Goal: Task Accomplishment & Management: Use online tool/utility

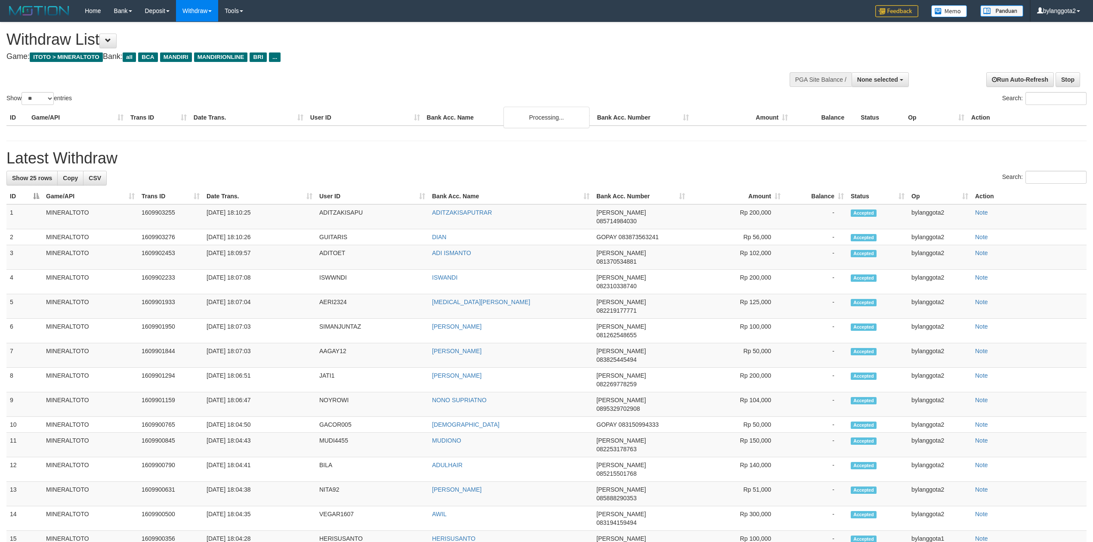
select select
select select "**"
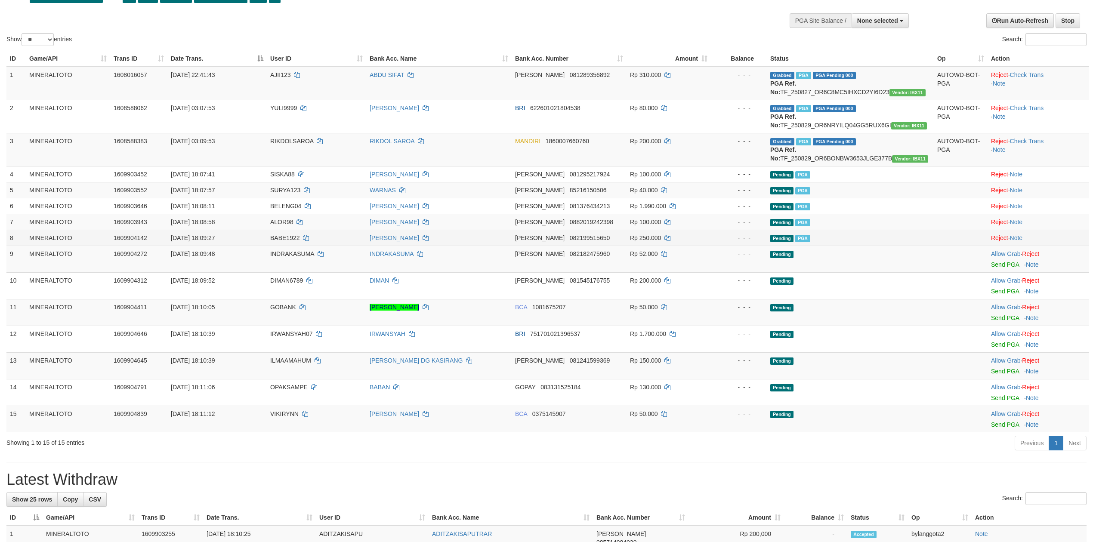
click at [947, 230] on td at bounding box center [961, 238] width 54 height 16
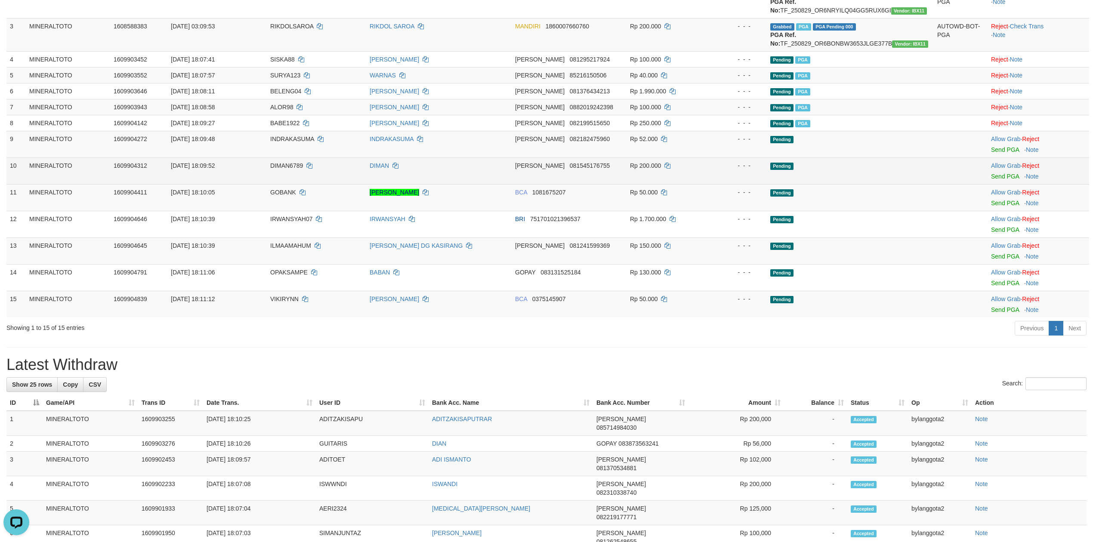
scroll to position [0, 0]
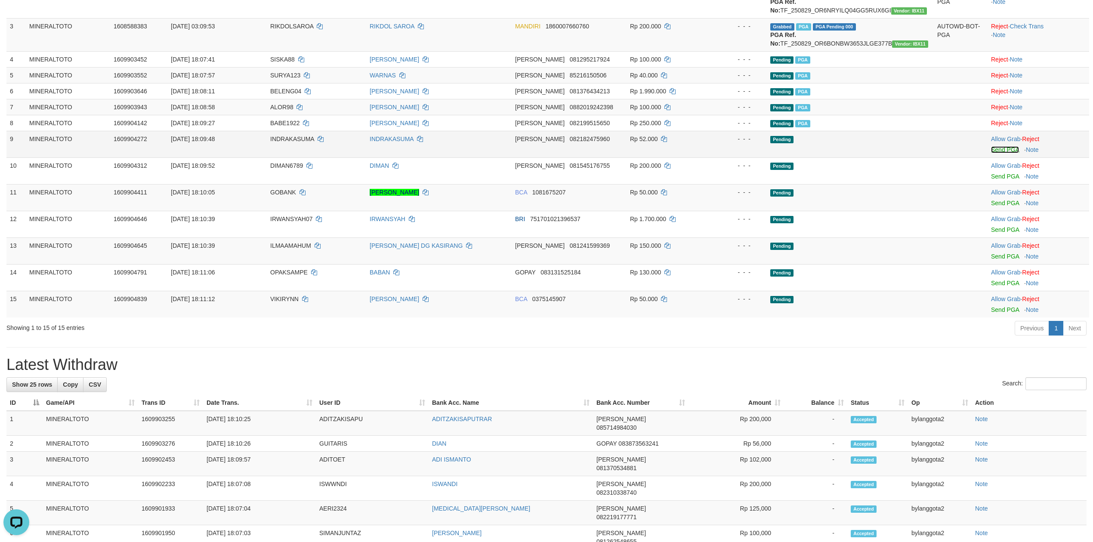
click at [1002, 149] on link "Send PGA" at bounding box center [1005, 149] width 28 height 7
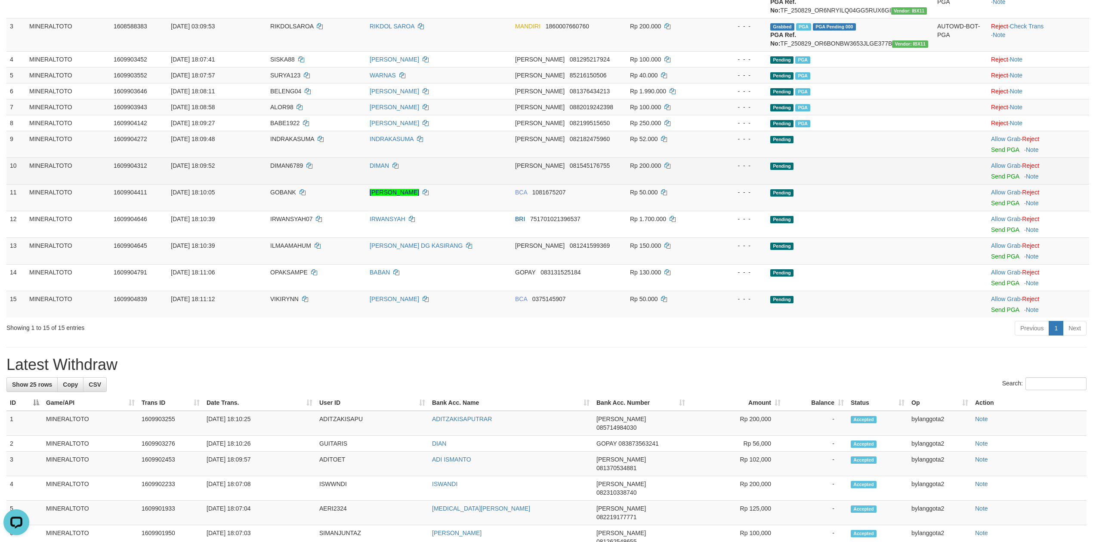
click at [999, 181] on td "Allow Grab · Reject Send PGA · Note" at bounding box center [1038, 170] width 102 height 27
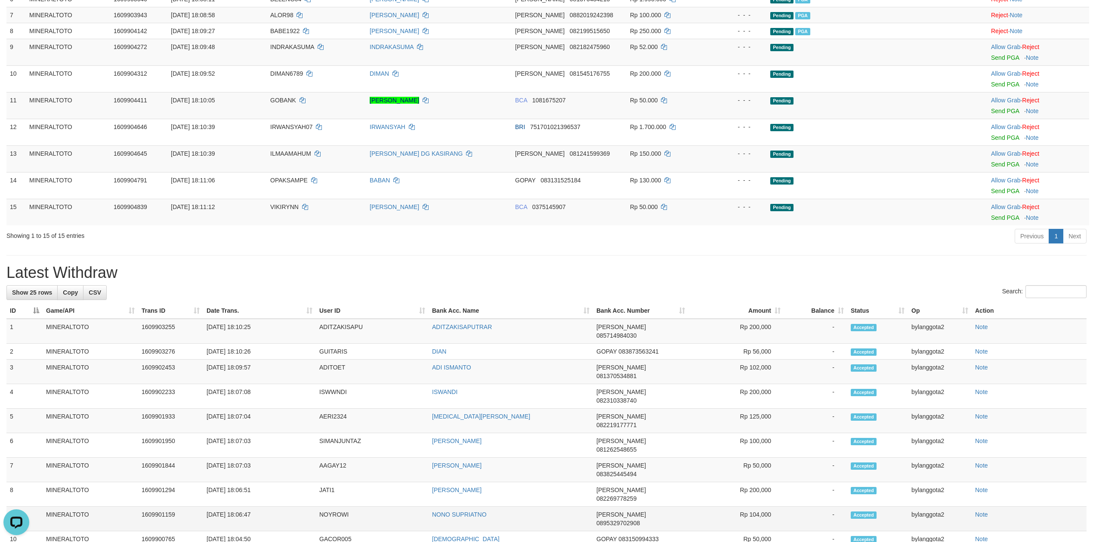
scroll to position [200, 0]
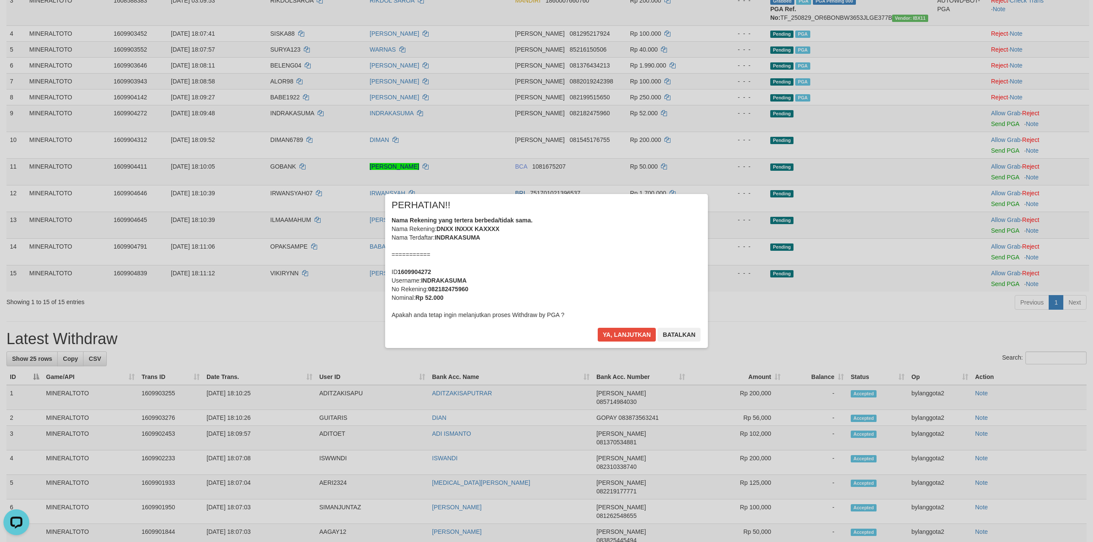
click at [603, 256] on div "Nama Rekening yang tertera berbeda/tidak sama. Nama Rekening: DNXX INXXX KAXXXX…" at bounding box center [547, 267] width 310 height 103
click at [598, 328] on button "Ya, lanjutkan" at bounding box center [627, 335] width 59 height 14
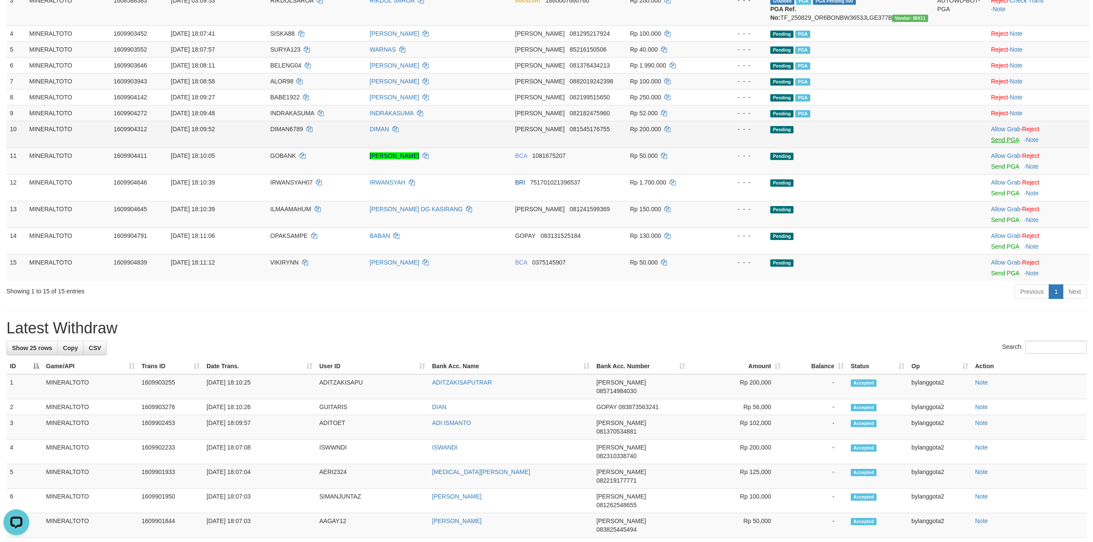
scroll to position [188, 0]
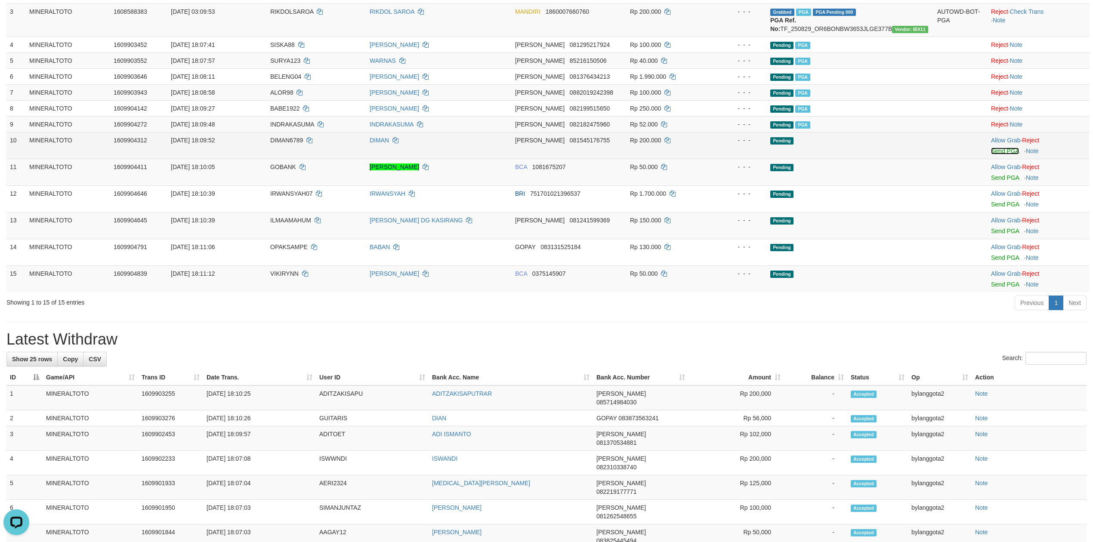
click at [1000, 151] on link "Send PGA" at bounding box center [1005, 151] width 28 height 7
click at [1004, 181] on link "Send PGA" at bounding box center [1005, 177] width 28 height 7
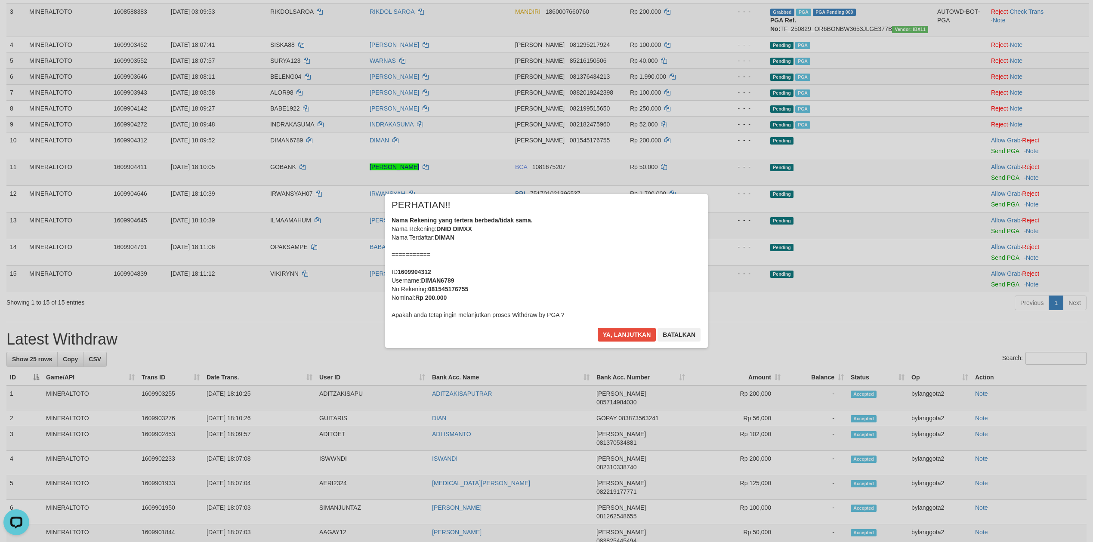
scroll to position [178, 0]
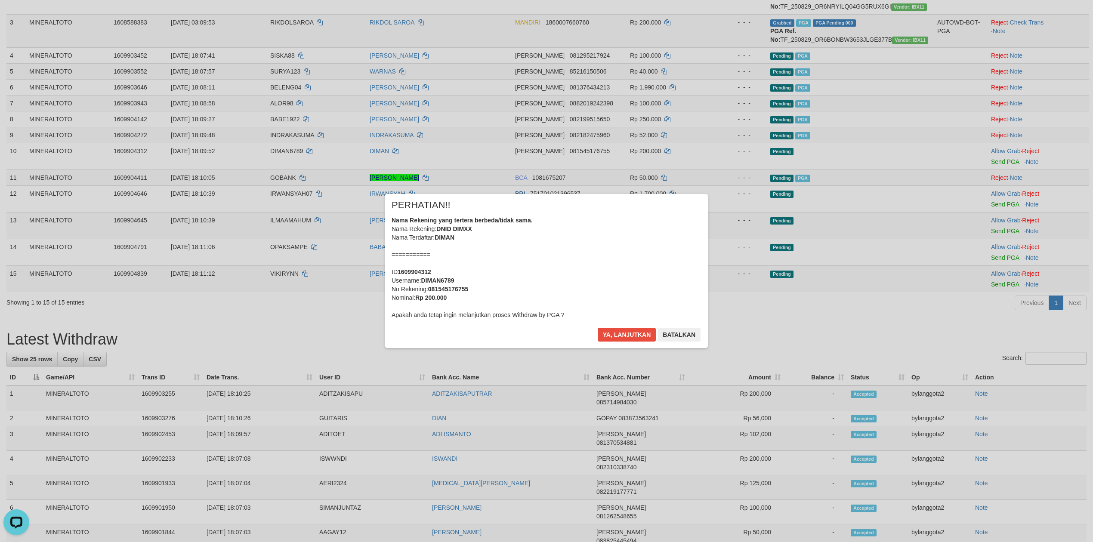
click at [597, 252] on div "Nama Rekening yang tertera berbeda/tidak sama. Nama Rekening: DNID DIMXX Nama T…" at bounding box center [547, 267] width 310 height 103
click at [598, 328] on button "Ya, lanjutkan" at bounding box center [627, 335] width 59 height 14
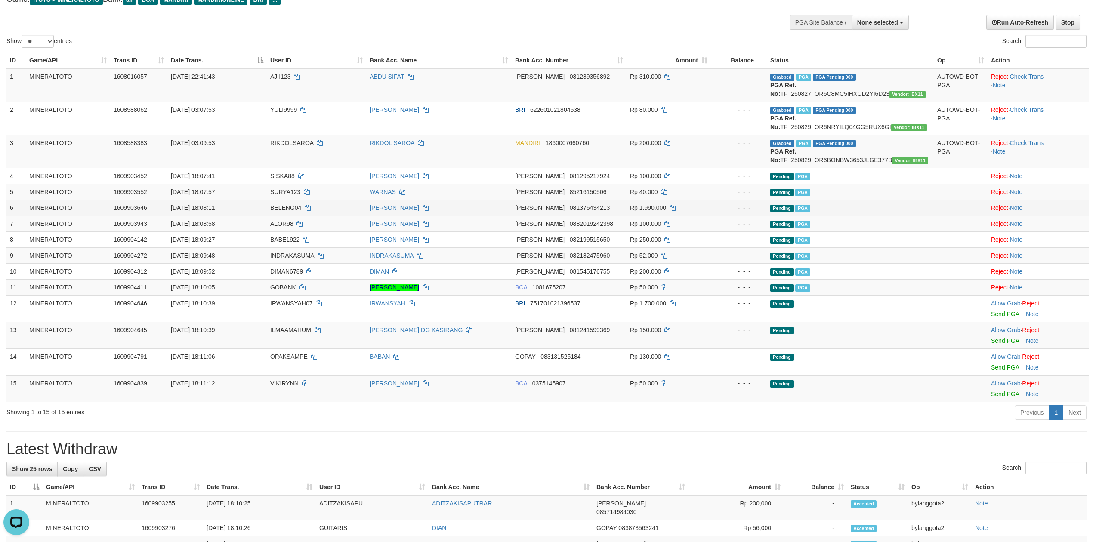
scroll to position [114, 0]
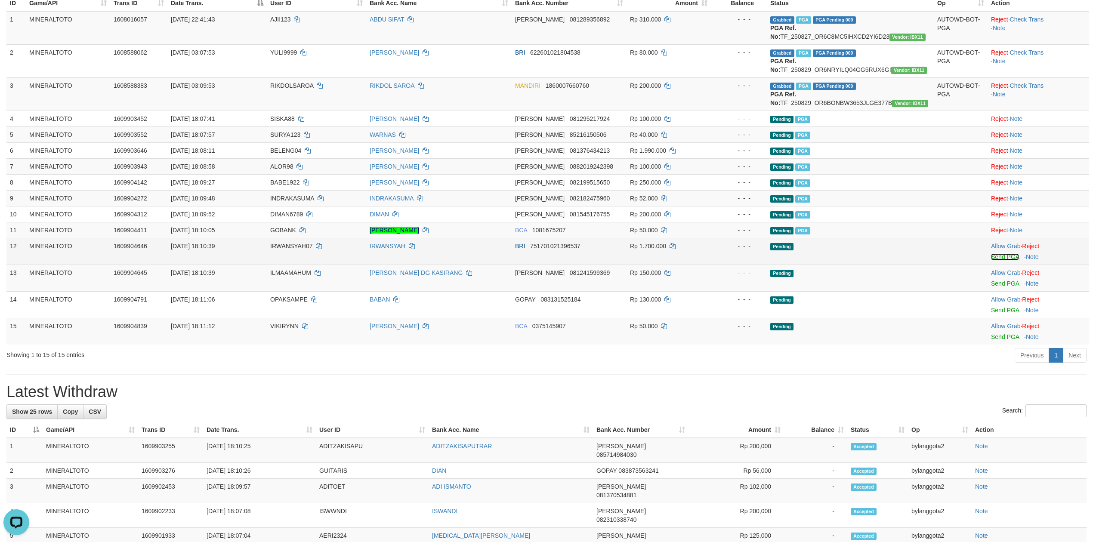
click at [1004, 259] on link "Send PGA" at bounding box center [1005, 256] width 28 height 7
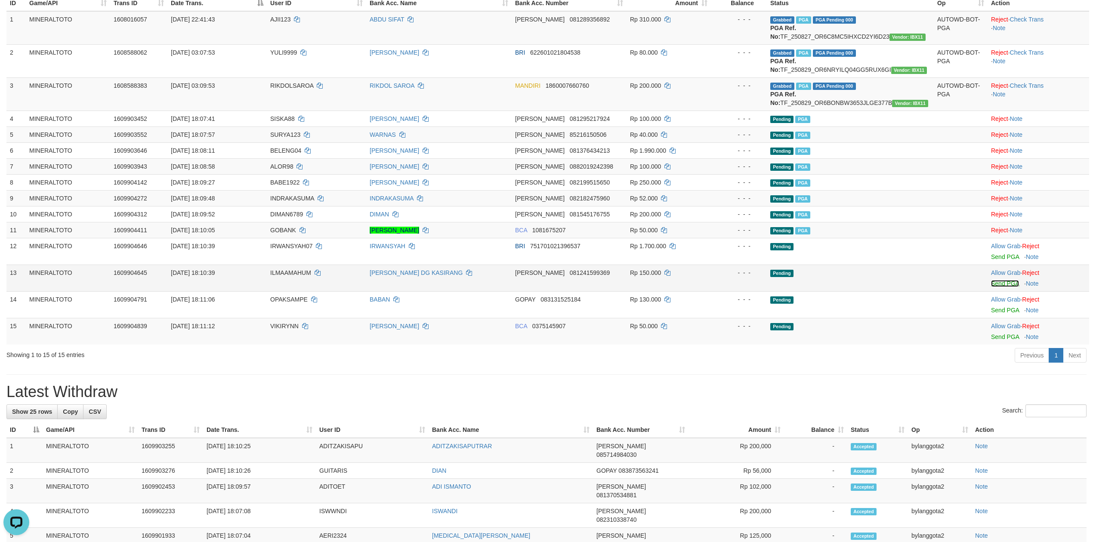
click at [1005, 286] on link "Send PGA" at bounding box center [1005, 283] width 28 height 7
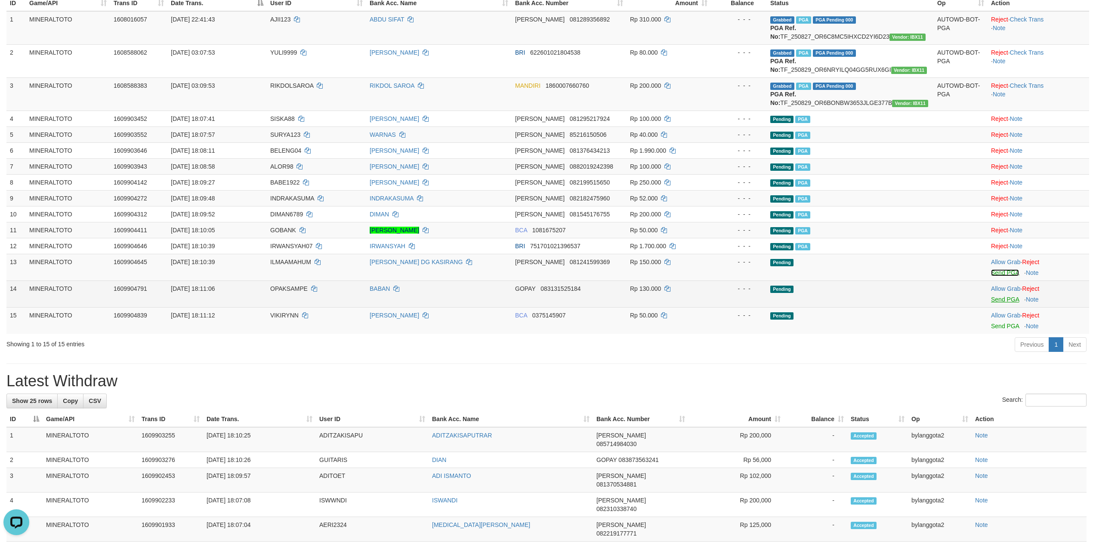
scroll to position [104, 0]
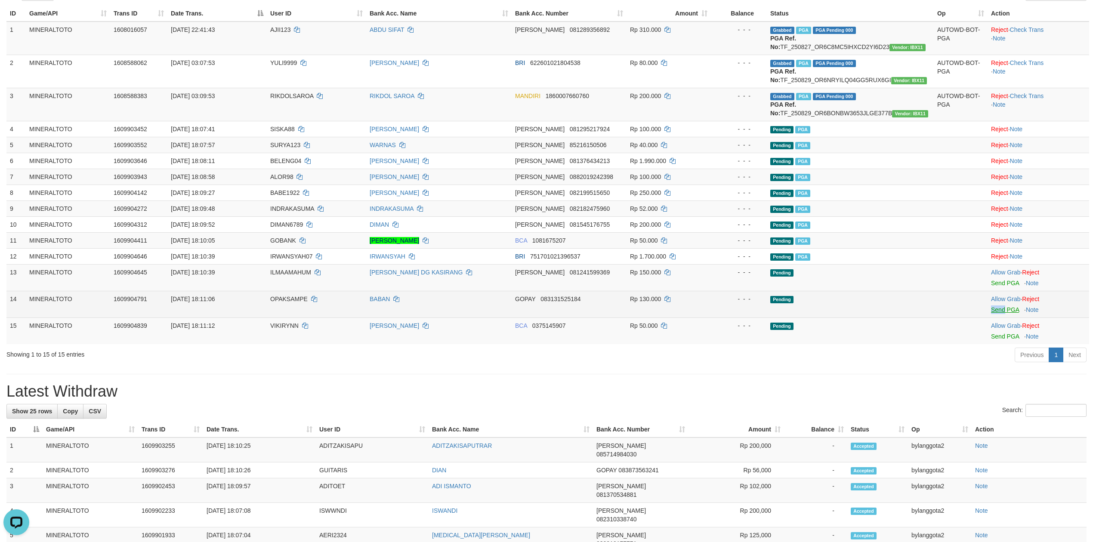
click at [1005, 307] on td "Allow Grab · Reject Send PGA · Note" at bounding box center [1038, 304] width 102 height 27
click at [1005, 312] on link "Send PGA" at bounding box center [1005, 309] width 28 height 7
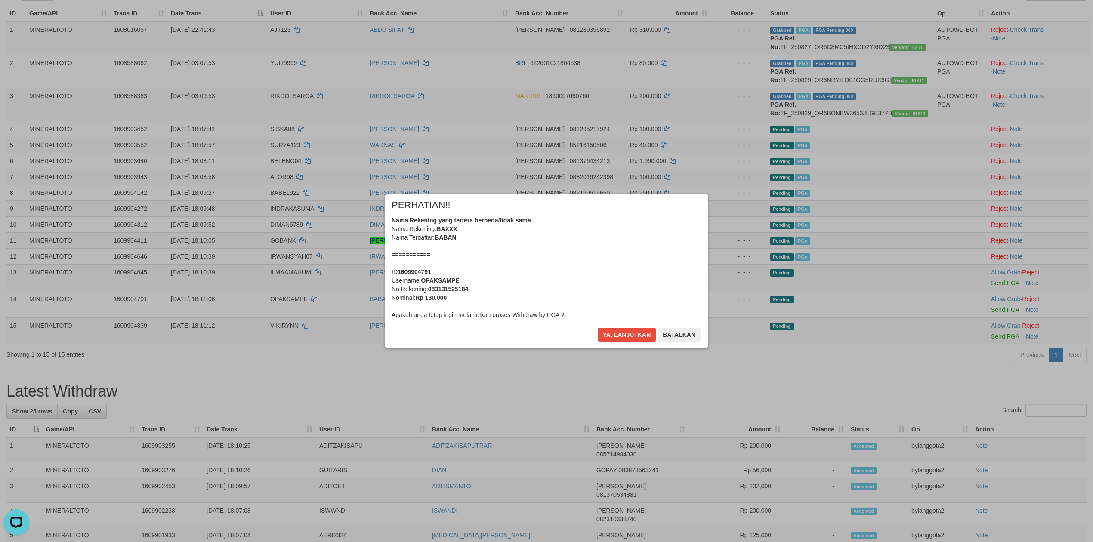
click at [628, 264] on div "Nama Rekening yang tertera berbeda/tidak sama. Nama Rekening: BAXXX Nama Terdaf…" at bounding box center [547, 267] width 310 height 103
click at [598, 328] on button "Ya, lanjutkan" at bounding box center [627, 335] width 59 height 14
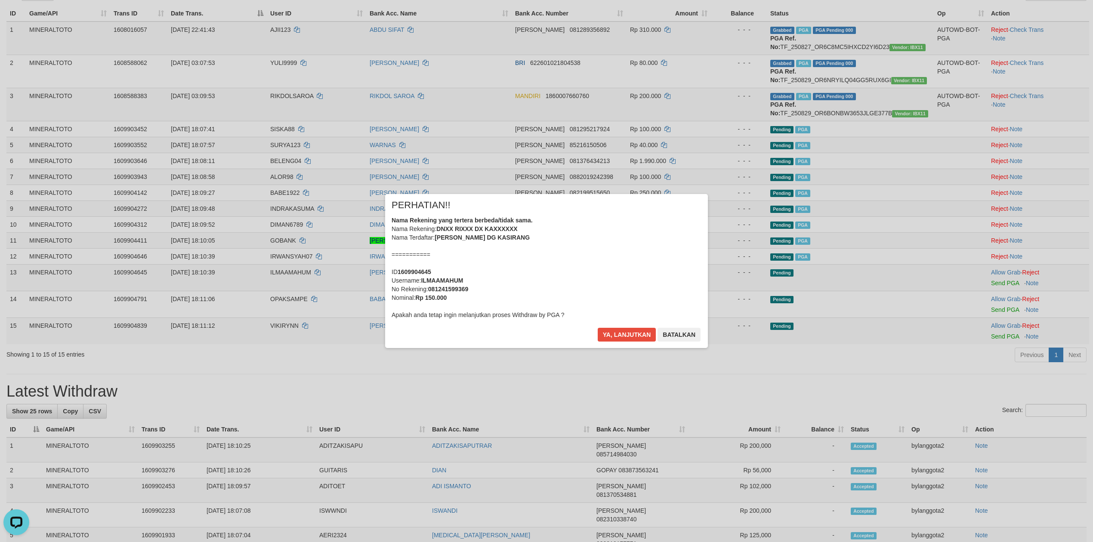
click at [651, 278] on div "Nama Rekening yang tertera berbeda/tidak sama. Nama Rekening: DNXX RIXXX DX KAX…" at bounding box center [547, 267] width 310 height 103
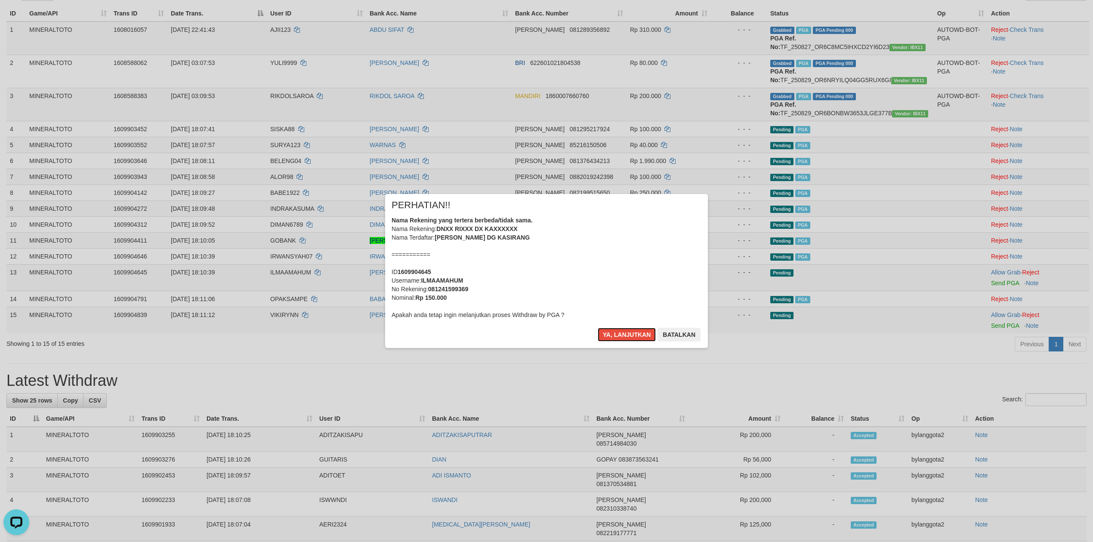
click at [598, 328] on button "Ya, lanjutkan" at bounding box center [627, 335] width 59 height 14
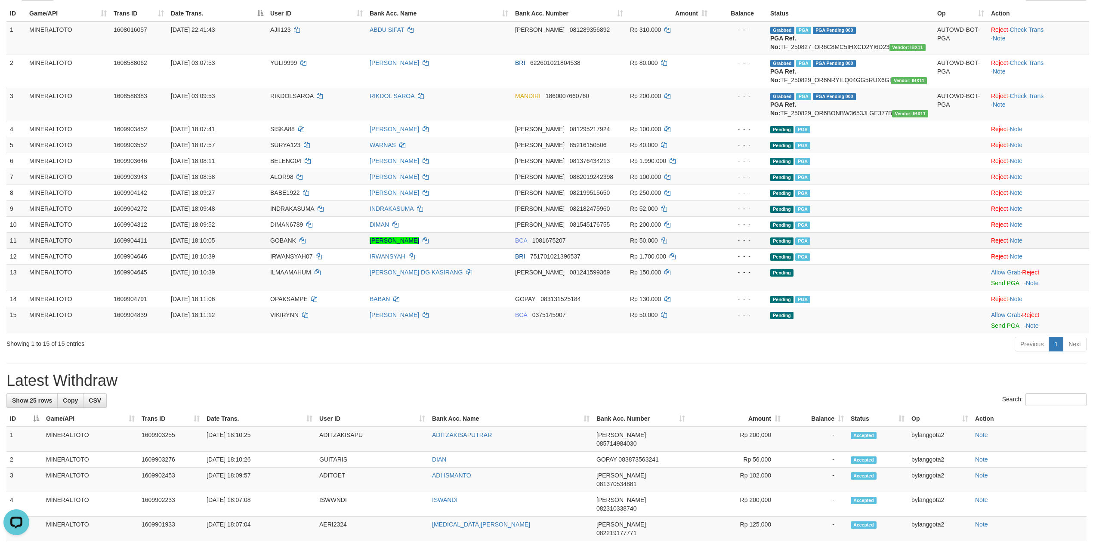
click at [893, 248] on td "Pending PGA" at bounding box center [850, 240] width 167 height 16
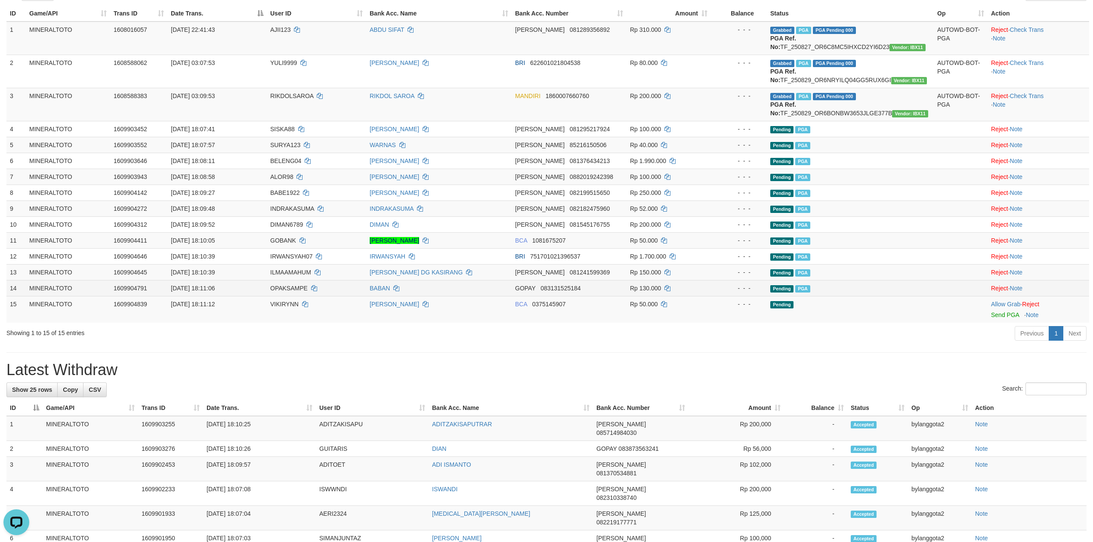
scroll to position [93, 0]
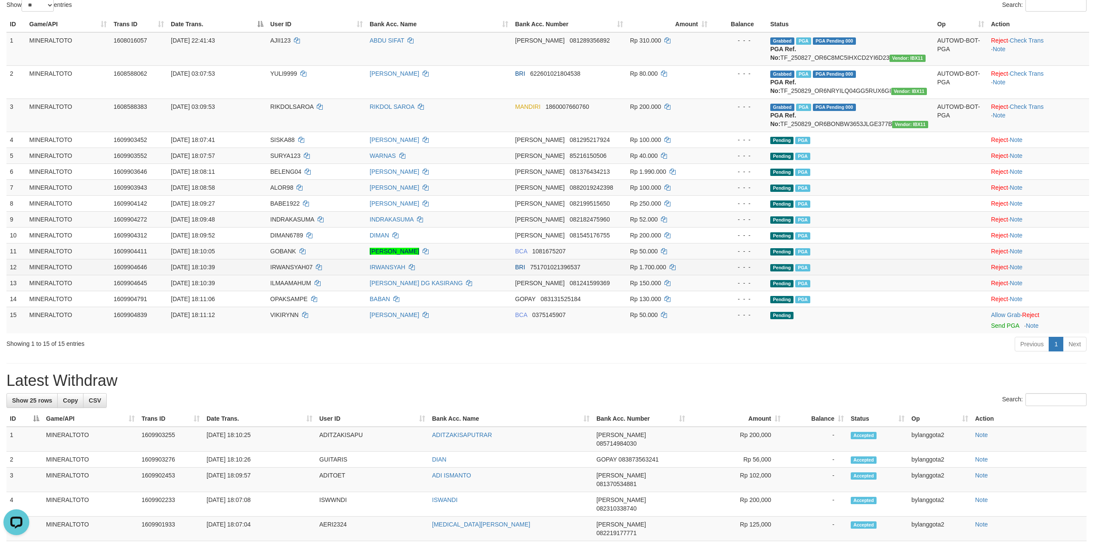
click at [284, 267] on span "IRWANSYAH07" at bounding box center [291, 267] width 43 height 7
copy td "IRWANSYAH07"
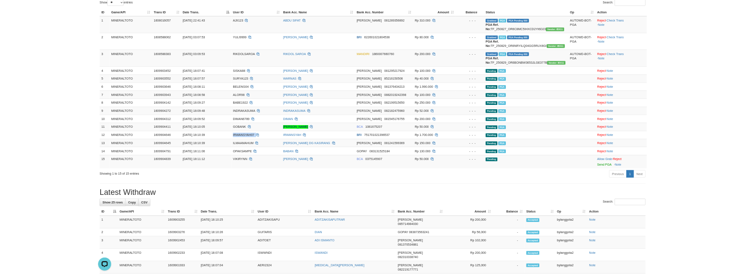
scroll to position [104, 0]
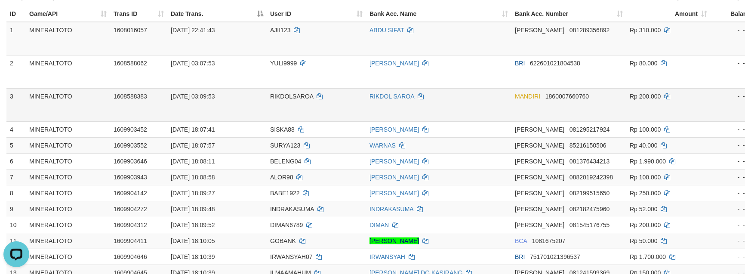
click at [453, 108] on td "RIKDOL SAROA" at bounding box center [438, 104] width 145 height 33
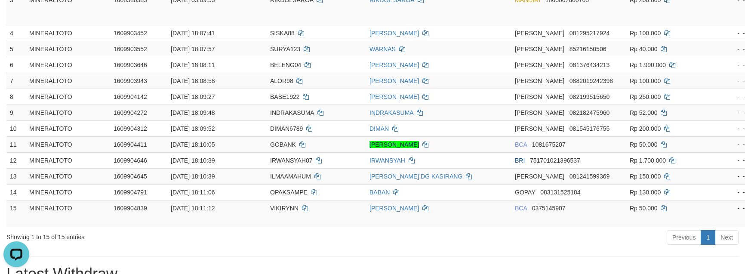
scroll to position [219, 0]
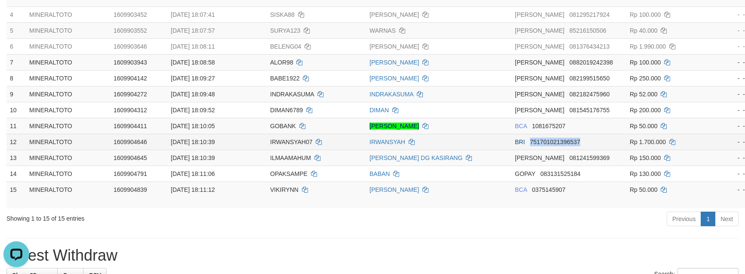
drag, startPoint x: 592, startPoint y: 153, endPoint x: 530, endPoint y: 157, distance: 62.5
click at [530, 150] on td "BRI 751701021396537" at bounding box center [569, 142] width 115 height 16
copy span "751701021396537"
click at [463, 150] on td "IRWANSYAH" at bounding box center [438, 142] width 145 height 16
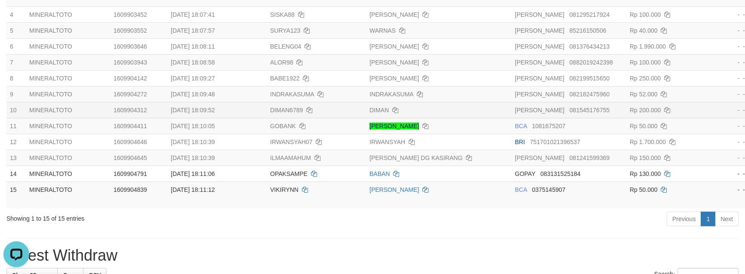
click at [706, 115] on td "Rp 200.000" at bounding box center [668, 110] width 84 height 16
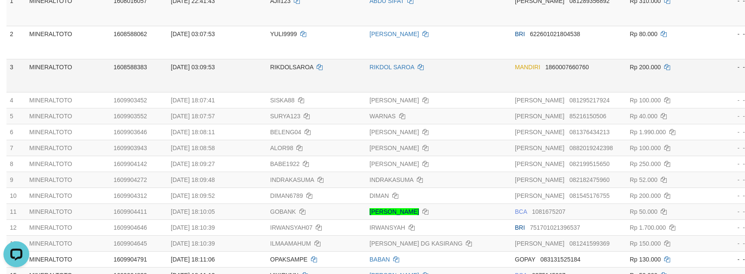
scroll to position [276, 0]
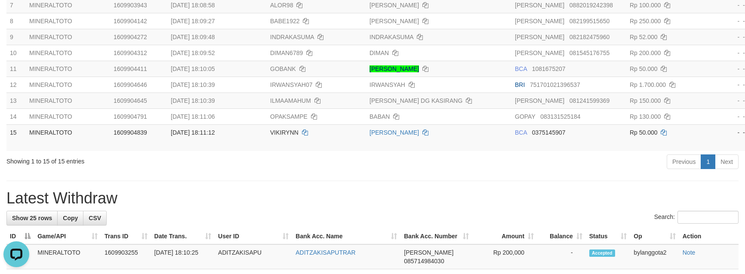
click at [579, 172] on div "Previous 1 Next" at bounding box center [528, 163] width 422 height 18
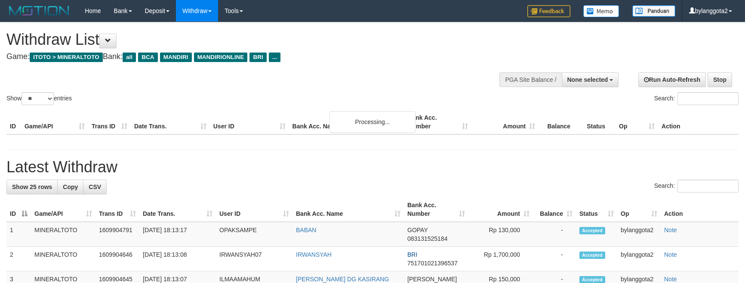
select select
select select "**"
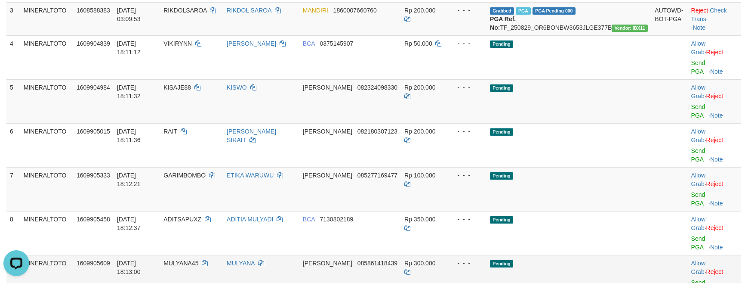
scroll to position [219, 0]
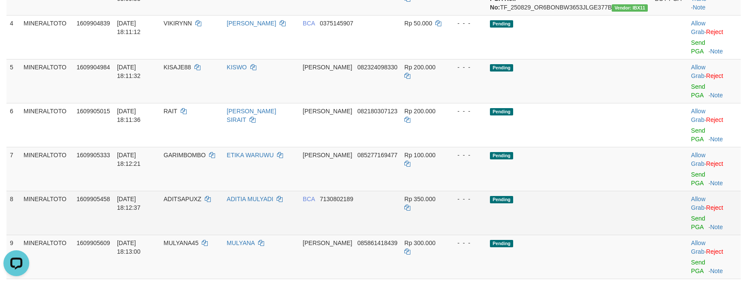
click at [594, 191] on td "Pending" at bounding box center [569, 213] width 165 height 44
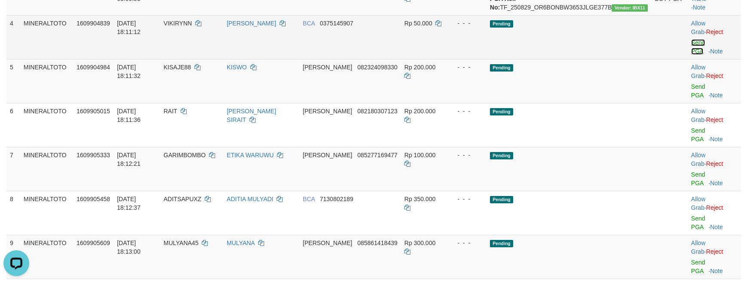
click at [691, 55] on link "Send PGA" at bounding box center [698, 46] width 14 height 15
click at [688, 84] on td "Allow Grab · Reject Send PGA · Note" at bounding box center [714, 81] width 53 height 44
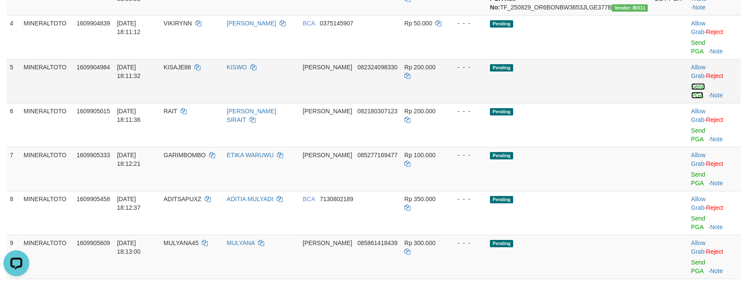
click at [691, 85] on link "Send PGA" at bounding box center [698, 90] width 14 height 15
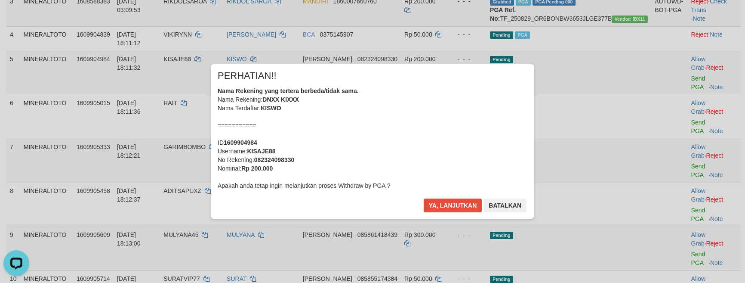
click at [451, 129] on div "Nama Rekening yang tertera berbeda/tidak sama. Nama Rekening: DNXX KIXXX Nama T…" at bounding box center [373, 137] width 310 height 103
click at [424, 198] on button "Ya, lanjutkan" at bounding box center [453, 205] width 59 height 14
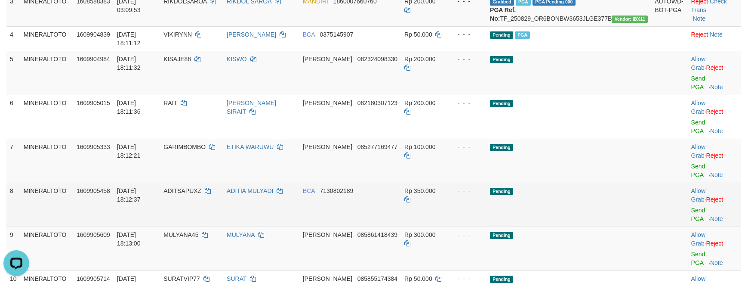
scroll to position [197, 0]
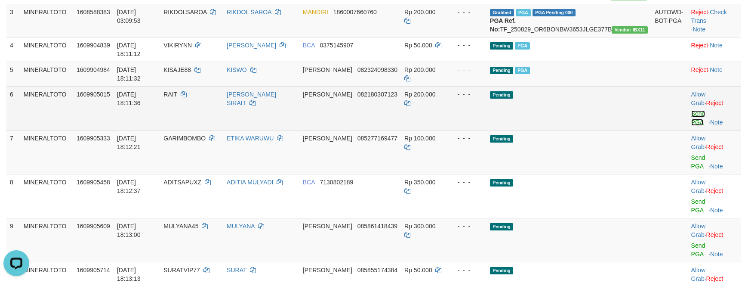
click at [694, 116] on link "Send PGA" at bounding box center [698, 117] width 14 height 15
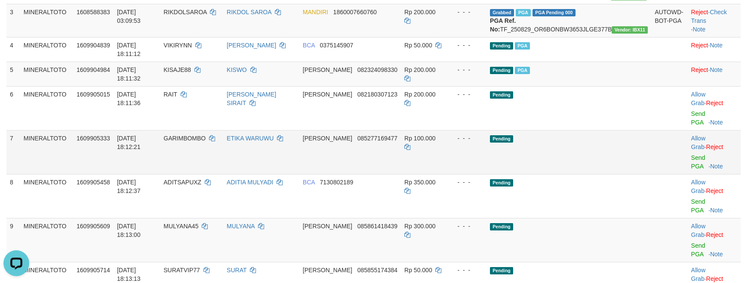
click at [691, 138] on td "Allow Grab · Reject Send PGA · Note" at bounding box center [714, 152] width 53 height 44
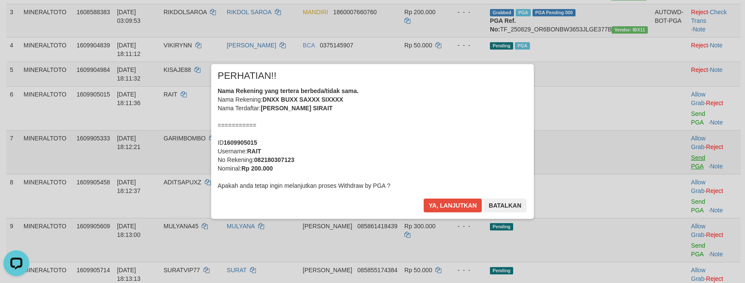
click at [691, 140] on div "× PERHATIAN!! Nama Rekening yang tertera berbeda/tidak sama. Nama Rekening: DNX…" at bounding box center [372, 141] width 745 height 188
click at [431, 123] on div "Nama Rekening yang tertera berbeda/tidak sama. Nama Rekening: DNXX BUXX SAXXX S…" at bounding box center [373, 137] width 310 height 103
click at [424, 198] on button "Ya, lanjutkan" at bounding box center [453, 205] width 59 height 14
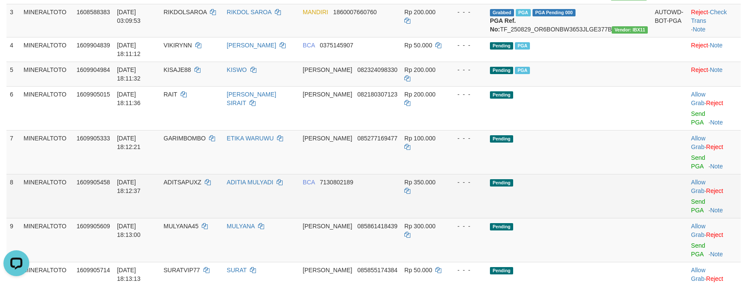
scroll to position [186, 0]
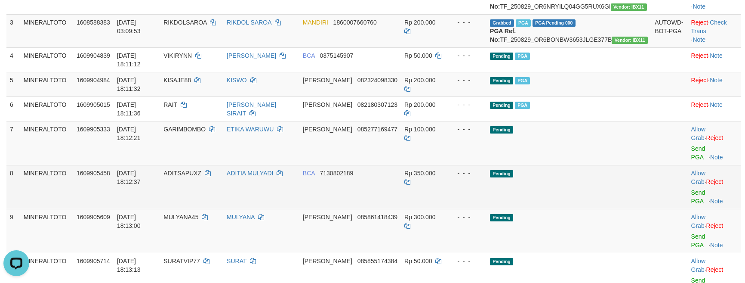
click at [619, 165] on td "Pending" at bounding box center [569, 187] width 165 height 44
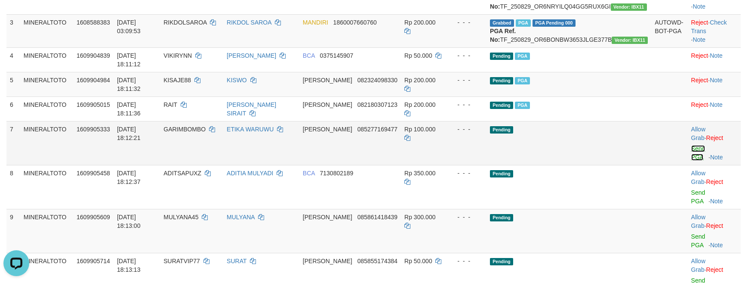
click at [691, 145] on link "Send PGA" at bounding box center [698, 152] width 14 height 15
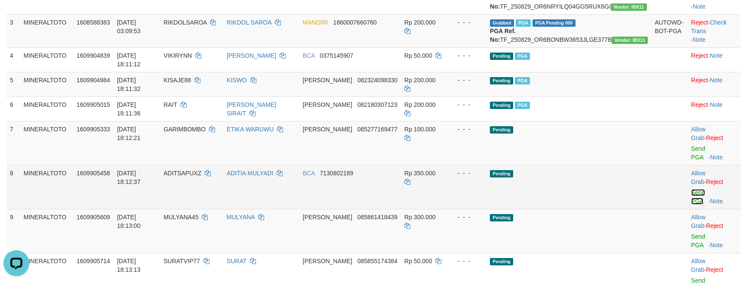
click at [691, 189] on link "Send PGA" at bounding box center [698, 196] width 14 height 15
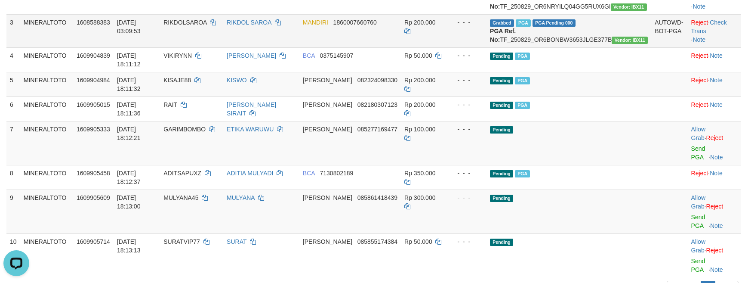
scroll to position [176, 0]
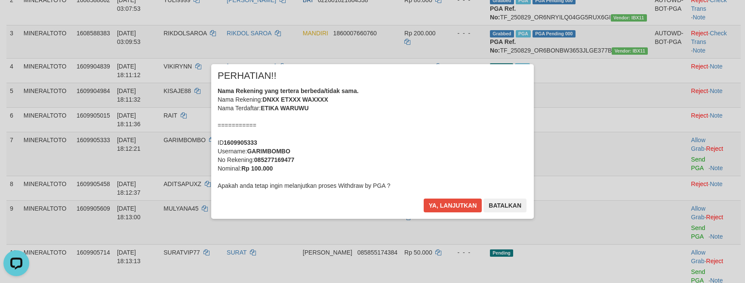
click at [419, 133] on div "Nama Rekening yang tertera berbeda/tidak sama. Nama Rekening: DNXX ETXXX WAXXXX…" at bounding box center [373, 137] width 310 height 103
click at [424, 198] on button "Ya, lanjutkan" at bounding box center [453, 205] width 59 height 14
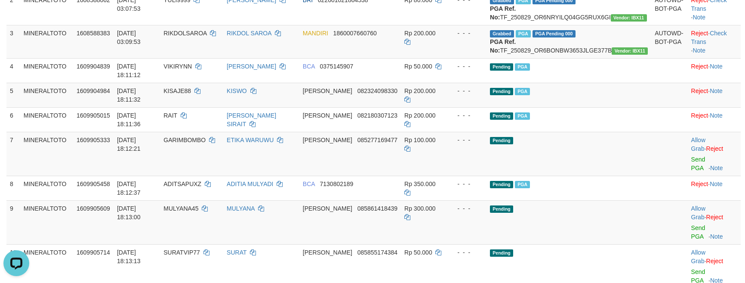
click at [615, 162] on div "× PERHATIAN!! Nama Rekening yang tertera berbeda/tidak sama. Nama Rekening: DNX…" at bounding box center [372, 141] width 503 height 154
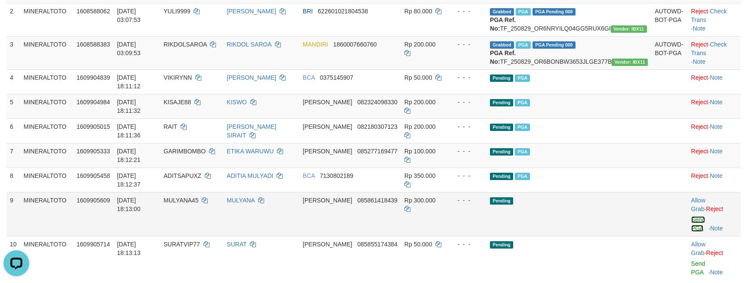
click at [691, 216] on link "Send PGA" at bounding box center [698, 223] width 14 height 15
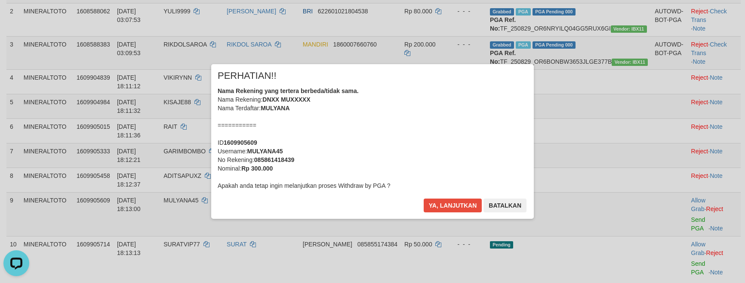
click at [465, 135] on div "Nama Rekening yang tertera berbeda/tidak sama. Nama Rekening: DNXX MUXXXXX Nama…" at bounding box center [373, 137] width 310 height 103
click at [424, 198] on button "Ya, lanjutkan" at bounding box center [453, 205] width 59 height 14
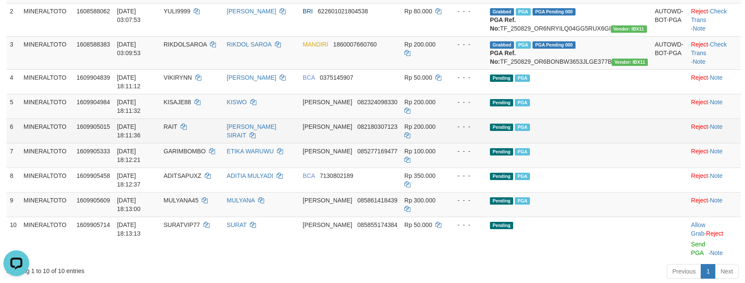
click at [617, 129] on td "Pending PGA" at bounding box center [569, 130] width 165 height 25
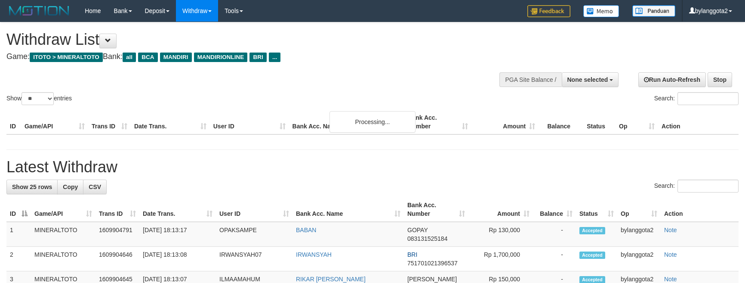
select select
select select "**"
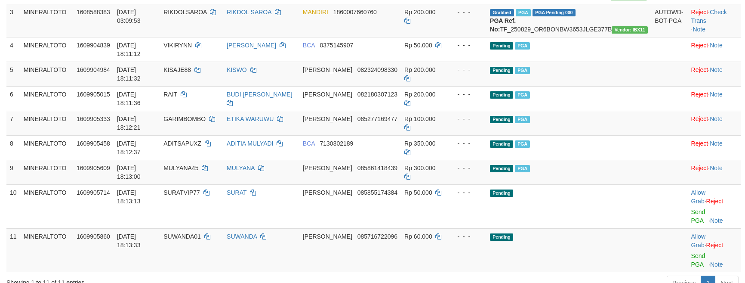
scroll to position [164, 0]
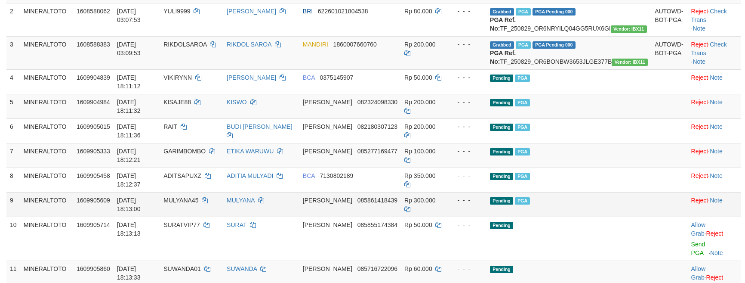
click at [651, 192] on td at bounding box center [669, 204] width 36 height 25
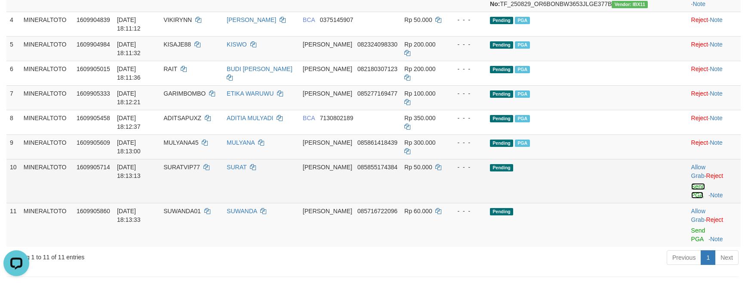
click at [691, 183] on link "Send PGA" at bounding box center [698, 190] width 14 height 15
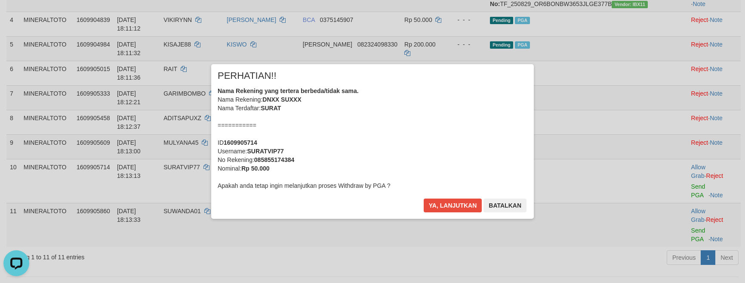
click at [467, 137] on div "Nama Rekening yang tertera berbeda/tidak sama. Nama Rekening: DNXX SUXXX Nama T…" at bounding box center [373, 137] width 310 height 103
click at [424, 198] on button "Ya, lanjutkan" at bounding box center [453, 205] width 59 height 14
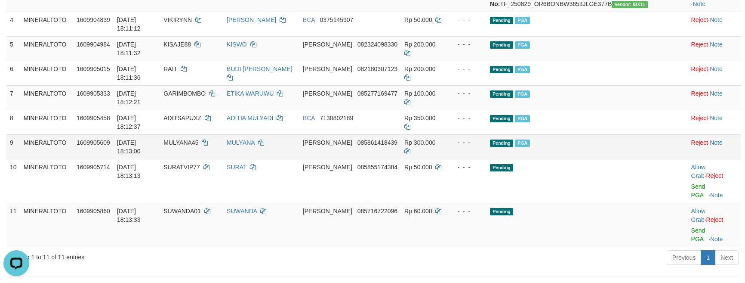
click at [604, 134] on td "Pending PGA" at bounding box center [569, 146] width 165 height 25
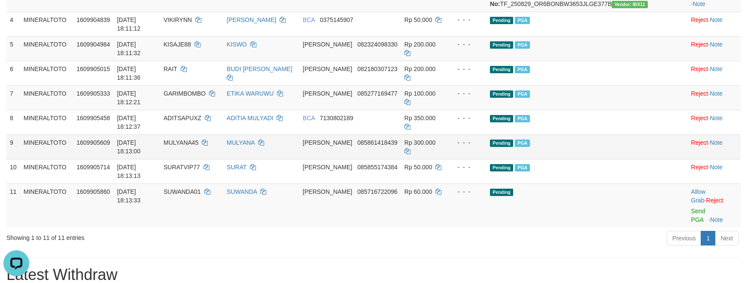
click at [629, 134] on td "Pending PGA" at bounding box center [569, 146] width 165 height 25
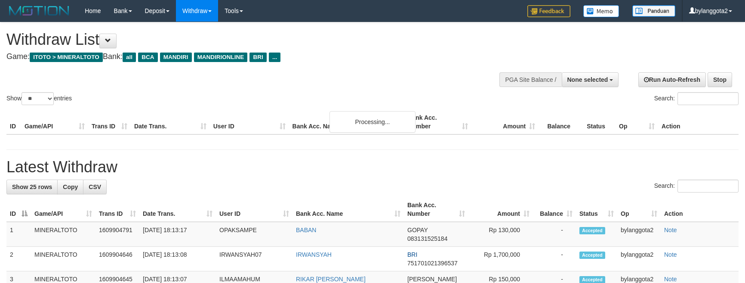
select select
select select "**"
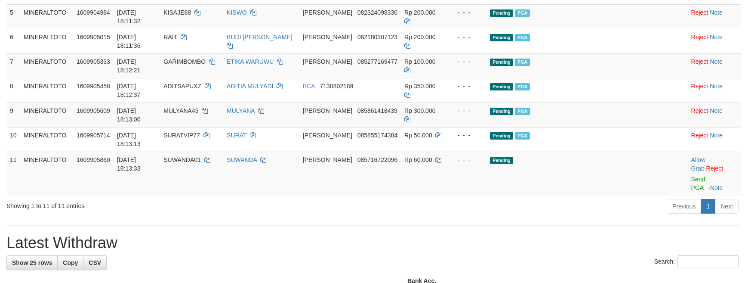
scroll to position [222, 0]
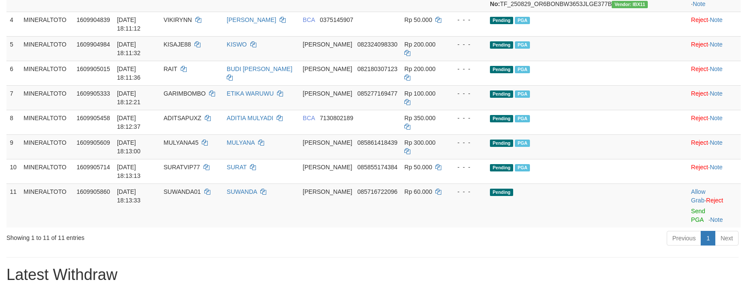
click at [666, 230] on div "Previous 1 Next" at bounding box center [528, 239] width 422 height 18
click at [691, 207] on link "Send PGA" at bounding box center [698, 214] width 14 height 15
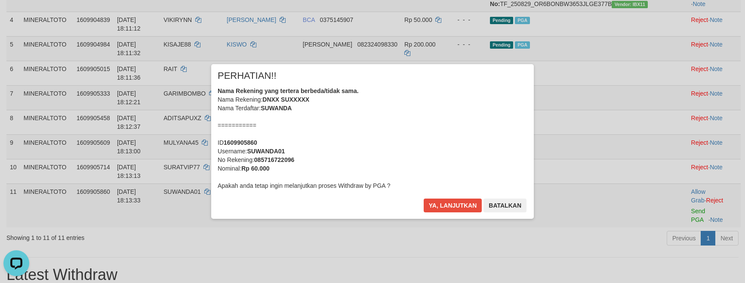
click at [435, 135] on div "Nama Rekening yang tertera berbeda/tidak sama. Nama Rekening: DNXX SUXXXXX Nama…" at bounding box center [373, 137] width 310 height 103
click at [424, 198] on button "Ya, lanjutkan" at bounding box center [453, 205] width 59 height 14
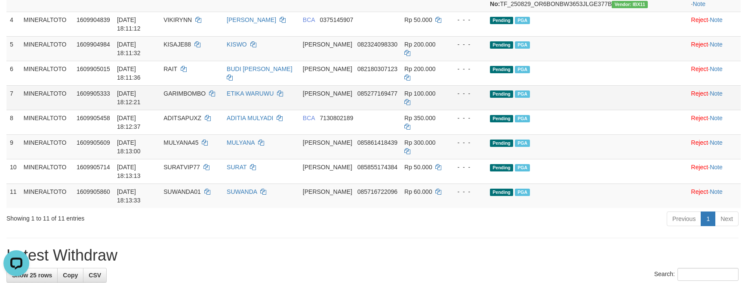
click at [620, 98] on td "Pending PGA" at bounding box center [569, 97] width 165 height 25
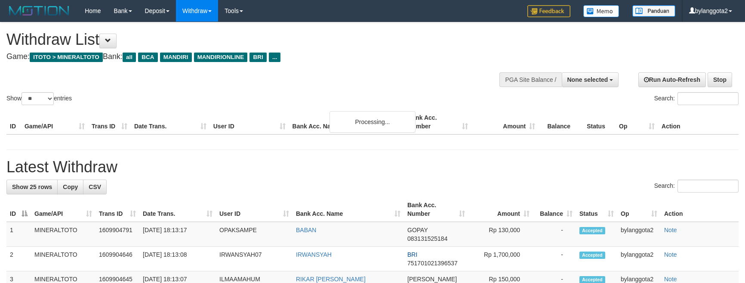
select select
select select "**"
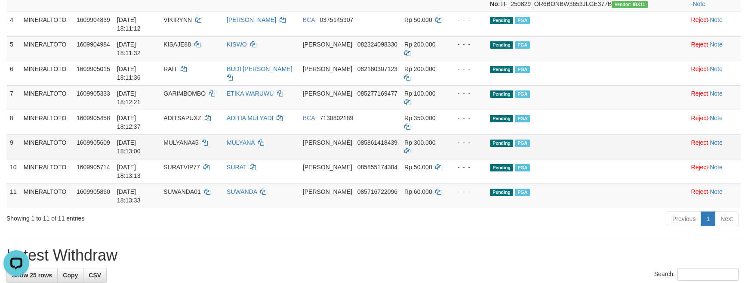
click at [595, 134] on td "Pending PGA" at bounding box center [569, 146] width 165 height 25
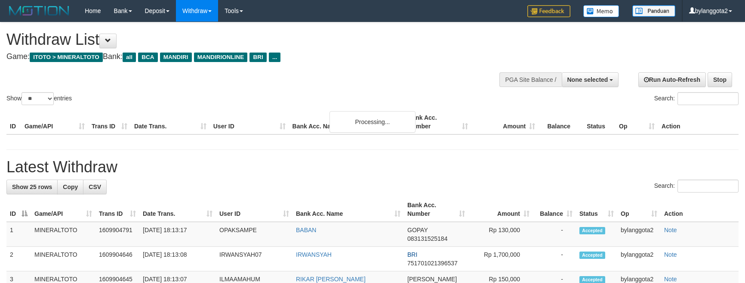
select select
select select "**"
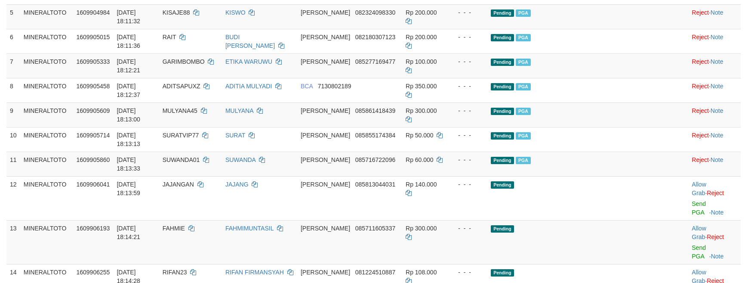
scroll to position [222, 0]
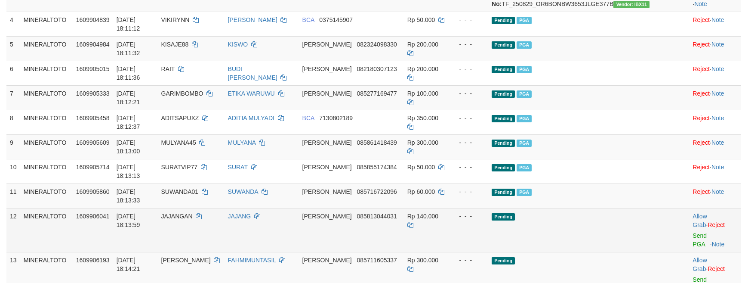
click td "Pending"
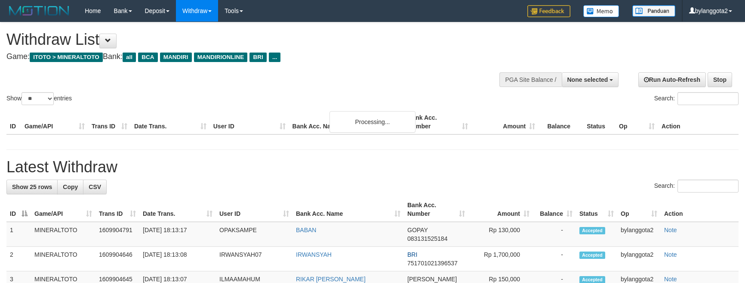
select select
select select "**"
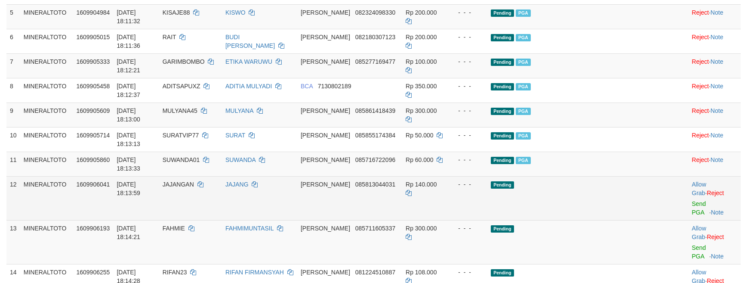
scroll to position [222, 0]
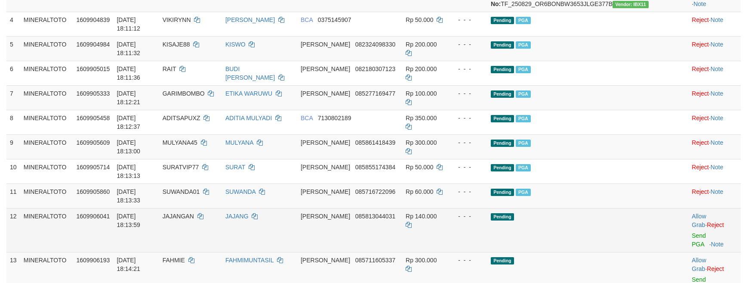
click at [637, 208] on tr "12 MINERALTOTO 1609906041 [DATE] 18:13:59 [PERSON_NAME] 085813044031 Rp 140.000…" at bounding box center [373, 230] width 734 height 44
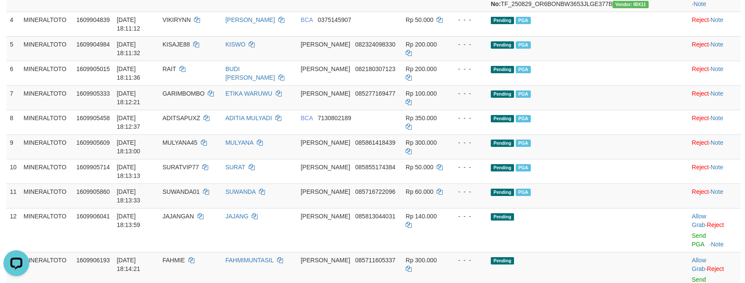
scroll to position [0, 0]
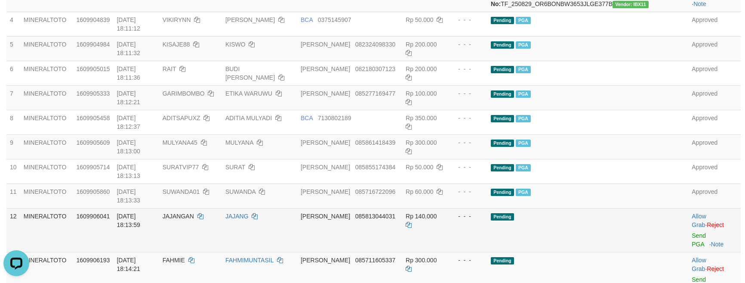
click at [621, 208] on td "Pending" at bounding box center [569, 230] width 165 height 44
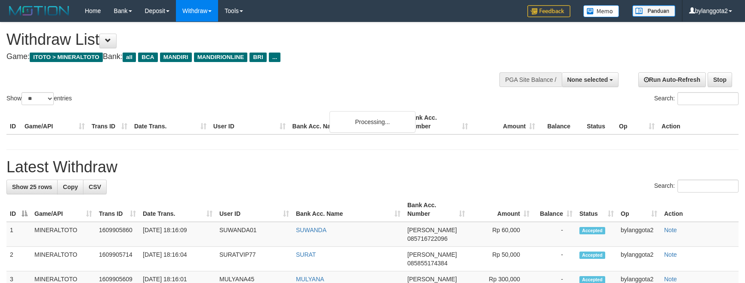
select select
select select "**"
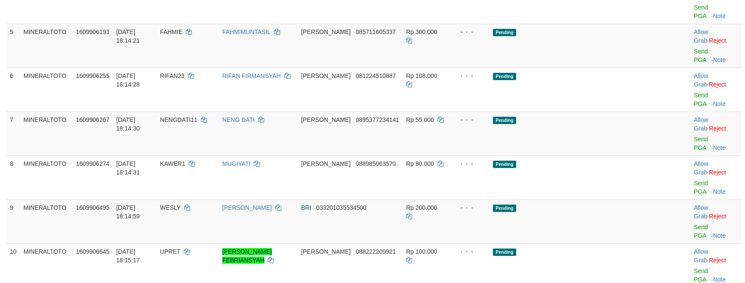
scroll to position [222, 0]
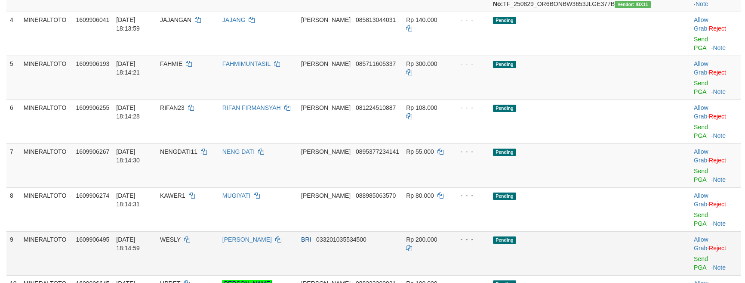
click at [621, 231] on td "Pending" at bounding box center [572, 253] width 165 height 44
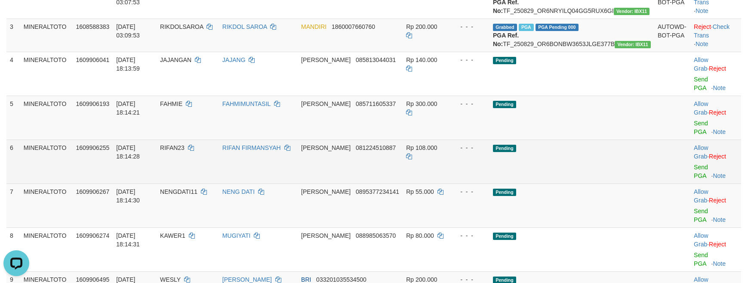
scroll to position [0, 0]
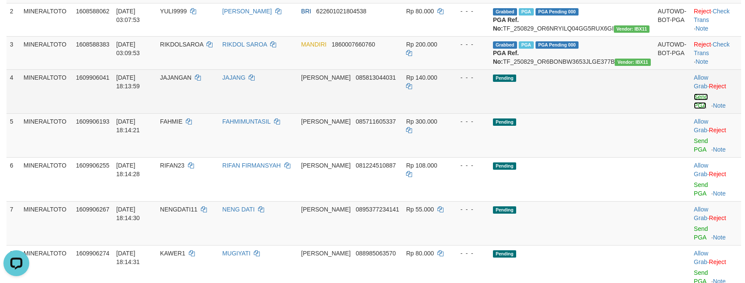
click at [694, 109] on link "Send PGA" at bounding box center [701, 100] width 14 height 15
click at [694, 143] on link "Send PGA" at bounding box center [701, 144] width 14 height 15
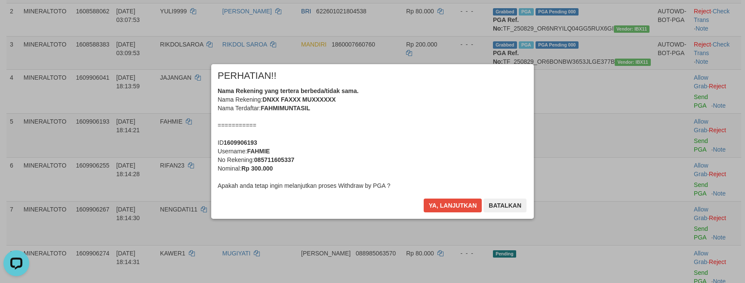
click at [456, 145] on div "Nama Rekening yang tertera berbeda/tidak sama. Nama Rekening: DNXX FAXXX MUXXXX…" at bounding box center [373, 137] width 310 height 103
click at [424, 198] on button "Ya, lanjutkan" at bounding box center [453, 205] width 59 height 14
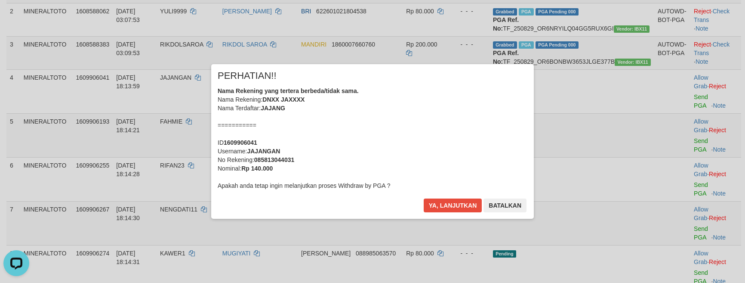
click at [456, 148] on div "Nama Rekening yang tertera berbeda/tidak sama. Nama Rekening: DNXX JAXXXX Nama …" at bounding box center [373, 137] width 310 height 103
click at [424, 198] on button "Ya, lanjutkan" at bounding box center [453, 205] width 59 height 14
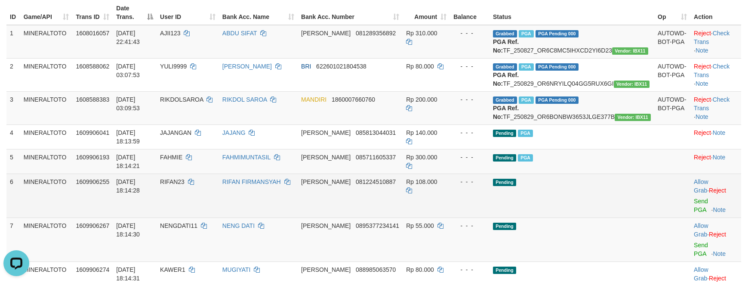
scroll to position [167, 0]
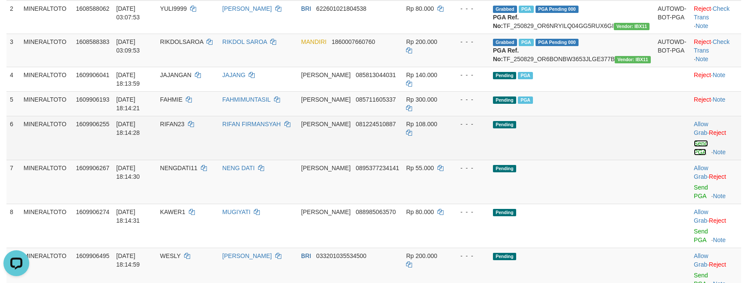
click at [701, 144] on link "Send PGA" at bounding box center [701, 147] width 14 height 15
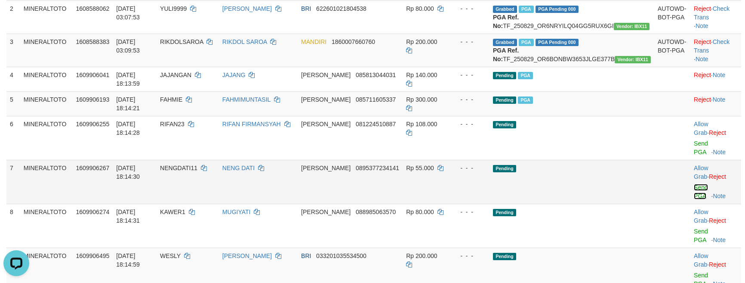
click at [698, 184] on link "Send PGA" at bounding box center [701, 191] width 14 height 15
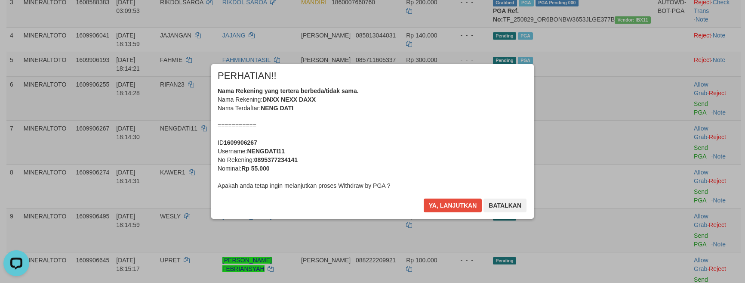
scroll to position [224, 0]
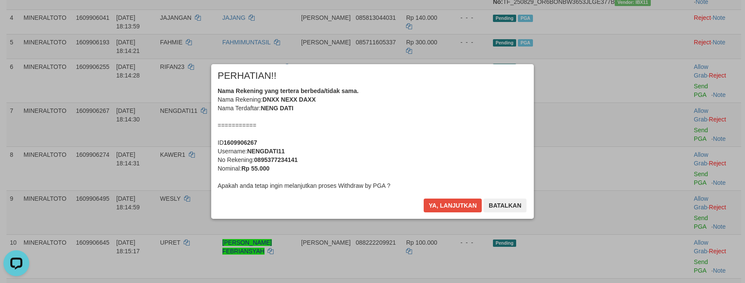
click at [419, 142] on div "Nama Rekening yang tertera berbeda/tidak sama. Nama Rekening: DNXX NEXX DAXX Na…" at bounding box center [373, 137] width 310 height 103
click at [424, 198] on button "Ya, lanjutkan" at bounding box center [453, 205] width 59 height 14
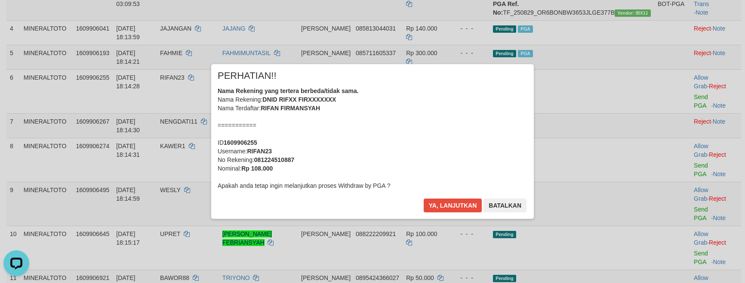
scroll to position [0, 0]
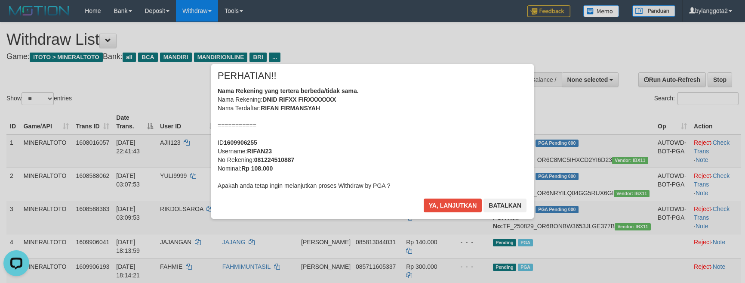
click at [419, 146] on div "Nama Rekening yang tertera berbeda/tidak sama. Nama Rekening: DNID RIFXX FIRXXX…" at bounding box center [373, 137] width 310 height 103
click at [424, 198] on button "Ya, lanjutkan" at bounding box center [453, 205] width 59 height 14
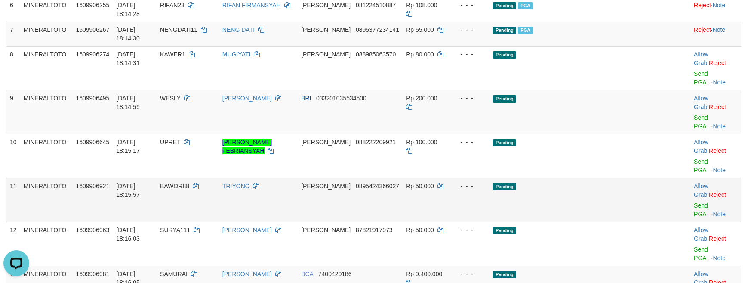
scroll to position [275, 0]
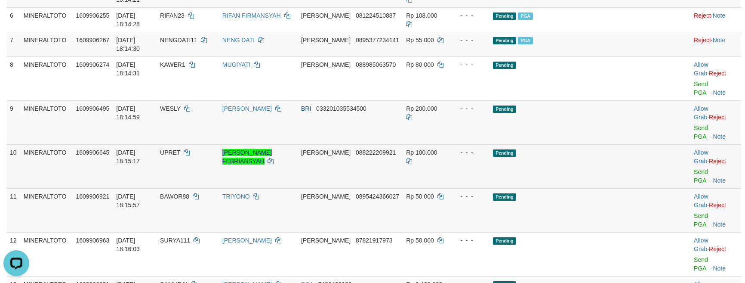
drag, startPoint x: 610, startPoint y: 149, endPoint x: 630, endPoint y: 124, distance: 32.1
click at [610, 188] on td "Pending" at bounding box center [572, 210] width 165 height 44
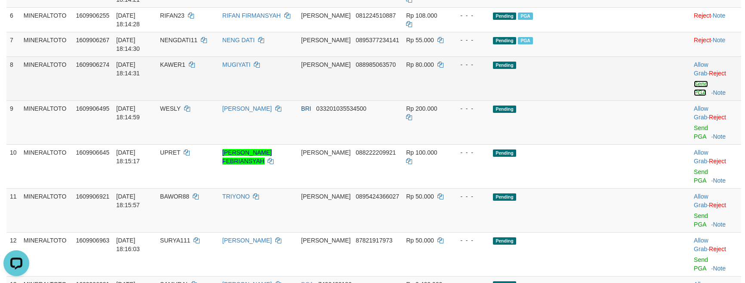
click at [697, 80] on link "Send PGA" at bounding box center [701, 87] width 14 height 15
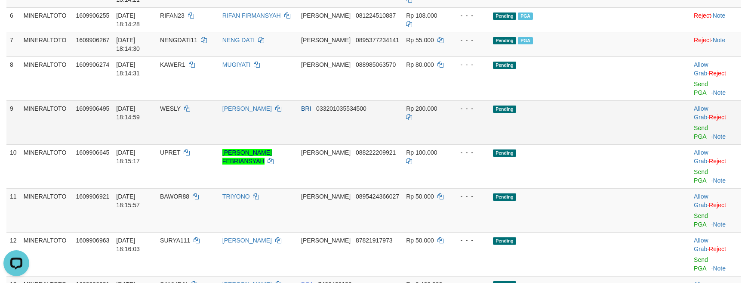
click at [694, 100] on td "Allow Grab · Reject Send PGA · Note" at bounding box center [716, 122] width 51 height 44
click at [694, 124] on link "Send PGA" at bounding box center [701, 131] width 14 height 15
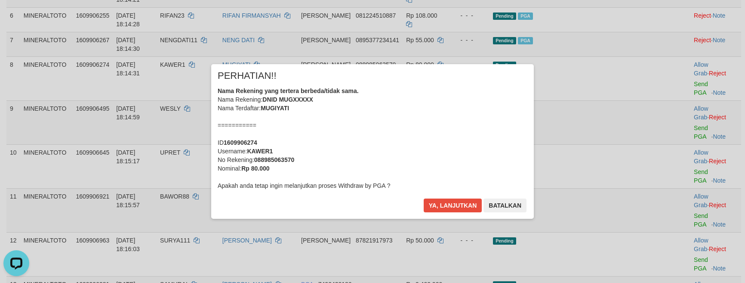
scroll to position [264, 0]
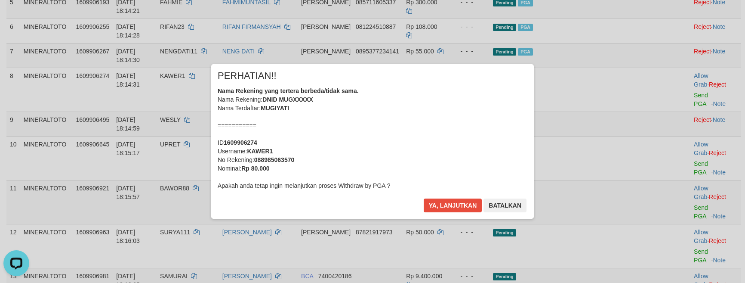
click at [463, 117] on div "Nama Rekening yang tertera berbeda/tidak sama. Nama Rekening: DNID MUGXXXXX Nam…" at bounding box center [373, 137] width 310 height 103
click at [424, 198] on button "Ya, lanjutkan" at bounding box center [453, 205] width 59 height 14
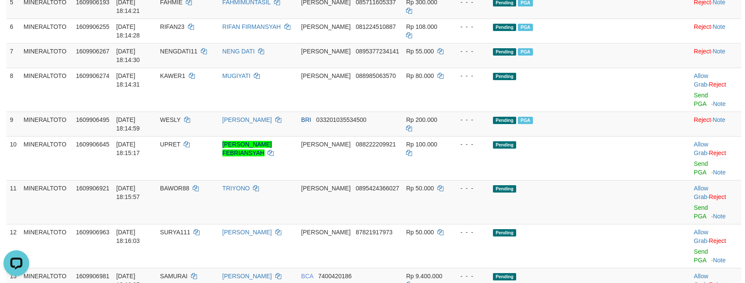
scroll to position [253, 0]
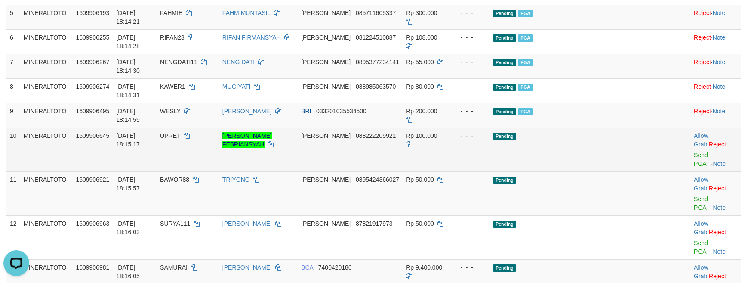
click at [585, 127] on td "Pending" at bounding box center [572, 149] width 165 height 44
click at [694, 148] on div at bounding box center [716, 149] width 44 height 2
click at [694, 151] on link "Send PGA" at bounding box center [701, 158] width 14 height 15
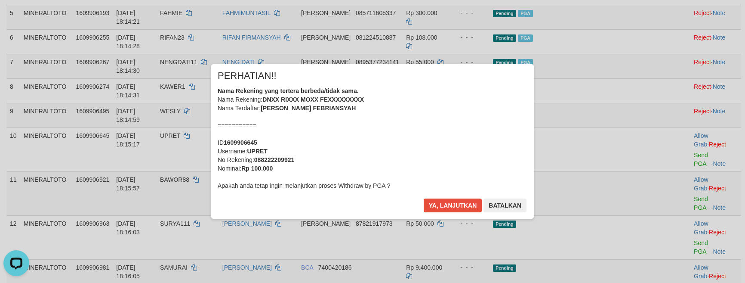
click at [438, 147] on div "Nama Rekening yang tertera berbeda/tidak sama. Nama Rekening: DNXX RIXXX MOXX F…" at bounding box center [373, 137] width 310 height 103
click at [424, 198] on button "Ya, lanjutkan" at bounding box center [453, 205] width 59 height 14
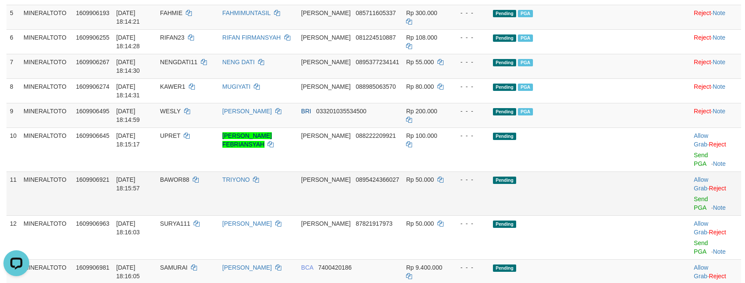
click at [596, 171] on td "Pending" at bounding box center [572, 193] width 165 height 44
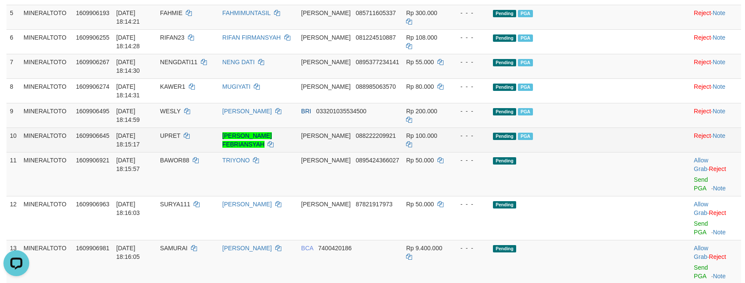
click at [620, 127] on td "Pending PGA" at bounding box center [572, 139] width 165 height 25
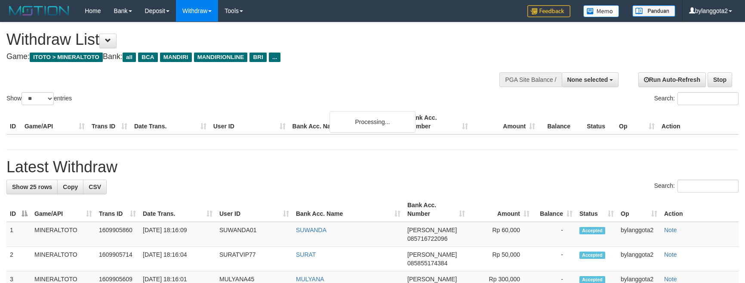
select select
select select "**"
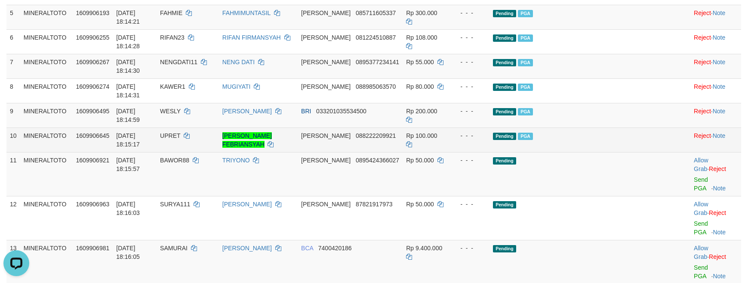
click at [586, 127] on td "Pending PGA" at bounding box center [572, 139] width 165 height 25
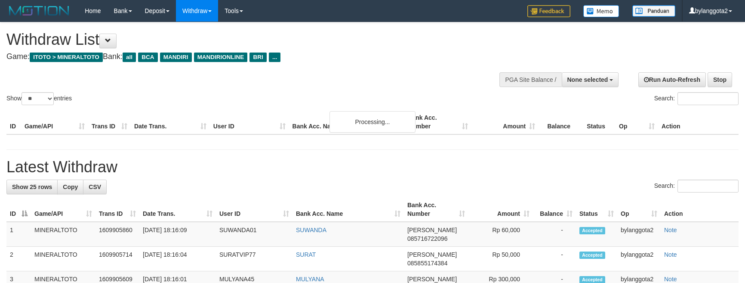
select select
select select "**"
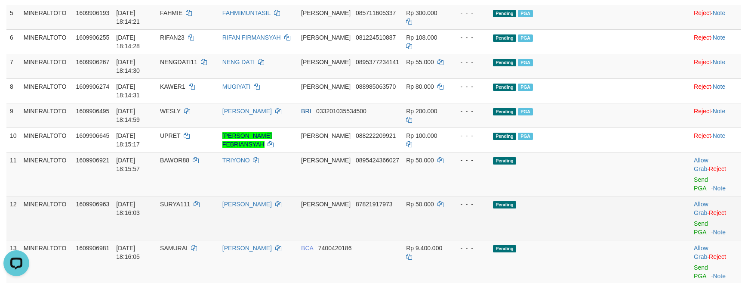
click at [654, 196] on td at bounding box center [672, 218] width 36 height 44
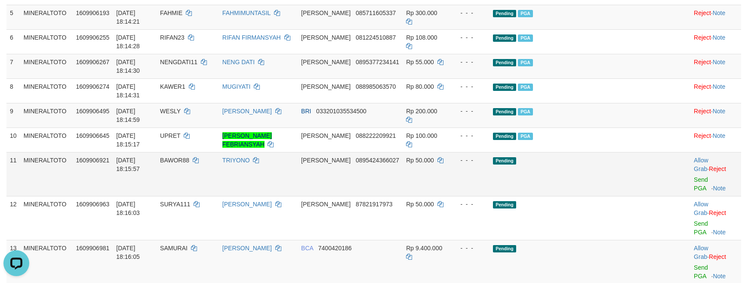
click at [654, 152] on td at bounding box center [672, 174] width 36 height 44
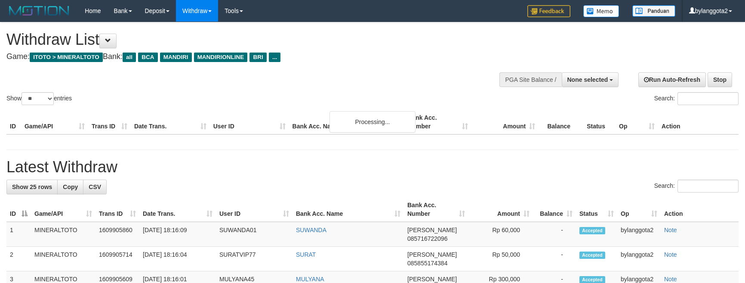
select select
select select "**"
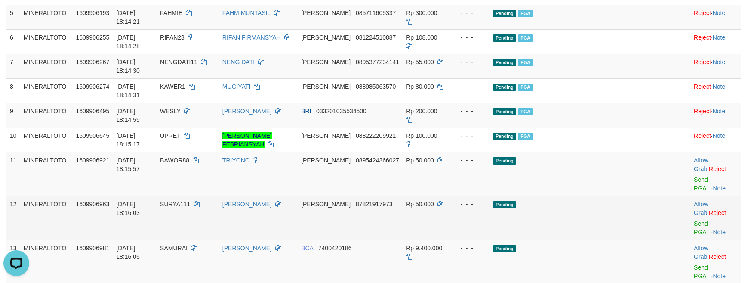
click at [622, 196] on td "Pending" at bounding box center [572, 218] width 165 height 44
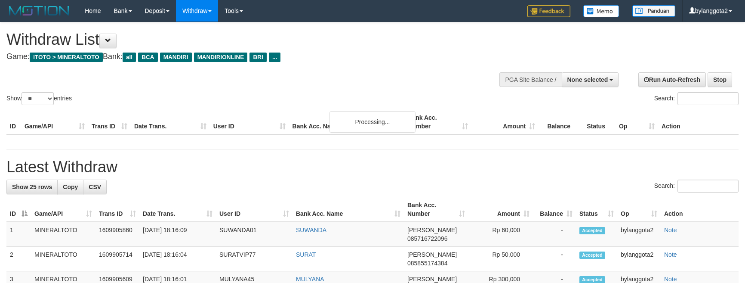
select select
select select "**"
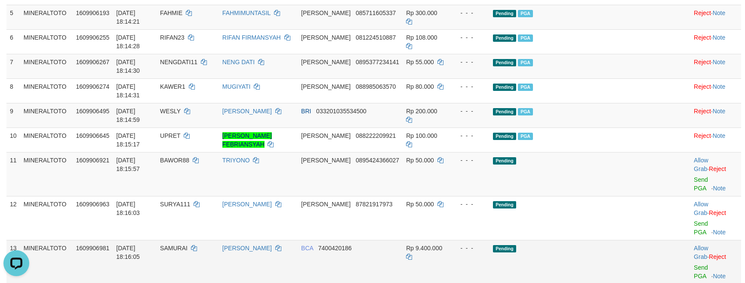
click at [654, 240] on td at bounding box center [672, 262] width 36 height 44
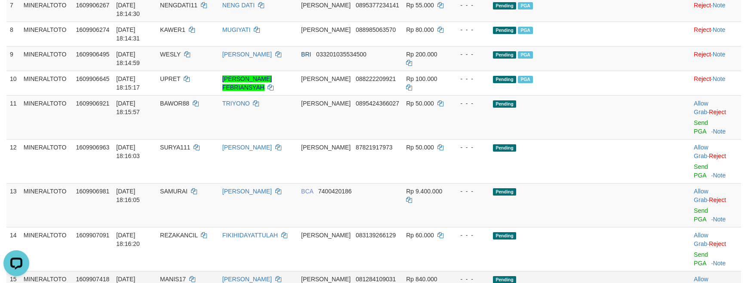
scroll to position [311, 0]
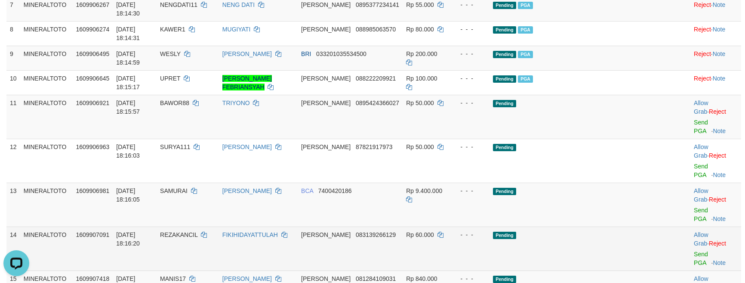
click at [614, 226] on td "Pending" at bounding box center [572, 248] width 165 height 44
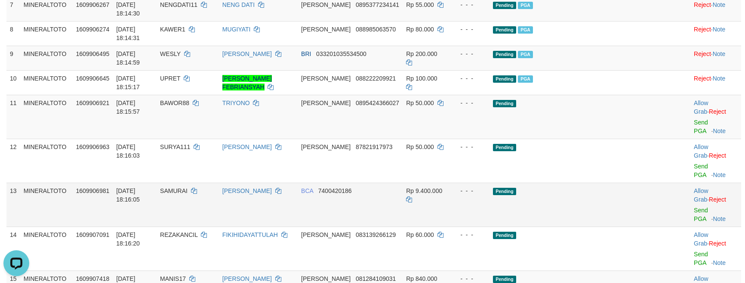
click at [594, 182] on td "Pending" at bounding box center [572, 204] width 165 height 44
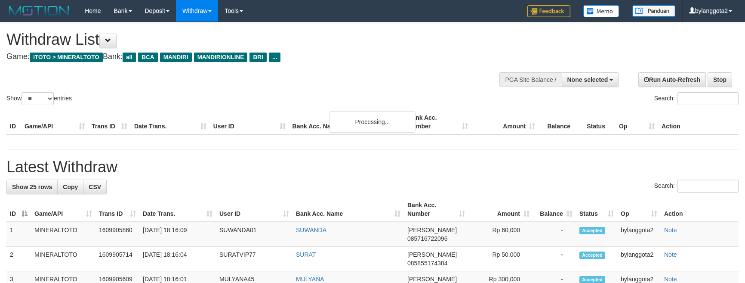
select select
select select "**"
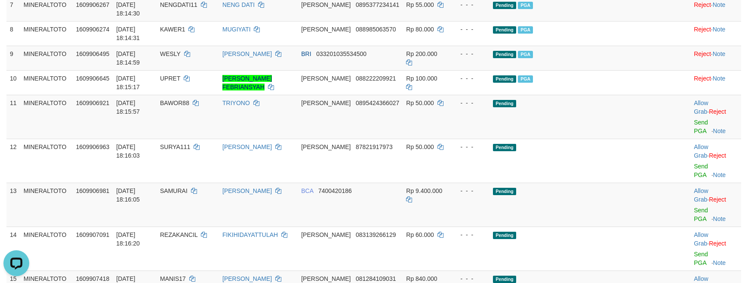
click at [596, 182] on td "Pending" at bounding box center [572, 204] width 165 height 44
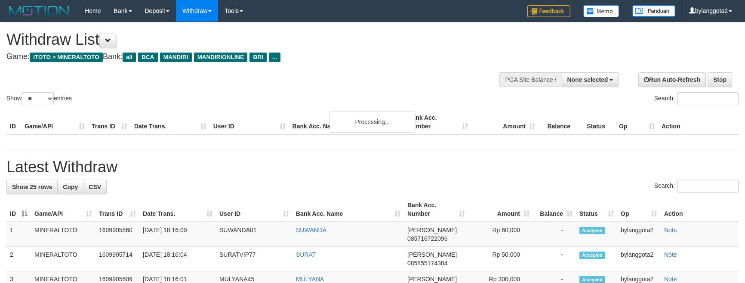
select select
select select "**"
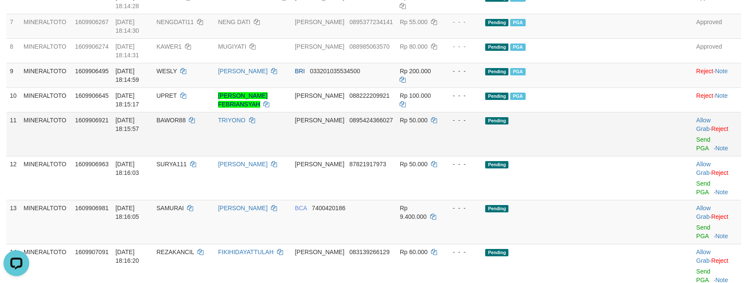
click at [594, 156] on td "Pending" at bounding box center [569, 134] width 175 height 44
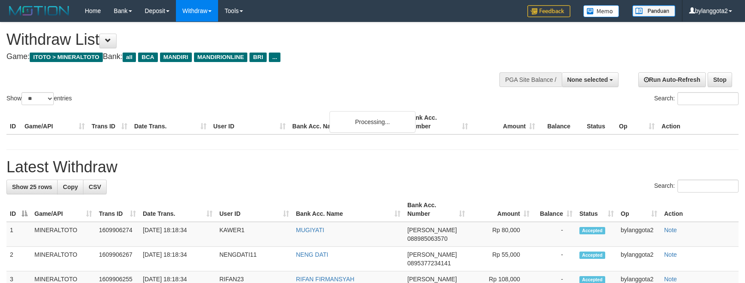
select select
select select "**"
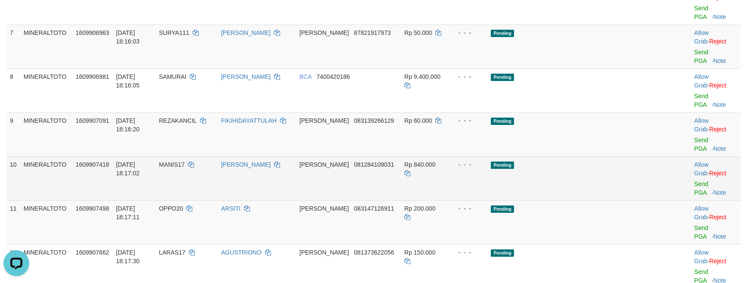
click at [618, 156] on td "Pending" at bounding box center [570, 178] width 167 height 44
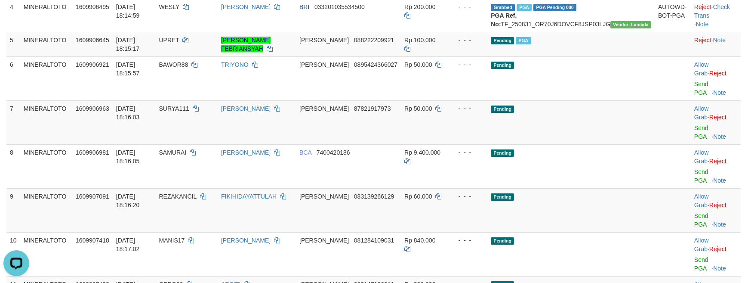
scroll to position [253, 0]
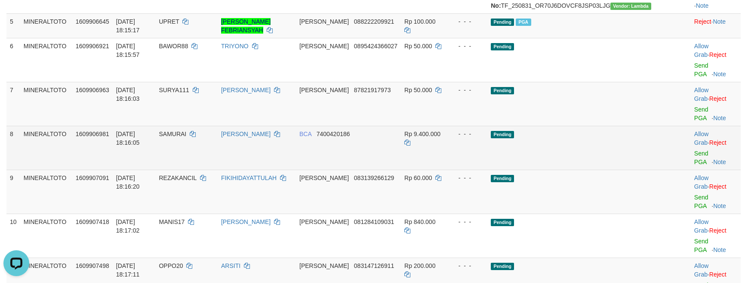
click at [632, 137] on td "Pending" at bounding box center [570, 148] width 167 height 44
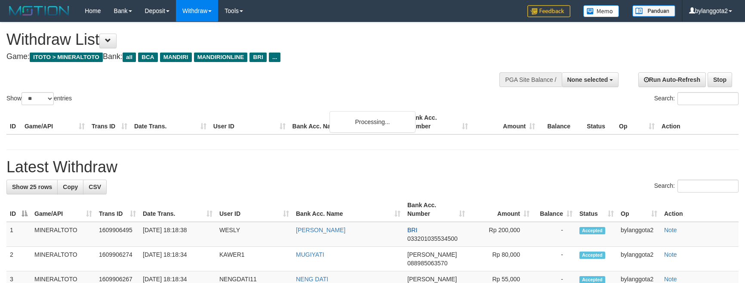
select select
select select "**"
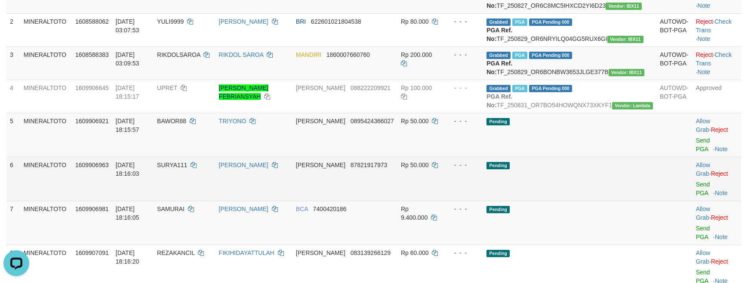
scroll to position [139, 0]
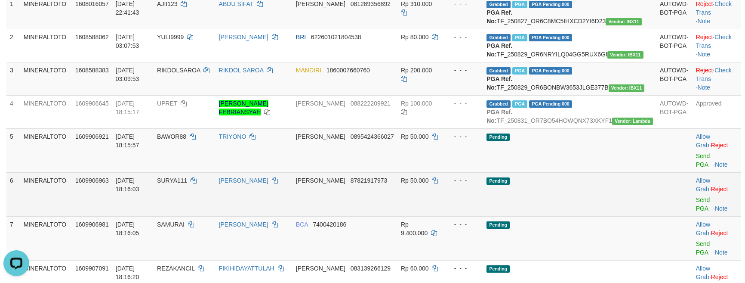
click at [622, 212] on td "Pending" at bounding box center [569, 194] width 173 height 44
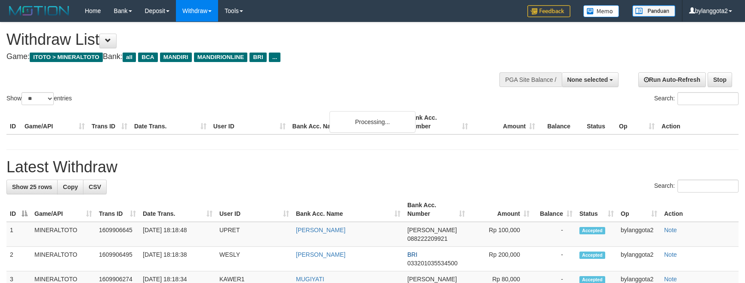
select select
select select "**"
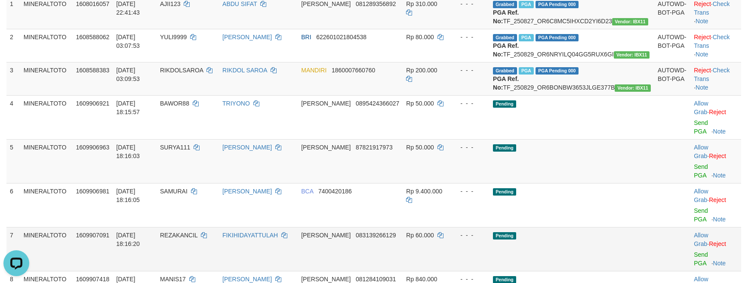
click at [663, 227] on td at bounding box center [672, 249] width 36 height 44
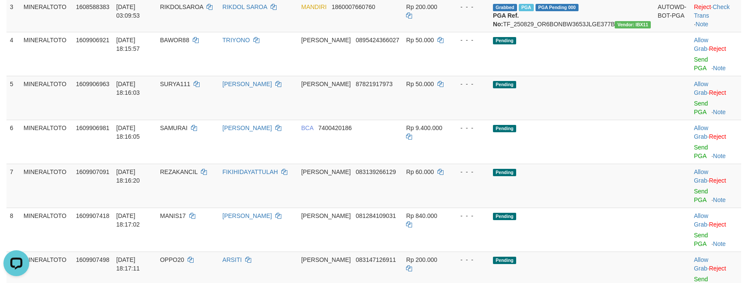
scroll to position [200, 0]
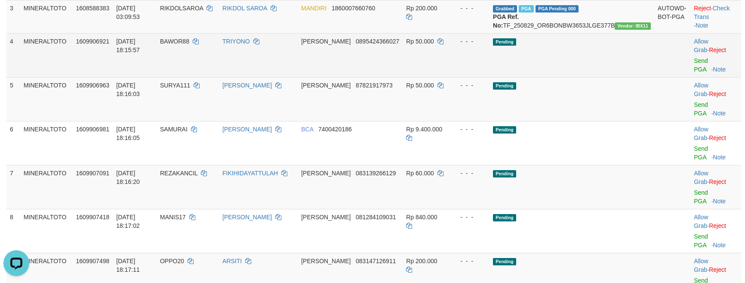
click at [694, 77] on td "Allow Grab · Reject Send PGA · Note" at bounding box center [716, 55] width 51 height 44
click at [694, 73] on link "Send PGA" at bounding box center [701, 64] width 14 height 15
click at [694, 108] on link "Send PGA" at bounding box center [701, 108] width 14 height 15
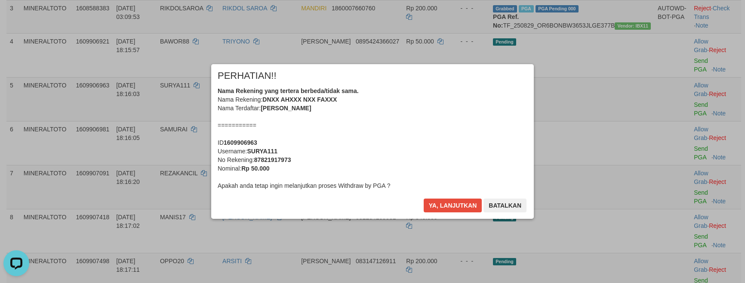
click at [402, 154] on div "Nama Rekening yang tertera berbeda/tidak sama. Nama Rekening: DNXX AHXXX NXX FA…" at bounding box center [373, 137] width 310 height 103
click at [424, 140] on div "Nama Rekening yang tertera berbeda/tidak sama. Nama Rekening: DNXX AHXXX NXX FA…" at bounding box center [373, 137] width 310 height 103
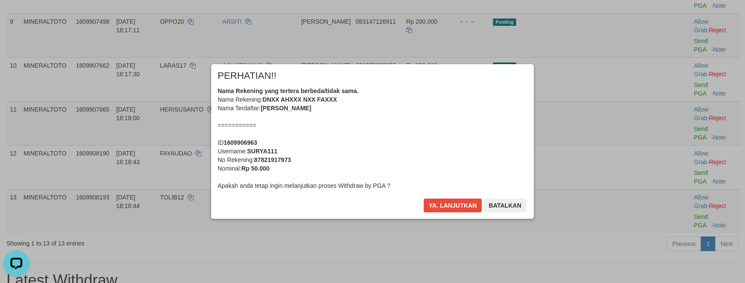
scroll to position [448, 0]
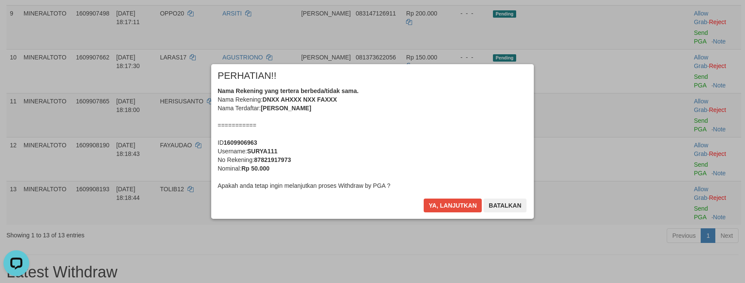
click at [438, 132] on div "Nama Rekening yang tertera berbeda/tidak sama. Nama Rekening: DNXX AHXXX NXX FA…" at bounding box center [373, 137] width 310 height 103
click at [424, 198] on button "Ya, lanjutkan" at bounding box center [453, 205] width 59 height 14
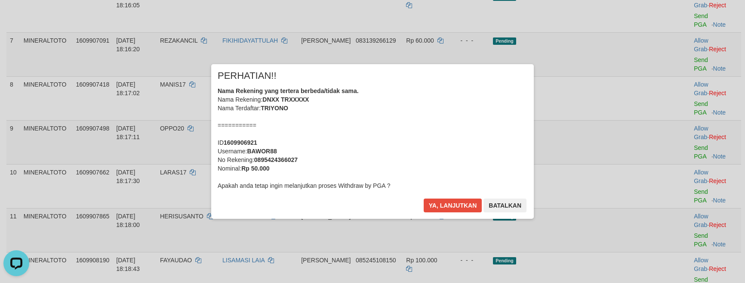
click at [443, 133] on div "Nama Rekening yang tertera berbeda/tidak sama. Nama Rekening: DNXX TRXXXXX Nama…" at bounding box center [373, 137] width 310 height 103
click at [424, 198] on button "Ya, lanjutkan" at bounding box center [453, 205] width 59 height 14
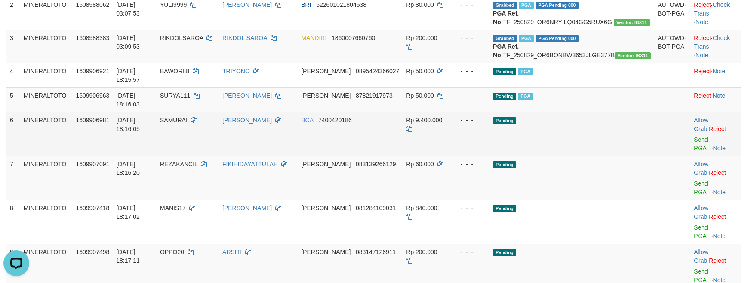
scroll to position [228, 0]
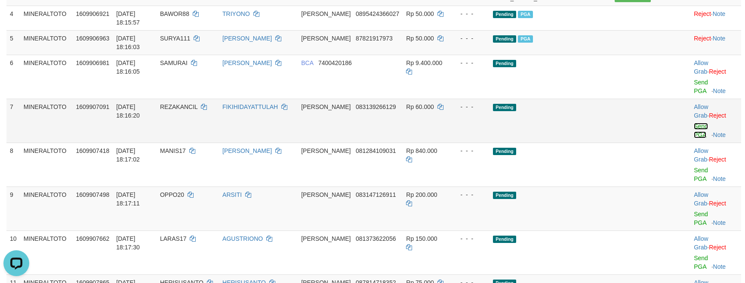
click at [694, 123] on link "Send PGA" at bounding box center [701, 130] width 14 height 15
click at [694, 166] on link "Send PGA" at bounding box center [701, 173] width 14 height 15
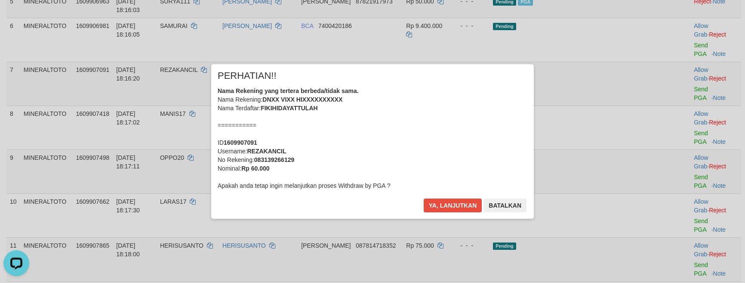
scroll to position [286, 0]
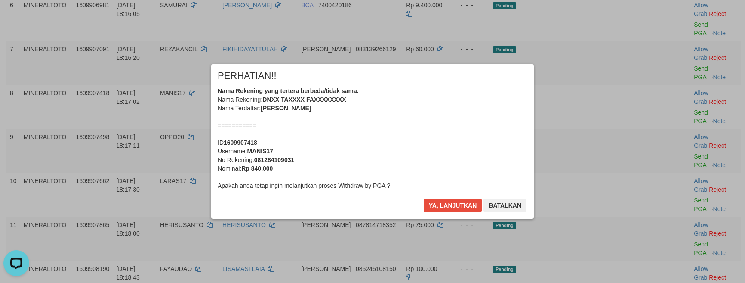
click at [449, 144] on div "Nama Rekening yang tertera berbeda/tidak sama. Nama Rekening: DNXX TAXXXX FAXXX…" at bounding box center [373, 137] width 310 height 103
click at [424, 198] on button "Ya, lanjutkan" at bounding box center [453, 205] width 59 height 14
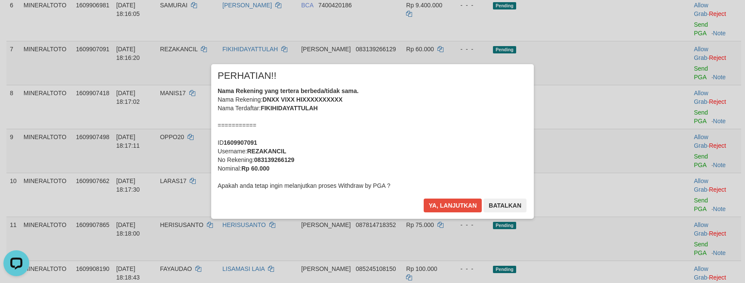
scroll to position [274, 0]
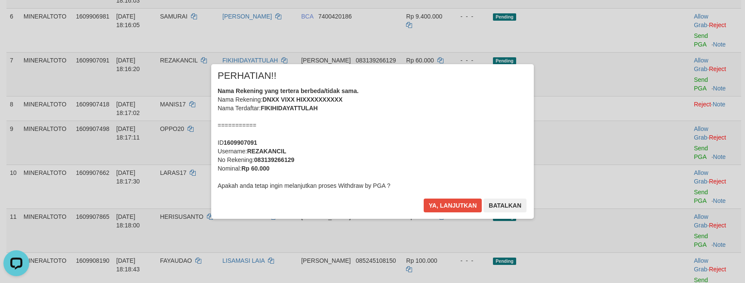
click at [446, 140] on div "Nama Rekening yang tertera berbeda/tidak sama. Nama Rekening: DNXX VIXX HIXXXXX…" at bounding box center [373, 137] width 310 height 103
click at [424, 198] on button "Ya, lanjutkan" at bounding box center [453, 205] width 59 height 14
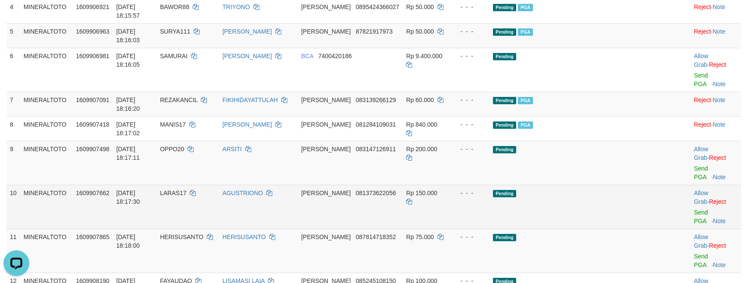
scroll to position [238, 0]
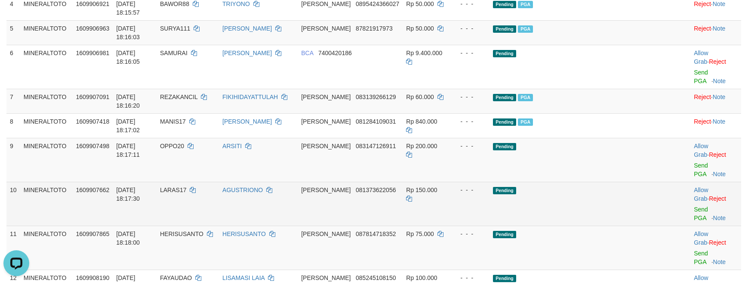
click at [633, 182] on td "Pending" at bounding box center [572, 204] width 165 height 44
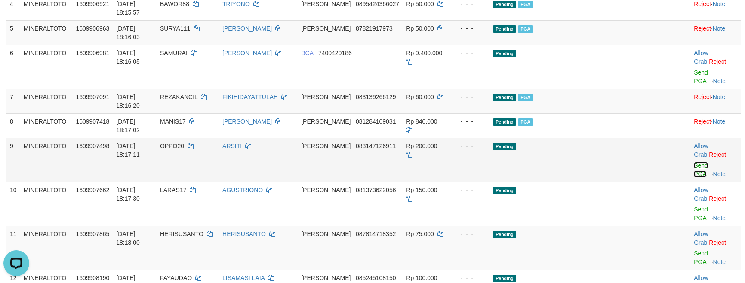
click at [694, 162] on link "Send PGA" at bounding box center [701, 169] width 14 height 15
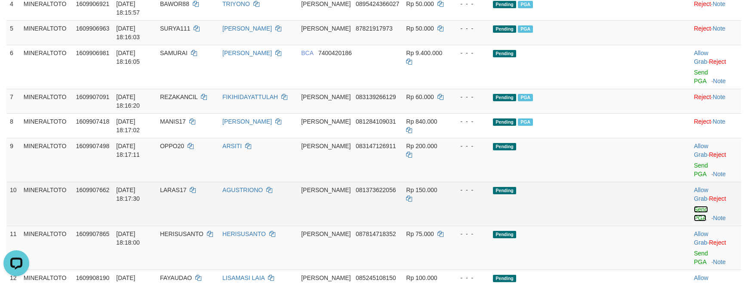
click at [694, 206] on link "Send PGA" at bounding box center [701, 213] width 14 height 15
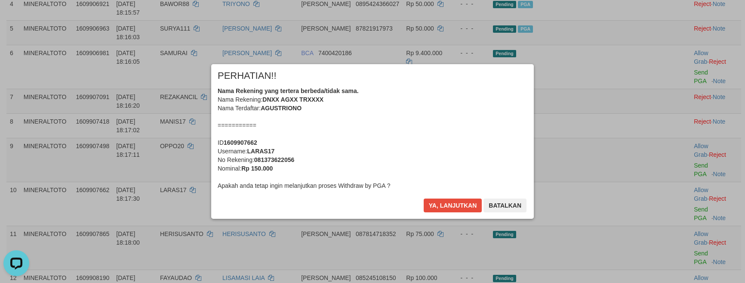
click at [447, 138] on div "Nama Rekening yang tertera berbeda/tidak sama. Nama Rekening: DNXX AGXX TRXXXX …" at bounding box center [373, 137] width 310 height 103
click at [424, 198] on button "Ya, lanjutkan" at bounding box center [453, 205] width 59 height 14
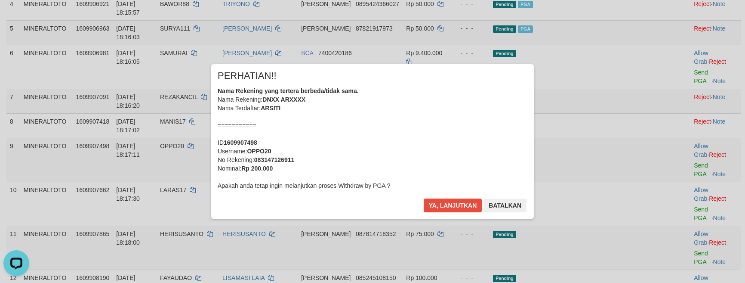
scroll to position [228, 0]
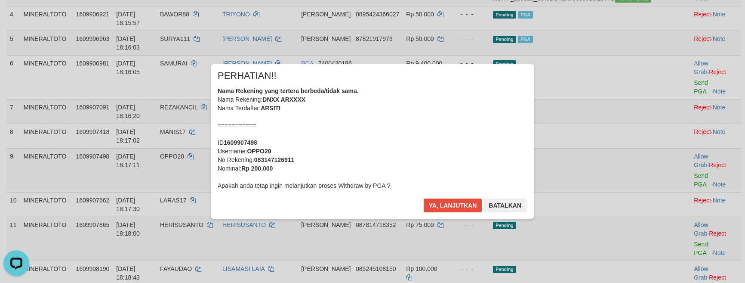
click at [447, 138] on div "Nama Rekening yang tertera berbeda/tidak sama. Nama Rekening: DNXX ARXXXX Nama …" at bounding box center [373, 137] width 310 height 103
click at [424, 198] on button "Ya, lanjutkan" at bounding box center [453, 205] width 59 height 14
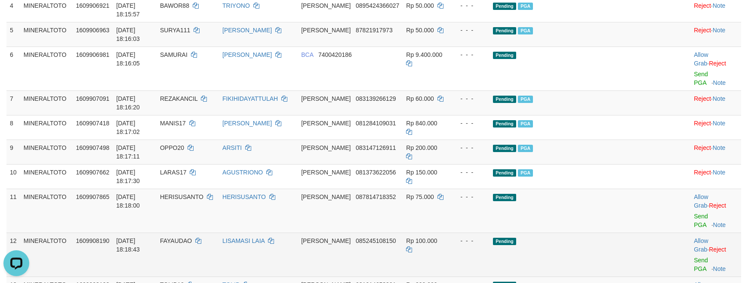
scroll to position [237, 0]
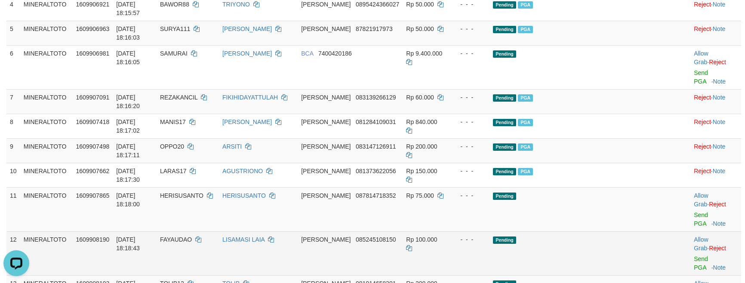
click at [601, 231] on td "Pending" at bounding box center [572, 253] width 165 height 44
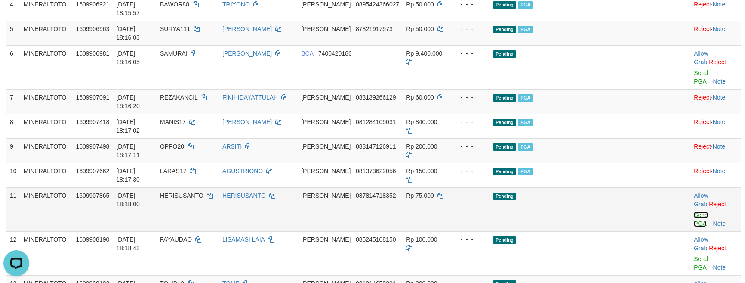
click at [694, 211] on link "Send PGA" at bounding box center [701, 218] width 14 height 15
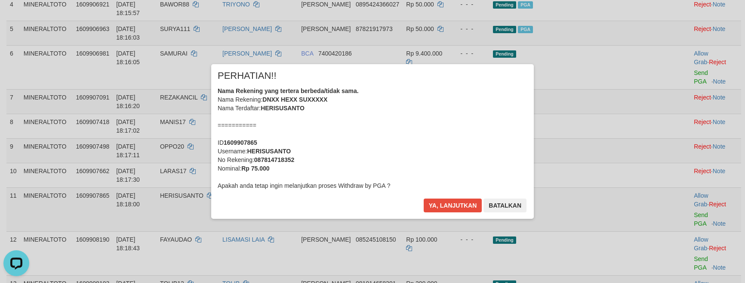
click at [447, 145] on div "Nama Rekening yang tertera berbeda/tidak sama. Nama Rekening: DNXX HEXX SUXXXXX…" at bounding box center [373, 137] width 310 height 103
click at [424, 198] on button "Ya, lanjutkan" at bounding box center [453, 205] width 59 height 14
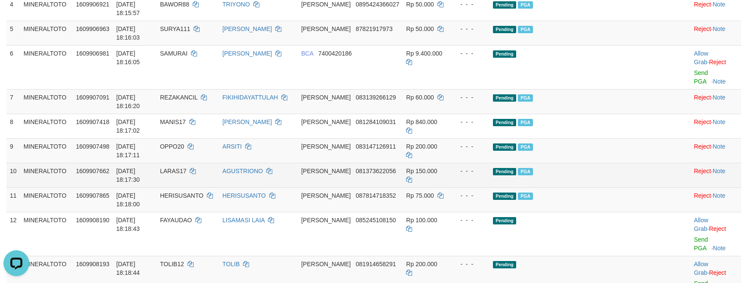
click at [636, 163] on td "Pending PGA" at bounding box center [572, 175] width 165 height 25
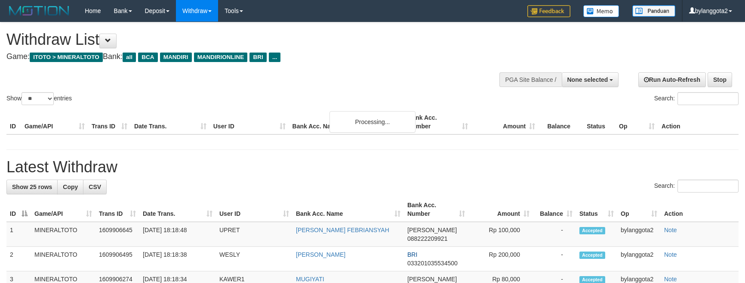
select select
select select "**"
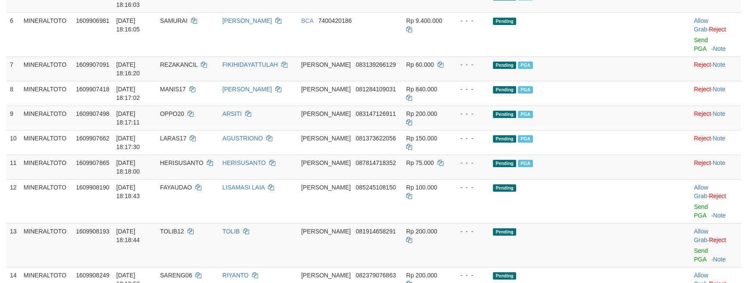
scroll to position [237, 0]
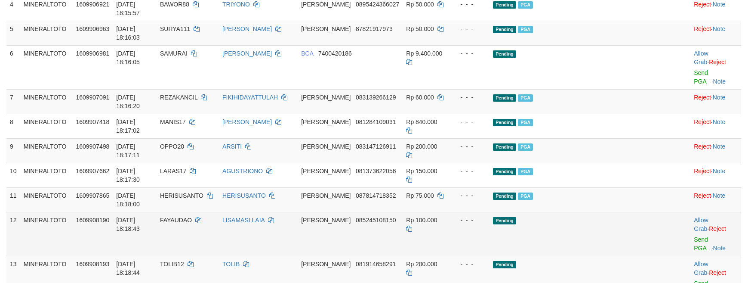
click at [586, 212] on td "Pending" at bounding box center [572, 234] width 165 height 44
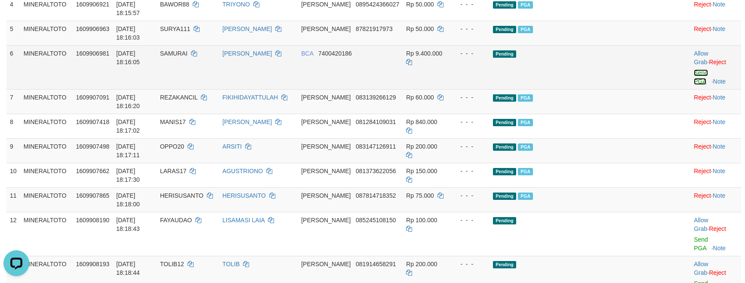
click at [694, 76] on link "Send PGA" at bounding box center [701, 76] width 14 height 15
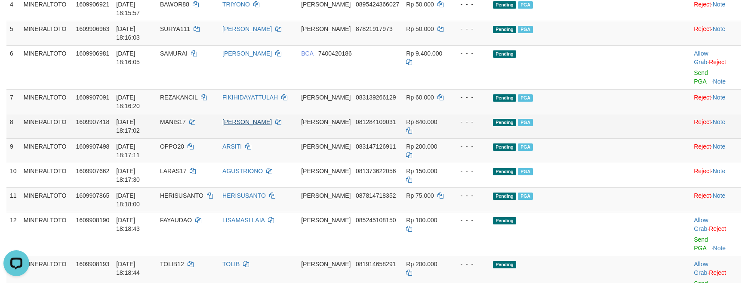
scroll to position [226, 0]
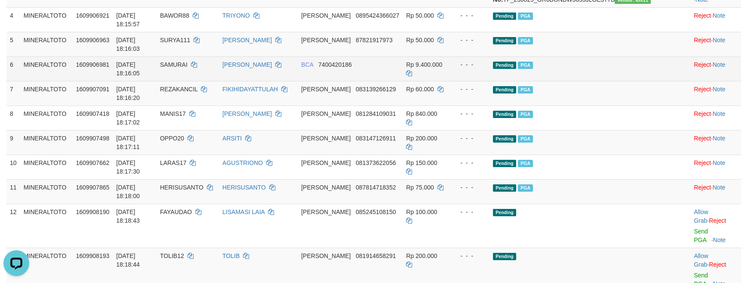
click at [188, 68] on span "SAMURAI" at bounding box center [174, 64] width 28 height 7
copy td "SAMURAI"
drag, startPoint x: 398, startPoint y: 75, endPoint x: 362, endPoint y: 78, distance: 35.4
click at [362, 78] on td "BCA 7400420186" at bounding box center [350, 68] width 105 height 25
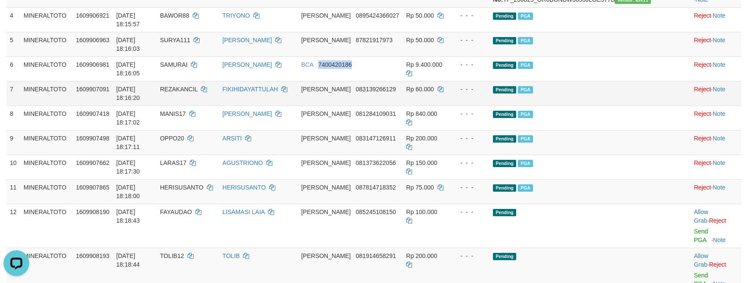
copy span "7400420186"
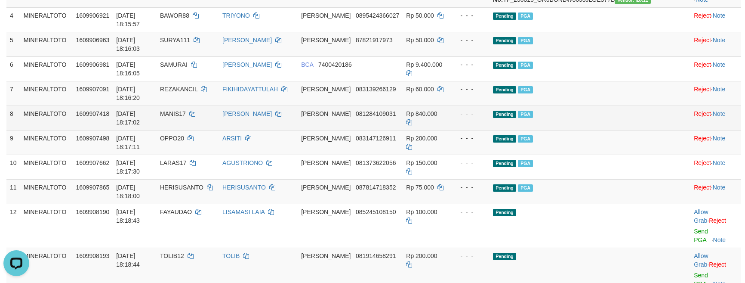
click at [621, 106] on td "Pending PGA" at bounding box center [572, 117] width 165 height 25
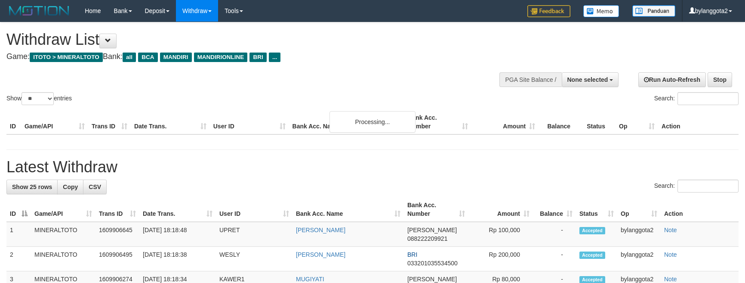
select select
select select "**"
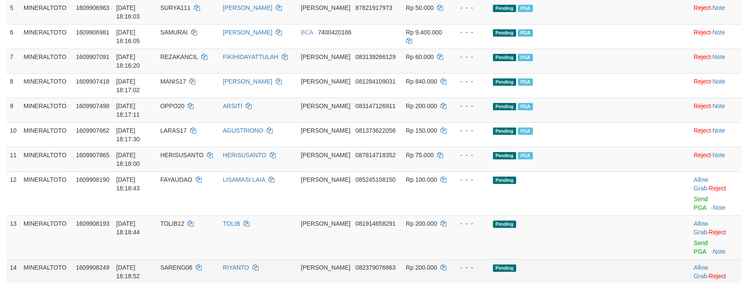
click at [618, 259] on td "Pending" at bounding box center [572, 281] width 165 height 44
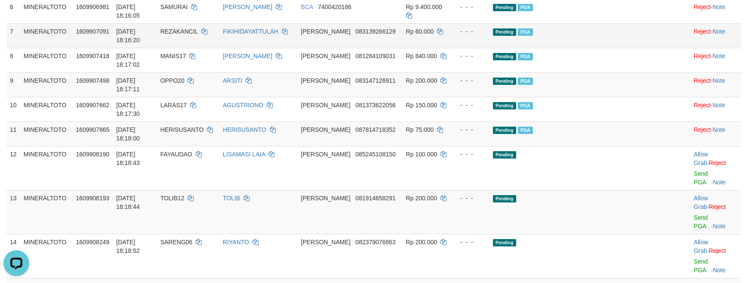
scroll to position [0, 0]
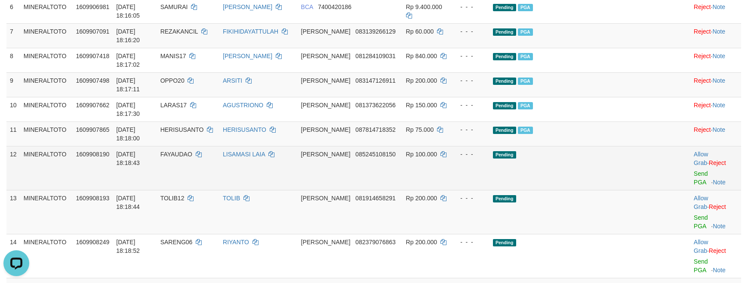
click at [579, 146] on td "Pending" at bounding box center [572, 168] width 165 height 44
click at [694, 170] on link "Send PGA" at bounding box center [701, 177] width 14 height 15
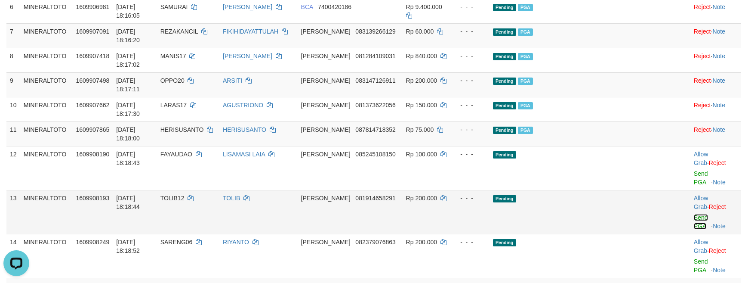
click at [694, 214] on link "Send PGA" at bounding box center [701, 221] width 14 height 15
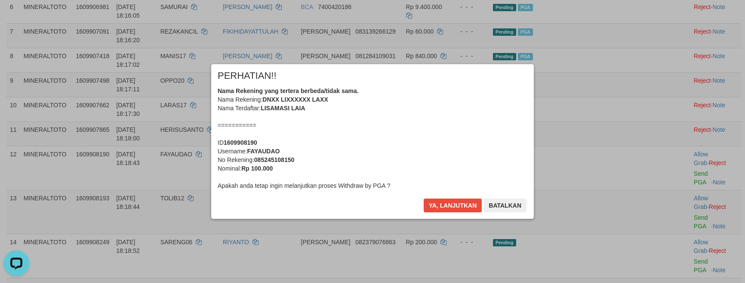
click at [462, 139] on div "Nama Rekening yang tertera berbeda/tidak sama. Nama Rekening: DNXX LIXXXXXX LAX…" at bounding box center [373, 137] width 310 height 103
click at [424, 198] on button "Ya, lanjutkan" at bounding box center [453, 205] width 59 height 14
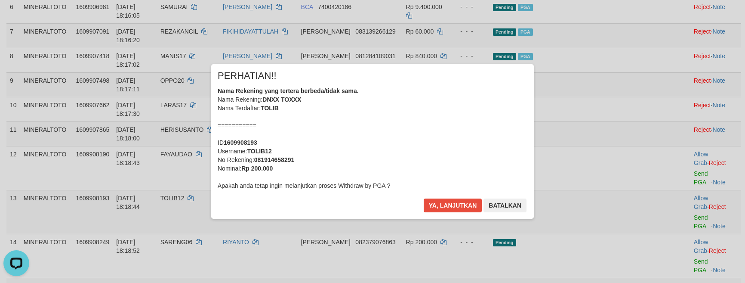
scroll to position [273, 0]
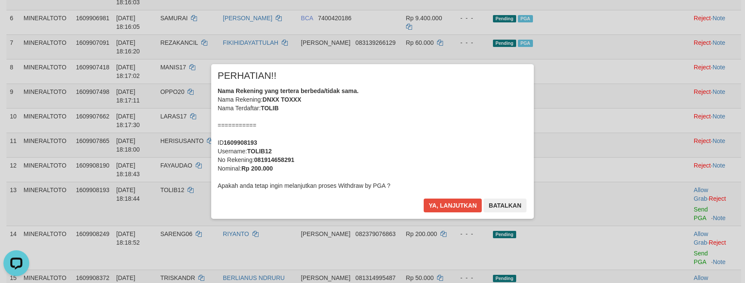
click at [462, 139] on div "Nama Rekening yang tertera berbeda/tidak sama. Nama Rekening: DNXX TOXXX Nama T…" at bounding box center [373, 137] width 310 height 103
click at [424, 198] on button "Ya, lanjutkan" at bounding box center [453, 205] width 59 height 14
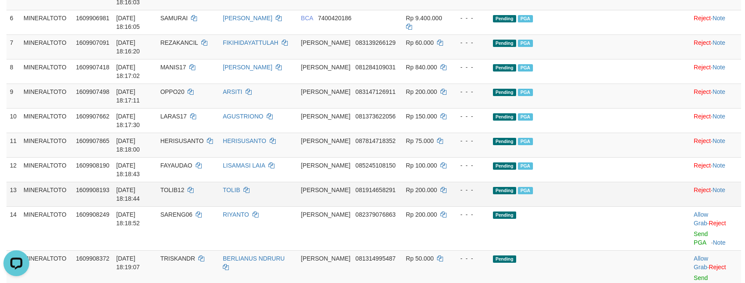
scroll to position [319, 0]
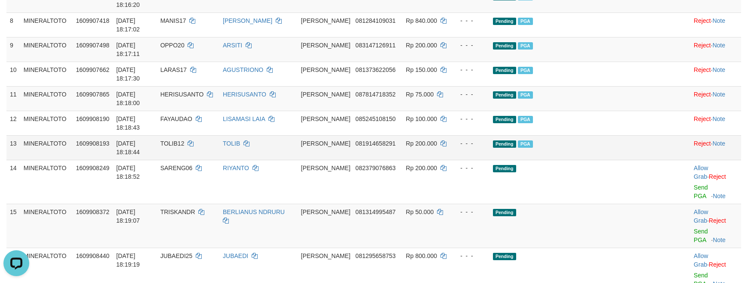
click at [621, 203] on td "Pending" at bounding box center [572, 225] width 165 height 44
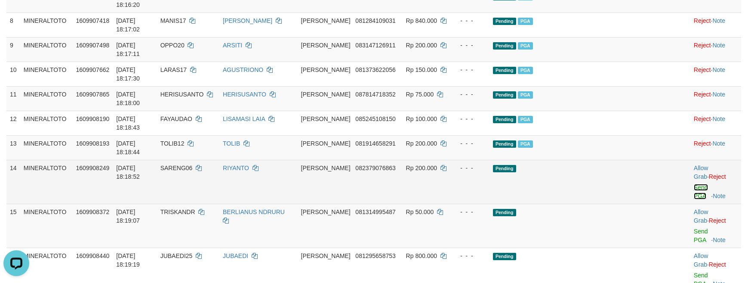
click at [695, 184] on link "Send PGA" at bounding box center [701, 191] width 14 height 15
click at [695, 228] on link "Send PGA" at bounding box center [701, 235] width 14 height 15
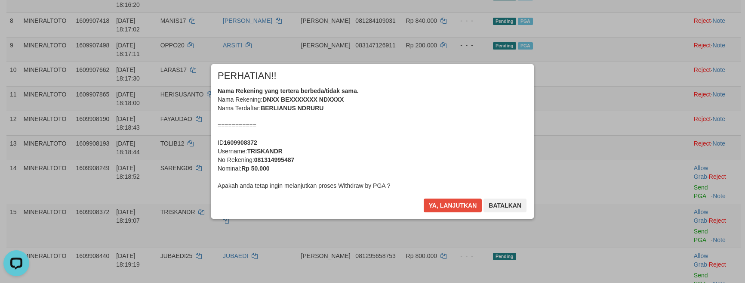
click at [442, 134] on div "Nama Rekening yang tertera berbeda/tidak sama. Nama Rekening: DNXX BEXXXXXXX ND…" at bounding box center [373, 137] width 310 height 103
click at [424, 198] on button "Ya, lanjutkan" at bounding box center [453, 205] width 59 height 14
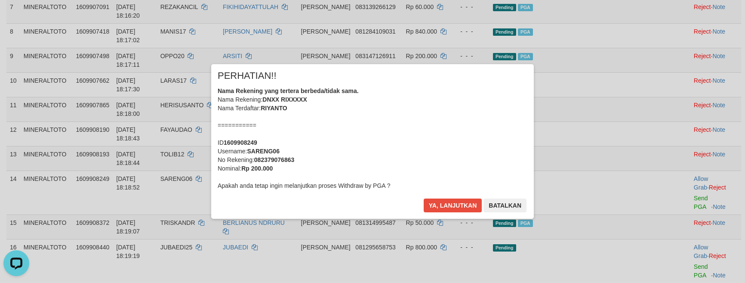
click at [425, 134] on div "Nama Rekening yang tertera berbeda/tidak sama. Nama Rekening: DNXX RIXXXXX Nama…" at bounding box center [373, 137] width 310 height 103
click at [424, 198] on button "Ya, lanjutkan" at bounding box center [453, 205] width 59 height 14
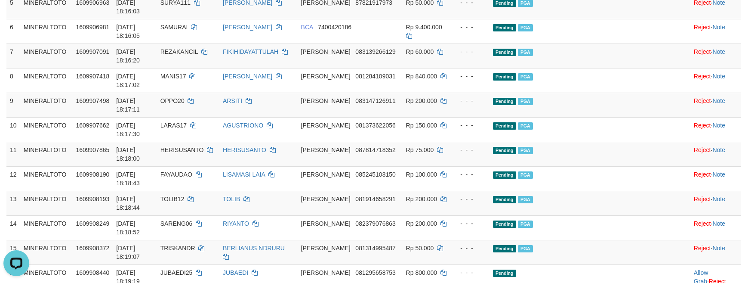
scroll to position [271, 0]
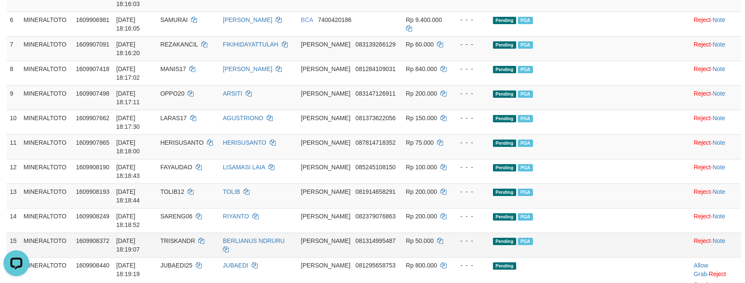
click at [654, 232] on td at bounding box center [672, 244] width 36 height 25
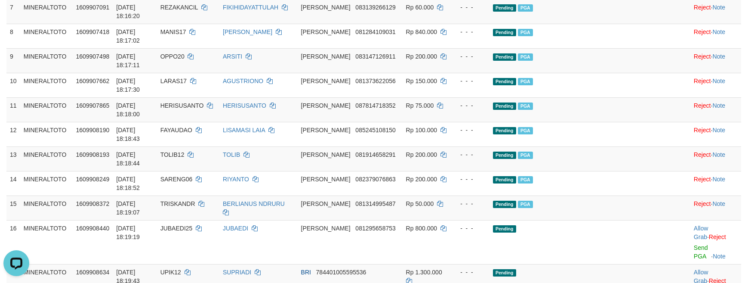
scroll to position [329, 0]
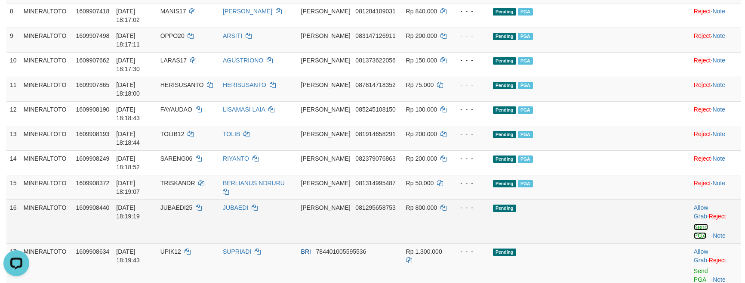
click at [694, 223] on link "Send PGA" at bounding box center [701, 230] width 14 height 15
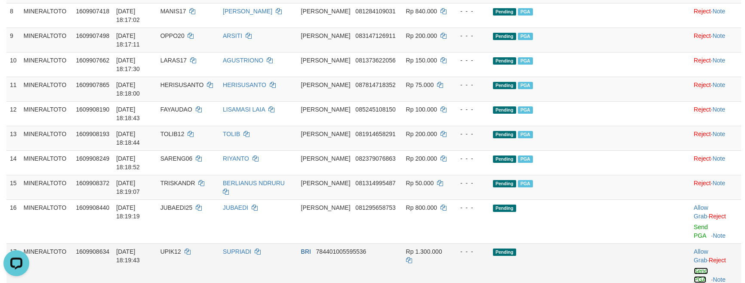
click at [694, 267] on link "Send PGA" at bounding box center [701, 274] width 14 height 15
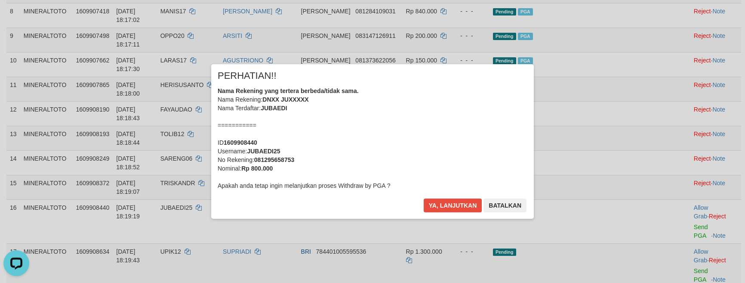
click at [680, 198] on div "× PERHATIAN!! Nama Rekening yang tertera berbeda/tidak sama. Nama Rekening: DNX…" at bounding box center [372, 141] width 745 height 188
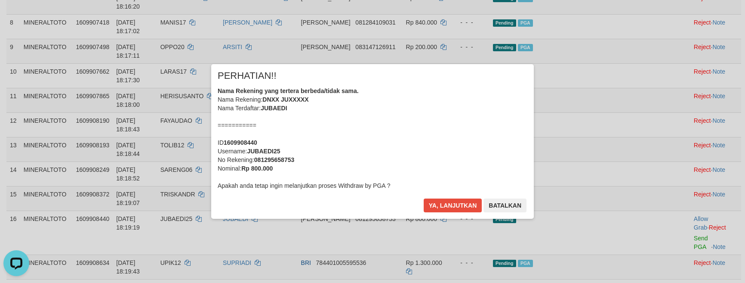
click at [443, 133] on div "Nama Rekening yang tertera berbeda/tidak sama. Nama Rekening: DNXX JUXXXXX Nama…" at bounding box center [373, 137] width 310 height 103
click at [424, 198] on button "Ya, lanjutkan" at bounding box center [453, 205] width 59 height 14
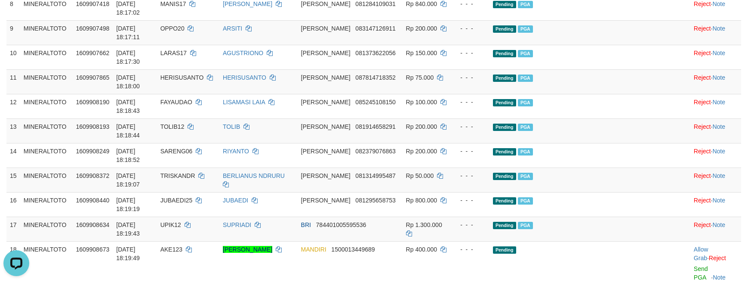
scroll to position [338, 0]
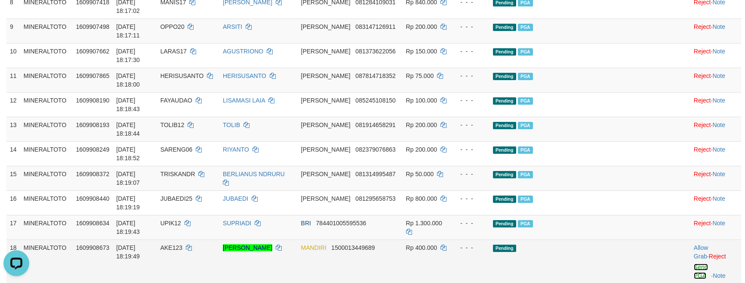
click at [694, 263] on link "Send PGA" at bounding box center [701, 270] width 14 height 15
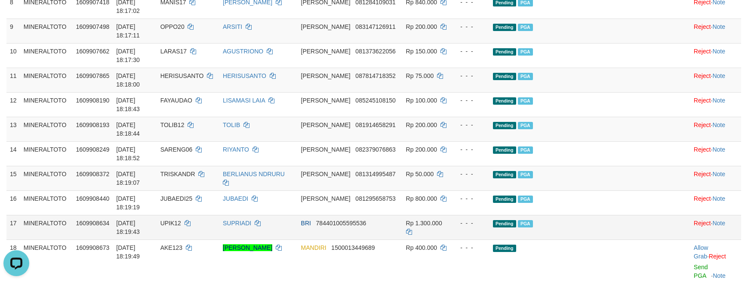
click at [181, 219] on span "UPIK12" at bounding box center [170, 222] width 21 height 7
copy td "UPIK12"
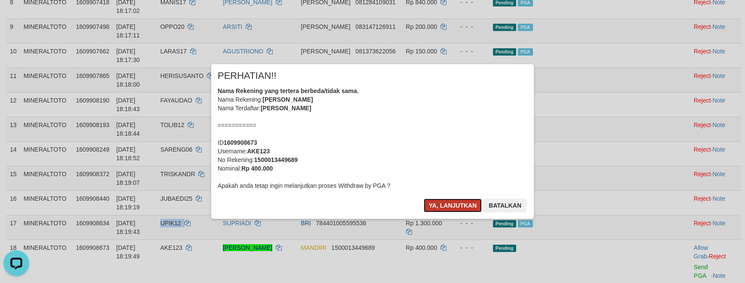
click at [455, 202] on button "Ya, lanjutkan" at bounding box center [453, 205] width 59 height 14
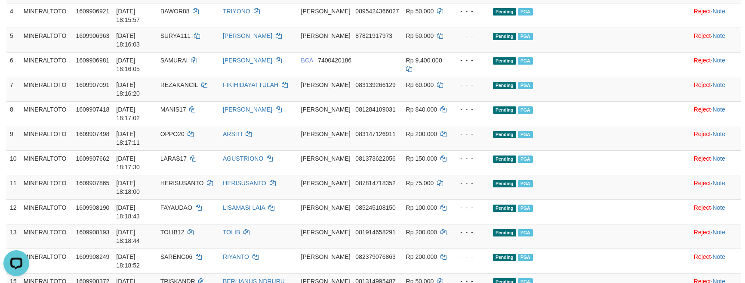
scroll to position [166, 0]
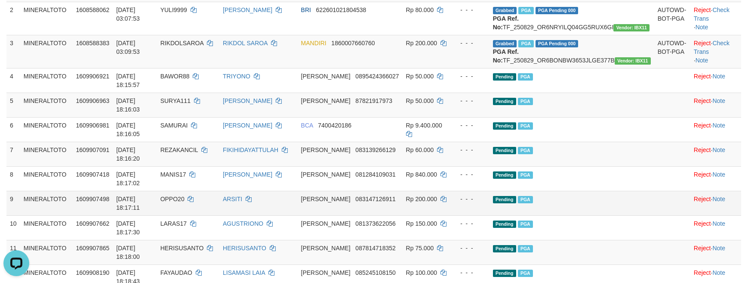
click at [610, 191] on td "Pending PGA" at bounding box center [572, 203] width 165 height 25
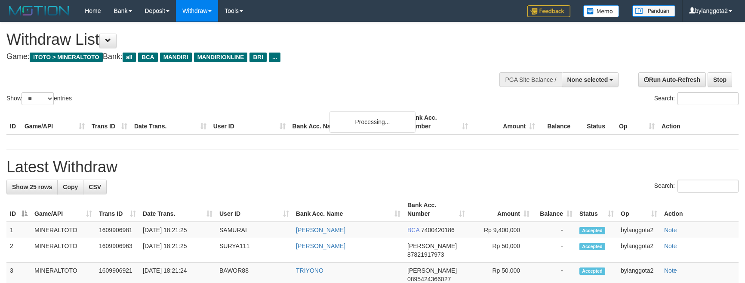
select select
select select "**"
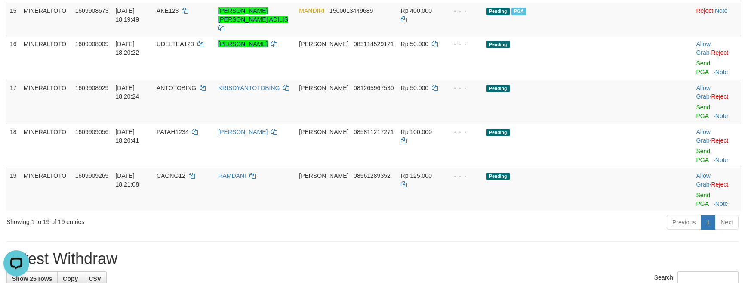
scroll to position [625, 0]
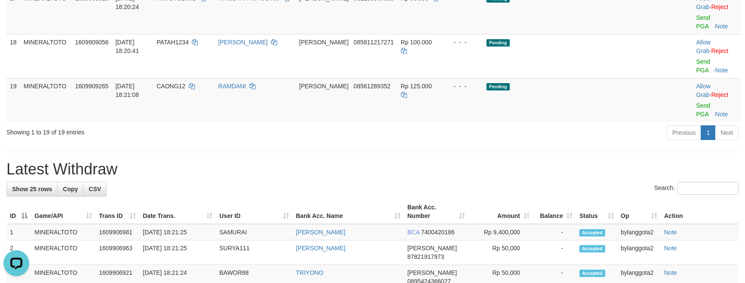
click at [644, 160] on h1 "Latest Withdraw" at bounding box center [372, 168] width 732 height 17
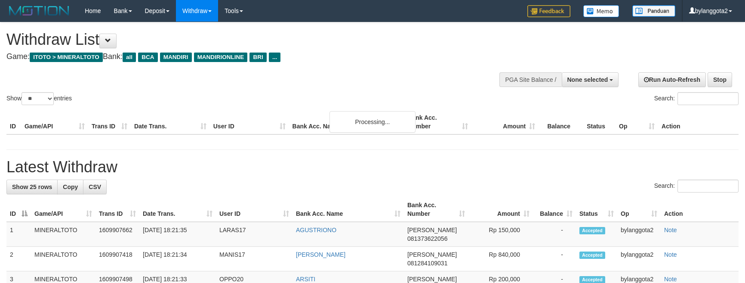
select select
select select "**"
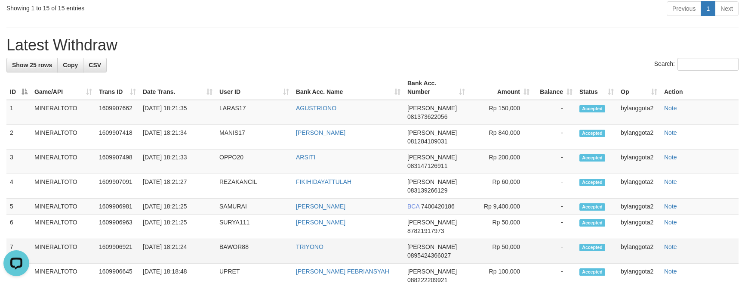
click at [664, 239] on td "Note" at bounding box center [700, 251] width 78 height 25
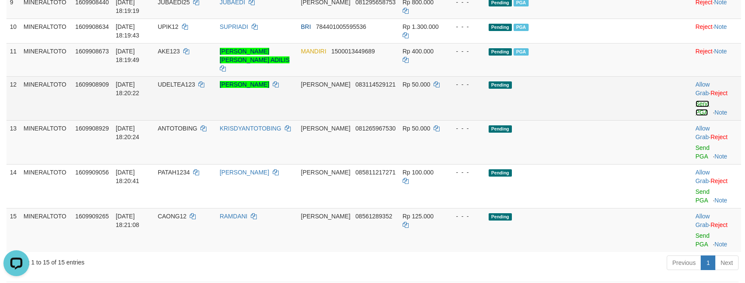
click at [700, 100] on link "Send PGA" at bounding box center [703, 107] width 14 height 15
click at [696, 144] on link "Send PGA" at bounding box center [703, 151] width 14 height 15
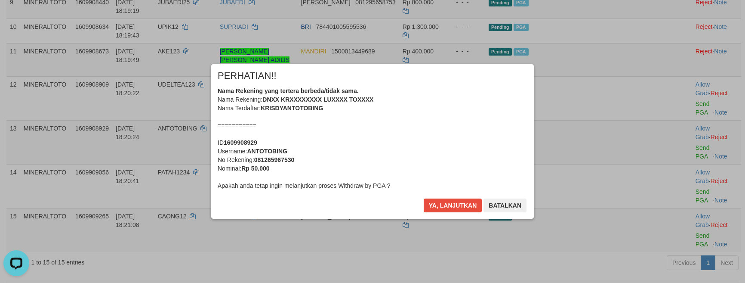
click at [445, 131] on div "Nama Rekening yang tertera berbeda/tidak sama. Nama Rekening: DNXX KRXXXXXXXX L…" at bounding box center [373, 137] width 310 height 103
click at [424, 198] on button "Ya, lanjutkan" at bounding box center [453, 205] width 59 height 14
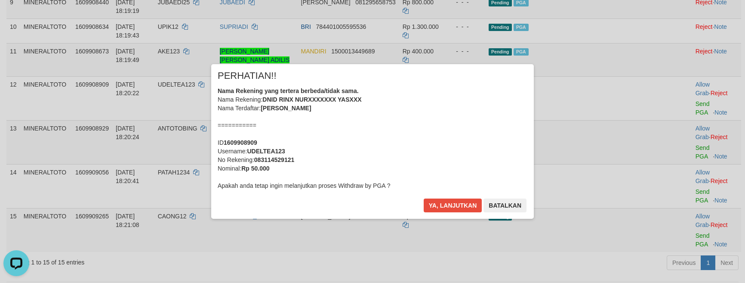
click at [433, 137] on div "Nama Rekening yang tertera berbeda/tidak sama. Nama Rekening: DNID RINX NURXXXX…" at bounding box center [373, 137] width 310 height 103
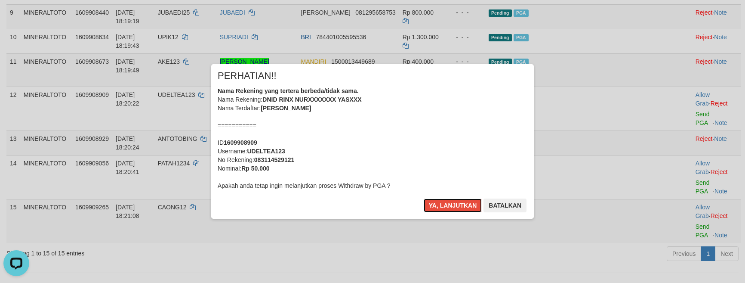
click at [424, 198] on button "Ya, lanjutkan" at bounding box center [453, 205] width 59 height 14
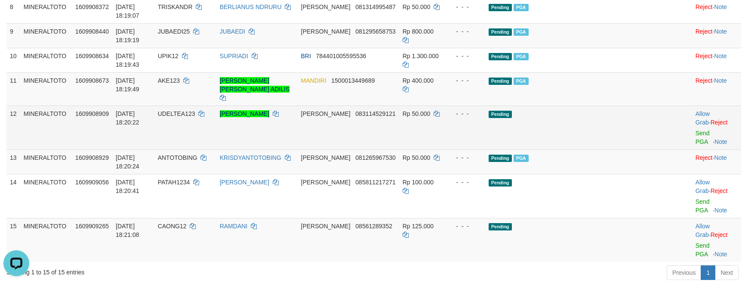
click at [589, 120] on tbody "1 MINERALTOTO 1608016057 [DATE] 22:41:43 AJII123 ABDU SIFAT [PERSON_NAME] 08128…" at bounding box center [373, 27] width 735 height 469
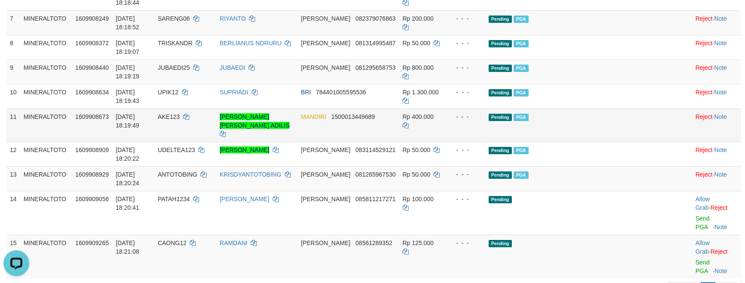
scroll to position [324, 0]
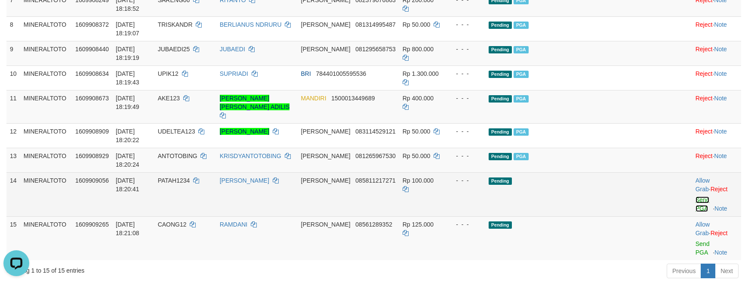
click at [696, 196] on link "Send PGA" at bounding box center [703, 203] width 14 height 15
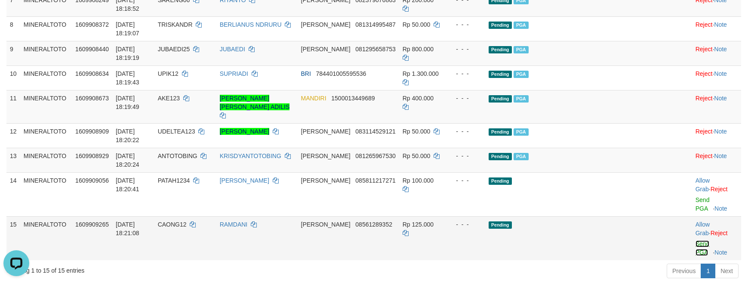
click at [696, 240] on link "Send PGA" at bounding box center [703, 247] width 14 height 15
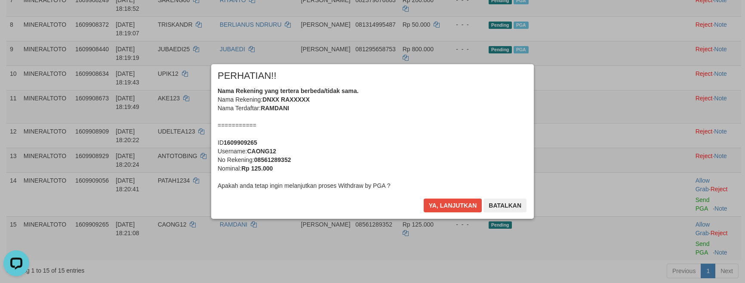
click at [398, 104] on div "Nama Rekening yang tertera berbeda/tidak sama. Nama Rekening: DNXX RAXXXXX Nama…" at bounding box center [373, 137] width 310 height 103
click at [424, 198] on button "Ya, lanjutkan" at bounding box center [453, 205] width 59 height 14
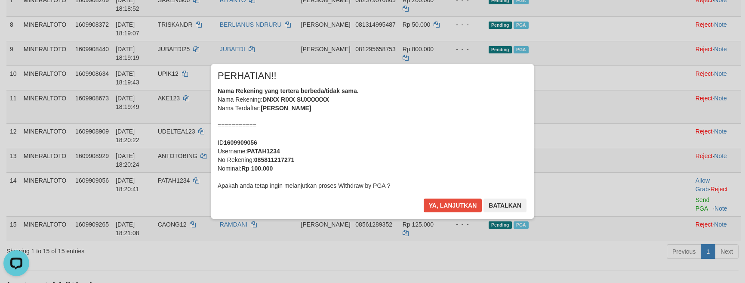
click at [431, 130] on div "Nama Rekening yang tertera berbeda/tidak sama. Nama Rekening: DNXX RIXX SUXXXXX…" at bounding box center [373, 137] width 310 height 103
click at [424, 198] on button "Ya, lanjutkan" at bounding box center [453, 205] width 59 height 14
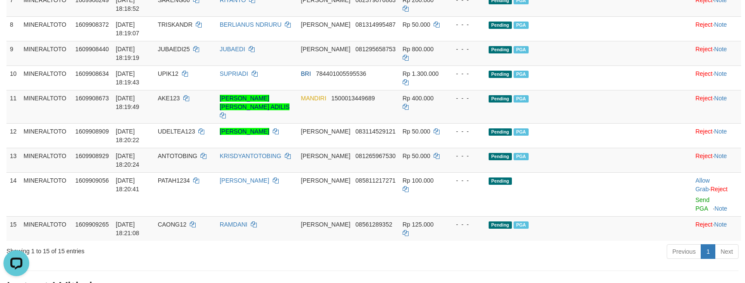
click at [603, 113] on div "× PERHATIAN!! Nama Rekening yang tertera berbeda/tidak sama. Nama Rekening: DNX…" at bounding box center [372, 141] width 503 height 154
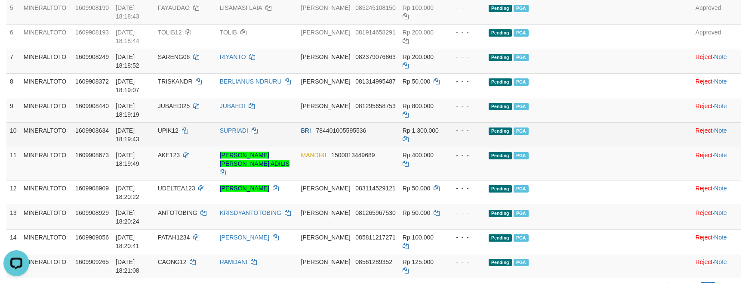
scroll to position [287, 0]
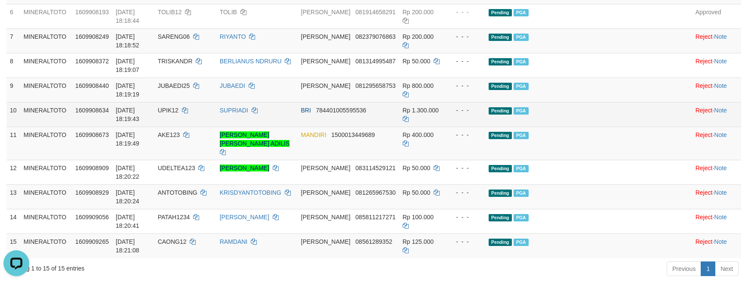
click at [604, 102] on td "Pending PGA" at bounding box center [570, 114] width 171 height 25
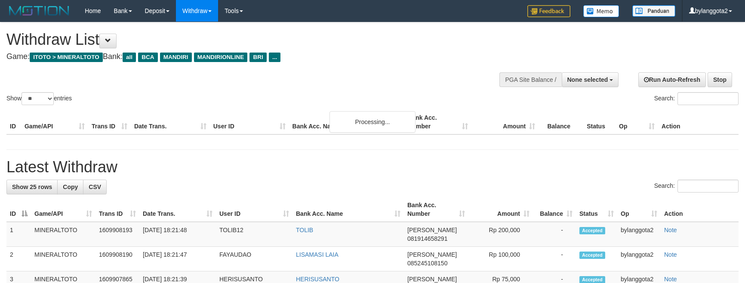
select select
select select "**"
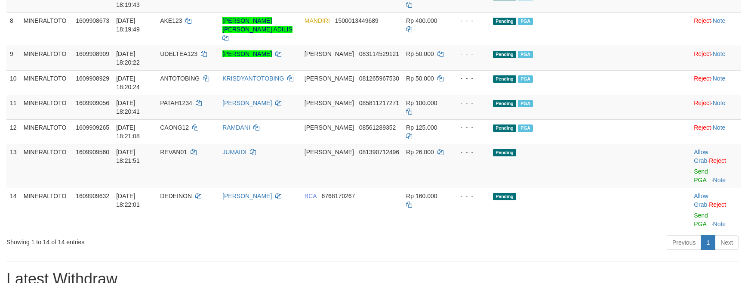
scroll to position [287, 0]
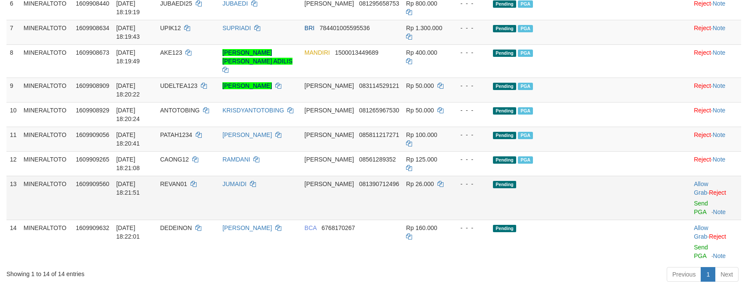
click at [603, 176] on td "Pending" at bounding box center [572, 198] width 165 height 44
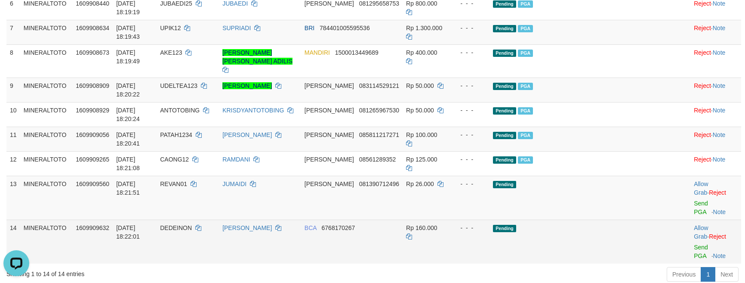
drag, startPoint x: 623, startPoint y: 142, endPoint x: 708, endPoint y: 185, distance: 95.0
click at [617, 176] on td "Pending" at bounding box center [572, 198] width 165 height 44
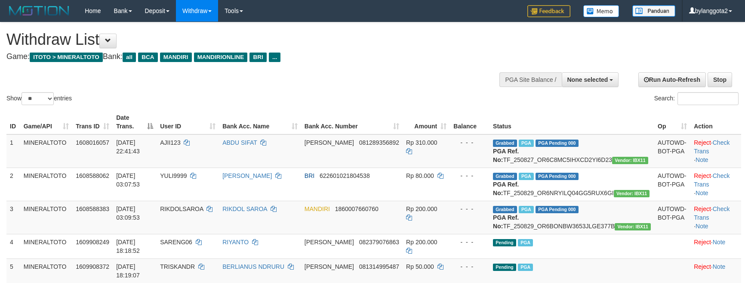
select select
select select "**"
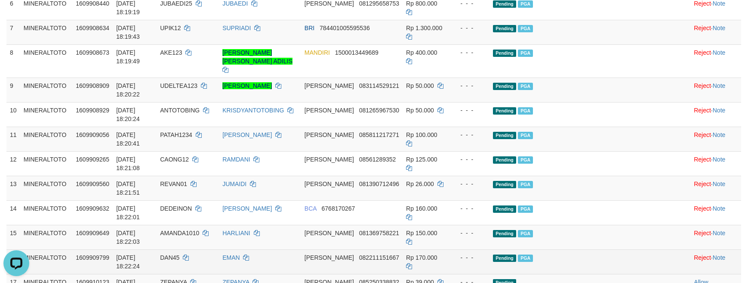
click at [573, 249] on td "Pending PGA" at bounding box center [572, 261] width 165 height 25
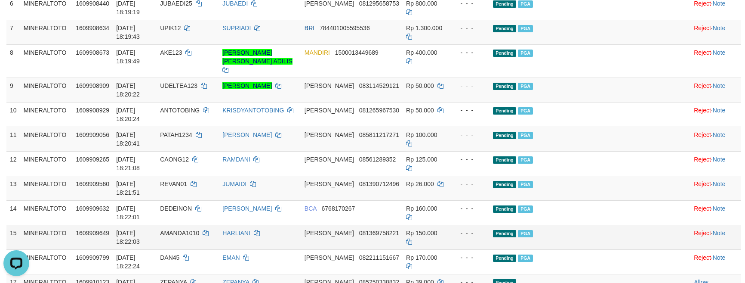
click at [620, 225] on td "Pending PGA" at bounding box center [572, 237] width 165 height 25
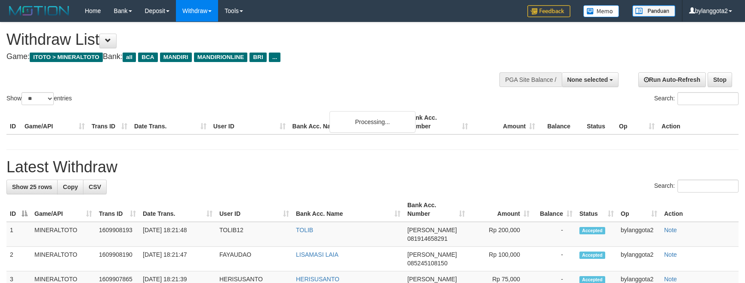
select select
select select "**"
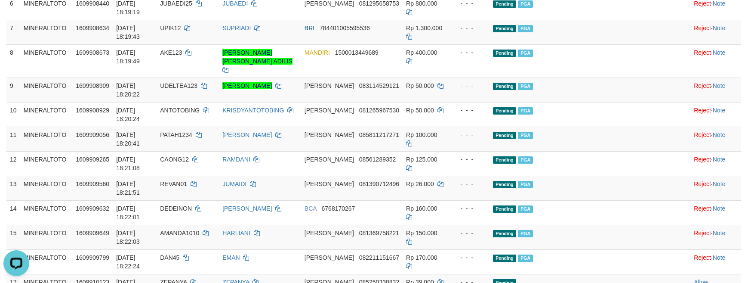
click at [627, 225] on td "Pending PGA" at bounding box center [572, 237] width 165 height 25
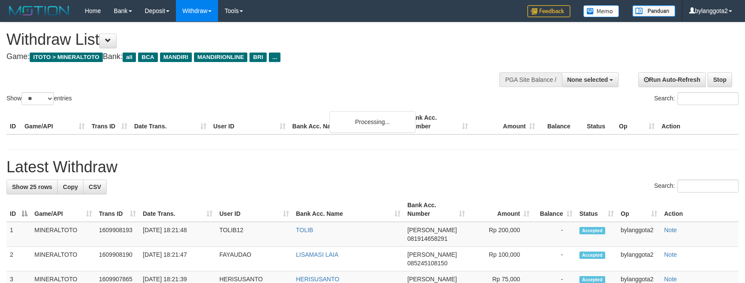
select select
select select "**"
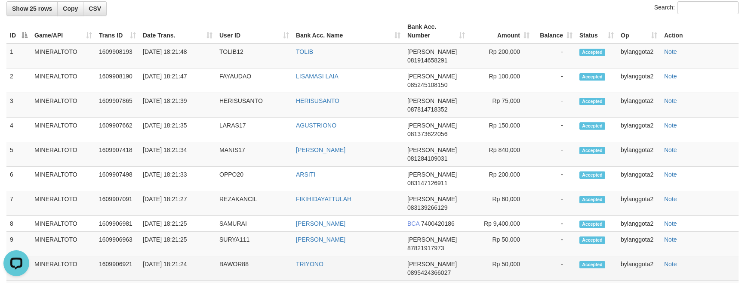
click at [556, 256] on td "-" at bounding box center [554, 268] width 43 height 25
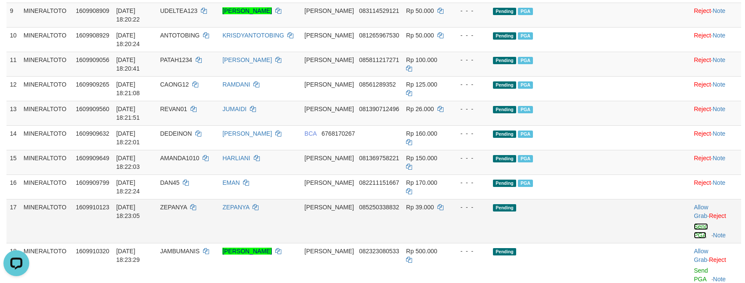
click at [694, 223] on link "Send PGA" at bounding box center [701, 230] width 14 height 15
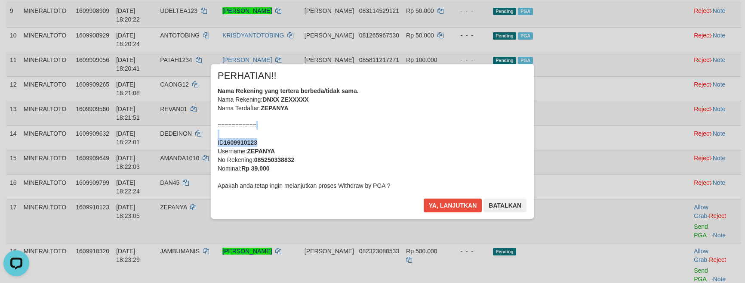
click at [435, 138] on div "Nama Rekening yang tertera berbeda/tidak sama. Nama Rekening: DNXX ZEXXXXX Nama…" at bounding box center [373, 137] width 310 height 103
click at [424, 198] on button "Ya, lanjutkan" at bounding box center [453, 205] width 59 height 14
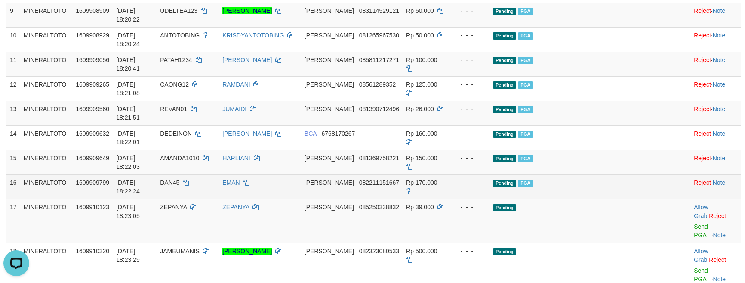
click at [654, 174] on td at bounding box center [672, 186] width 36 height 25
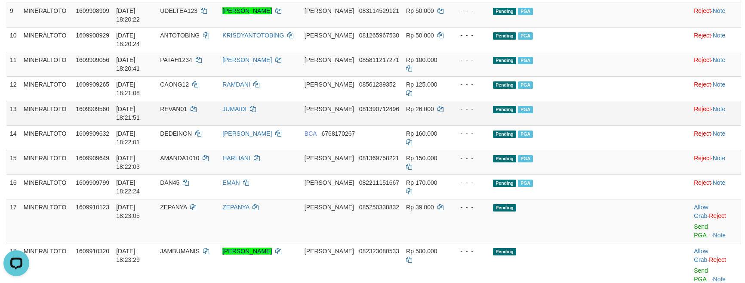
click at [627, 101] on td "Pending PGA" at bounding box center [572, 113] width 165 height 25
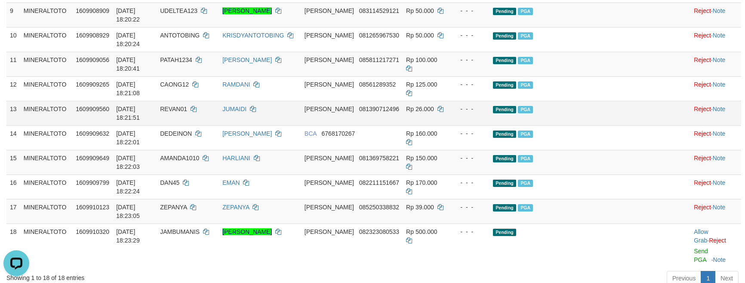
click at [627, 101] on td "Pending PGA" at bounding box center [572, 113] width 165 height 25
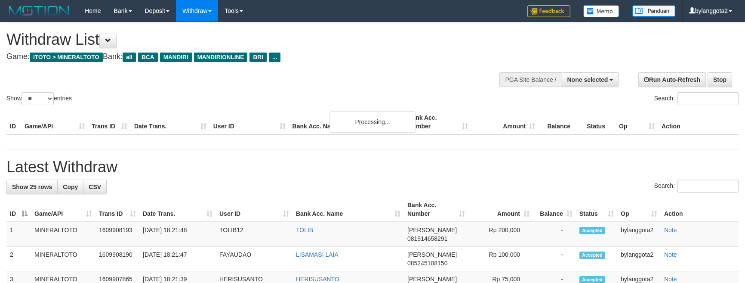
select select
select select "**"
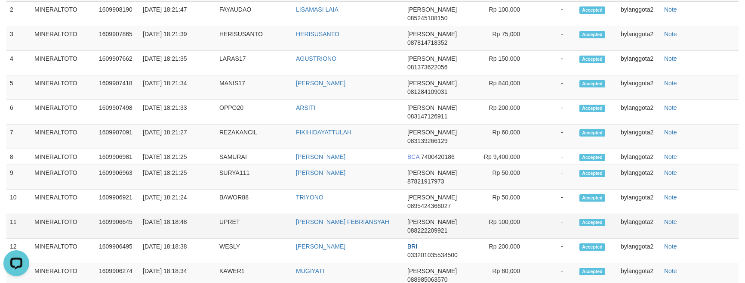
click at [692, 214] on td "Note" at bounding box center [700, 226] width 78 height 25
click at [696, 263] on td "Note" at bounding box center [700, 275] width 78 height 25
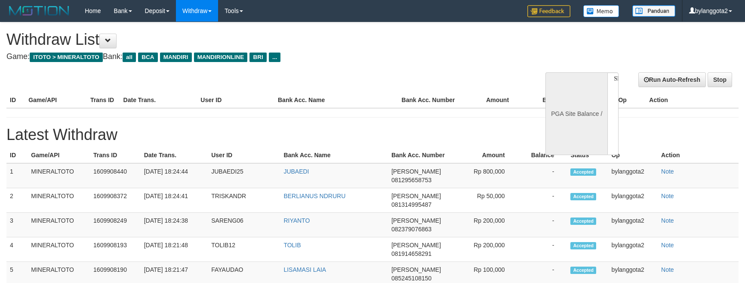
select select
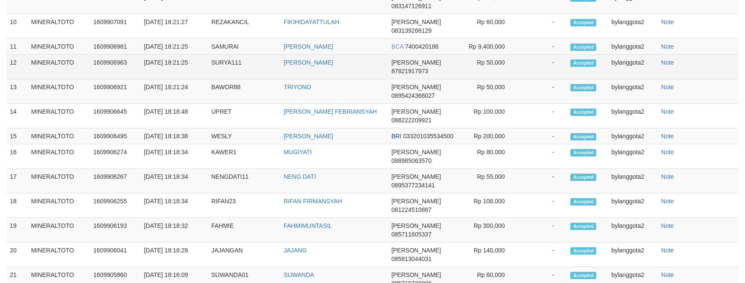
select select "**"
select select
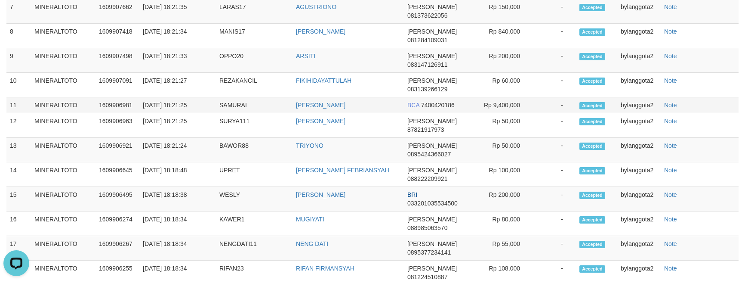
scroll to position [0, 0]
click at [534, 113] on td "-" at bounding box center [554, 105] width 43 height 16
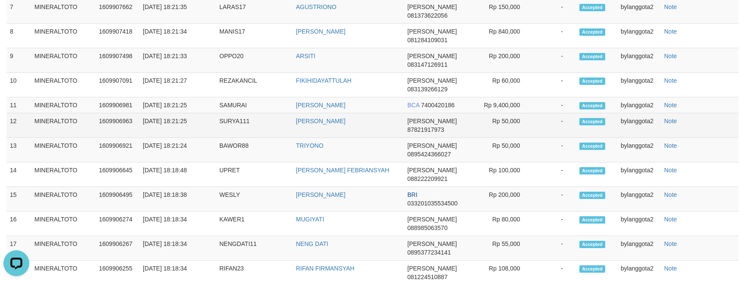
scroll to position [740, 0]
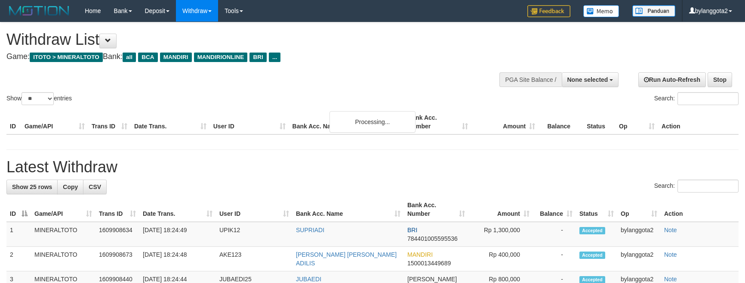
select select
select select "**"
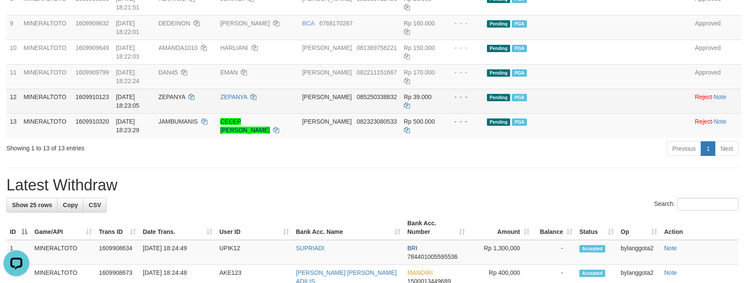
click at [612, 113] on td "Pending PGA" at bounding box center [570, 101] width 172 height 25
click at [656, 113] on td at bounding box center [674, 101] width 36 height 25
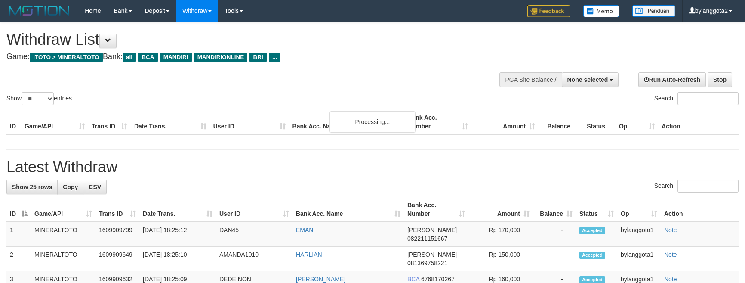
select select
select select "**"
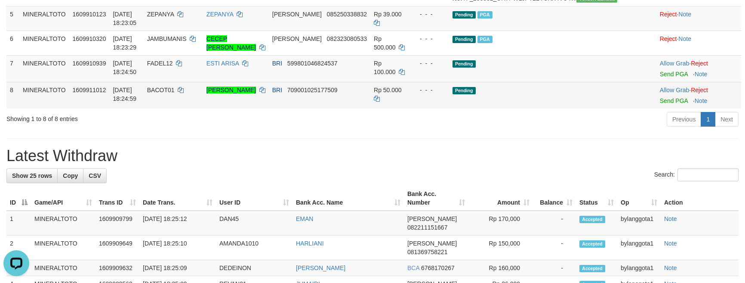
click at [621, 108] on td at bounding box center [639, 95] width 36 height 27
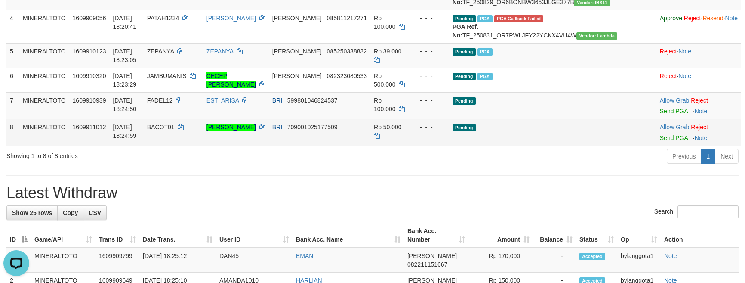
scroll to position [203, 0]
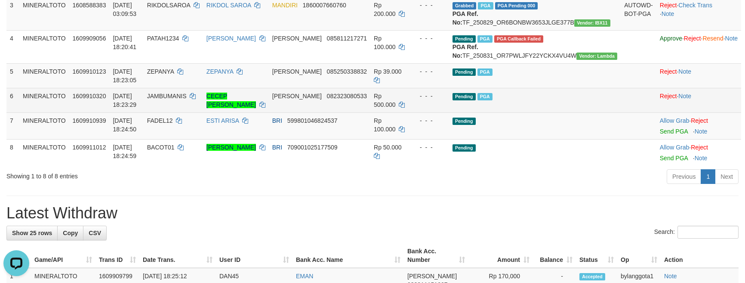
click at [566, 112] on td "Pending PGA" at bounding box center [535, 100] width 172 height 25
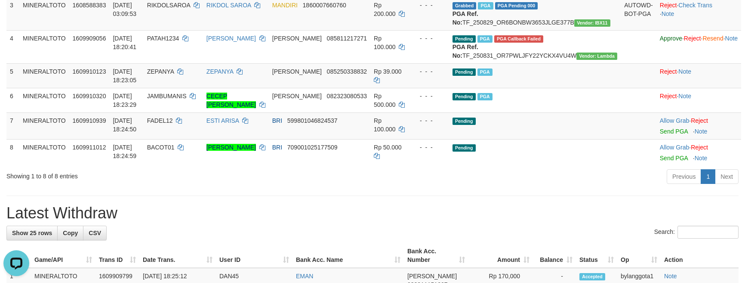
drag, startPoint x: 551, startPoint y: 160, endPoint x: 739, endPoint y: 230, distance: 200.5
click at [551, 139] on td "Pending" at bounding box center [535, 125] width 172 height 27
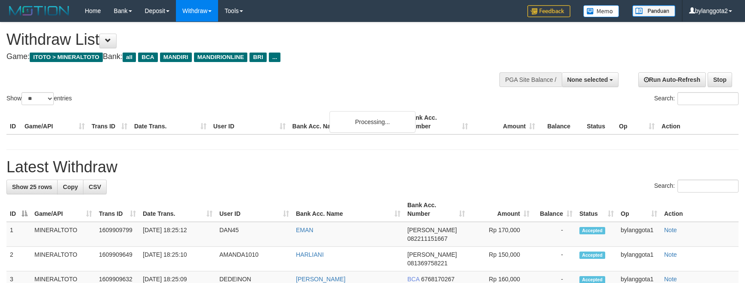
select select
select select "**"
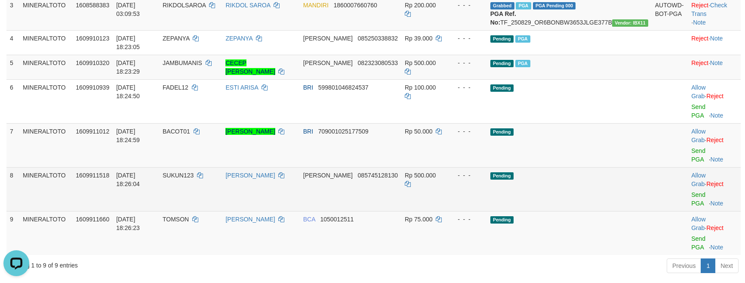
click at [597, 167] on td "Pending" at bounding box center [569, 189] width 165 height 44
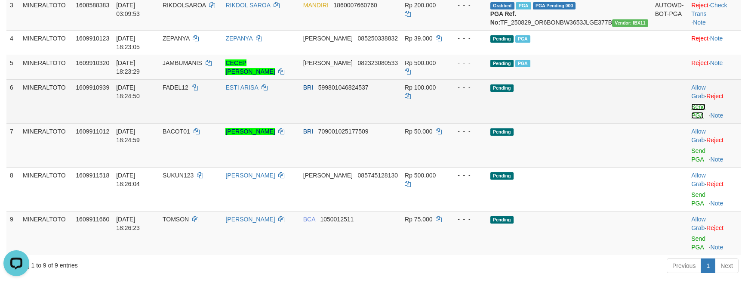
click at [691, 109] on link "Send PGA" at bounding box center [698, 110] width 14 height 15
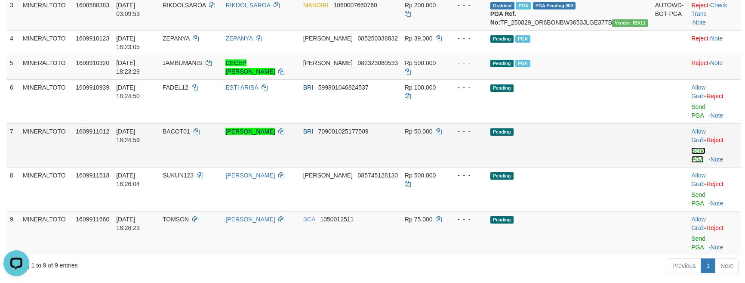
click at [696, 147] on link "Send PGA" at bounding box center [698, 154] width 14 height 15
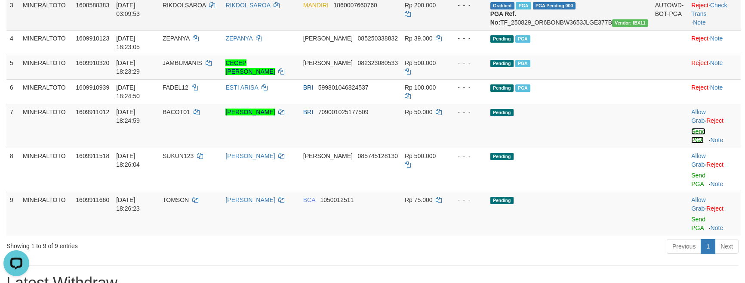
scroll to position [193, 0]
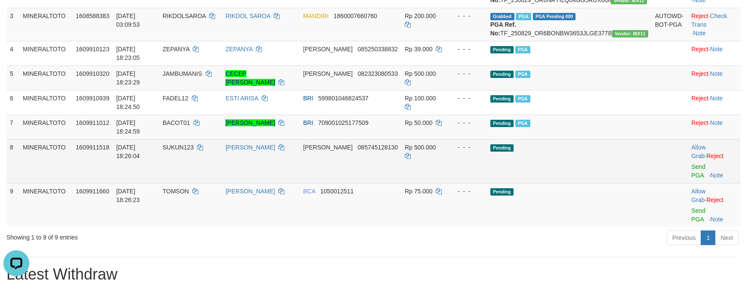
click at [620, 148] on td "Pending" at bounding box center [569, 161] width 165 height 44
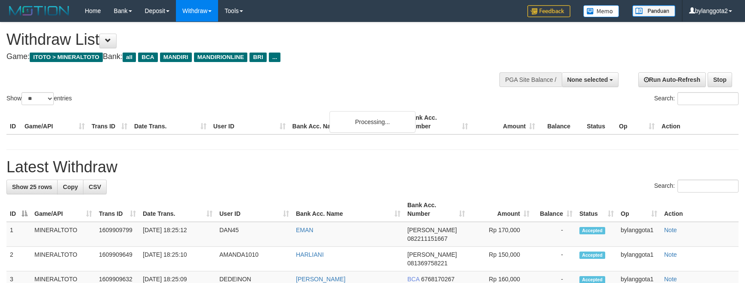
select select
select select "**"
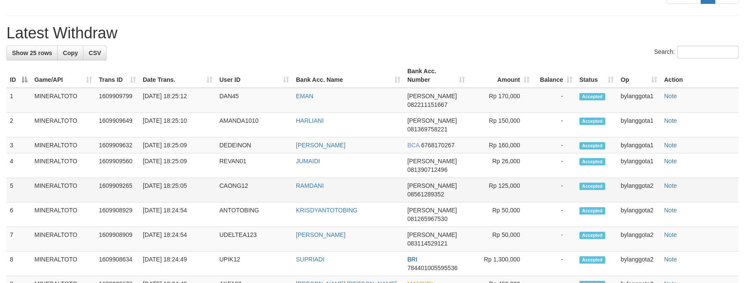
click at [559, 178] on td "-" at bounding box center [554, 190] width 43 height 25
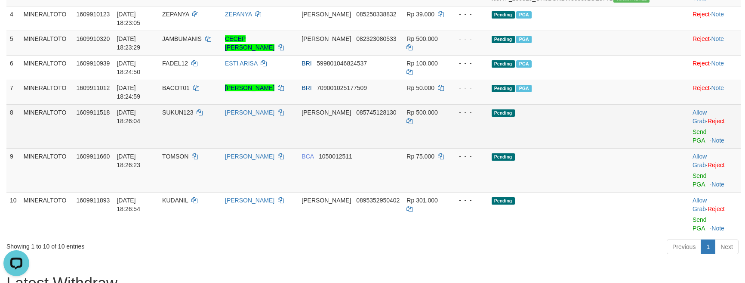
click at [689, 129] on td "Allow Grab · Reject Send PGA · Note" at bounding box center [715, 126] width 52 height 44
click at [693, 128] on link "Send PGA" at bounding box center [700, 135] width 14 height 15
click at [693, 172] on link "Send PGA" at bounding box center [700, 179] width 14 height 15
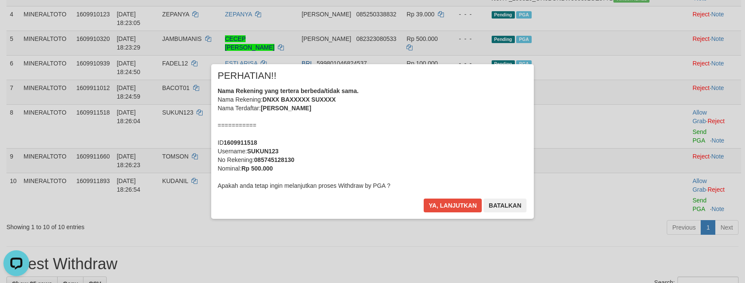
click at [453, 142] on div "Nama Rekening yang tertera berbeda/tidak sama. Nama Rekening: DNXX BAXXXXX SUXX…" at bounding box center [373, 137] width 310 height 103
click at [424, 198] on button "Ya, lanjutkan" at bounding box center [453, 205] width 59 height 14
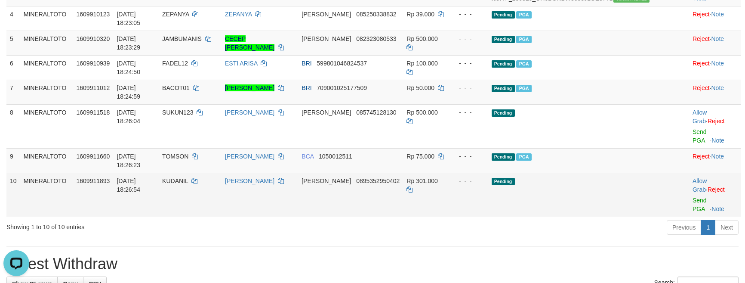
scroll to position [217, 0]
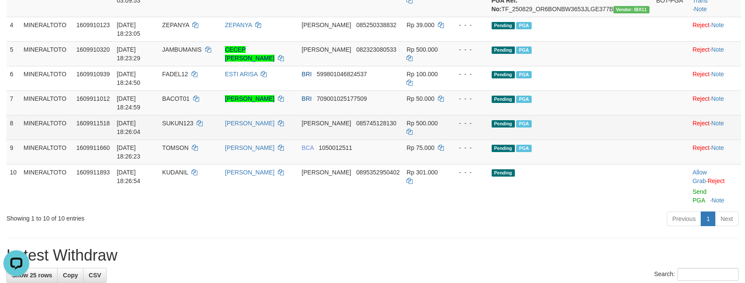
click at [630, 129] on td "Pending PGA" at bounding box center [570, 127] width 165 height 25
click at [632, 117] on td "Pending PGA" at bounding box center [570, 127] width 165 height 25
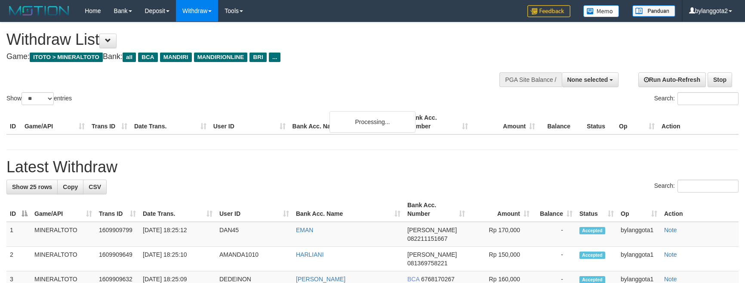
select select
select select "**"
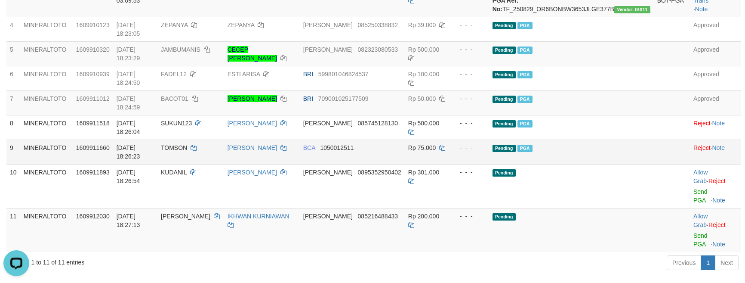
click at [604, 145] on td "Pending PGA" at bounding box center [571, 151] width 165 height 25
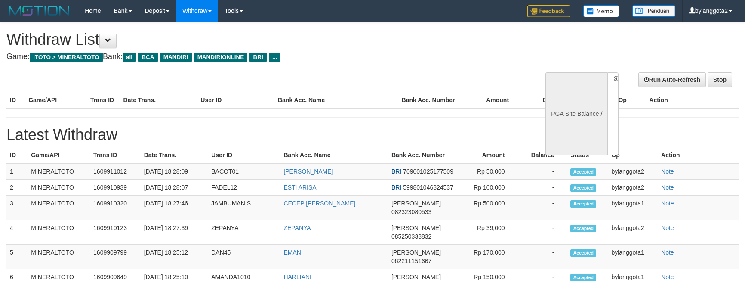
select select
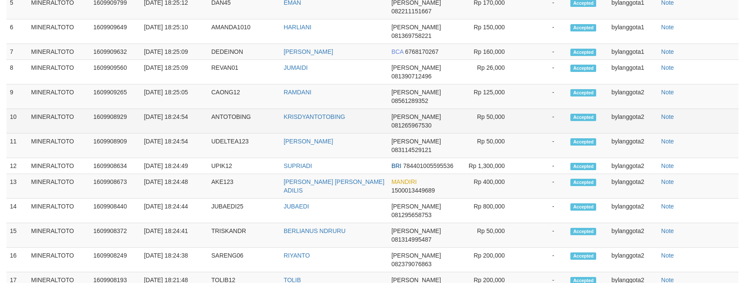
select select "**"
select select
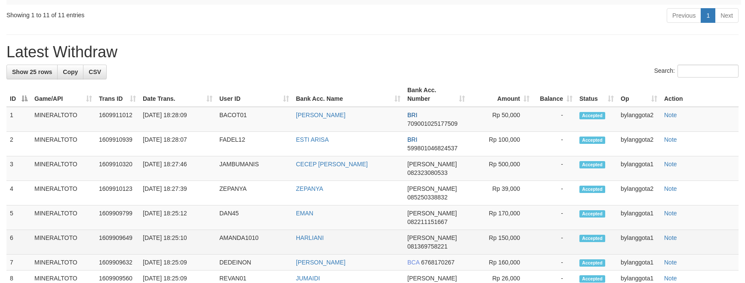
click at [550, 230] on td "-" at bounding box center [554, 242] width 43 height 25
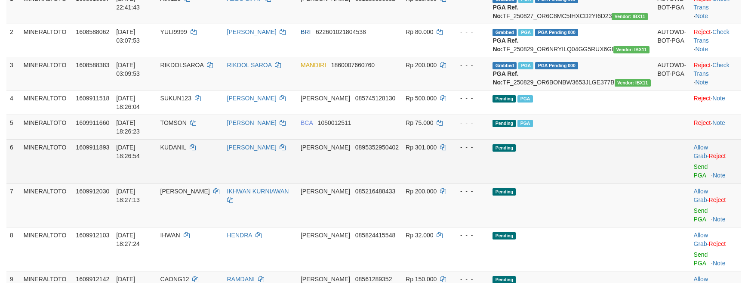
click at [654, 169] on td at bounding box center [672, 161] width 36 height 44
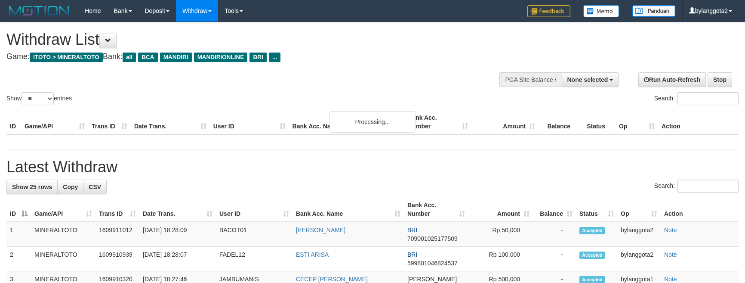
select select
select select "**"
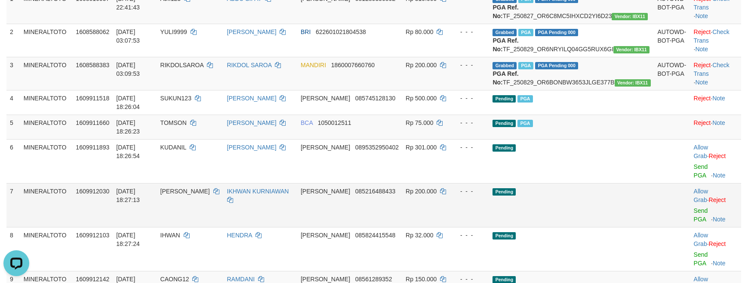
click at [568, 193] on td "Pending" at bounding box center [571, 205] width 165 height 44
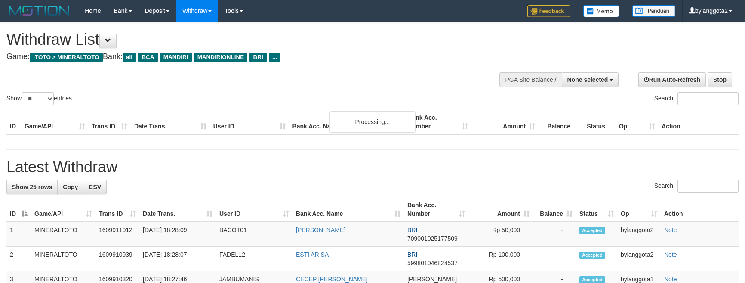
select select
select select "**"
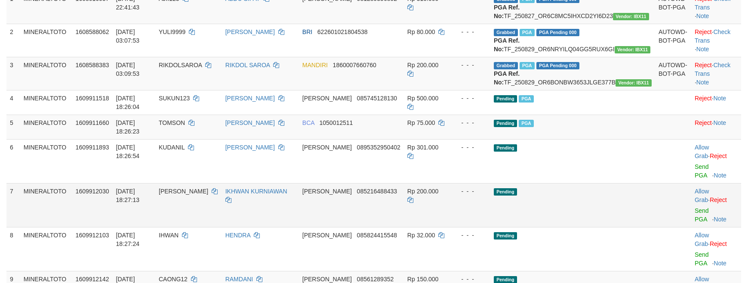
click at [655, 194] on td at bounding box center [673, 205] width 36 height 44
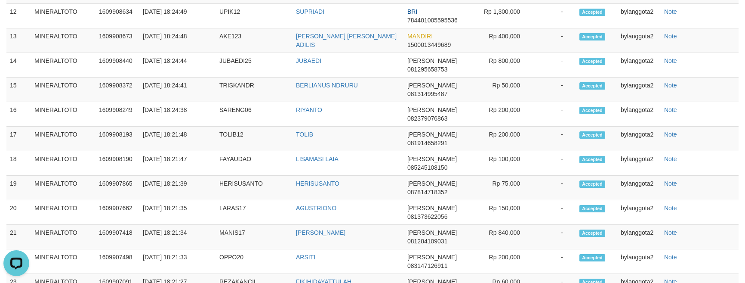
scroll to position [0, 0]
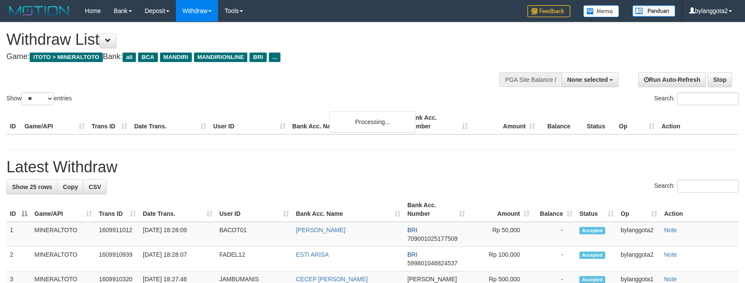
select select
select select "**"
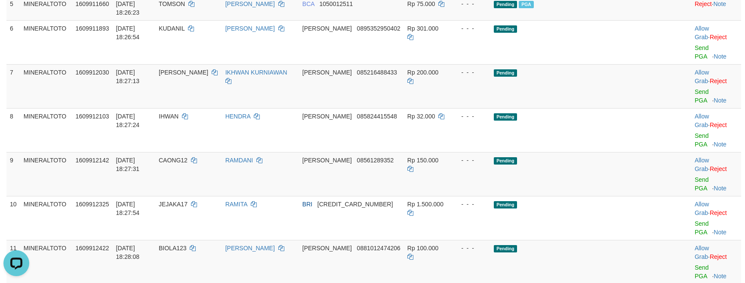
scroll to position [233, 0]
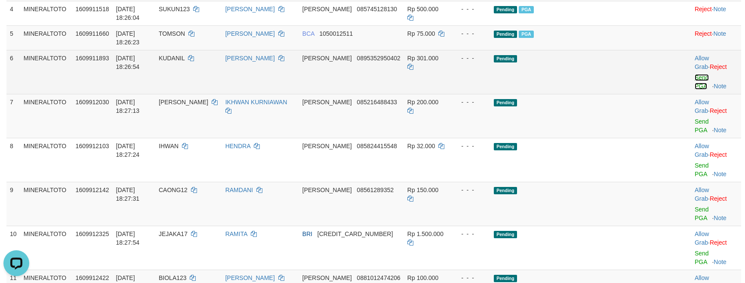
click at [695, 79] on link "Send PGA" at bounding box center [702, 81] width 14 height 15
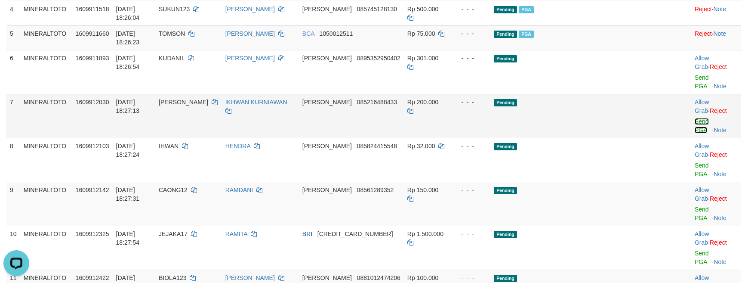
click at [695, 118] on link "Send PGA" at bounding box center [702, 125] width 14 height 15
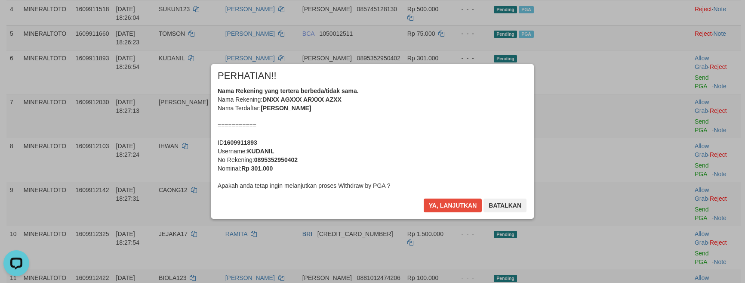
click at [403, 131] on div "Nama Rekening yang tertera berbeda/tidak sama. Nama Rekening: DNXX AGXXX ARXXX …" at bounding box center [373, 137] width 310 height 103
click at [424, 198] on button "Ya, lanjutkan" at bounding box center [453, 205] width 59 height 14
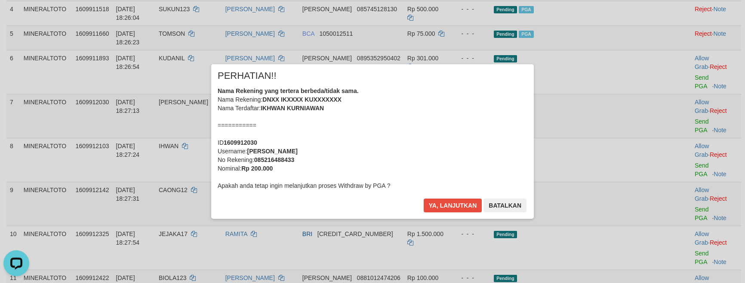
scroll to position [222, 0]
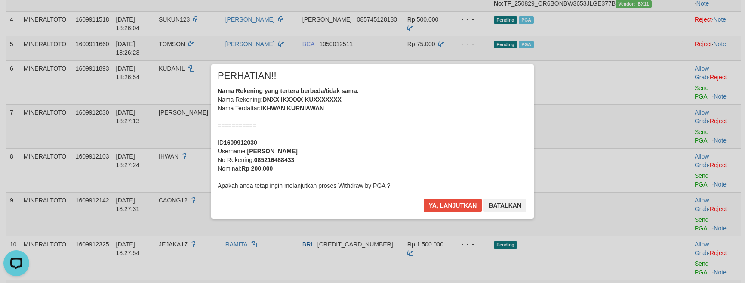
click at [415, 145] on div "Nama Rekening yang tertera berbeda/tidak sama. Nama Rekening: DNXX IKXXXX KUXXX…" at bounding box center [373, 137] width 310 height 103
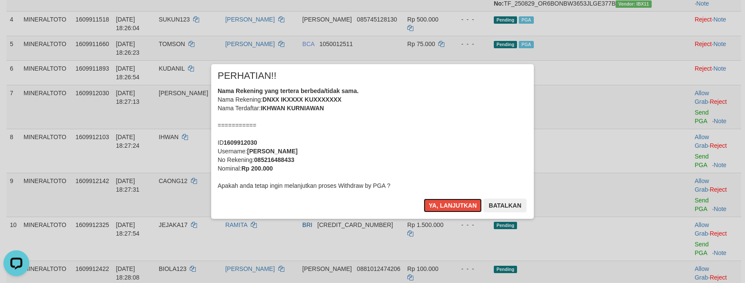
click at [424, 198] on button "Ya, lanjutkan" at bounding box center [453, 205] width 59 height 14
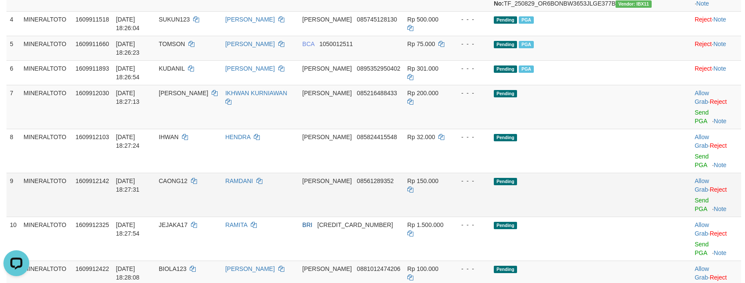
click at [613, 173] on td "Pending" at bounding box center [572, 195] width 165 height 44
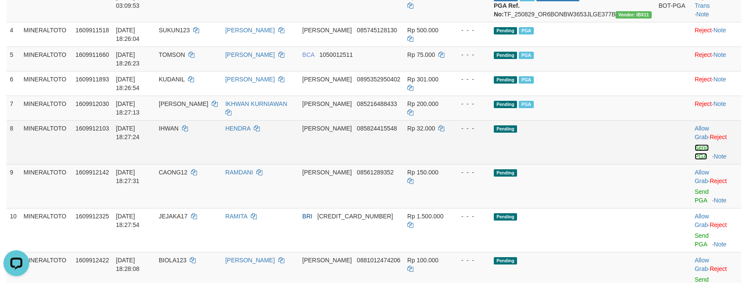
click at [695, 144] on link "Send PGA" at bounding box center [702, 151] width 14 height 15
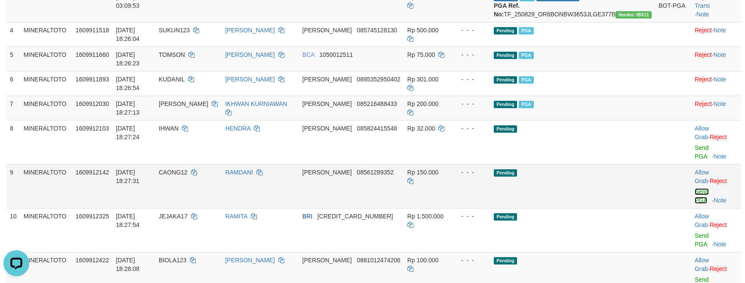
click at [695, 188] on link "Send PGA" at bounding box center [702, 195] width 14 height 15
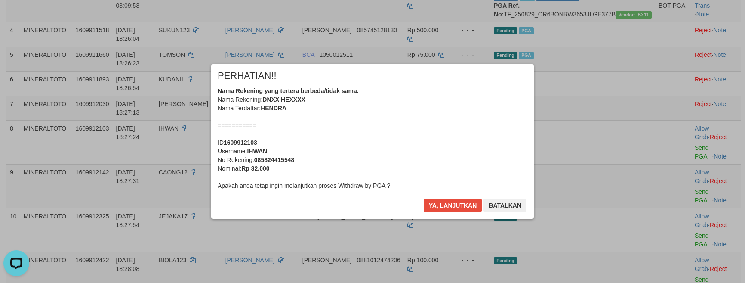
click at [409, 113] on div "Nama Rekening yang tertera berbeda/tidak sama. Nama Rekening: DNXX HEXXXX Nama …" at bounding box center [373, 137] width 310 height 103
click at [424, 198] on button "Ya, lanjutkan" at bounding box center [453, 205] width 59 height 14
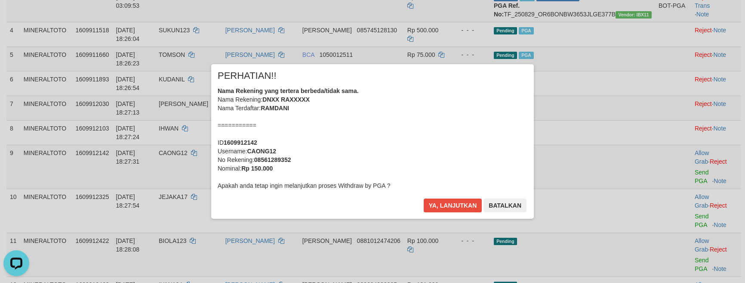
scroll to position [200, 0]
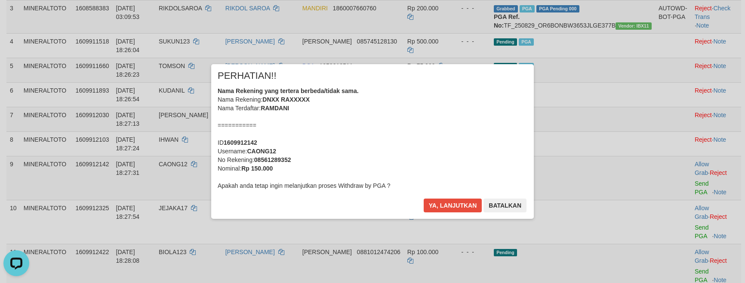
click at [416, 124] on div "Nama Rekening yang tertera berbeda/tidak sama. Nama Rekening: DNXX RAXXXXX Nama…" at bounding box center [373, 137] width 310 height 103
click at [424, 198] on button "Ya, lanjutkan" at bounding box center [453, 205] width 59 height 14
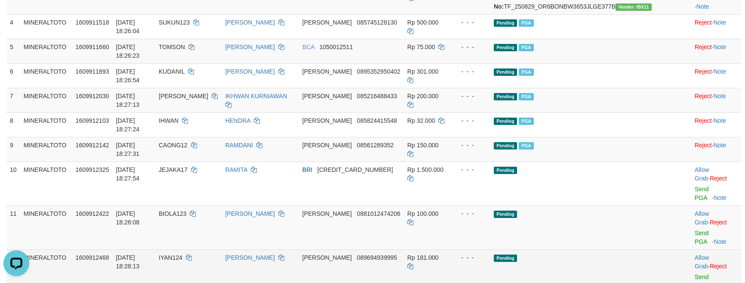
scroll to position [247, 0]
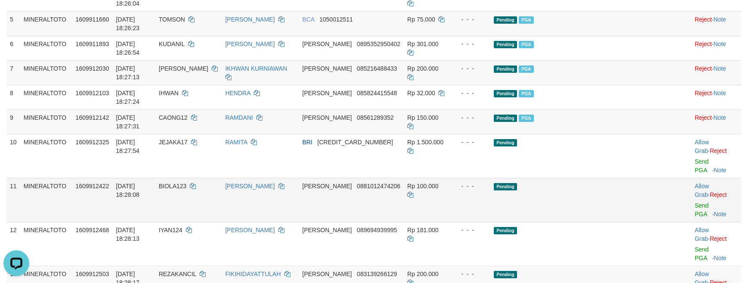
click at [617, 178] on td "Pending" at bounding box center [572, 200] width 165 height 44
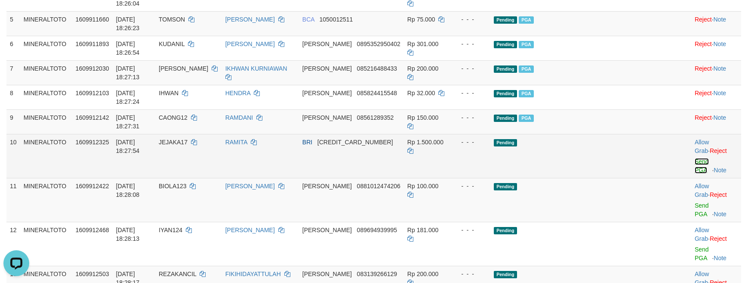
click at [696, 158] on link "Send PGA" at bounding box center [702, 165] width 14 height 15
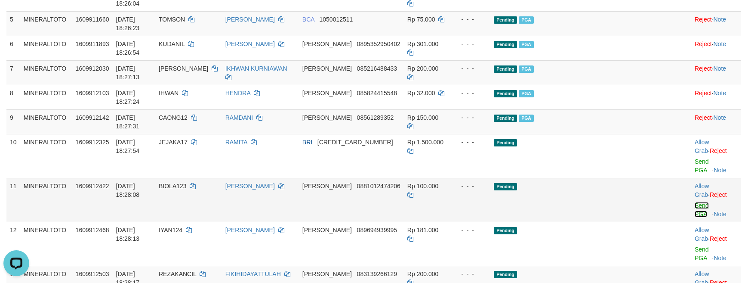
click at [697, 202] on link "Send PGA" at bounding box center [702, 209] width 14 height 15
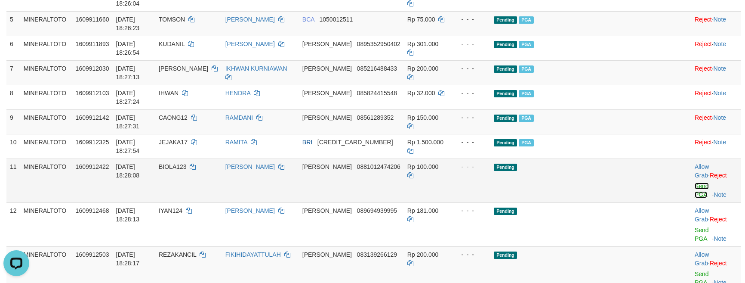
scroll to position [237, 0]
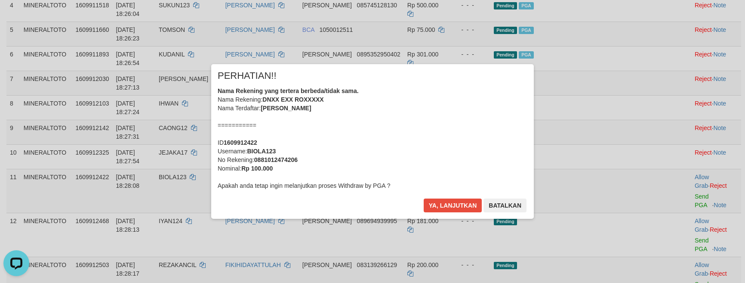
click at [395, 120] on div "Nama Rekening yang tertera berbeda/tidak sama. Nama Rekening: DNXX EXX ROXXXXX …" at bounding box center [373, 137] width 310 height 103
click at [424, 198] on button "Ya, lanjutkan" at bounding box center [453, 205] width 59 height 14
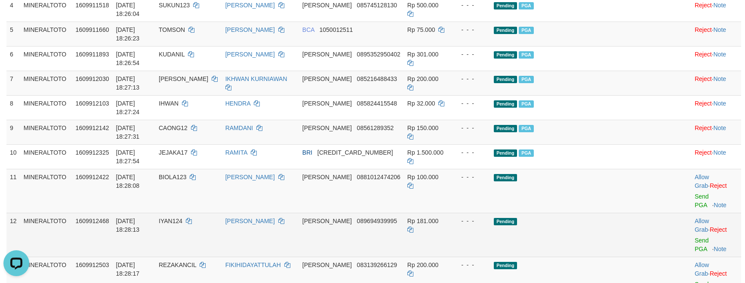
drag, startPoint x: 611, startPoint y: 174, endPoint x: 616, endPoint y: 174, distance: 5.2
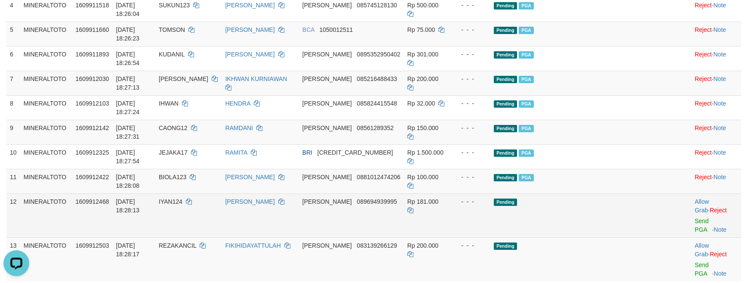
scroll to position [226, 0]
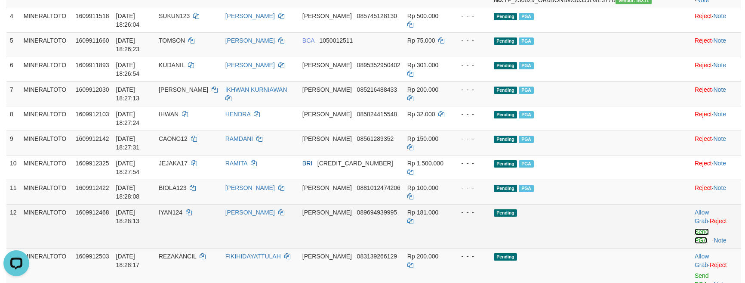
click at [695, 228] on link "Send PGA" at bounding box center [702, 235] width 14 height 15
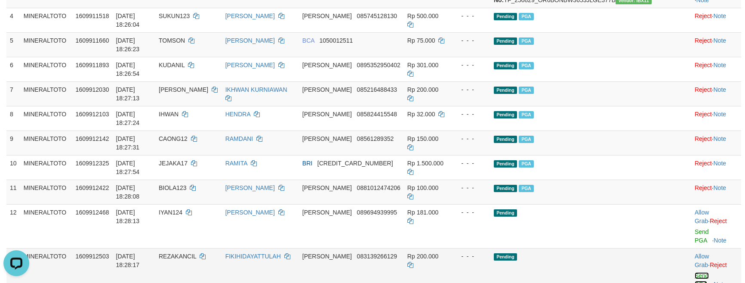
click at [695, 272] on link "Send PGA" at bounding box center [702, 279] width 14 height 15
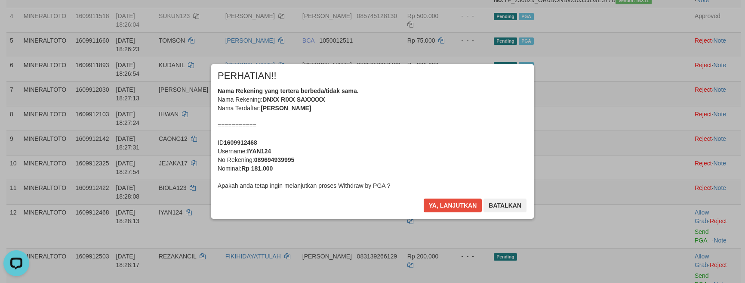
click at [431, 121] on div "Nama Rekening yang tertera berbeda/tidak sama. Nama Rekening: DNXX RIXX SAXXXXX…" at bounding box center [373, 137] width 310 height 103
click at [424, 198] on button "Ya, lanjutkan" at bounding box center [453, 205] width 59 height 14
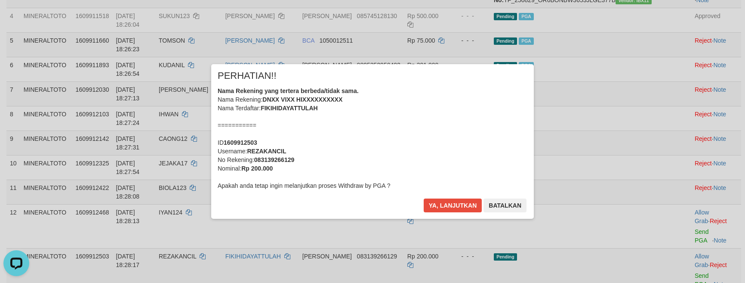
click at [455, 142] on div "Nama Rekening yang tertera berbeda/tidak sama. Nama Rekening: DNXX VIXX HIXXXXX…" at bounding box center [373, 137] width 310 height 103
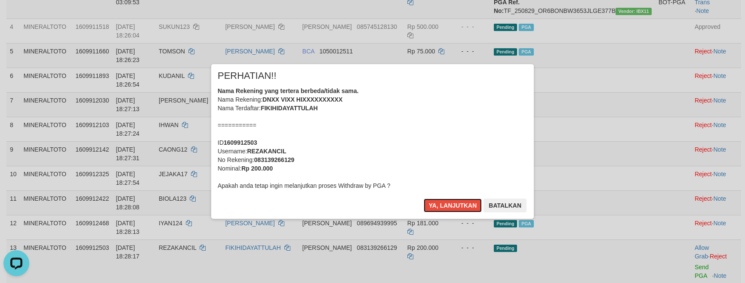
click at [424, 198] on button "Ya, lanjutkan" at bounding box center [453, 205] width 59 height 14
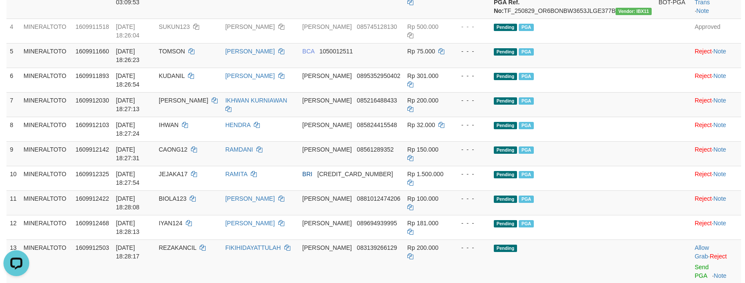
click at [653, 147] on div "× PERHATIAN!! Nama Rekening yang tertera berbeda/tidak sama. Nama Rekening: DNX…" at bounding box center [372, 141] width 745 height 188
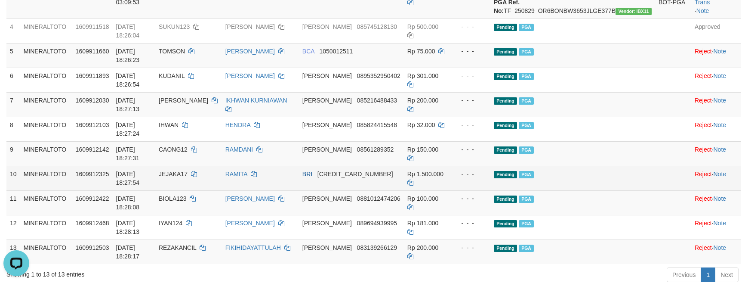
click at [188, 170] on span "JEJAKA17" at bounding box center [173, 173] width 29 height 7
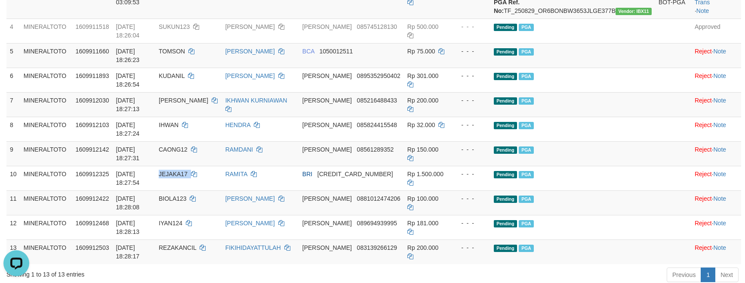
copy td "JEJAKA17"
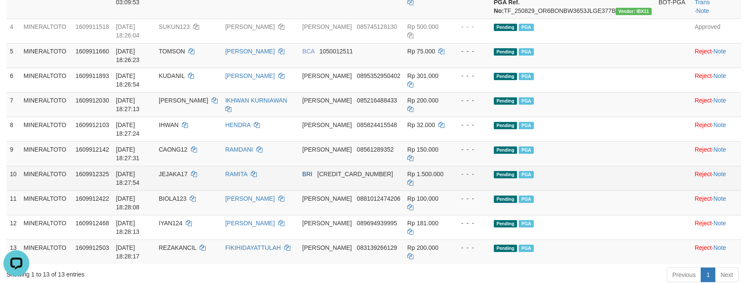
click at [607, 166] on td "Pending PGA" at bounding box center [572, 178] width 165 height 25
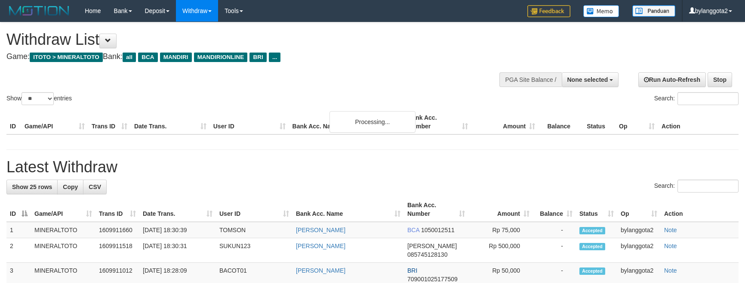
select select
select select "**"
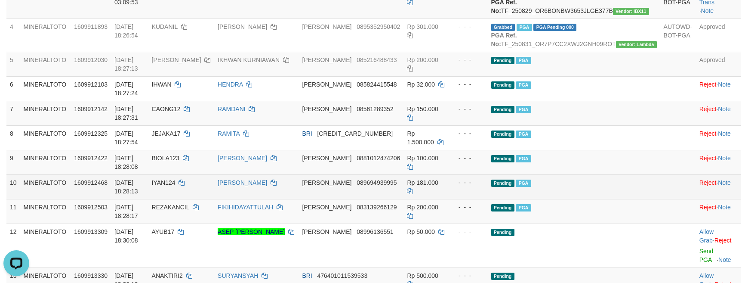
click at [630, 174] on td "Pending PGA" at bounding box center [574, 186] width 173 height 25
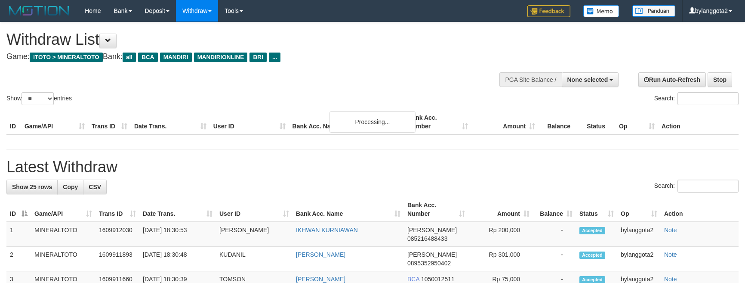
select select
select select "**"
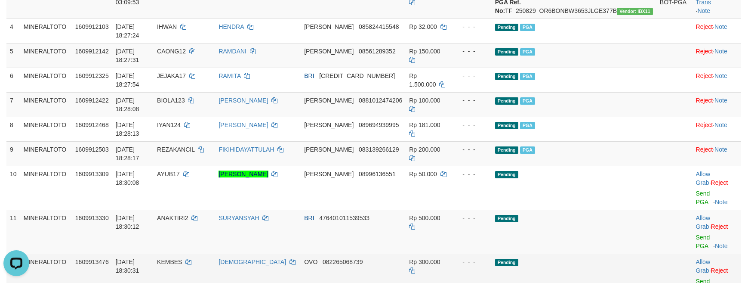
click at [657, 253] on td at bounding box center [675, 275] width 36 height 44
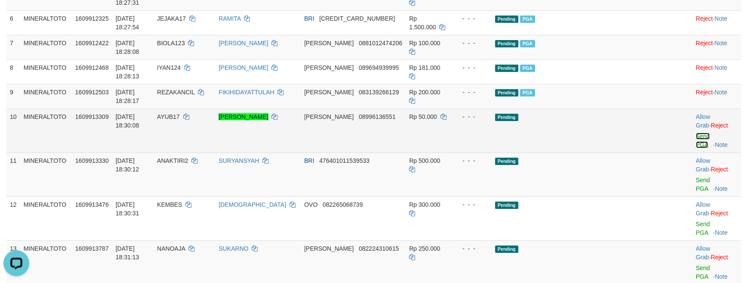
click at [696, 133] on link "Send PGA" at bounding box center [703, 140] width 14 height 15
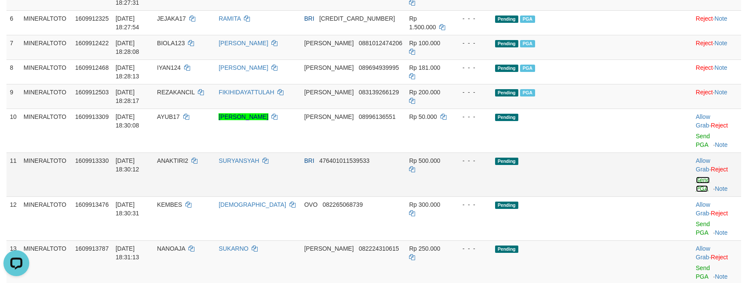
click at [696, 176] on link "Send PGA" at bounding box center [703, 183] width 14 height 15
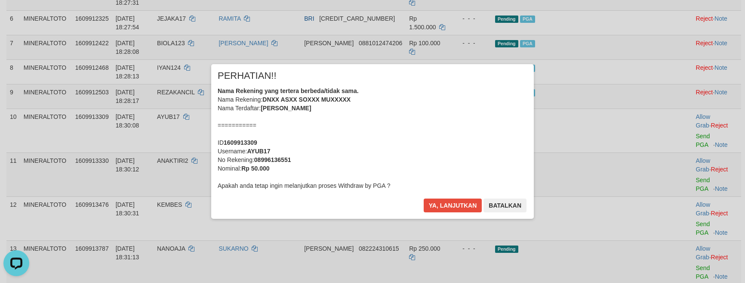
scroll to position [262, 0]
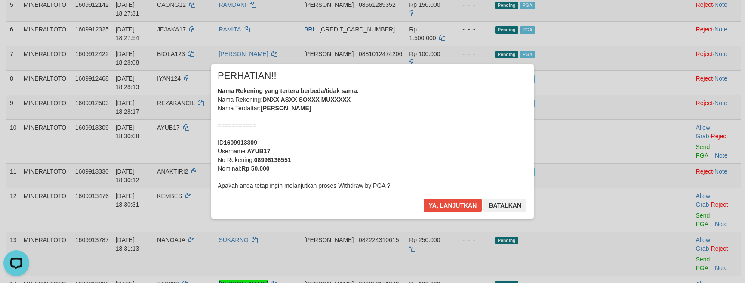
click at [430, 118] on div "Nama Rekening yang tertera berbeda/tidak sama. Nama Rekening: DNXX ASXX SOXXX M…" at bounding box center [373, 137] width 310 height 103
click at [424, 198] on button "Ya, lanjutkan" at bounding box center [453, 205] width 59 height 14
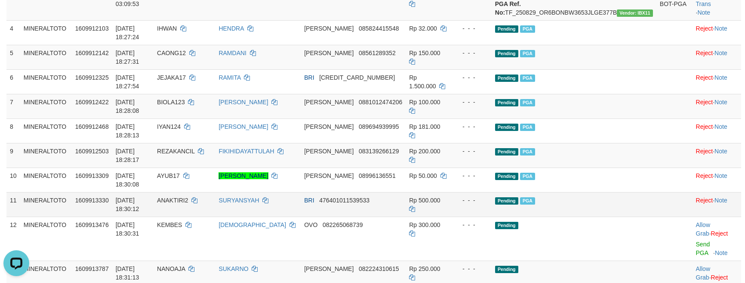
scroll to position [214, 0]
click at [635, 191] on td "Pending PGA" at bounding box center [574, 203] width 165 height 25
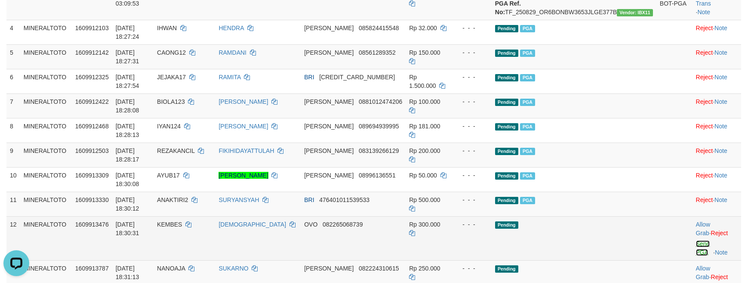
click at [696, 240] on link "Send PGA" at bounding box center [703, 247] width 14 height 15
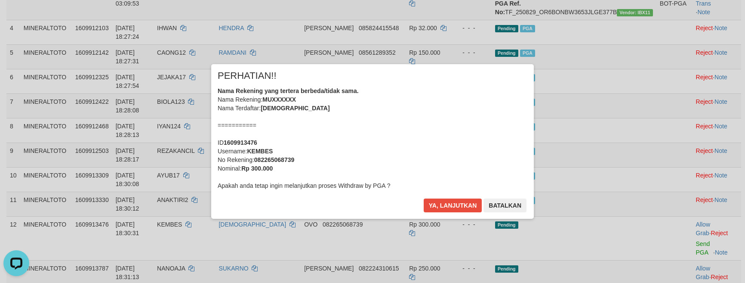
click at [418, 128] on div "Nama Rekening yang tertera berbeda/tidak sama. Nama Rekening: MUXXXXXX Nama Ter…" at bounding box center [373, 137] width 310 height 103
click at [424, 198] on button "Ya, lanjutkan" at bounding box center [453, 205] width 59 height 14
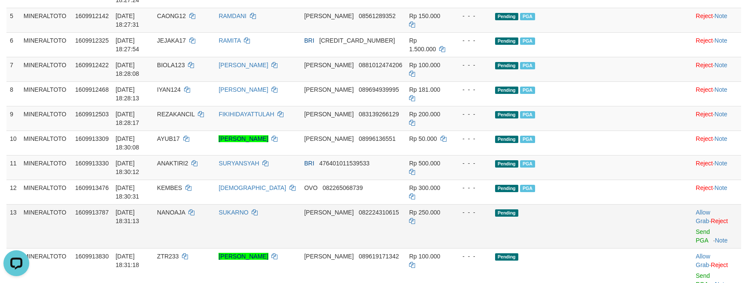
scroll to position [271, 0]
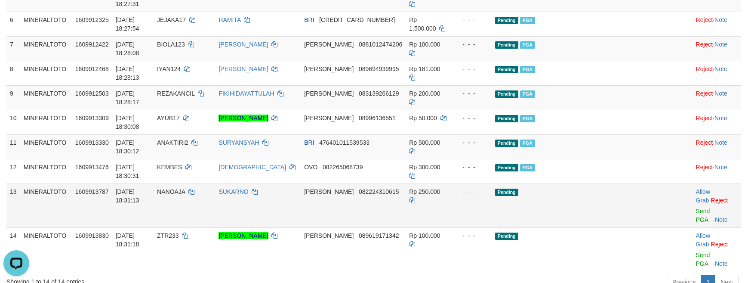
drag, startPoint x: 618, startPoint y: 132, endPoint x: 725, endPoint y: 141, distance: 108.0
click at [619, 159] on td "Pending PGA" at bounding box center [574, 171] width 165 height 25
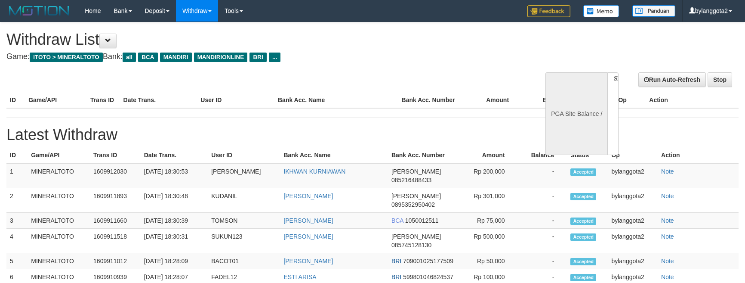
select select
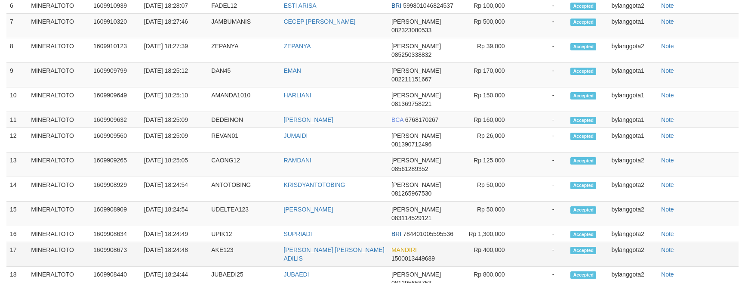
select select "**"
select select
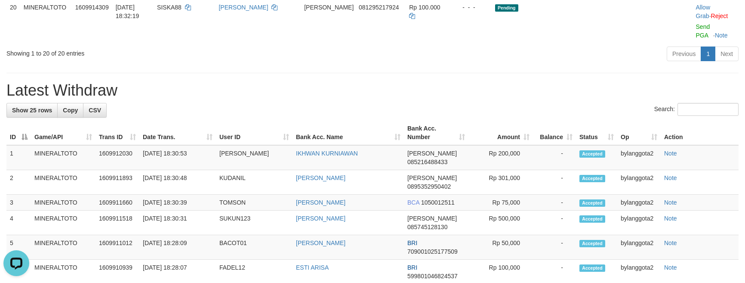
scroll to position [0, 0]
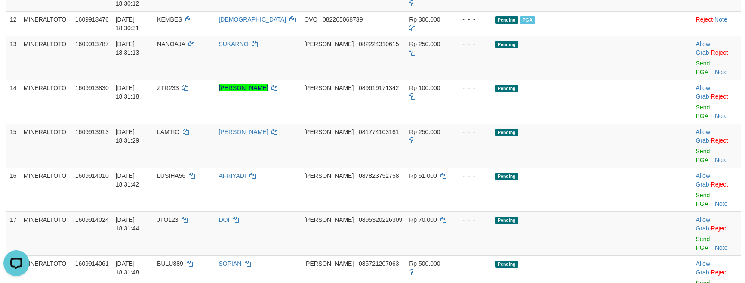
scroll to position [418, 0]
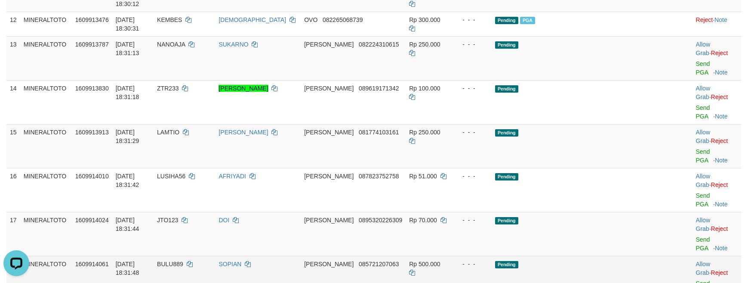
click at [621, 256] on td "Pending" at bounding box center [574, 278] width 165 height 44
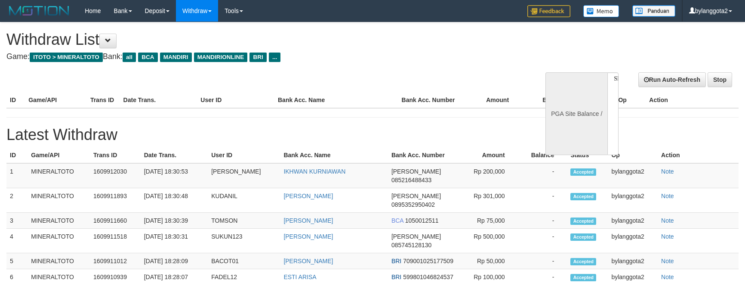
select select
select select "**"
select select
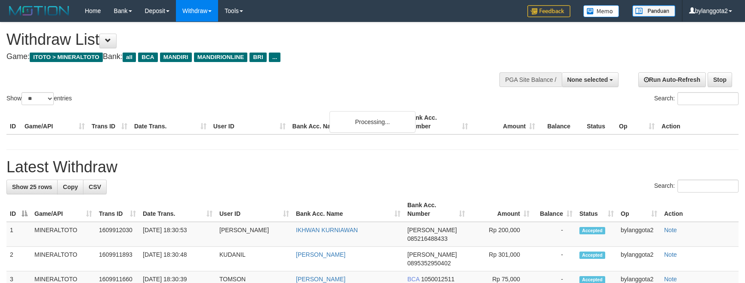
click at [446, 80] on div "Show ** ** ** *** entries Search:" at bounding box center [372, 64] width 745 height 84
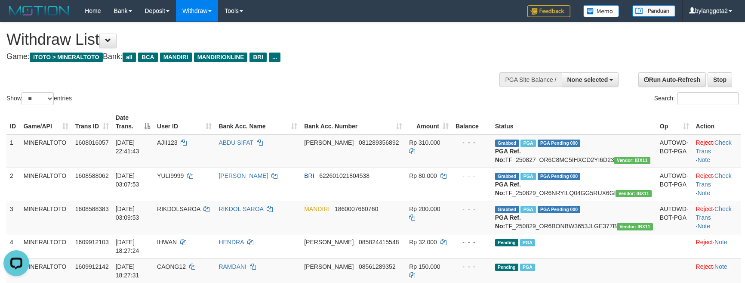
click at [430, 55] on h4 "Game: ITOTO > MINERALTOTO Bank: all BCA MANDIRI MANDIRIONLINE BRI ..." at bounding box center [247, 56] width 482 height 9
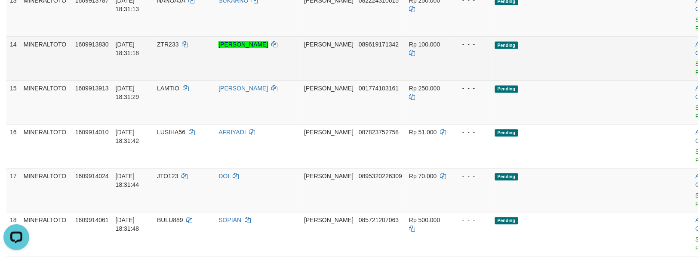
scroll to position [485, 0]
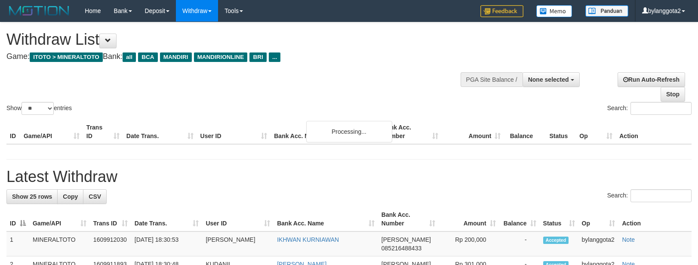
select select
select select "**"
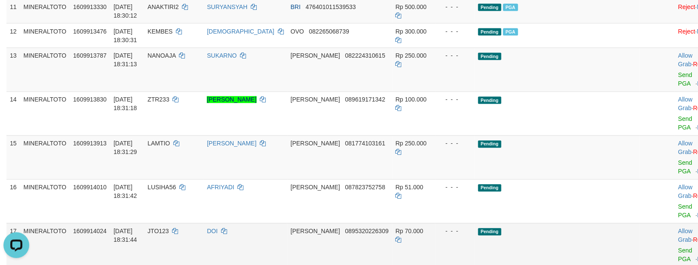
scroll to position [397, 0]
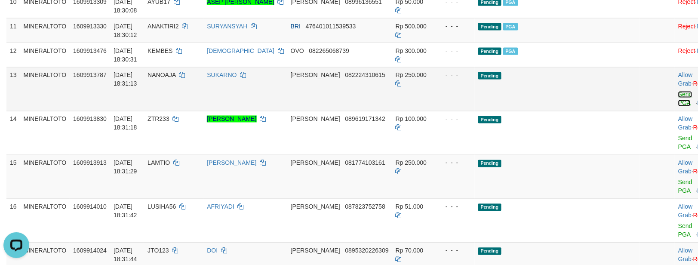
click at [678, 107] on link "Send PGA" at bounding box center [685, 98] width 14 height 15
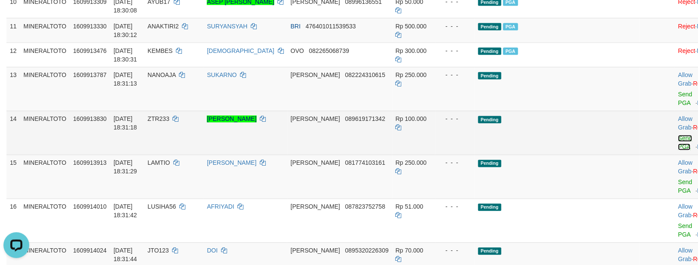
click at [678, 151] on link "Send PGA" at bounding box center [685, 142] width 14 height 15
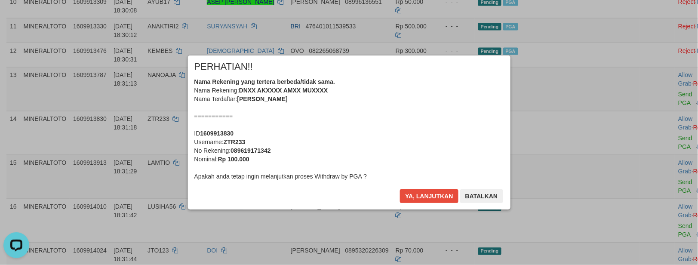
click at [386, 129] on div "Nama Rekening yang tertera berbeda/tidak sama. Nama Rekening: DNXX AKXXXX AMXX …" at bounding box center [349, 128] width 310 height 103
click at [400, 189] on button "Ya, lanjutkan" at bounding box center [429, 196] width 59 height 14
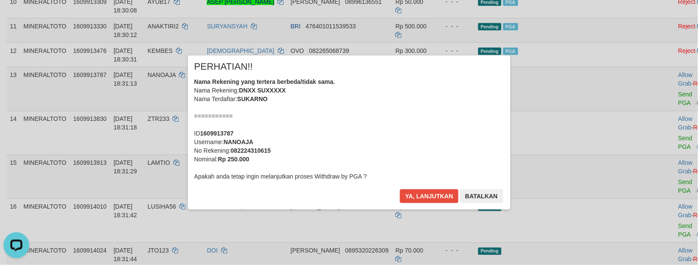
click at [399, 130] on div "Nama Rekening yang tertera berbeda/tidak sama. Nama Rekening: DNXX SUXXXXX Nama…" at bounding box center [349, 128] width 310 height 103
click at [400, 189] on button "Ya, lanjutkan" at bounding box center [429, 196] width 59 height 14
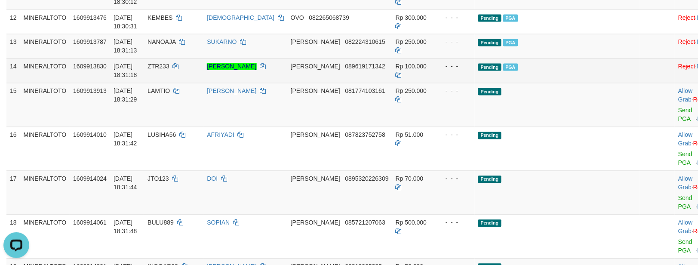
scroll to position [456, 0]
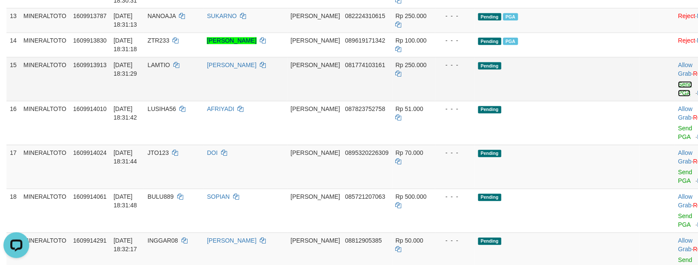
click at [678, 97] on link "Send PGA" at bounding box center [685, 88] width 14 height 15
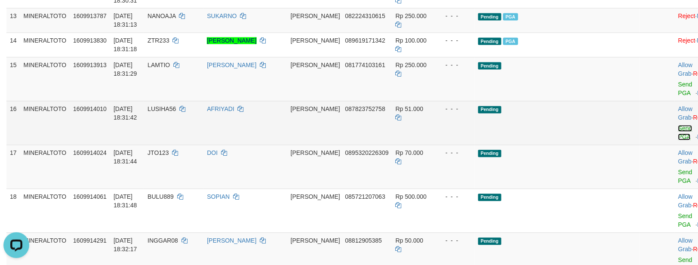
click at [678, 141] on link "Send PGA" at bounding box center [685, 132] width 14 height 15
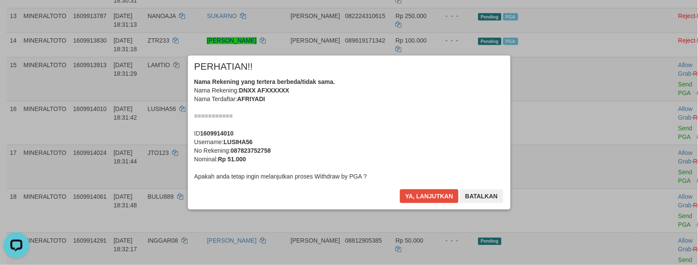
click at [427, 128] on div "Nama Rekening yang tertera berbeda/tidak sama. Nama Rekening: DNXX AFXXXXXX Nam…" at bounding box center [349, 128] width 310 height 103
click at [400, 189] on button "Ya, lanjutkan" at bounding box center [429, 196] width 59 height 14
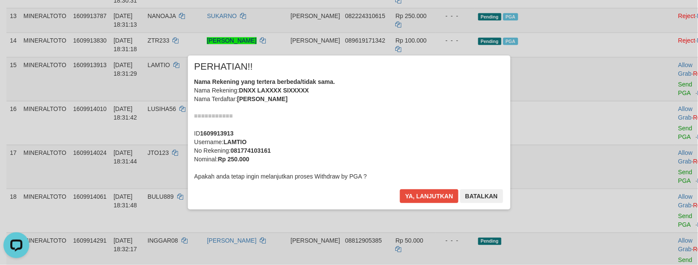
click at [427, 128] on div "Nama Rekening yang tertera berbeda/tidak sama. Nama Rekening: DNXX LAXXXX SIXXX…" at bounding box center [349, 128] width 310 height 103
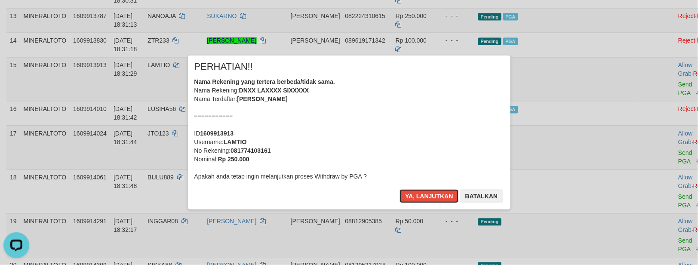
click at [400, 189] on button "Ya, lanjutkan" at bounding box center [429, 196] width 59 height 14
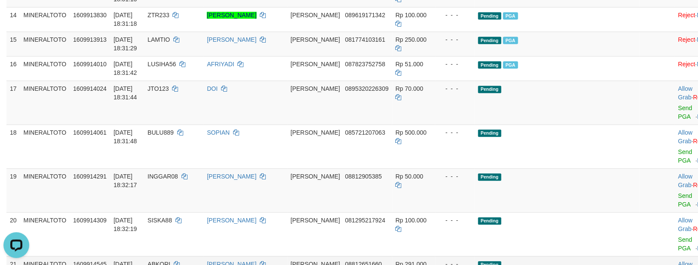
scroll to position [481, 0]
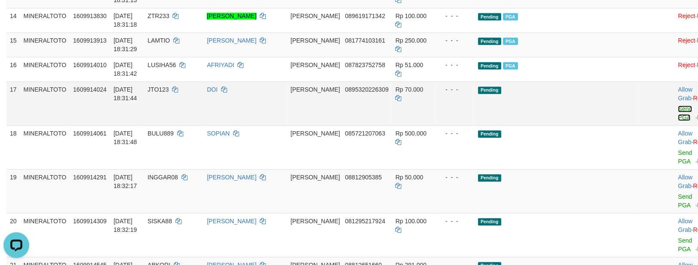
click at [678, 121] on link "Send PGA" at bounding box center [685, 112] width 14 height 15
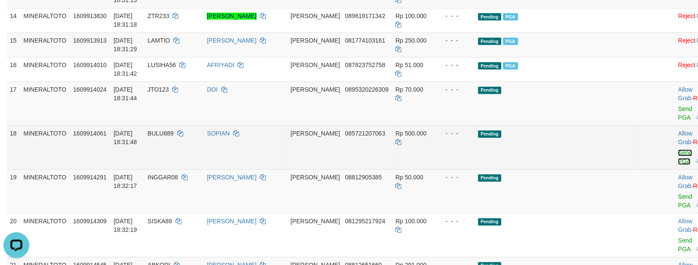
click at [678, 165] on link "Send PGA" at bounding box center [685, 156] width 14 height 15
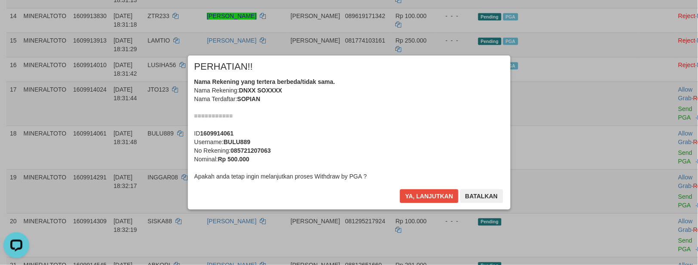
click at [409, 126] on div "Nama Rekening yang tertera berbeda/tidak sama. Nama Rekening: DNXX SOXXXX Nama …" at bounding box center [349, 128] width 310 height 103
click at [400, 189] on button "Ya, lanjutkan" at bounding box center [429, 196] width 59 height 14
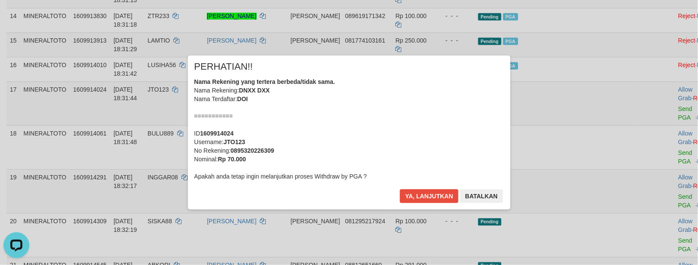
click at [409, 126] on div "Nama Rekening yang tertera berbeda/tidak sama. Nama Rekening: DNXX DXX Nama Ter…" at bounding box center [349, 128] width 310 height 103
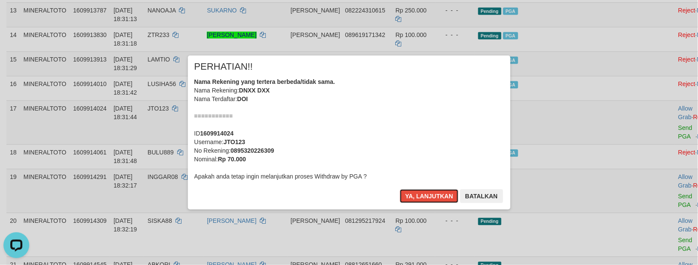
click at [400, 189] on button "Ya, lanjutkan" at bounding box center [429, 196] width 59 height 14
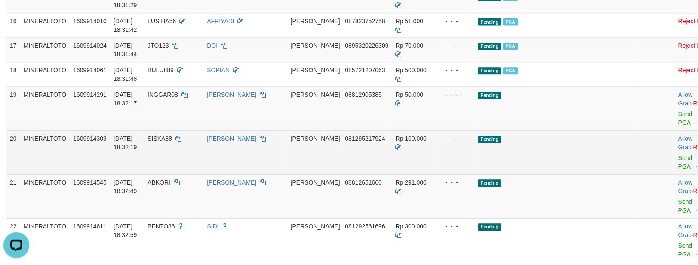
scroll to position [550, 0]
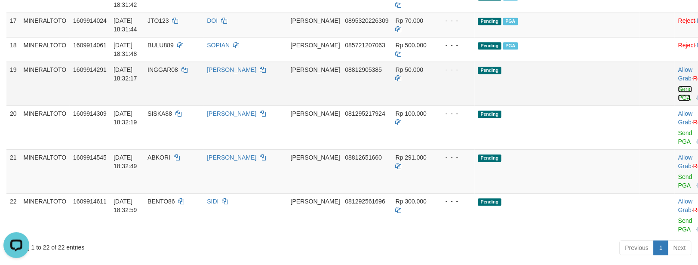
click at [678, 101] on link "Send PGA" at bounding box center [685, 93] width 14 height 15
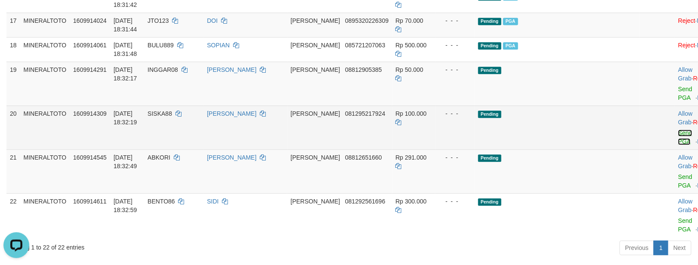
click at [678, 145] on link "Send PGA" at bounding box center [685, 136] width 14 height 15
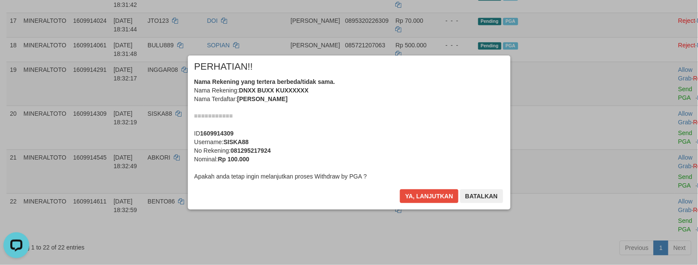
click at [426, 127] on div "Nama Rekening yang tertera berbeda/tidak sama. Nama Rekening: DNXX BUXX KUXXXXX…" at bounding box center [349, 128] width 310 height 103
click at [400, 189] on button "Ya, lanjutkan" at bounding box center [429, 196] width 59 height 14
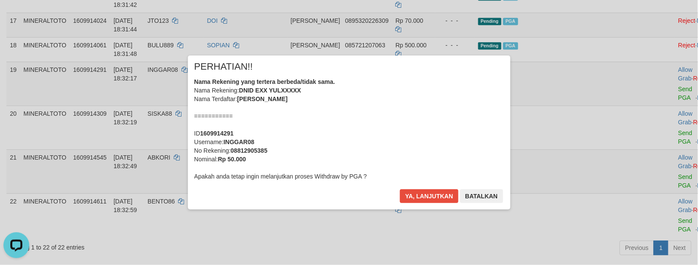
click at [434, 131] on div "Nama Rekening yang tertera berbeda/tidak sama. Nama Rekening: DNID EXX YULXXXXX…" at bounding box center [349, 128] width 310 height 103
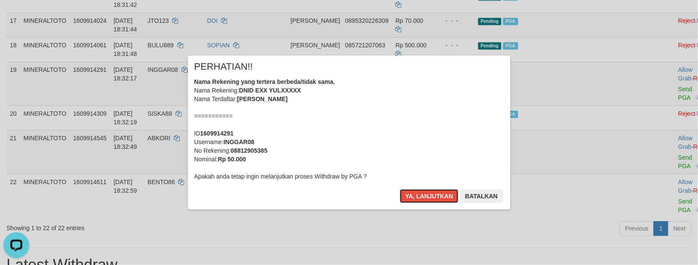
click at [400, 189] on button "Ya, lanjutkan" at bounding box center [429, 196] width 59 height 14
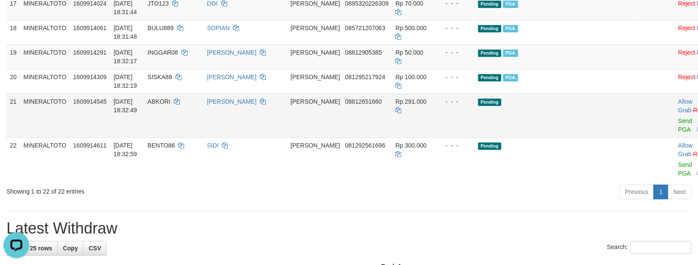
scroll to position [584, 0]
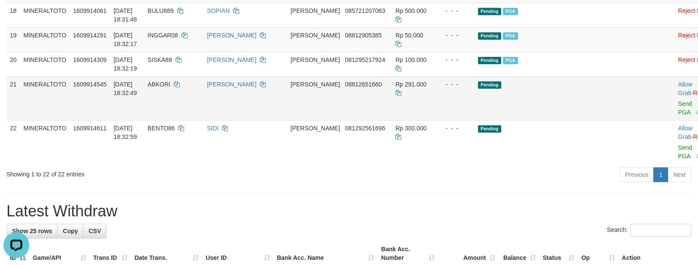
click at [640, 114] on td at bounding box center [658, 98] width 36 height 44
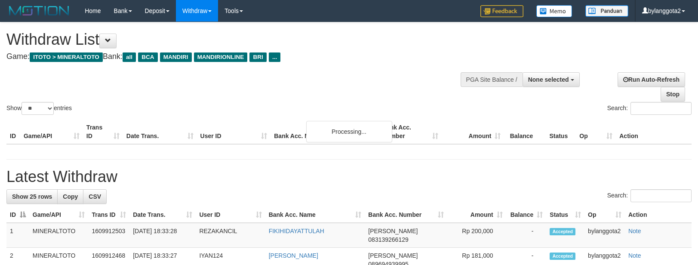
select select
select select "**"
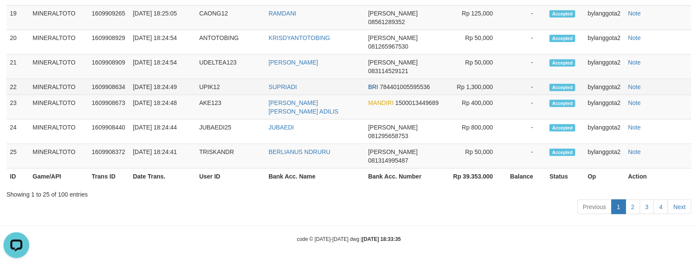
click at [686, 95] on td "Note" at bounding box center [658, 87] width 67 height 16
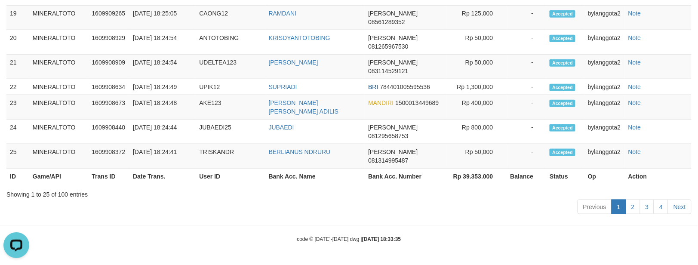
scroll to position [503, 0]
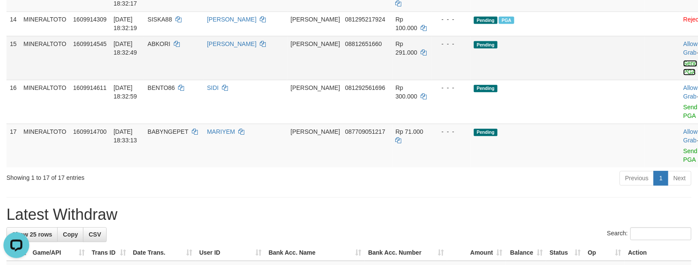
click at [684, 75] on link "Send PGA" at bounding box center [691, 67] width 14 height 15
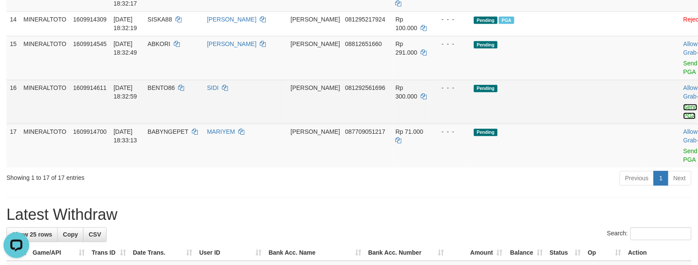
click at [684, 119] on link "Send PGA" at bounding box center [691, 111] width 14 height 15
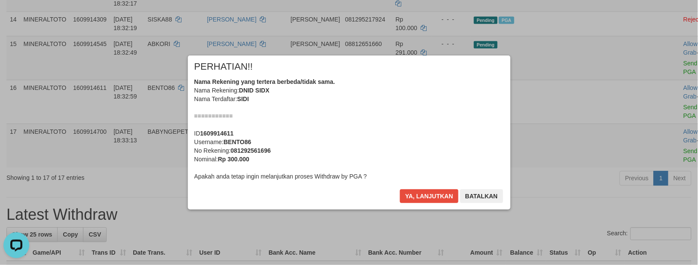
click at [397, 140] on div "Nama Rekening yang tertera berbeda/tidak sama. Nama Rekening: DNID SIDX Nama Te…" at bounding box center [349, 128] width 310 height 103
click at [400, 189] on button "Ya, lanjutkan" at bounding box center [429, 196] width 59 height 14
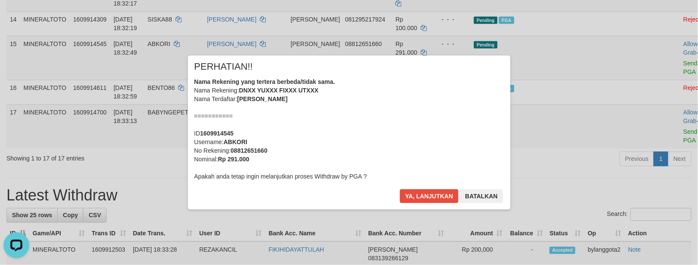
click at [387, 111] on div "Nama Rekening yang tertera berbeda/tidak sama. Nama Rekening: DNXX YUXXX FIXXX …" at bounding box center [349, 128] width 310 height 103
click at [400, 189] on button "Ya, lanjutkan" at bounding box center [429, 196] width 59 height 14
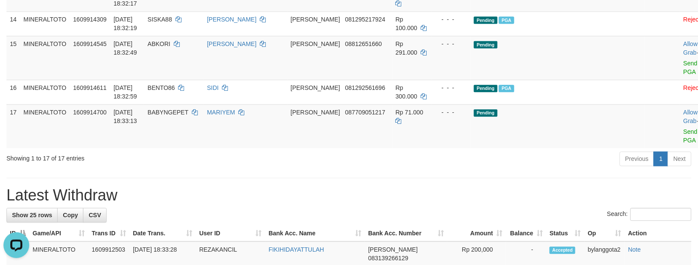
scroll to position [484, 0]
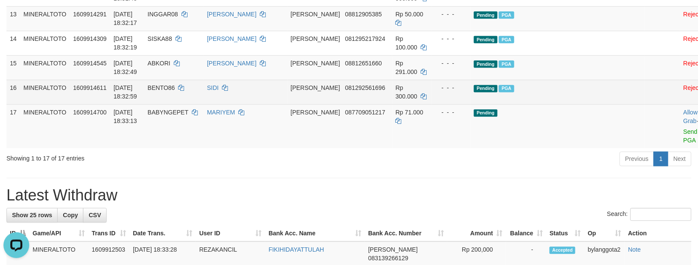
click at [575, 104] on td "Pending PGA" at bounding box center [558, 92] width 174 height 25
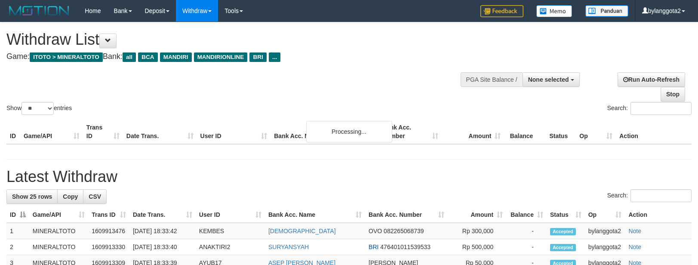
select select
select select "**"
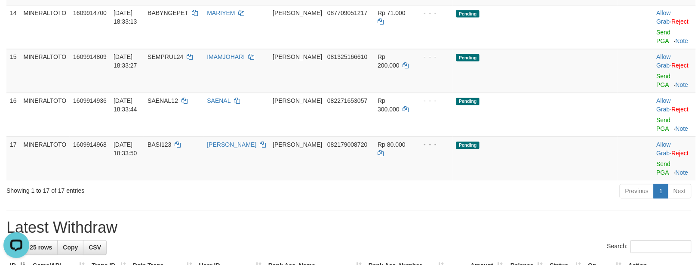
drag, startPoint x: 579, startPoint y: 91, endPoint x: 703, endPoint y: 137, distance: 132.4
click at [580, 91] on td "Pending" at bounding box center [535, 71] width 165 height 44
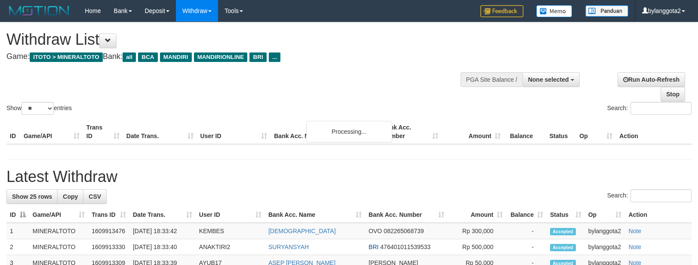
select select
select select "**"
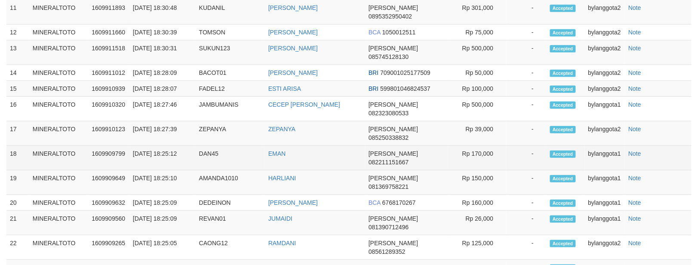
click at [515, 168] on td "-" at bounding box center [526, 158] width 40 height 25
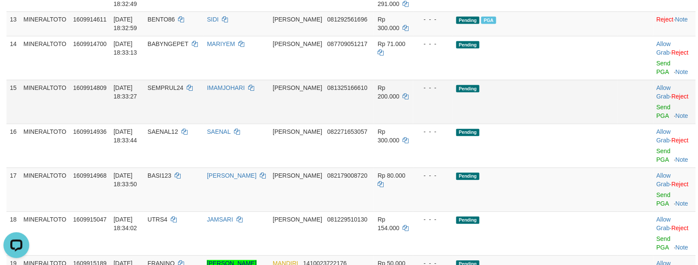
scroll to position [452, 0]
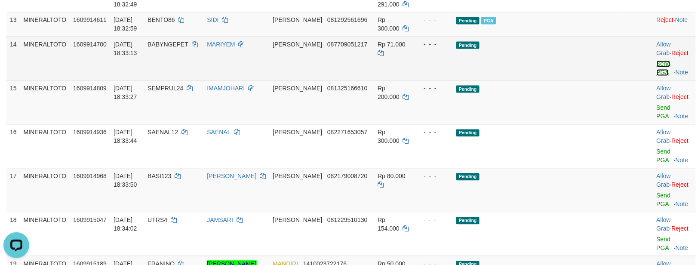
click at [657, 76] on link "Send PGA" at bounding box center [664, 68] width 14 height 15
click at [657, 119] on link "Send PGA" at bounding box center [664, 112] width 14 height 15
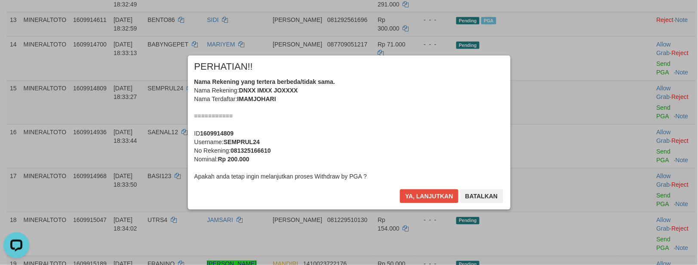
click at [379, 136] on div "Nama Rekening yang tertera berbeda/tidak sama. Nama Rekening: DNXX IMXX JOXXXX …" at bounding box center [349, 128] width 310 height 103
click at [400, 189] on button "Ya, lanjutkan" at bounding box center [429, 196] width 59 height 14
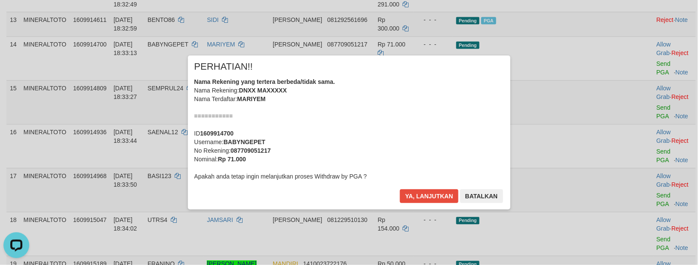
click at [380, 136] on div "Nama Rekening yang tertera berbeda/tidak sama. Nama Rekening: DNXX MAXXXXX Nama…" at bounding box center [349, 128] width 310 height 103
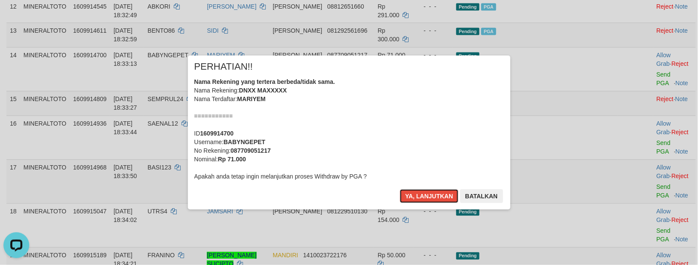
click at [400, 189] on button "Ya, lanjutkan" at bounding box center [429, 196] width 59 height 14
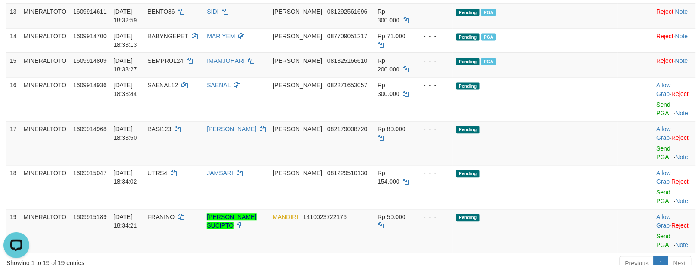
scroll to position [514, 0]
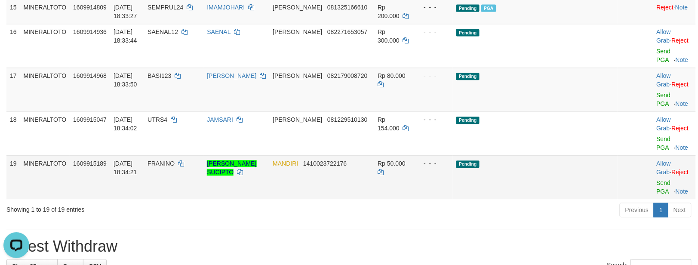
click at [597, 158] on td "Pending" at bounding box center [535, 177] width 165 height 44
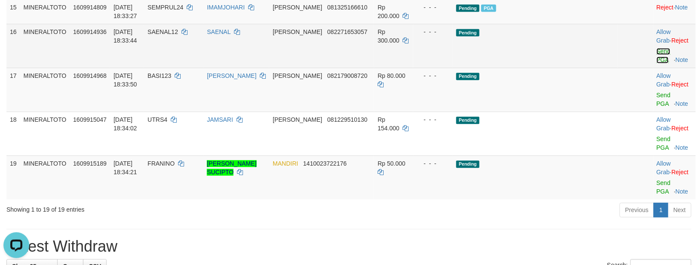
click at [657, 63] on link "Send PGA" at bounding box center [664, 55] width 14 height 15
click at [657, 102] on link "Send PGA" at bounding box center [664, 99] width 14 height 15
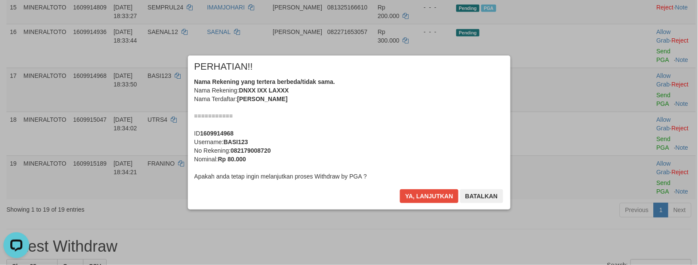
click at [420, 115] on div "Nama Rekening yang tertera berbeda/tidak sama. Nama Rekening: DNXX IXX LAXXX Na…" at bounding box center [349, 128] width 310 height 103
click at [400, 189] on button "Ya, lanjutkan" at bounding box center [429, 196] width 59 height 14
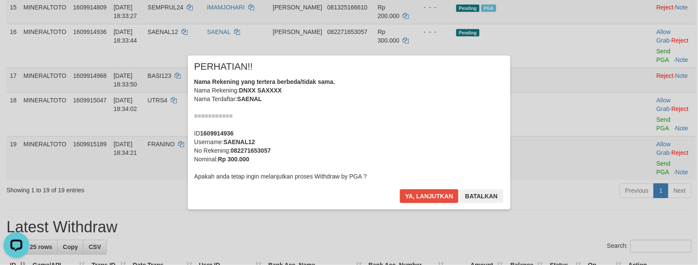
click at [431, 129] on div "Nama Rekening yang tertera berbeda/tidak sama. Nama Rekening: DNXX SAXXXX Nama …" at bounding box center [349, 128] width 310 height 103
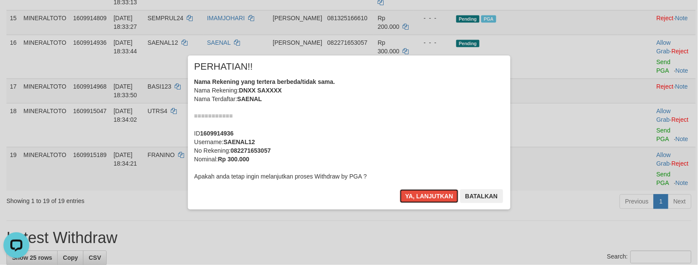
click at [400, 189] on button "Ya, lanjutkan" at bounding box center [429, 196] width 59 height 14
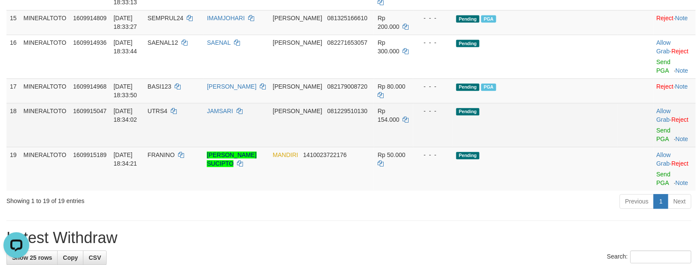
click at [592, 119] on td "Pending" at bounding box center [535, 125] width 165 height 44
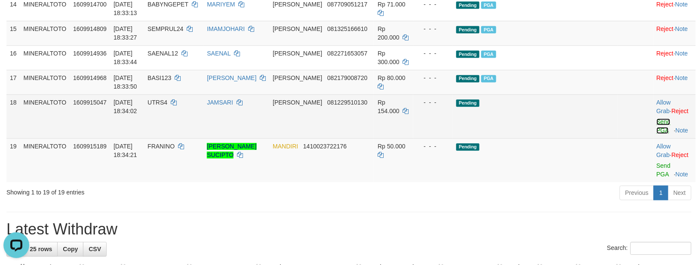
click at [657, 134] on link "Send PGA" at bounding box center [664, 125] width 14 height 15
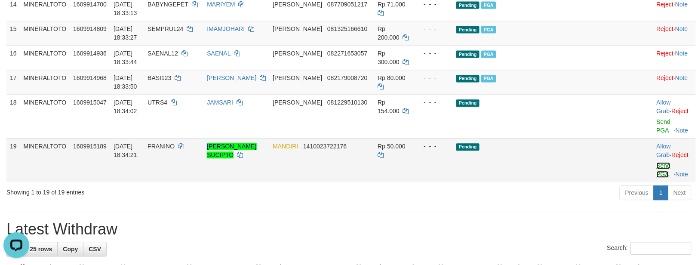
click at [657, 176] on link "Send PGA" at bounding box center [664, 169] width 14 height 15
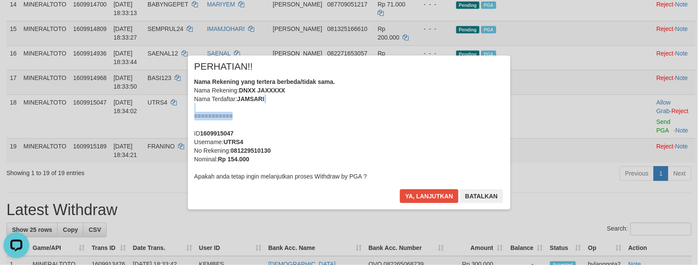
click at [448, 112] on div "Nama Rekening yang tertera berbeda/tidak sama. Nama Rekening: DNXX JAXXXXX Nama…" at bounding box center [349, 128] width 310 height 103
click at [400, 189] on button "Ya, lanjutkan" at bounding box center [429, 196] width 59 height 14
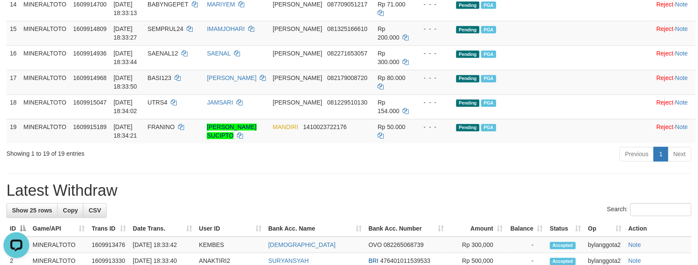
scroll to position [482, 0]
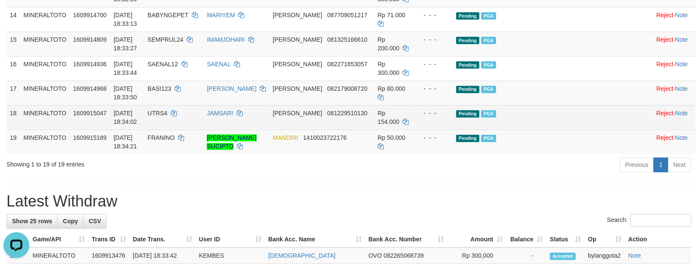
click at [589, 129] on td "Pending PGA" at bounding box center [535, 117] width 165 height 25
click at [586, 129] on td "Pending PGA" at bounding box center [535, 117] width 165 height 25
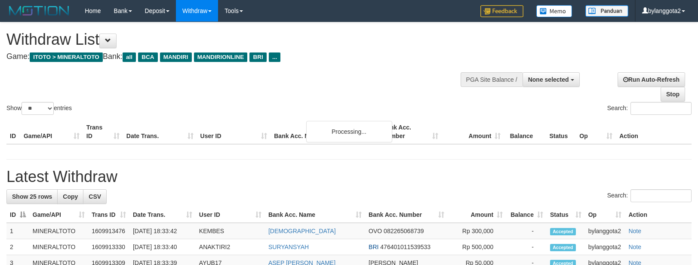
select select
select select "**"
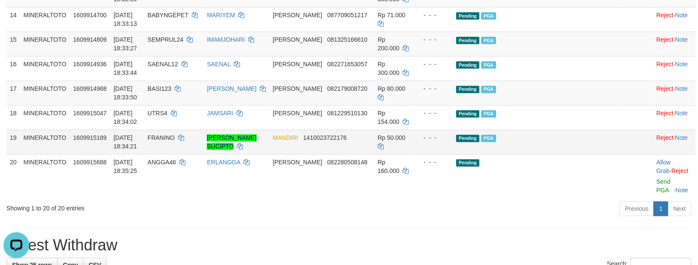
click at [584, 154] on td "Pending PGA" at bounding box center [535, 141] width 165 height 25
click at [618, 154] on td at bounding box center [636, 141] width 36 height 25
click at [587, 154] on td "Pending PGA" at bounding box center [535, 141] width 165 height 25
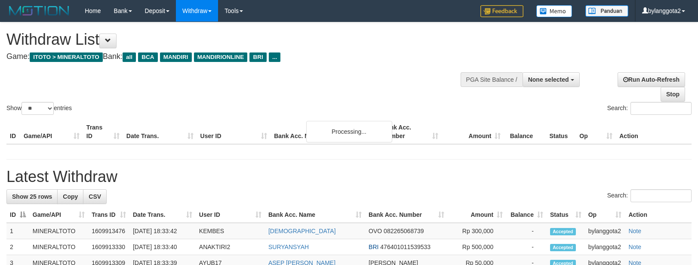
select select
select select "**"
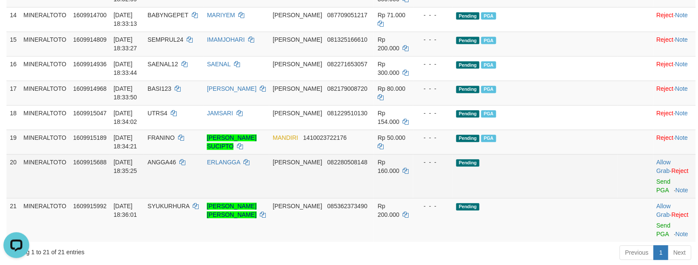
click at [594, 176] on td "Pending" at bounding box center [535, 176] width 165 height 44
click at [654, 198] on td "Allow Grab · Reject Send PGA · Note" at bounding box center [675, 176] width 43 height 44
drag, startPoint x: 653, startPoint y: 203, endPoint x: 644, endPoint y: 196, distance: 10.8
click at [657, 194] on link "Send PGA" at bounding box center [664, 185] width 14 height 15
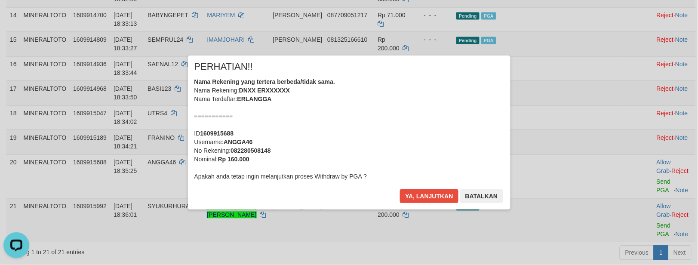
click at [374, 115] on div "Nama Rekening yang tertera berbeda/tidak sama. Nama Rekening: DNXX ERXXXXXX Nam…" at bounding box center [349, 128] width 310 height 103
click at [400, 189] on button "Ya, lanjutkan" at bounding box center [429, 196] width 59 height 14
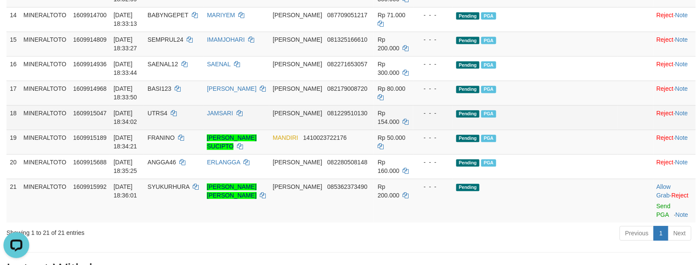
click at [594, 129] on td "Pending PGA" at bounding box center [535, 117] width 165 height 25
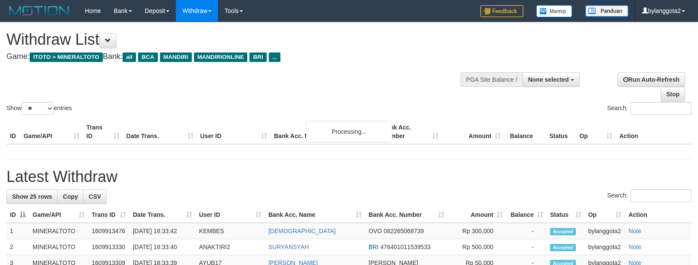
select select
select select "**"
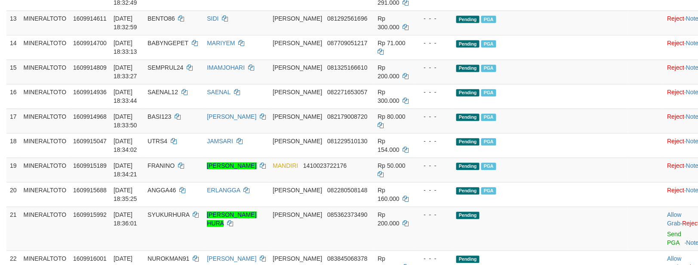
scroll to position [482, 0]
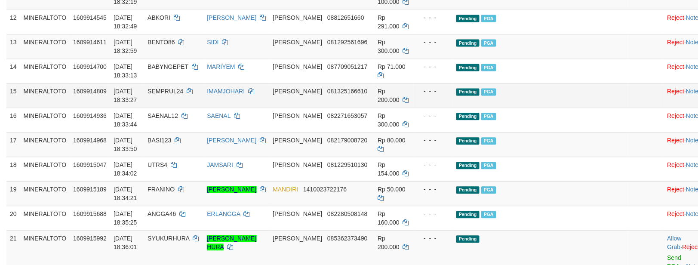
click at [580, 108] on td "Pending PGA" at bounding box center [541, 95] width 176 height 25
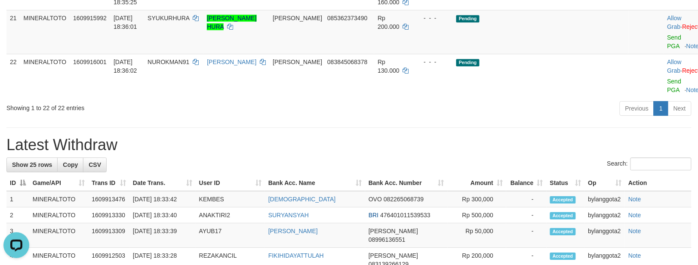
scroll to position [0, 0]
click at [668, 49] on link "Send PGA" at bounding box center [675, 41] width 14 height 15
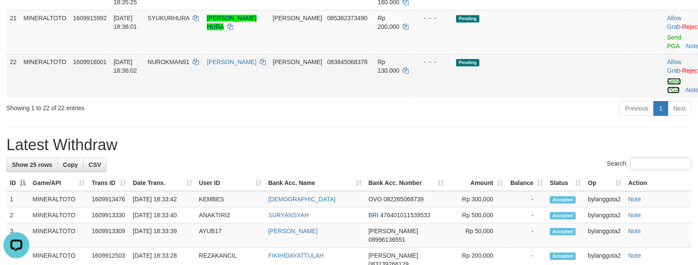
click at [668, 93] on link "Send PGA" at bounding box center [675, 85] width 14 height 15
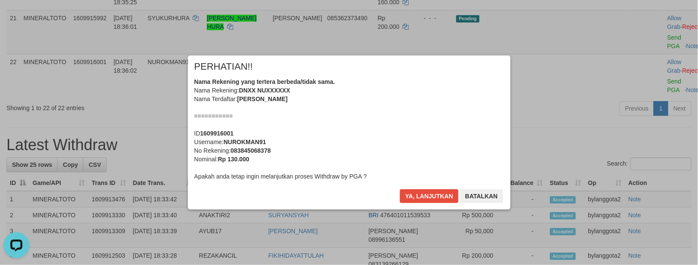
click at [415, 116] on div "Nama Rekening yang tertera berbeda/tidak sama. Nama Rekening: DNXX NUXXXXXX Nam…" at bounding box center [349, 128] width 310 height 103
click at [400, 189] on button "Ya, lanjutkan" at bounding box center [429, 196] width 59 height 14
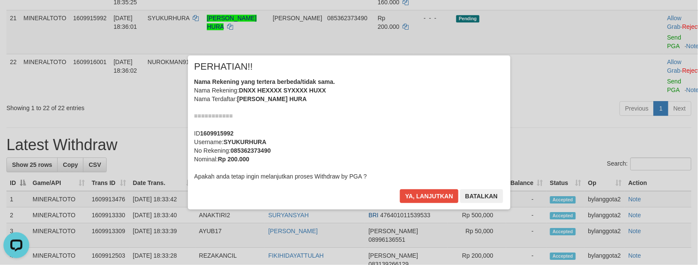
click at [419, 123] on div "Nama Rekening yang tertera berbeda/tidak sama. Nama Rekening: DNXX HEXXXX SYXXX…" at bounding box center [349, 128] width 310 height 103
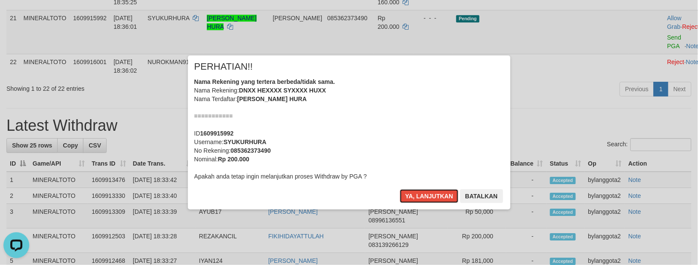
click at [400, 189] on button "Ya, lanjutkan" at bounding box center [429, 196] width 59 height 14
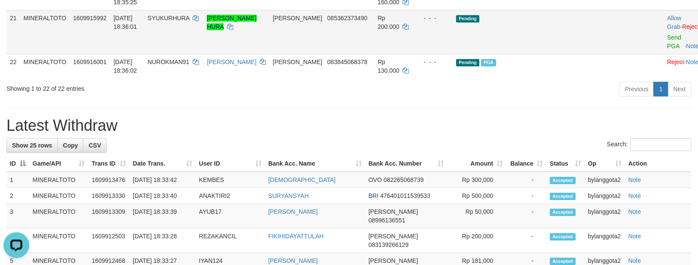
click at [596, 54] on td "Pending" at bounding box center [541, 32] width 176 height 44
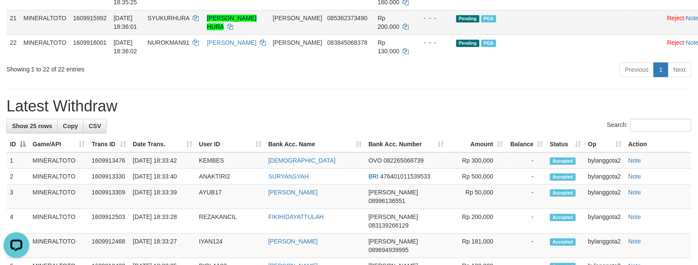
scroll to position [683, 0]
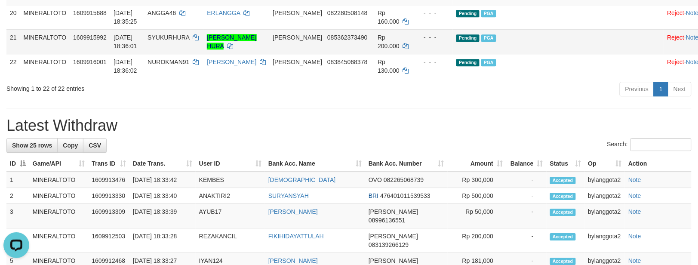
click at [596, 54] on td "Pending PGA" at bounding box center [541, 41] width 176 height 25
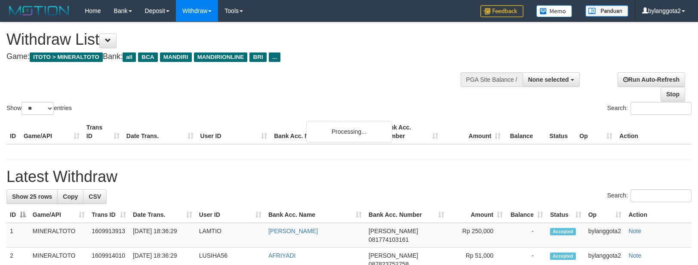
select select
select select "**"
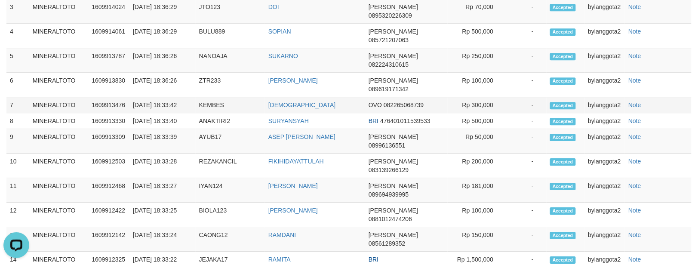
click at [659, 113] on td "Note" at bounding box center [658, 105] width 67 height 16
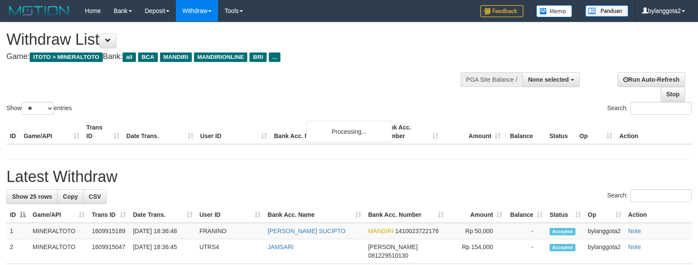
select select
select select "**"
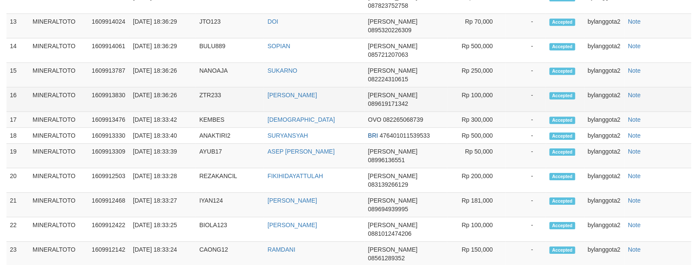
click at [669, 112] on td "Note" at bounding box center [658, 99] width 67 height 25
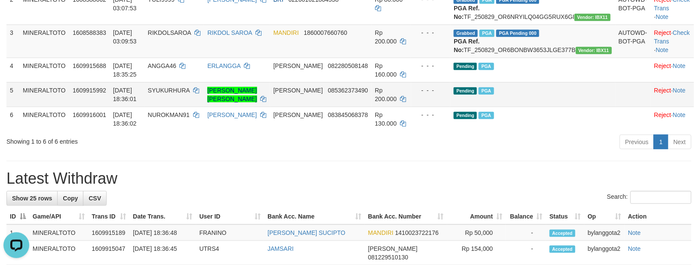
click at [595, 107] on td "Pending PGA" at bounding box center [532, 94] width 165 height 25
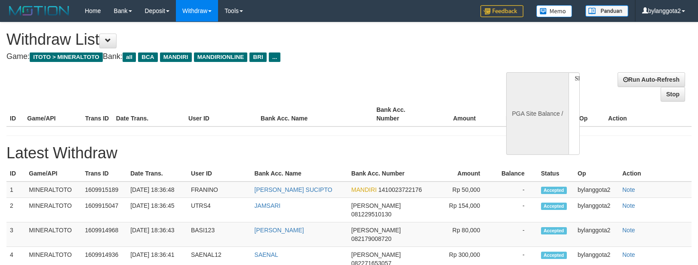
select select
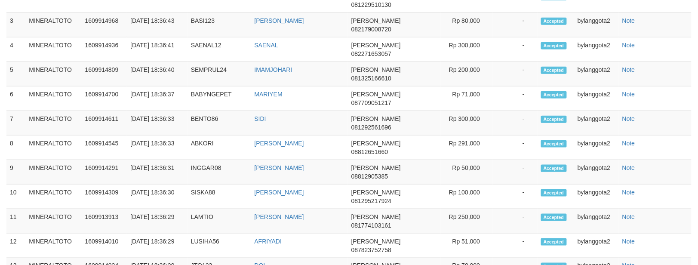
select select "**"
select select
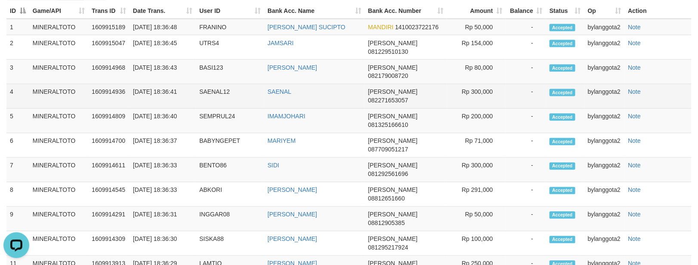
click at [681, 109] on td "Note" at bounding box center [658, 96] width 67 height 25
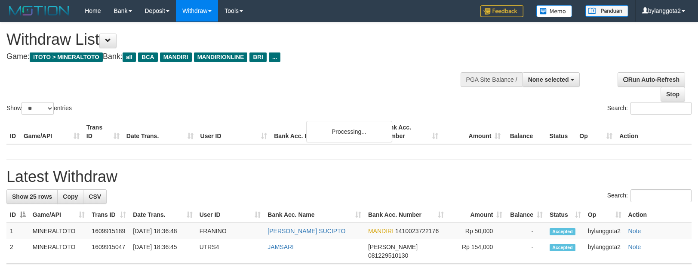
select select
select select "**"
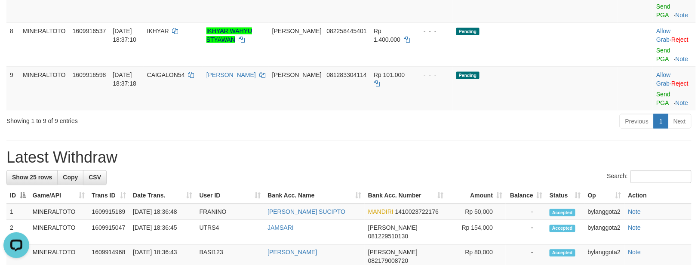
scroll to position [338, 0]
click at [579, 98] on td "Pending" at bounding box center [535, 89] width 165 height 44
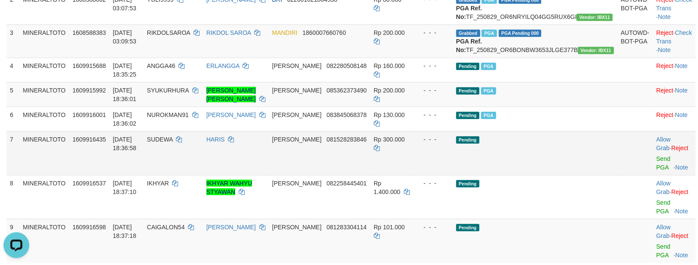
click at [584, 149] on td "Pending" at bounding box center [535, 153] width 165 height 44
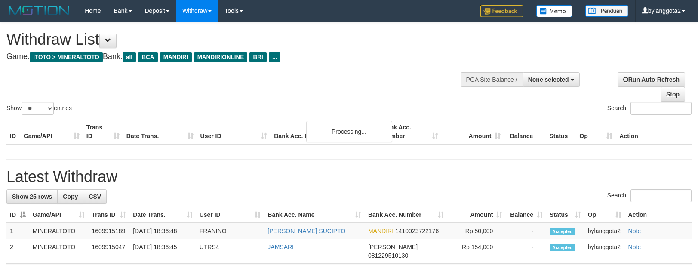
select select
select select "**"
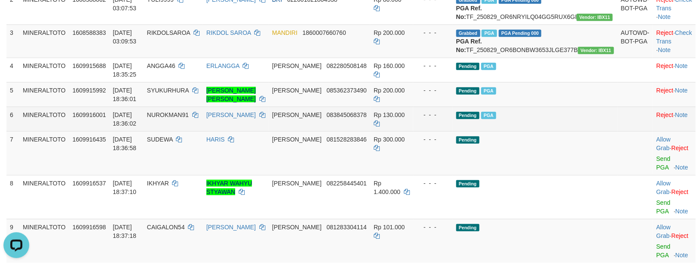
click at [618, 131] on td at bounding box center [636, 119] width 36 height 25
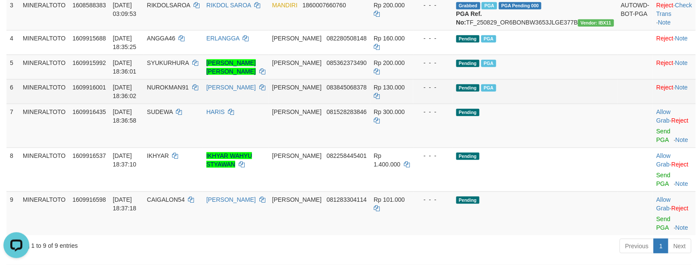
scroll to position [240, 0]
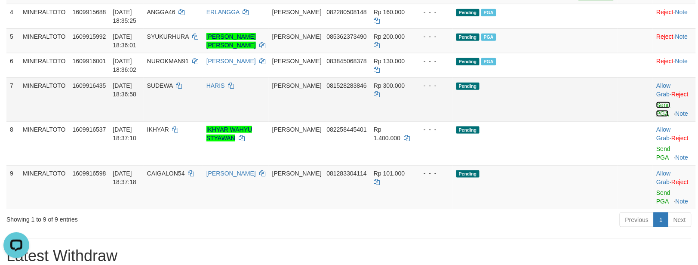
click at [657, 117] on link "Send PGA" at bounding box center [664, 109] width 14 height 15
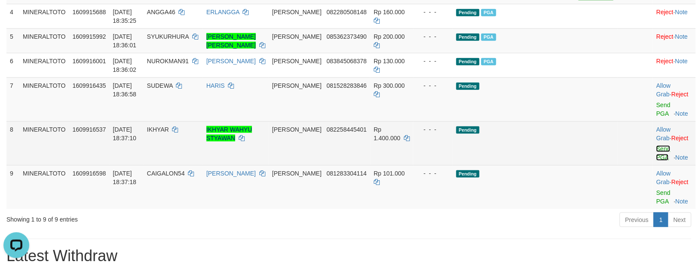
click at [657, 161] on link "Send PGA" at bounding box center [664, 152] width 14 height 15
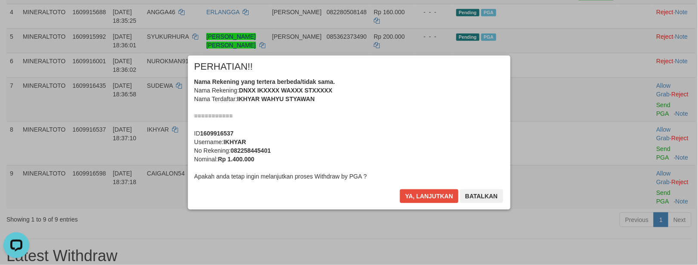
click at [418, 127] on div "Nama Rekening yang tertera berbeda/tidak sama. Nama Rekening: DNXX IKXXXX WAXXX…" at bounding box center [349, 128] width 310 height 103
click at [400, 189] on button "Ya, lanjutkan" at bounding box center [429, 196] width 59 height 14
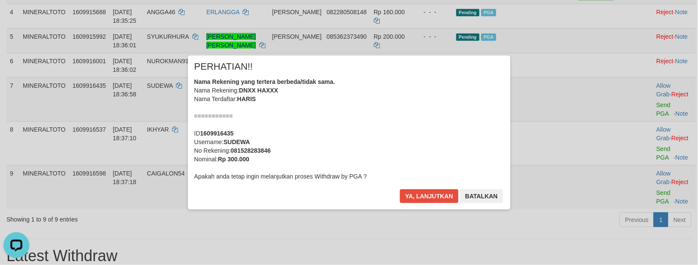
click at [419, 127] on div "Nama Rekening yang tertera berbeda/tidak sama. Nama Rekening: DNXX HAXXX Nama T…" at bounding box center [349, 128] width 310 height 103
click at [400, 189] on button "Ya, lanjutkan" at bounding box center [429, 196] width 59 height 14
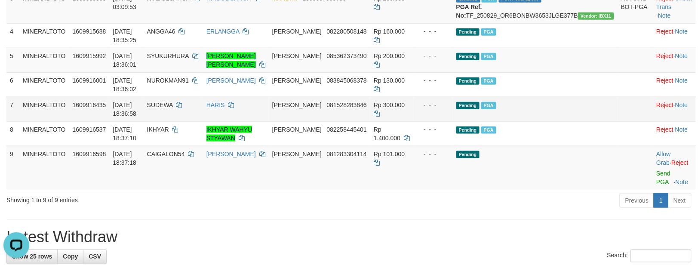
scroll to position [201, 0]
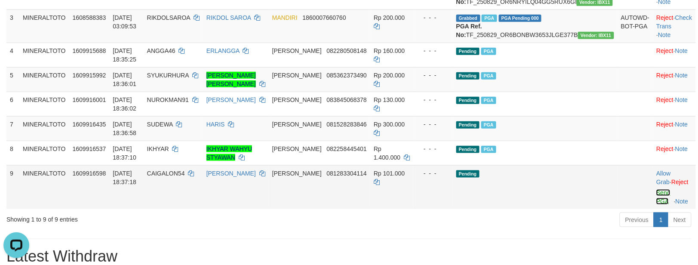
click at [657, 205] on link "Send PGA" at bounding box center [664, 196] width 14 height 15
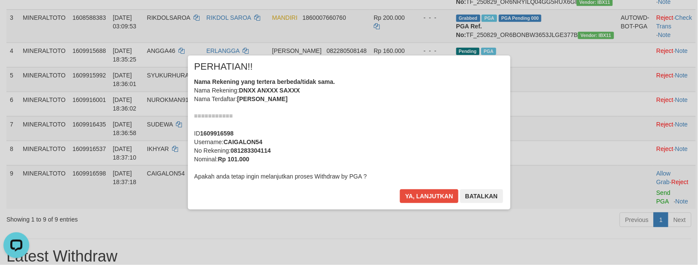
click at [431, 133] on div "Nama Rekening yang tertera berbeda/tidak sama. Nama Rekening: DNXX ANXXX SAXXX …" at bounding box center [349, 128] width 310 height 103
click at [400, 189] on button "Ya, lanjutkan" at bounding box center [429, 196] width 59 height 14
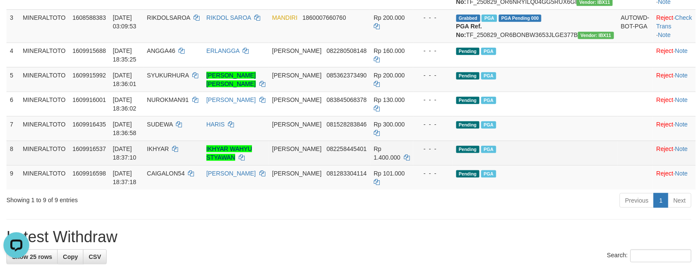
drag, startPoint x: 551, startPoint y: 146, endPoint x: 440, endPoint y: 177, distance: 115.5
click at [551, 141] on td "Pending PGA" at bounding box center [535, 128] width 165 height 25
click at [169, 152] on span "IKHYAR" at bounding box center [158, 148] width 22 height 7
copy td "IKHYAR"
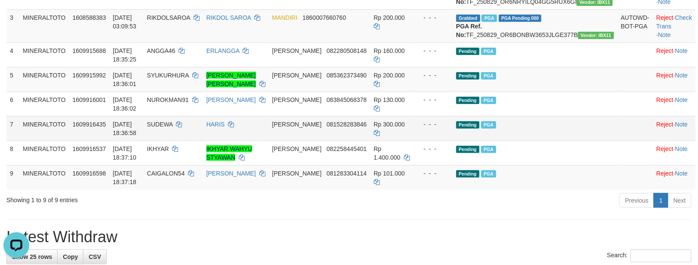
click at [536, 141] on td "Pending PGA" at bounding box center [535, 128] width 165 height 25
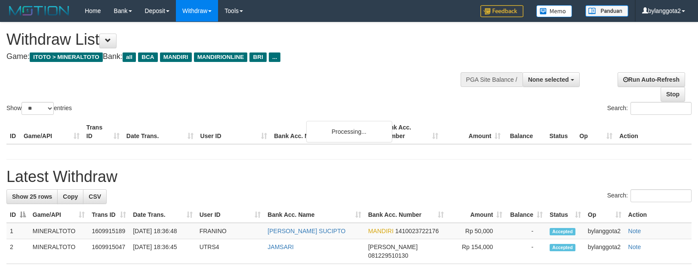
select select
select select "**"
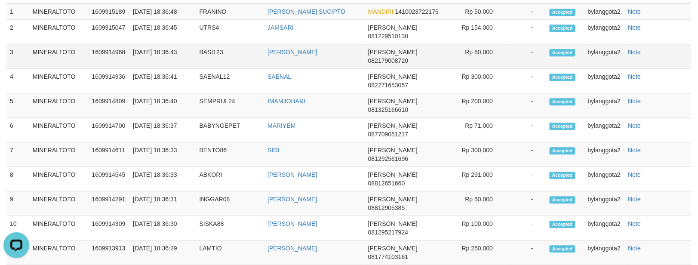
click at [650, 69] on td "Note" at bounding box center [658, 56] width 67 height 25
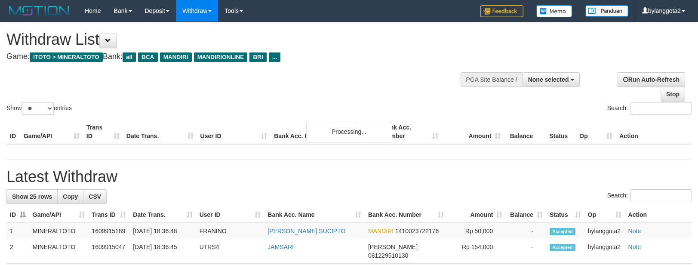
select select
select select "**"
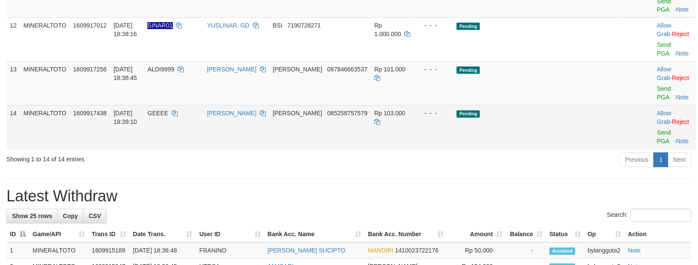
click at [592, 137] on td "Pending" at bounding box center [535, 127] width 165 height 44
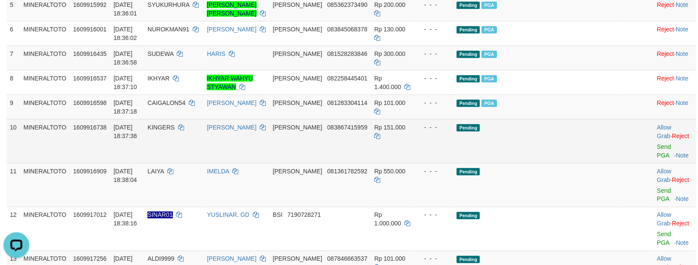
scroll to position [284, 0]
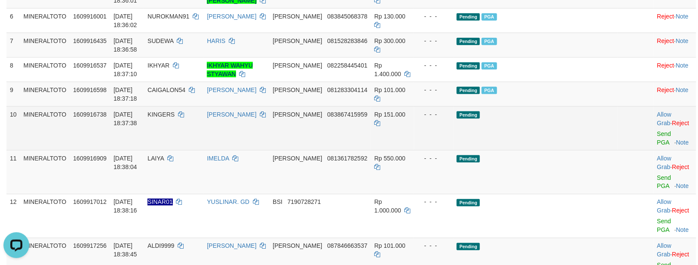
click at [591, 140] on td "Pending" at bounding box center [535, 128] width 165 height 44
click at [657, 146] on link "Send PGA" at bounding box center [664, 137] width 14 height 15
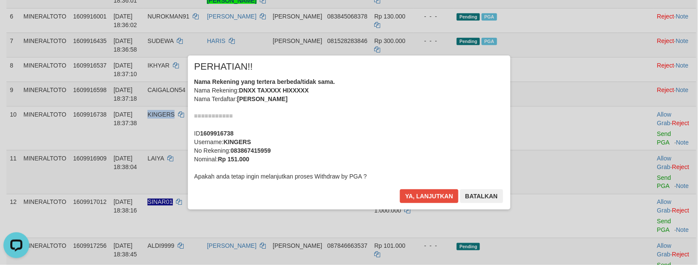
scroll to position [338, 0]
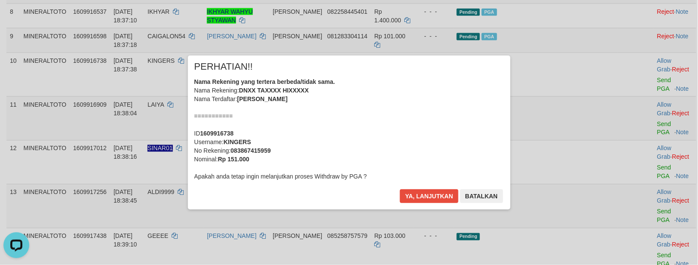
drag, startPoint x: 461, startPoint y: 140, endPoint x: 496, endPoint y: 134, distance: 34.9
click at [461, 139] on div "Nama Rekening yang tertera berbeda/tidak sama. Nama Rekening: DNXX TAXXXX HIXXX…" at bounding box center [349, 128] width 310 height 103
click at [400, 189] on button "Ya, lanjutkan" at bounding box center [429, 196] width 59 height 14
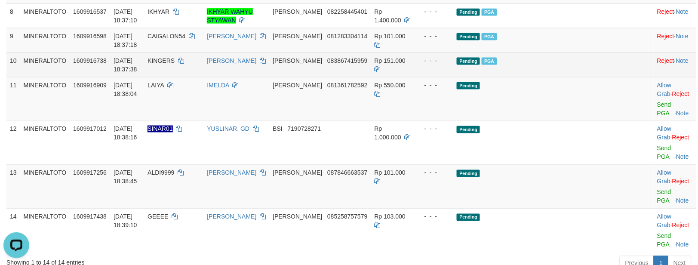
click at [618, 74] on td at bounding box center [636, 64] width 36 height 25
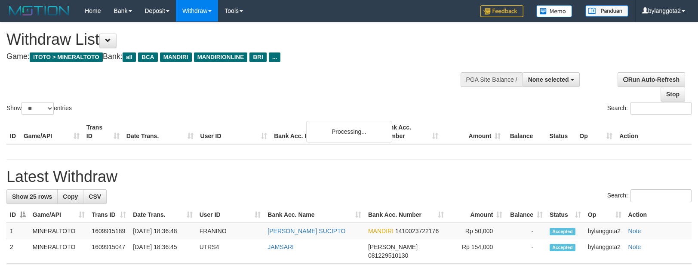
select select
select select "**"
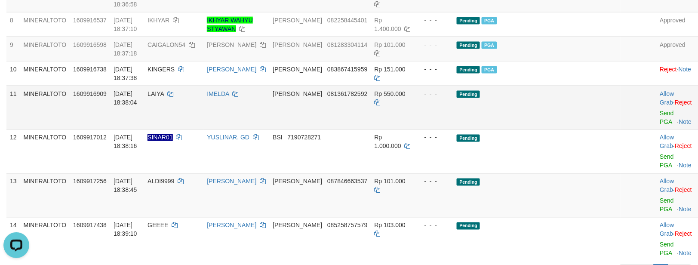
drag, startPoint x: 583, startPoint y: 139, endPoint x: 693, endPoint y: 151, distance: 110.7
click at [582, 129] on td "Pending" at bounding box center [536, 108] width 167 height 44
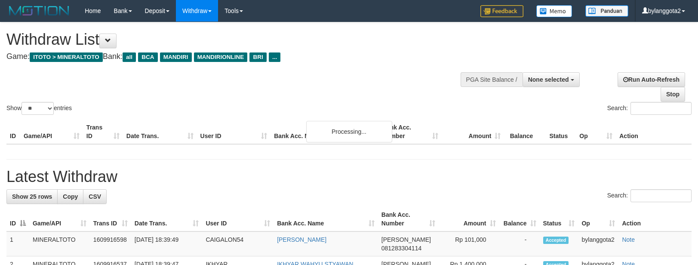
select select
select select "**"
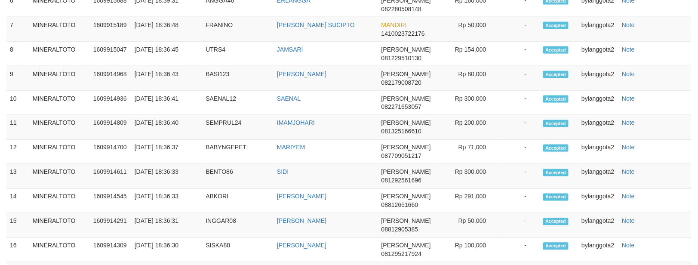
scroll to position [338, 0]
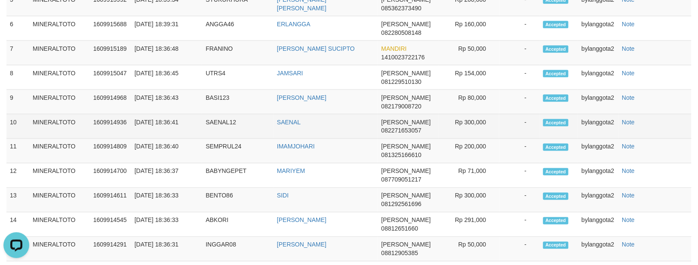
click at [683, 138] on td "Note" at bounding box center [655, 126] width 73 height 25
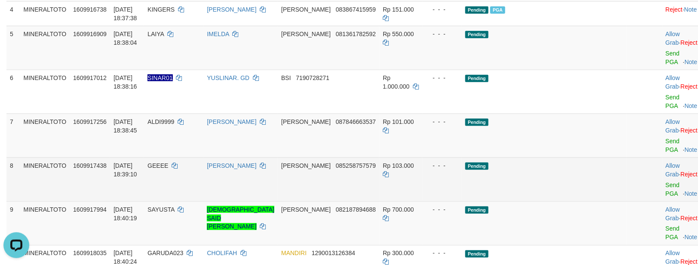
scroll to position [185, 0]
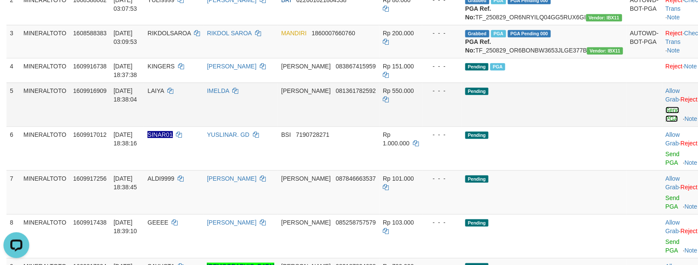
click at [666, 122] on link "Send PGA" at bounding box center [673, 114] width 14 height 15
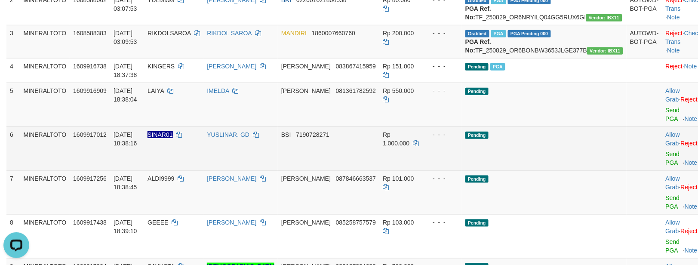
click at [663, 170] on td "Allow Grab · Reject Send PGA · Note" at bounding box center [684, 148] width 43 height 44
click at [666, 166] on link "Send PGA" at bounding box center [673, 158] width 14 height 15
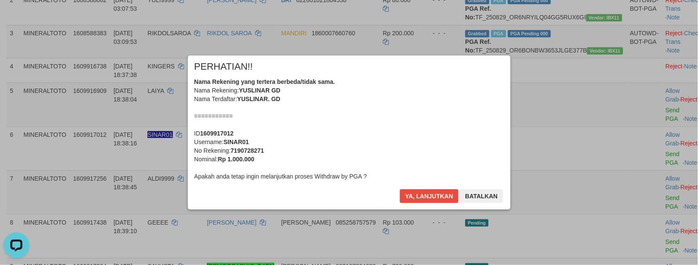
click at [361, 111] on div "Nama Rekening yang tertera berbeda/tidak sama. Nama Rekening: YUSLINAR GD Nama …" at bounding box center [349, 128] width 310 height 103
click at [400, 189] on button "Ya, lanjutkan" at bounding box center [429, 196] width 59 height 14
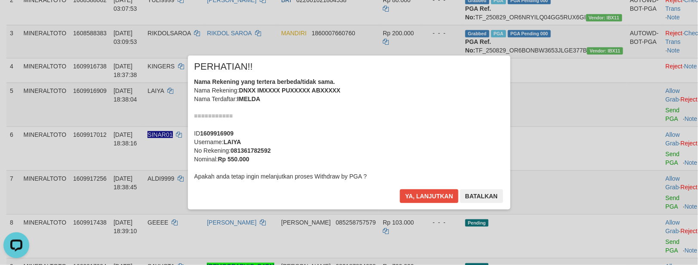
drag, startPoint x: 396, startPoint y: 126, endPoint x: 405, endPoint y: 132, distance: 10.6
click at [396, 127] on div "Nama Rekening yang tertera berbeda/tidak sama. Nama Rekening: DNXX IMXXXX PUXXX…" at bounding box center [349, 128] width 310 height 103
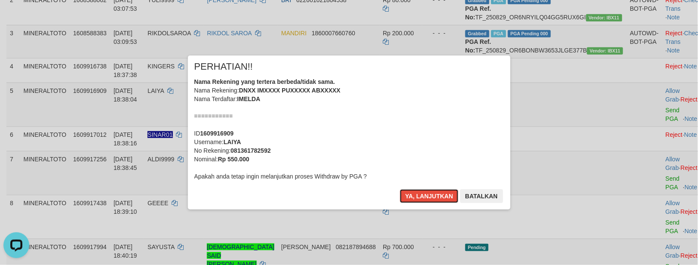
scroll to position [166, 0]
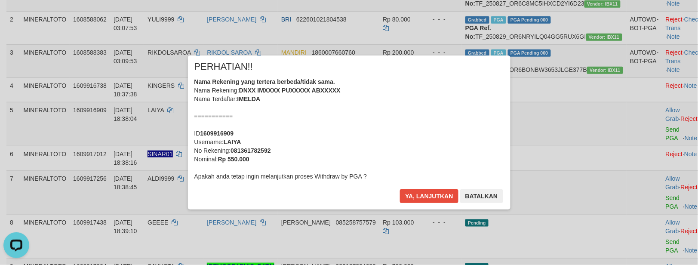
click at [231, 143] on b "LAIYA" at bounding box center [233, 142] width 18 height 7
copy b "LAIYA"
drag, startPoint x: 433, startPoint y: 199, endPoint x: 441, endPoint y: 200, distance: 8.2
click at [433, 199] on button "Ya, lanjutkan" at bounding box center [429, 196] width 59 height 14
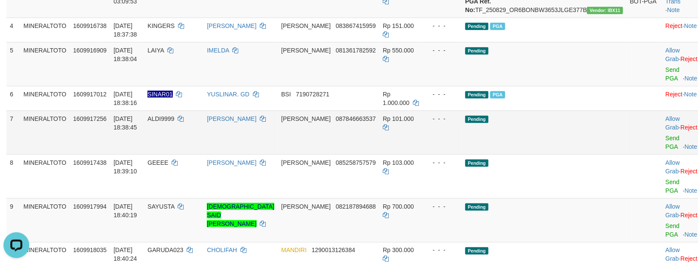
click at [592, 145] on td "Pending" at bounding box center [544, 133] width 165 height 44
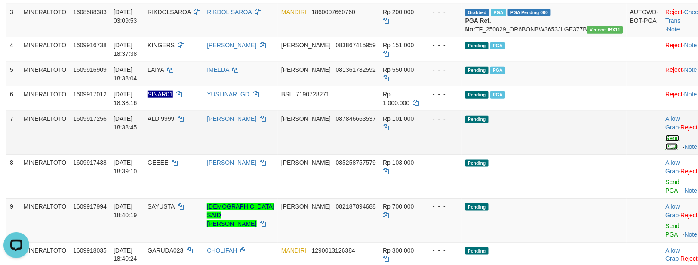
click at [666, 150] on link "Send PGA" at bounding box center [673, 142] width 14 height 15
click at [666, 194] on link "Send PGA" at bounding box center [673, 186] width 14 height 15
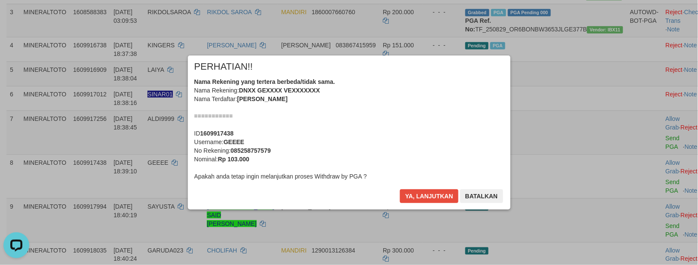
click at [399, 116] on div "Nama Rekening yang tertera berbeda/tidak sama. Nama Rekening: DNXX GEXXXX VEXXX…" at bounding box center [349, 128] width 310 height 103
click at [400, 189] on button "Ya, lanjutkan" at bounding box center [429, 196] width 59 height 14
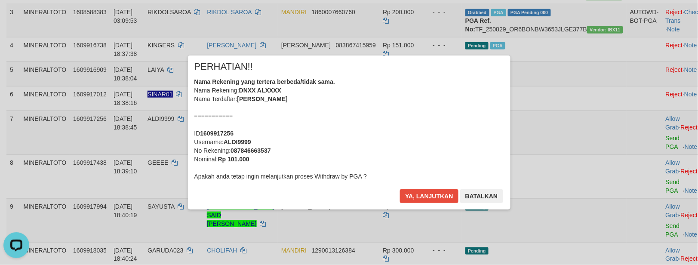
click at [420, 128] on div "Nama Rekening yang tertera berbeda/tidak sama. Nama Rekening: DNXX ALXXXX Nama …" at bounding box center [349, 128] width 310 height 103
click at [400, 189] on button "Ya, lanjutkan" at bounding box center [429, 196] width 59 height 14
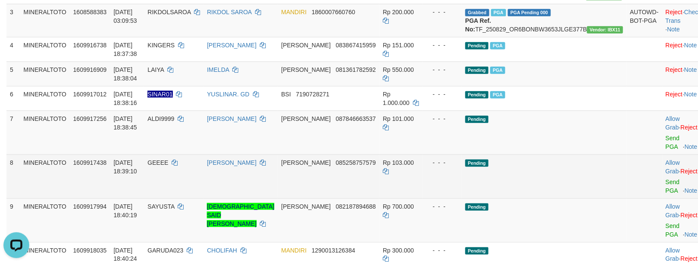
click at [627, 174] on td at bounding box center [645, 176] width 36 height 44
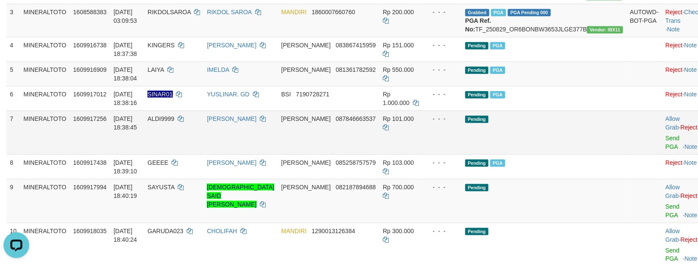
scroll to position [187, 0]
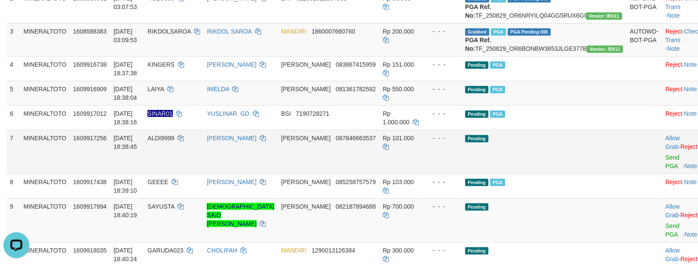
click at [627, 148] on td at bounding box center [645, 152] width 36 height 44
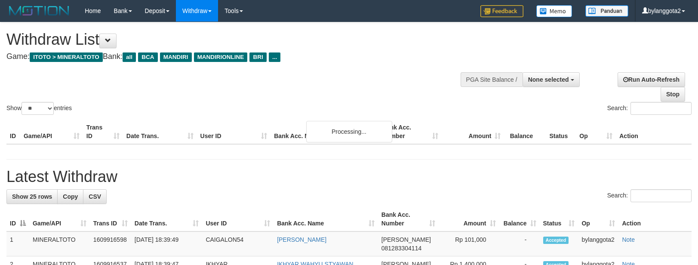
select select
select select "**"
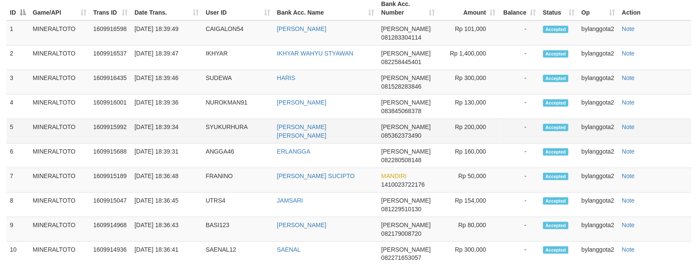
scroll to position [187, 0]
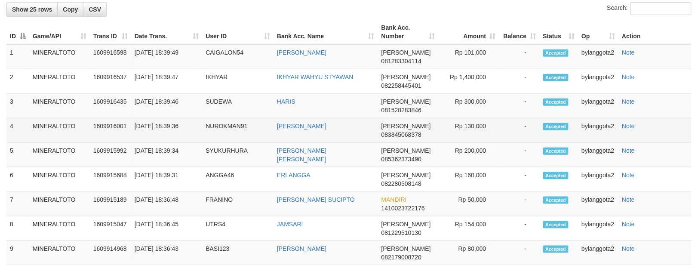
click at [524, 125] on td "-" at bounding box center [519, 130] width 40 height 25
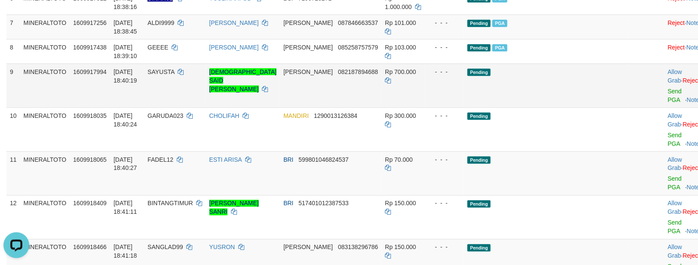
scroll to position [284, 0]
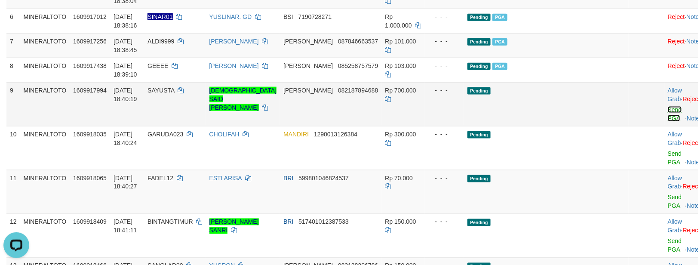
click at [668, 122] on link "Send PGA" at bounding box center [675, 113] width 14 height 15
click at [668, 166] on link "Send PGA" at bounding box center [675, 157] width 14 height 15
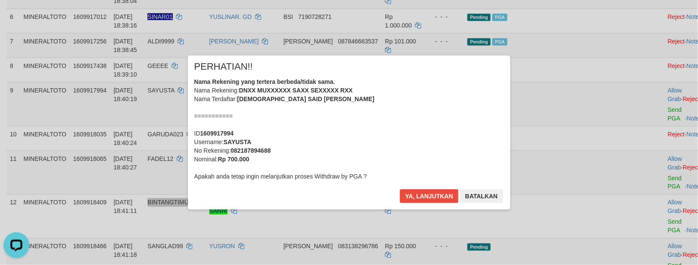
scroll to position [265, 0]
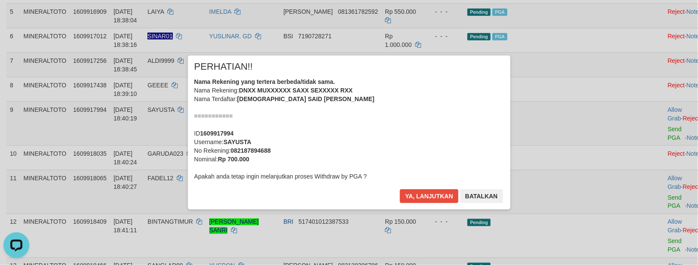
click at [427, 111] on div "Nama Rekening yang tertera berbeda/tidak sama. Nama Rekening: DNXX MUXXXXXX SAX…" at bounding box center [349, 128] width 310 height 103
click at [400, 189] on button "Ya, lanjutkan" at bounding box center [429, 196] width 59 height 14
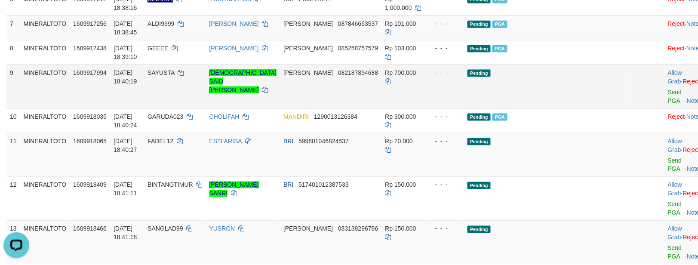
scroll to position [318, 0]
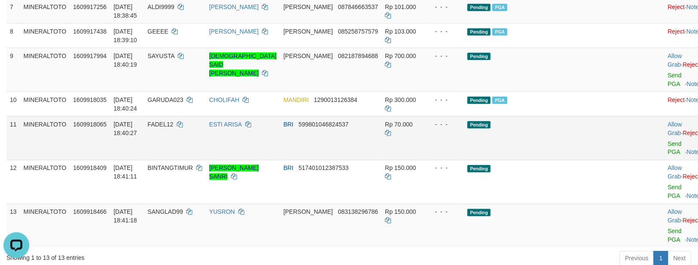
click at [593, 152] on td "Pending" at bounding box center [546, 138] width 165 height 44
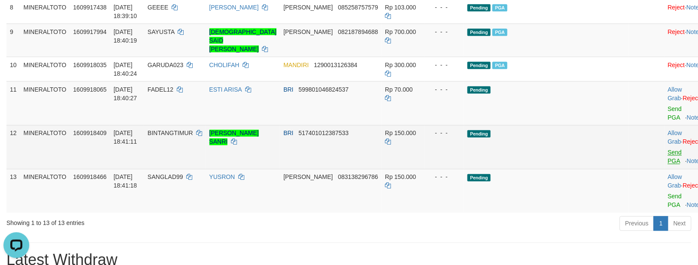
scroll to position [361, 0]
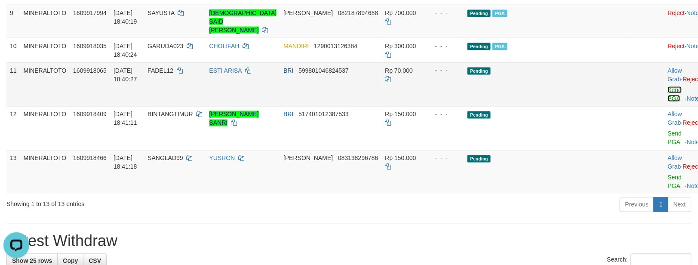
click at [668, 102] on link "Send PGA" at bounding box center [675, 93] width 14 height 15
click at [668, 146] on link "Send PGA" at bounding box center [675, 137] width 14 height 15
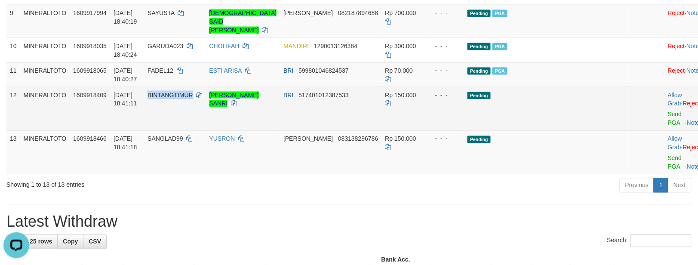
scroll to position [342, 0]
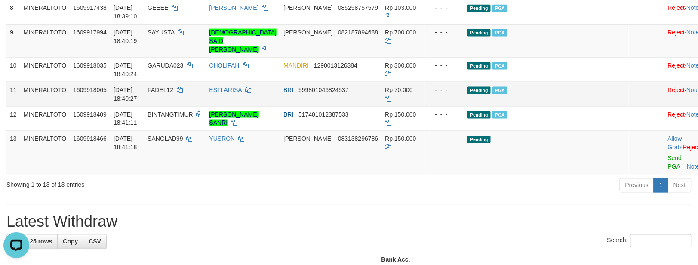
click at [596, 104] on td "Pending PGA" at bounding box center [546, 94] width 165 height 25
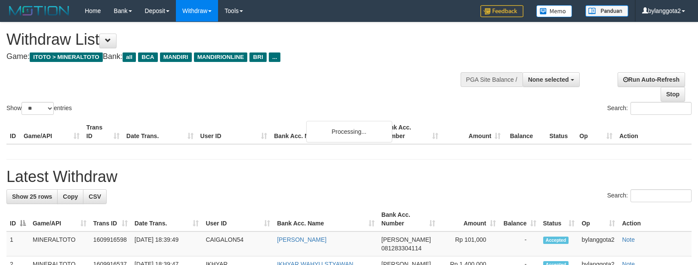
select select
select select "**"
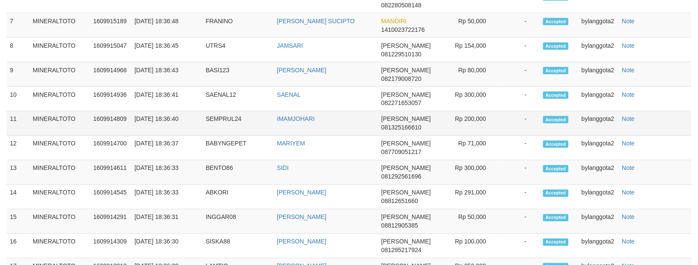
scroll to position [342, 0]
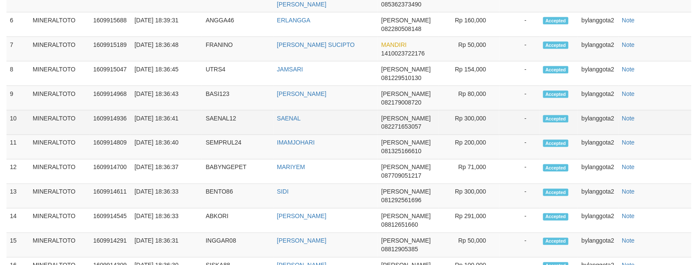
click at [506, 112] on td "-" at bounding box center [519, 123] width 40 height 25
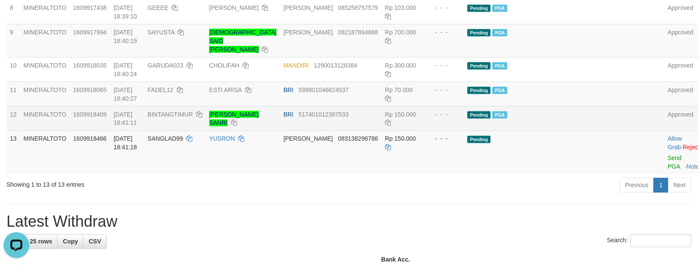
click at [575, 131] on td "Pending PGA" at bounding box center [546, 118] width 165 height 25
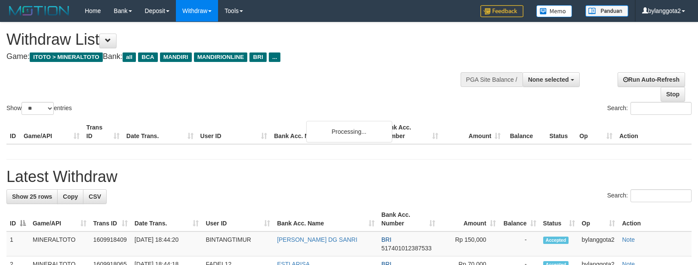
select select
select select "**"
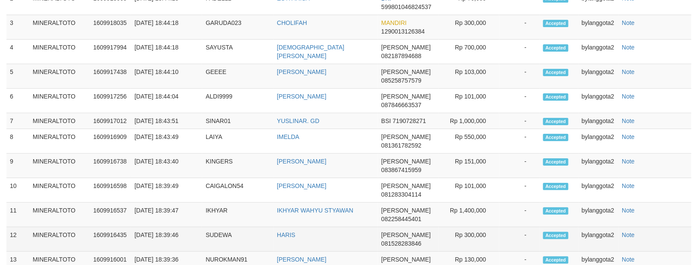
click at [657, 227] on td "Note" at bounding box center [655, 239] width 73 height 25
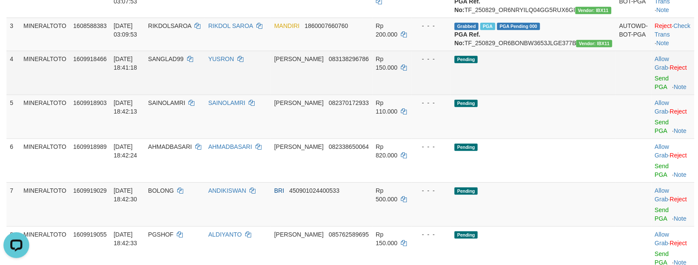
scroll to position [134, 0]
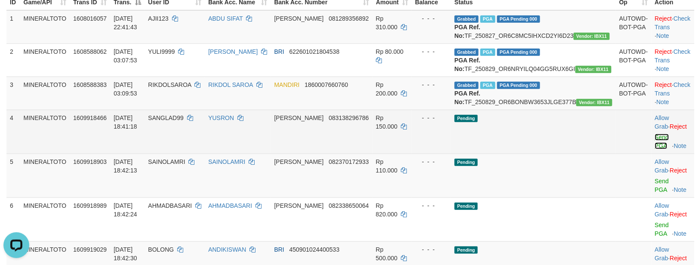
click at [655, 149] on link "Send PGA" at bounding box center [662, 141] width 14 height 15
click at [655, 192] on link "Send PGA" at bounding box center [662, 185] width 14 height 15
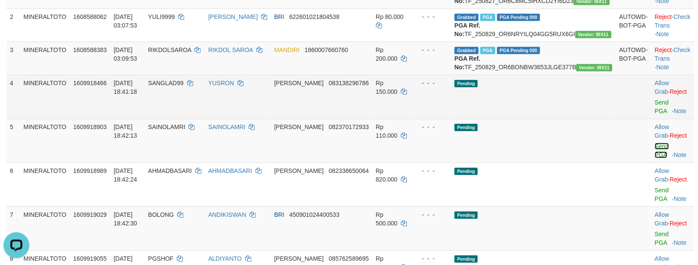
scroll to position [188, 0]
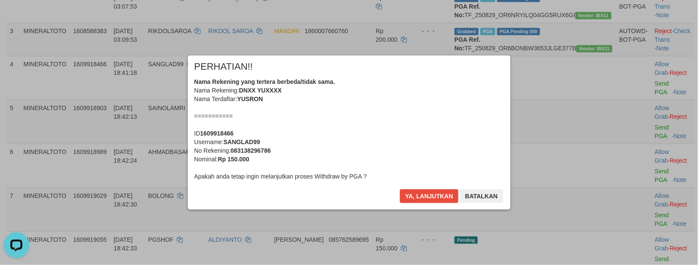
click at [377, 135] on div "Nama Rekening yang tertera berbeda/tidak sama. Nama Rekening: DNXX YUXXXX Nama …" at bounding box center [349, 128] width 310 height 103
click at [400, 189] on button "Ya, lanjutkan" at bounding box center [429, 196] width 59 height 14
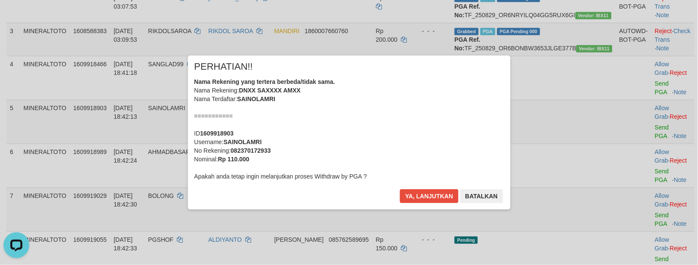
drag, startPoint x: 392, startPoint y: 135, endPoint x: 398, endPoint y: 139, distance: 7.8
click at [393, 135] on div "Nama Rekening yang tertera berbeda/tidak sama. Nama Rekening: DNXX SAXXXX AMXX …" at bounding box center [349, 128] width 310 height 103
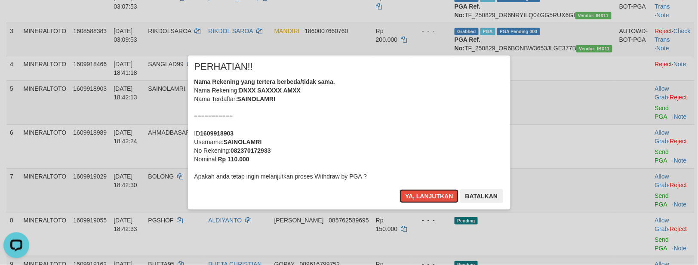
click at [400, 189] on button "Ya, lanjutkan" at bounding box center [429, 196] width 59 height 14
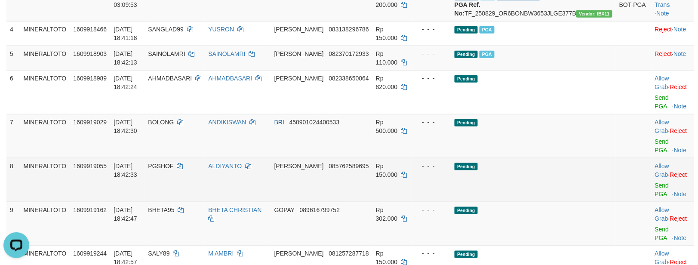
scroll to position [241, 0]
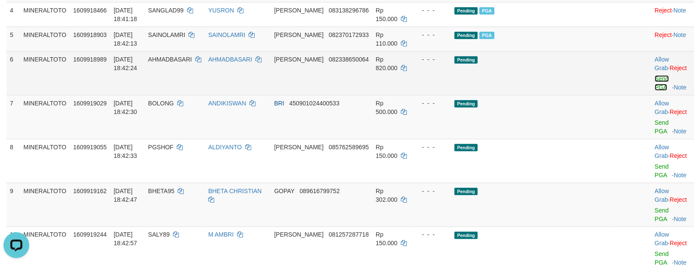
click at [655, 91] on link "Send PGA" at bounding box center [662, 82] width 14 height 15
click at [655, 128] on link "Send PGA" at bounding box center [662, 126] width 14 height 15
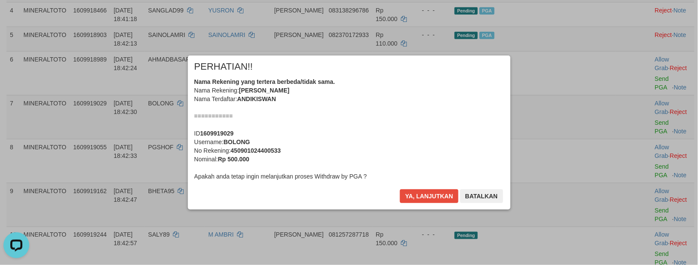
click at [412, 144] on div "Nama Rekening yang tertera berbeda/tidak sama. Nama Rekening: [PERSON_NAME] Nam…" at bounding box center [349, 128] width 310 height 103
click at [400, 189] on button "Ya, lanjutkan" at bounding box center [429, 196] width 59 height 14
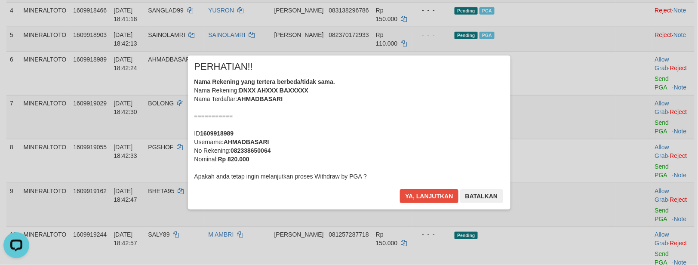
click at [409, 136] on div "Nama Rekening yang tertera berbeda/tidak sama. Nama Rekening: DNXX AHXXX BAXXXX…" at bounding box center [349, 128] width 310 height 103
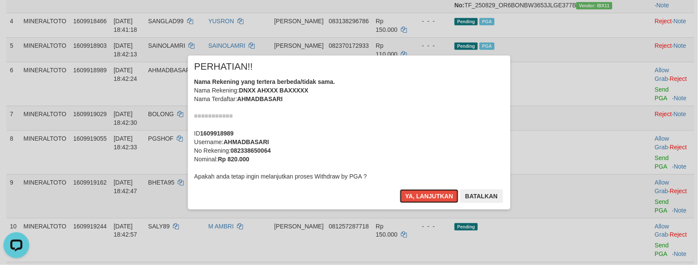
click at [400, 189] on button "Ya, lanjutkan" at bounding box center [429, 196] width 59 height 14
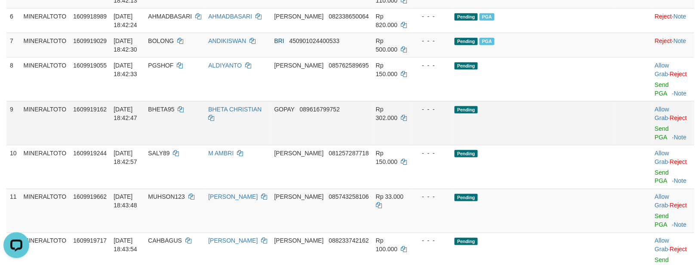
scroll to position [274, 0]
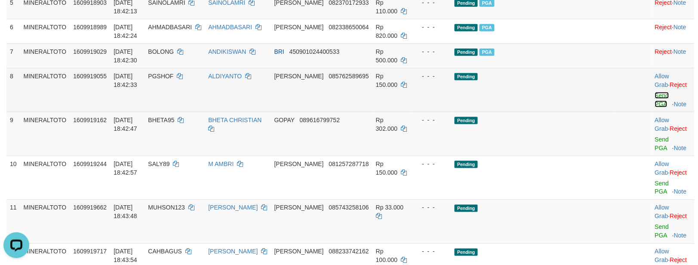
click at [655, 108] on link "Send PGA" at bounding box center [662, 99] width 14 height 15
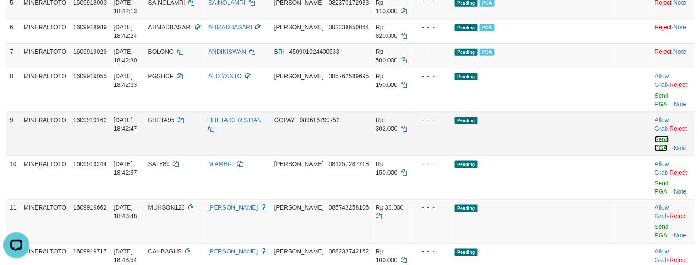
click at [655, 148] on link "Send PGA" at bounding box center [662, 143] width 14 height 15
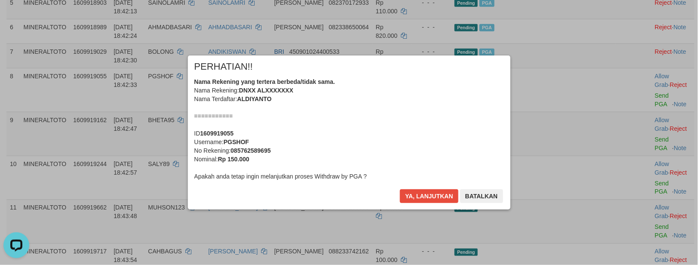
click at [409, 129] on div "Nama Rekening yang tertera berbeda/tidak sama. Nama Rekening: DNXX ALXXXXXXX Na…" at bounding box center [349, 128] width 310 height 103
click at [400, 189] on button "Ya, lanjutkan" at bounding box center [429, 196] width 59 height 14
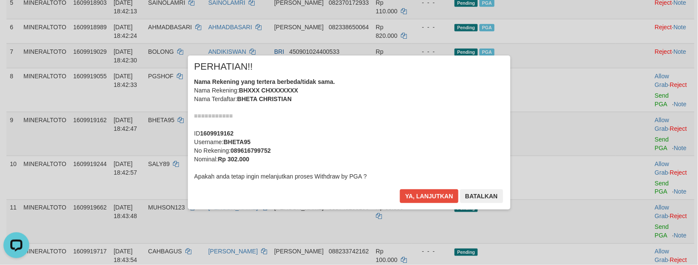
click at [410, 137] on div "Nama Rekening yang tertera berbeda/tidak sama. Nama Rekening: BHXXX CHXXXXXXX N…" at bounding box center [349, 128] width 310 height 103
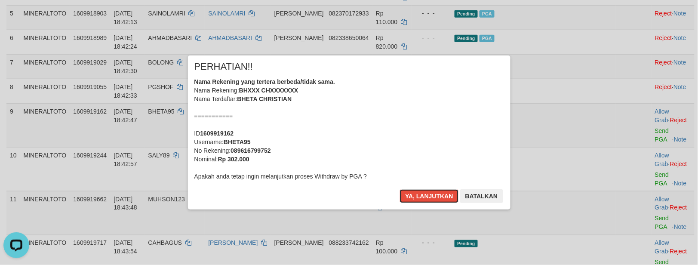
click at [400, 189] on button "Ya, lanjutkan" at bounding box center [429, 196] width 59 height 14
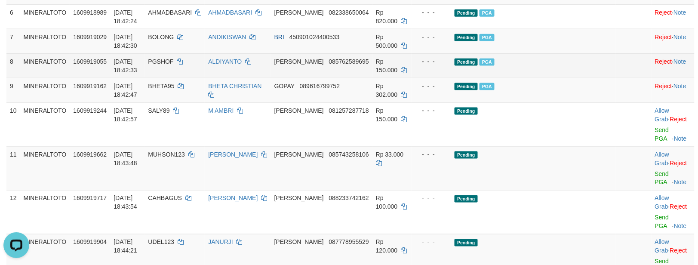
scroll to position [306, 0]
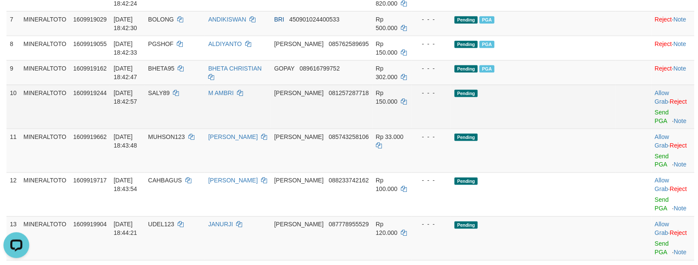
click at [579, 129] on td "Pending" at bounding box center [533, 107] width 165 height 44
click at [655, 124] on link "Send PGA" at bounding box center [662, 116] width 14 height 15
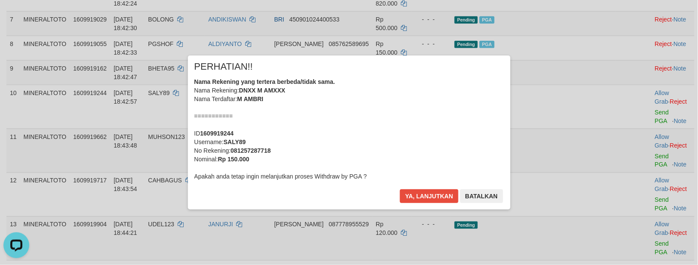
click at [422, 125] on div "Nama Rekening yang tertera berbeda/tidak sama. Nama Rekening: DNXX M AMXXX Nama…" at bounding box center [349, 128] width 310 height 103
click at [400, 189] on button "Ya, lanjutkan" at bounding box center [429, 196] width 59 height 14
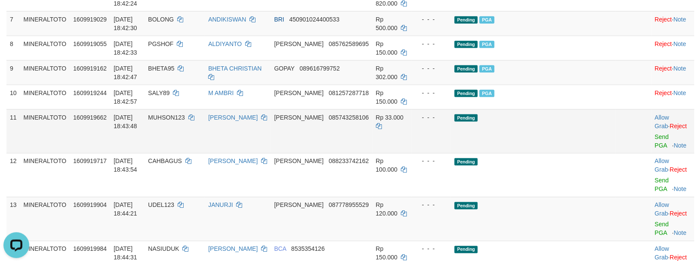
click at [571, 142] on td "Pending" at bounding box center [533, 131] width 165 height 44
drag, startPoint x: 564, startPoint y: 135, endPoint x: 570, endPoint y: 134, distance: 6.0
click at [564, 134] on td "Pending" at bounding box center [533, 131] width 165 height 44
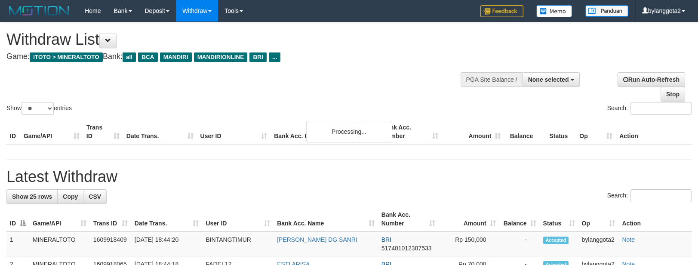
select select
select select "**"
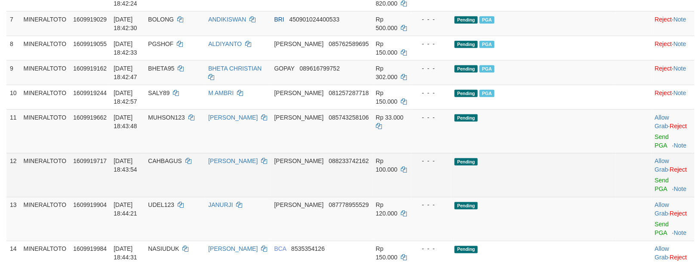
click at [580, 174] on td "Pending" at bounding box center [533, 175] width 165 height 44
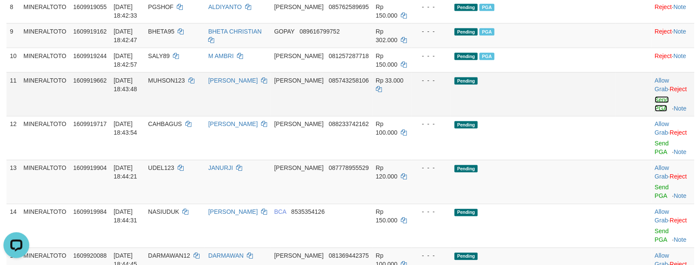
click at [655, 112] on link "Send PGA" at bounding box center [662, 103] width 14 height 15
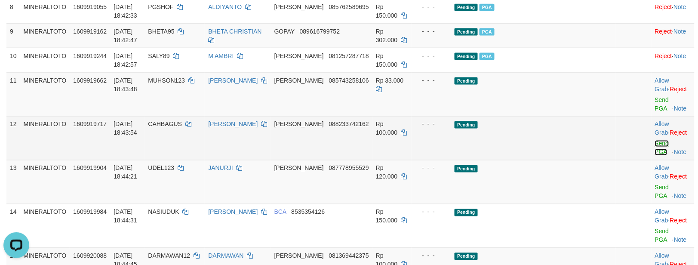
click at [655, 151] on link "Send PGA" at bounding box center [662, 147] width 14 height 15
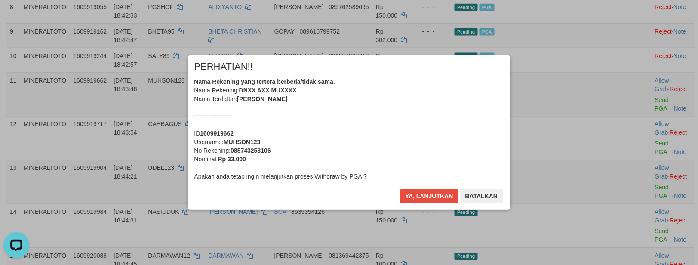
click at [391, 139] on div "Nama Rekening yang tertera berbeda/tidak sama. Nama Rekening: DNXX AXX MUXXXX N…" at bounding box center [349, 128] width 310 height 103
click at [400, 189] on button "Ya, lanjutkan" at bounding box center [429, 196] width 59 height 14
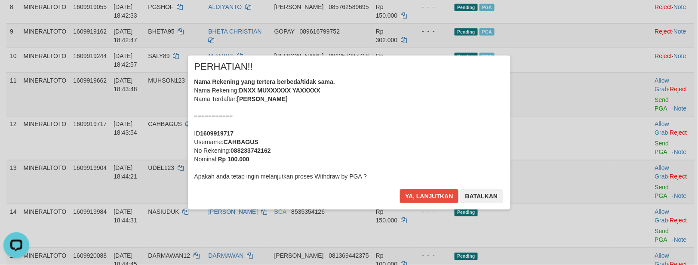
click at [403, 133] on div "Nama Rekening yang tertera berbeda/tidak sama. Nama Rekening: DNXX MUXXXXXX YAX…" at bounding box center [349, 128] width 310 height 103
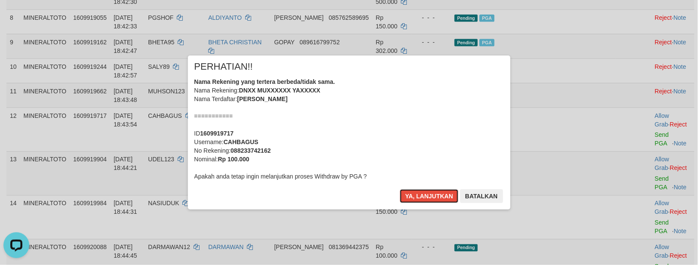
click at [400, 189] on button "Ya, lanjutkan" at bounding box center [429, 196] width 59 height 14
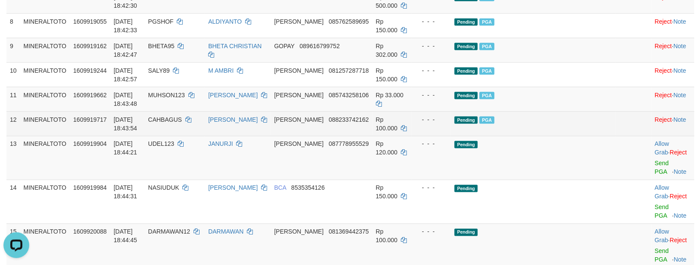
scroll to position [375, 0]
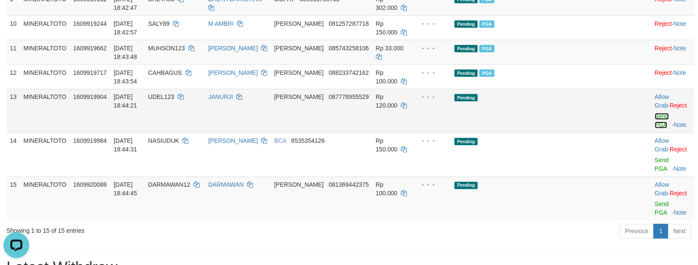
click at [655, 129] on link "Send PGA" at bounding box center [662, 120] width 14 height 15
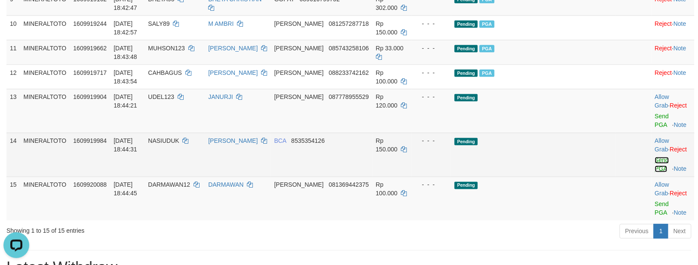
click at [655, 173] on link "Send PGA" at bounding box center [662, 164] width 14 height 15
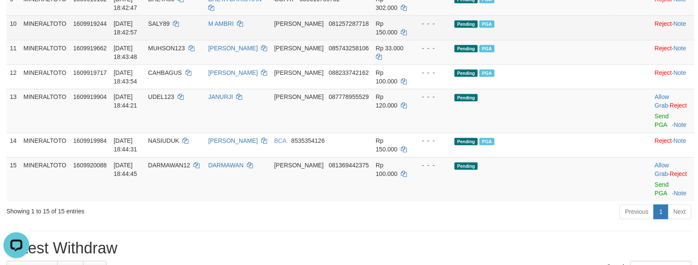
scroll to position [364, 0]
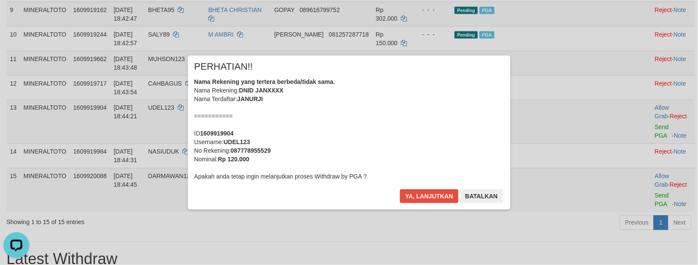
click at [466, 133] on div "Nama Rekening yang tertera berbeda/tidak sama. Nama Rekening: DNID JANXXXX Nama…" at bounding box center [349, 128] width 310 height 103
click at [400, 189] on button "Ya, lanjutkan" at bounding box center [429, 196] width 59 height 14
click at [613, 179] on div "× PERHATIAN!! Nama Rekening yang tertera berbeda/tidak sama. Nama Rekening: DNI…" at bounding box center [349, 132] width 698 height 188
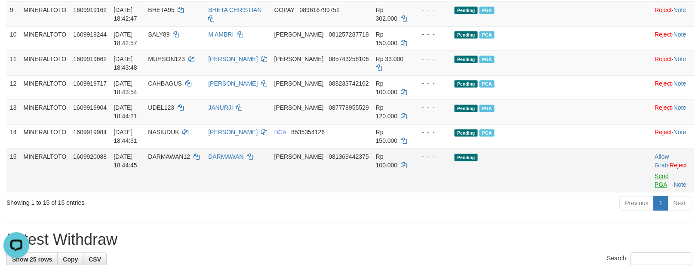
scroll to position [354, 0]
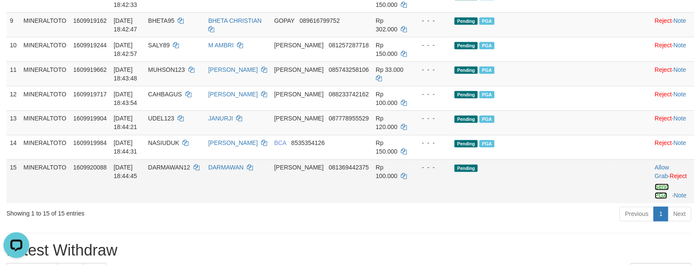
click at [655, 199] on link "Send PGA" at bounding box center [662, 191] width 14 height 15
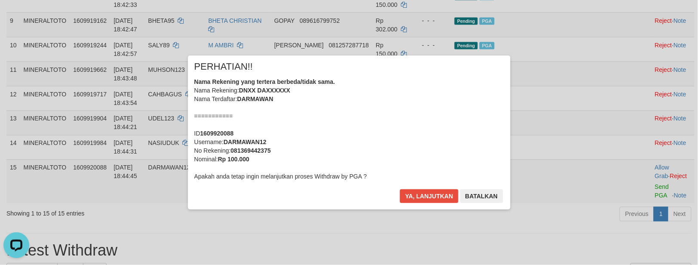
click at [405, 134] on div "Nama Rekening yang tertera berbeda/tidak sama. Nama Rekening: DNXX DAXXXXXX Nam…" at bounding box center [349, 128] width 310 height 103
click at [400, 189] on button "Ya, lanjutkan" at bounding box center [429, 196] width 59 height 14
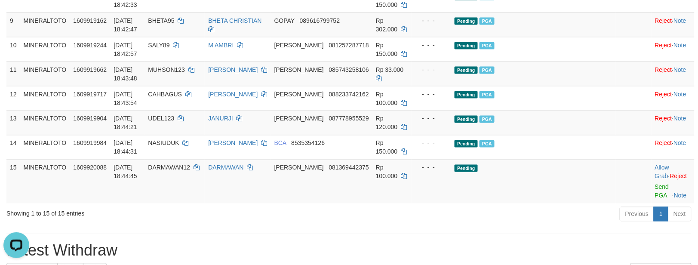
click at [596, 112] on div "× PERHATIAN!! Nama Rekening yang tertera berbeda/tidak sama. Nama Rekening: DNX…" at bounding box center [349, 132] width 503 height 154
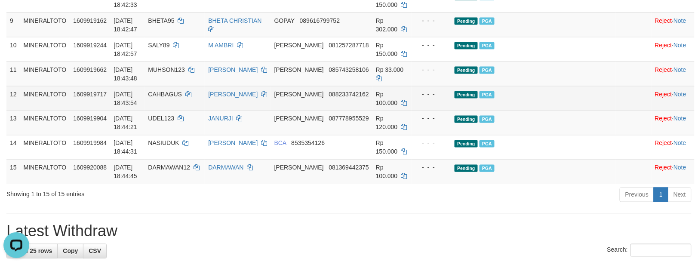
click at [596, 111] on td "Pending PGA" at bounding box center [533, 98] width 165 height 25
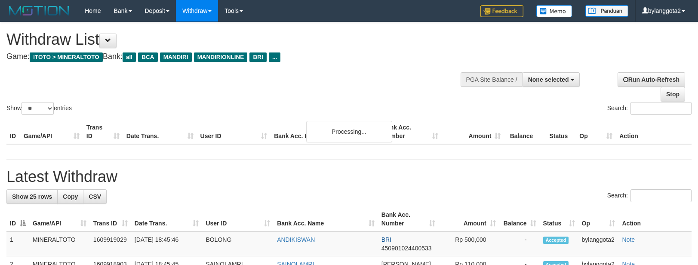
select select
select select "**"
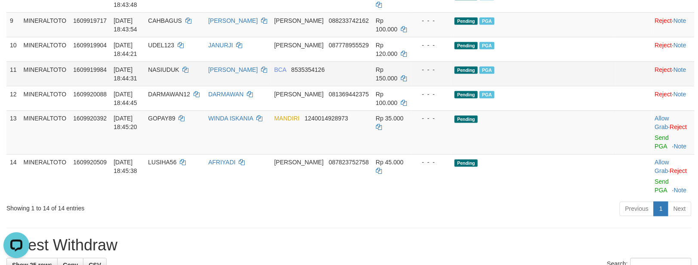
click at [574, 86] on td "Pending PGA" at bounding box center [533, 74] width 165 height 25
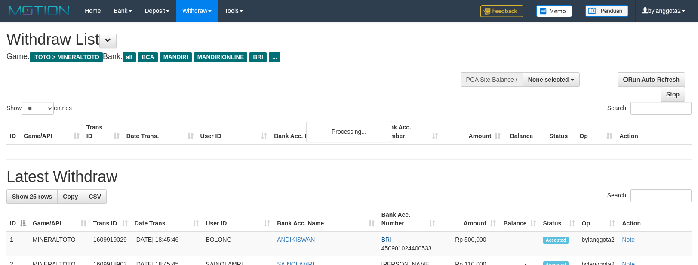
select select
select select "**"
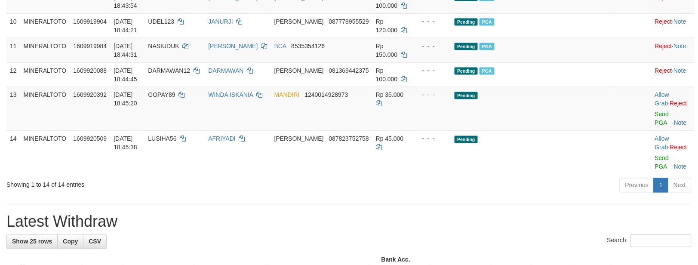
scroll to position [354, 0]
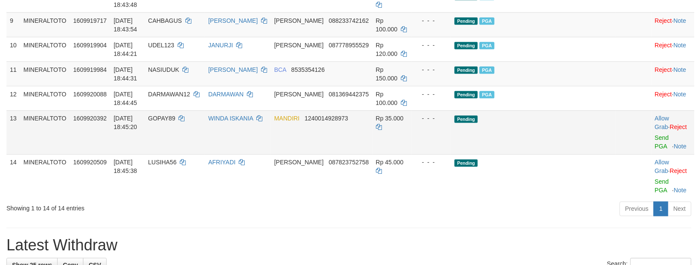
click at [577, 142] on td "Pending" at bounding box center [533, 133] width 165 height 44
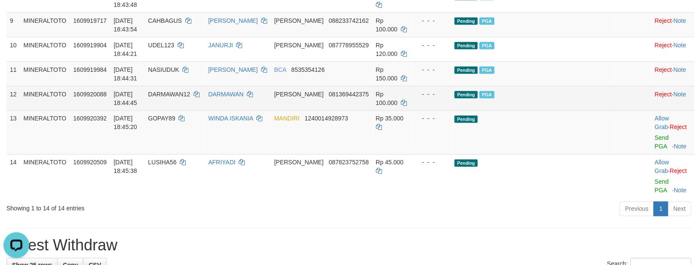
click at [564, 111] on td "Pending PGA" at bounding box center [533, 98] width 165 height 25
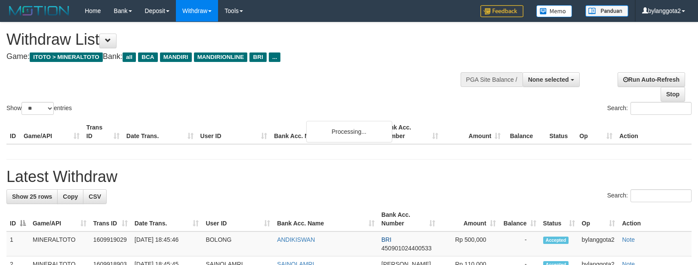
select select
select select "**"
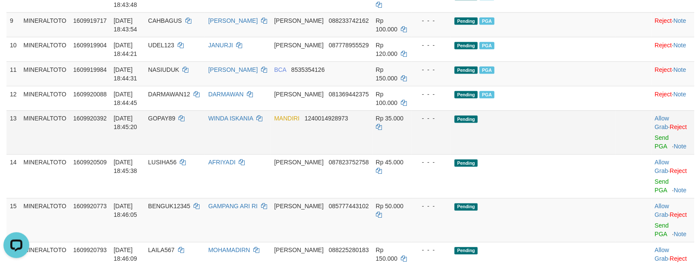
click at [568, 154] on td "Pending" at bounding box center [533, 133] width 165 height 44
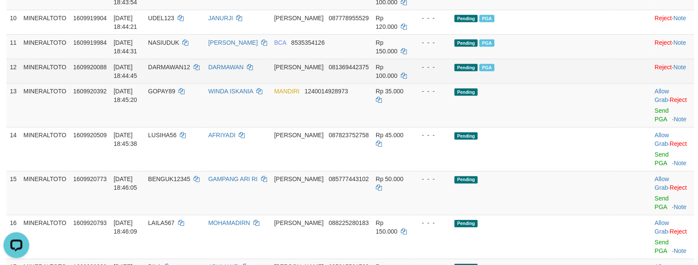
scroll to position [354, 0]
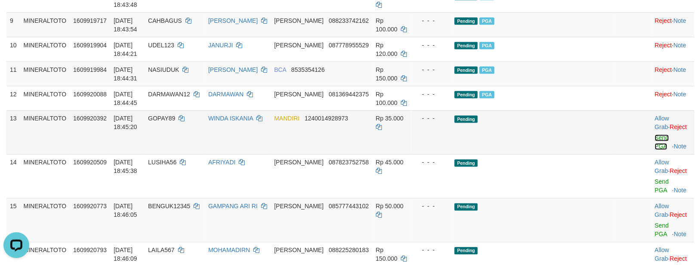
click at [655, 150] on link "Send PGA" at bounding box center [662, 142] width 14 height 15
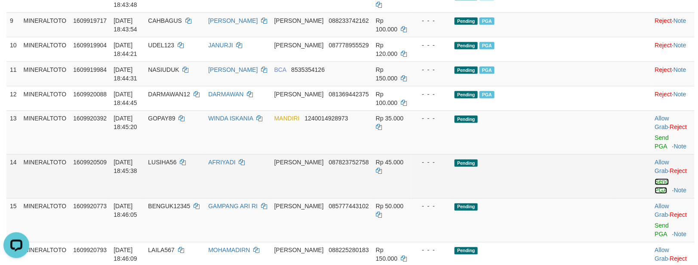
click at [655, 191] on link "Send PGA" at bounding box center [662, 186] width 14 height 15
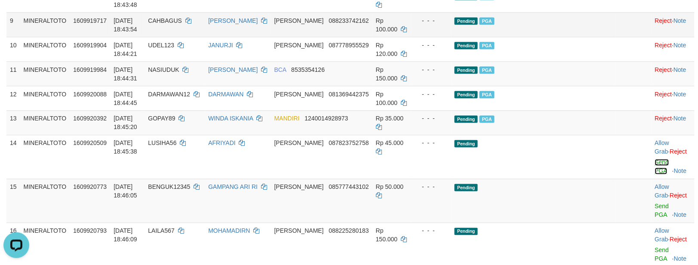
scroll to position [343, 0]
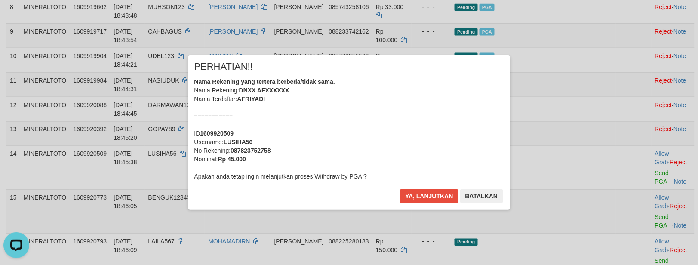
click at [391, 136] on div "Nama Rekening yang tertera berbeda/tidak sama. Nama Rekening: DNXX AFXXXXXX Nam…" at bounding box center [349, 128] width 310 height 103
click at [400, 189] on button "Ya, lanjutkan" at bounding box center [429, 196] width 59 height 14
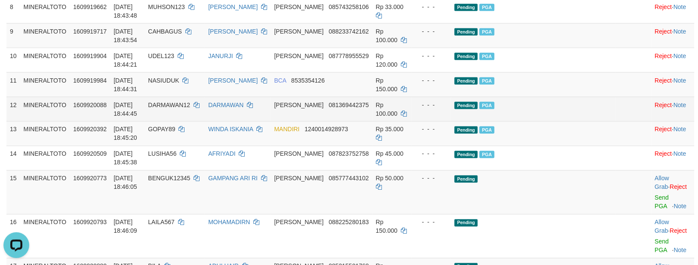
click at [587, 121] on td "Pending PGA" at bounding box center [533, 109] width 165 height 25
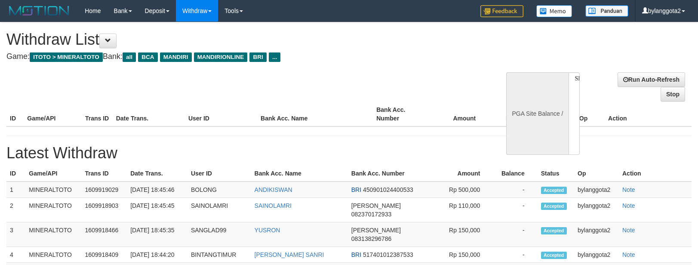
select select
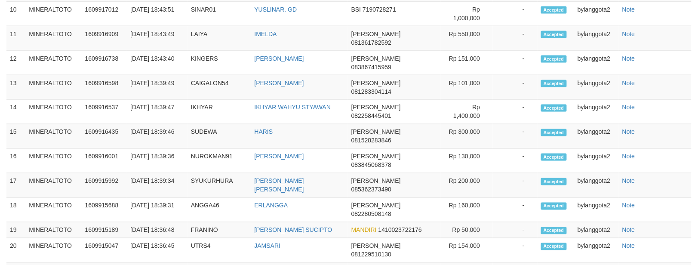
select select "**"
select select
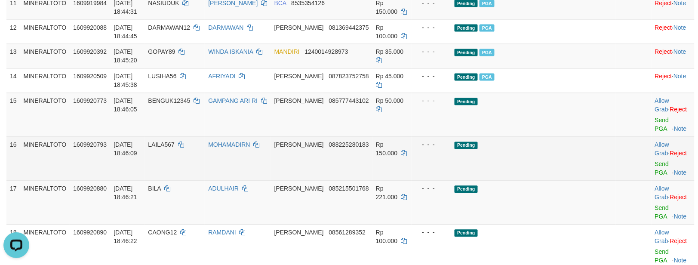
scroll to position [474, 0]
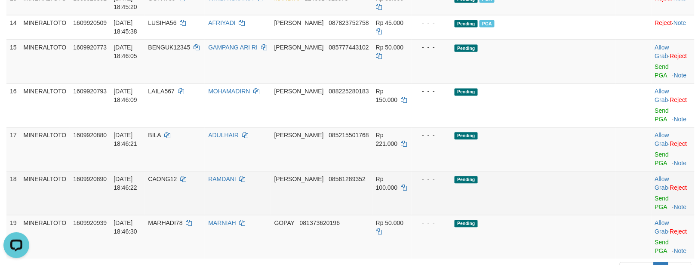
click at [586, 175] on td "Pending" at bounding box center [533, 193] width 165 height 44
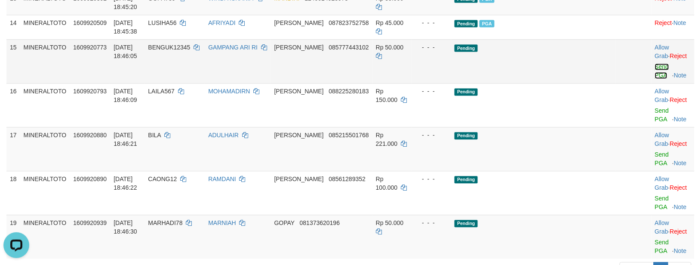
click at [655, 79] on link "Send PGA" at bounding box center [662, 70] width 14 height 15
drag, startPoint x: 644, startPoint y: 123, endPoint x: 609, endPoint y: 73, distance: 60.5
click at [655, 123] on link "Send PGA" at bounding box center [662, 114] width 14 height 15
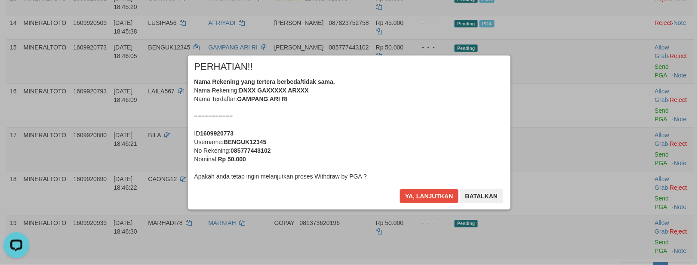
click at [426, 121] on div "Nama Rekening yang tertera berbeda/tidak sama. Nama Rekening: DNXX GAXXXXX ARXX…" at bounding box center [349, 128] width 310 height 103
click at [400, 189] on button "Ya, lanjutkan" at bounding box center [429, 196] width 59 height 14
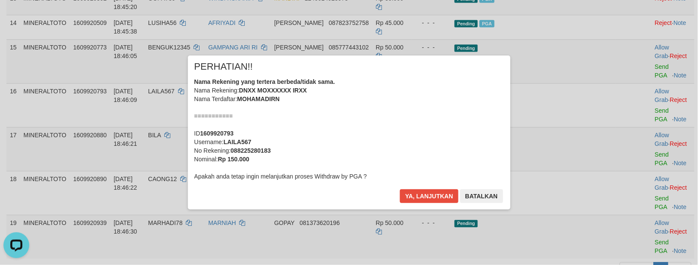
scroll to position [463, 0]
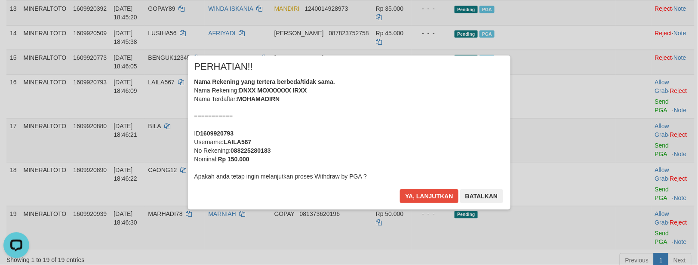
click at [416, 115] on div "Nama Rekening yang tertera berbeda/tidak sama. Nama Rekening: DNXX MOXXXXXX IRX…" at bounding box center [349, 128] width 310 height 103
click at [400, 189] on button "Ya, lanjutkan" at bounding box center [429, 196] width 59 height 14
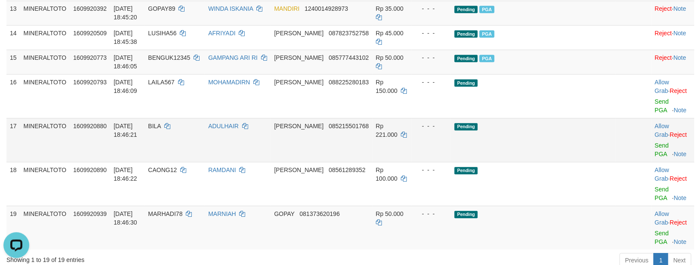
scroll to position [453, 0]
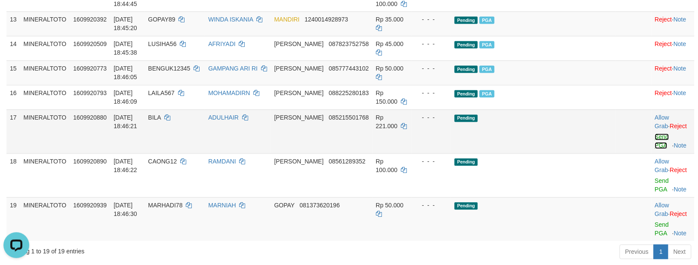
click at [655, 149] on link "Send PGA" at bounding box center [662, 141] width 14 height 15
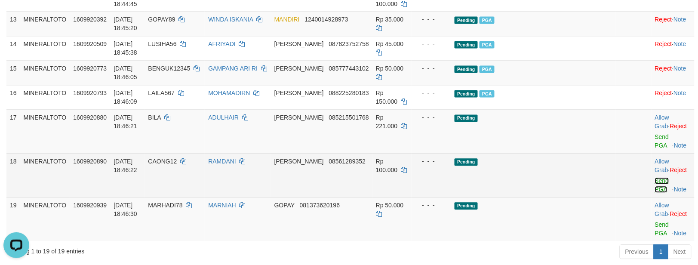
click at [655, 188] on link "Send PGA" at bounding box center [662, 185] width 14 height 15
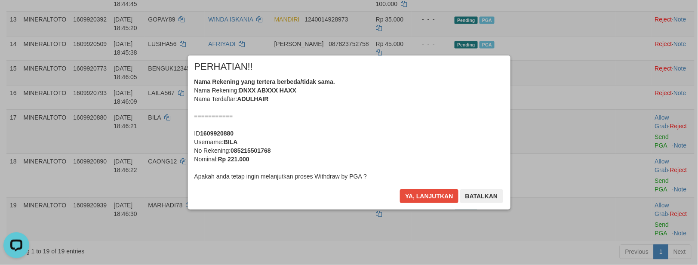
click at [427, 119] on div "Nama Rekening yang tertera berbeda/tidak sama. Nama Rekening: DNXX ABXXX HAXX N…" at bounding box center [349, 128] width 310 height 103
click at [400, 189] on button "Ya, lanjutkan" at bounding box center [429, 196] width 59 height 14
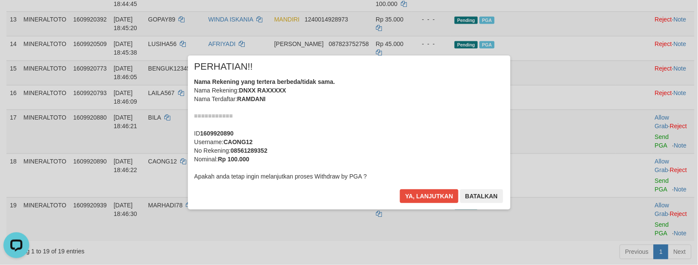
scroll to position [442, 0]
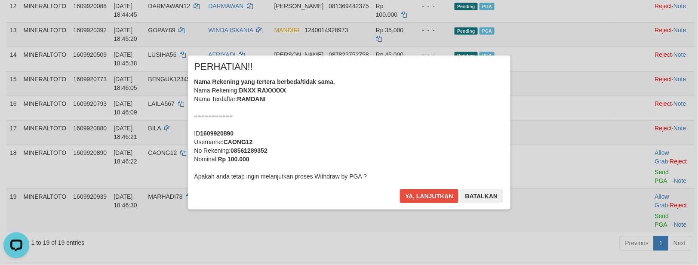
click at [416, 122] on div "Nama Rekening yang tertera berbeda/tidak sama. Nama Rekening: DNXX RAXXXXX Nama…" at bounding box center [349, 128] width 310 height 103
click at [400, 189] on button "Ya, lanjutkan" at bounding box center [429, 196] width 59 height 14
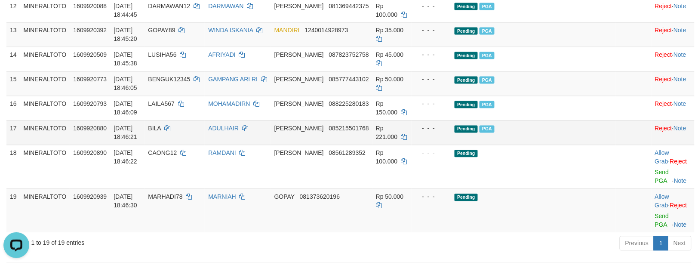
scroll to position [431, 0]
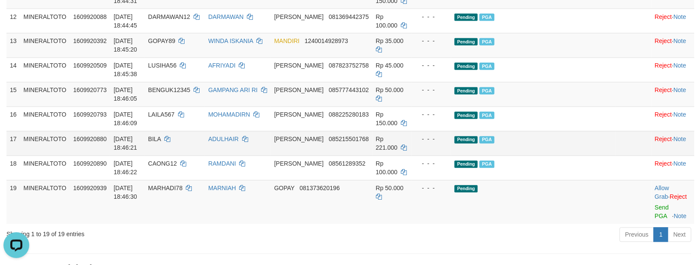
click at [586, 156] on td "Pending PGA" at bounding box center [533, 143] width 165 height 25
click at [655, 220] on link "Send PGA" at bounding box center [662, 211] width 14 height 15
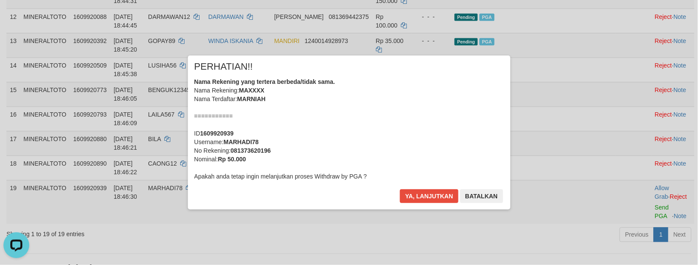
click at [407, 98] on div "Nama Rekening yang tertera berbeda/tidak sama. Nama Rekening: MAXXXX Nama Terda…" at bounding box center [349, 128] width 310 height 103
click at [400, 189] on button "Ya, lanjutkan" at bounding box center [429, 196] width 59 height 14
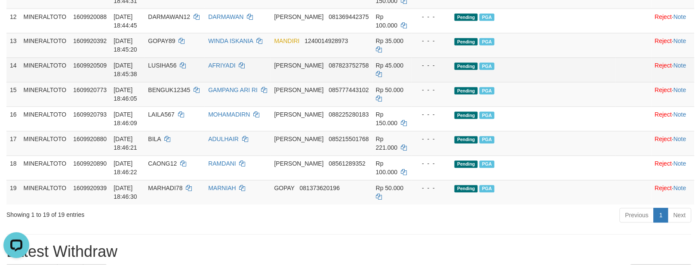
click at [595, 82] on td "Pending PGA" at bounding box center [533, 70] width 165 height 25
click at [573, 82] on td "Pending PGA" at bounding box center [533, 70] width 165 height 25
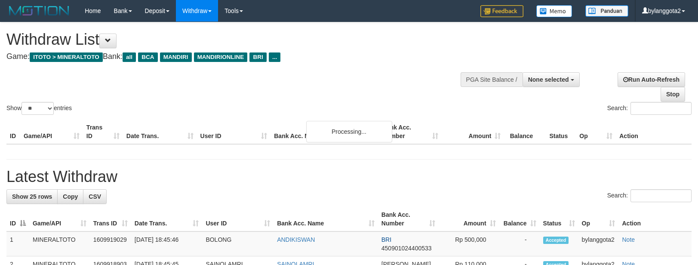
select select
select select "**"
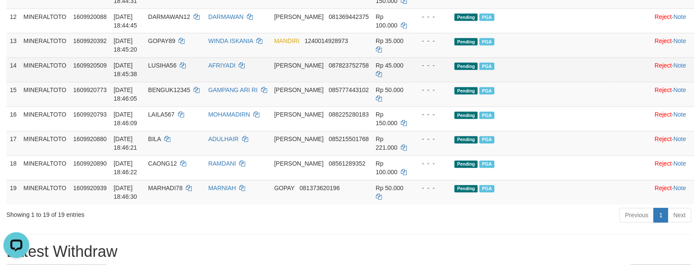
click at [568, 82] on td "Pending PGA" at bounding box center [533, 70] width 165 height 25
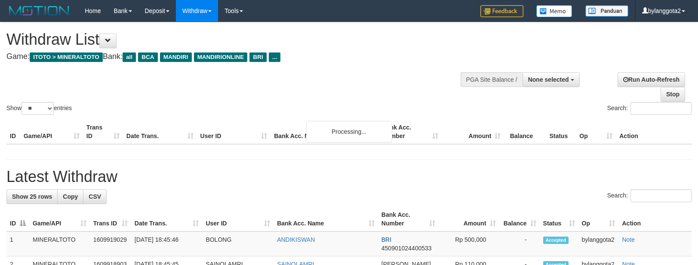
select select
select select "**"
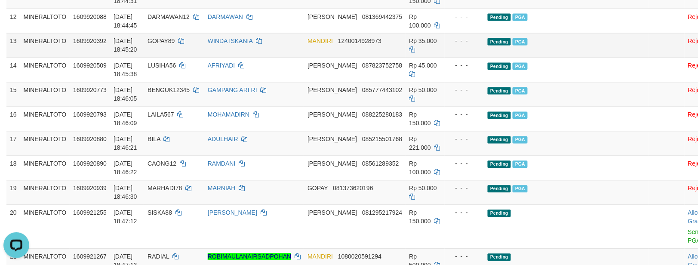
click at [558, 58] on td "Pending PGA" at bounding box center [566, 45] width 165 height 25
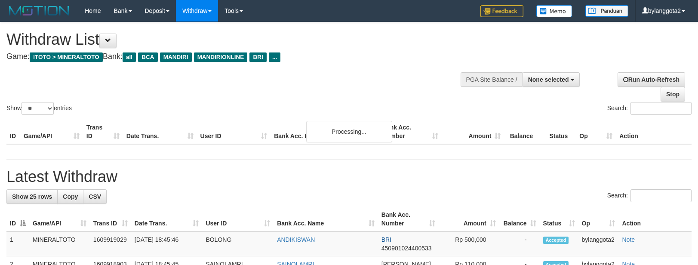
select select
select select "**"
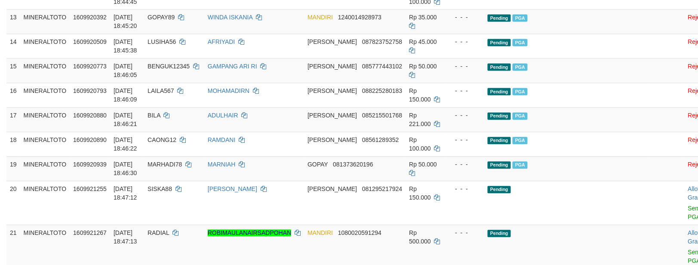
scroll to position [431, 0]
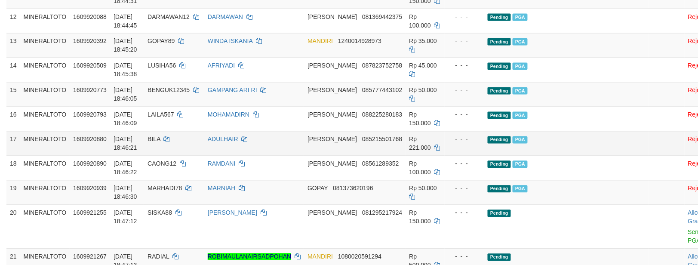
click at [582, 156] on td "Pending PGA" at bounding box center [566, 143] width 165 height 25
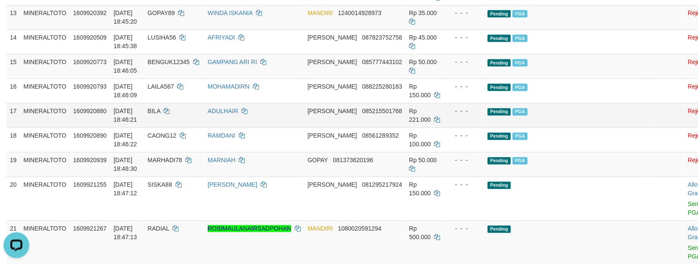
scroll to position [485, 0]
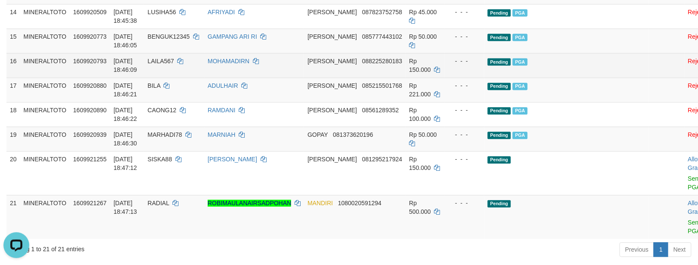
drag, startPoint x: 589, startPoint y: 70, endPoint x: 641, endPoint y: 93, distance: 56.8
click at [590, 53] on td "Pending PGA" at bounding box center [566, 40] width 165 height 25
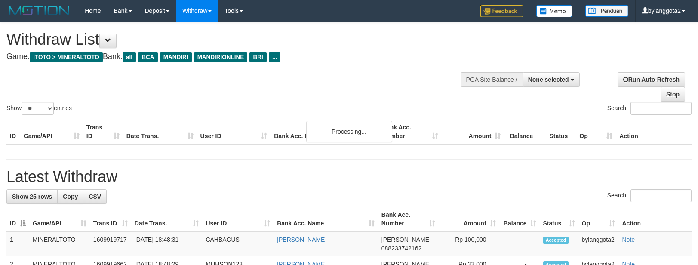
select select
select select "**"
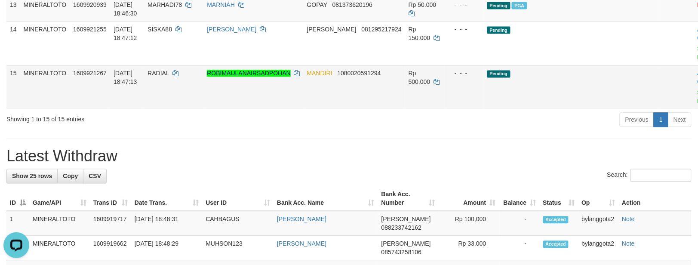
click at [569, 109] on td "Pending" at bounding box center [571, 87] width 175 height 44
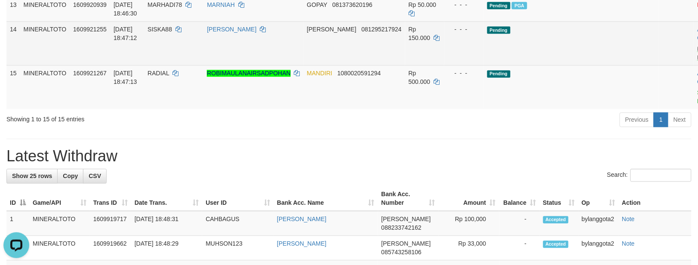
click at [698, 61] on link "Send PGA" at bounding box center [705, 52] width 14 height 15
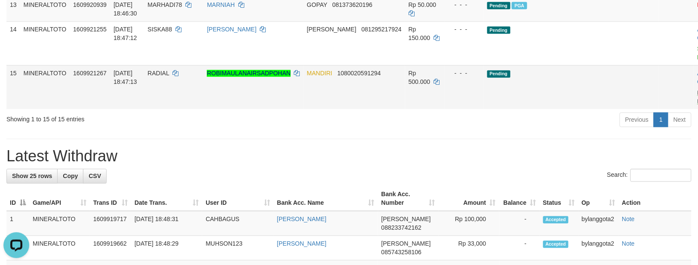
click at [698, 105] on link "Send PGA" at bounding box center [705, 96] width 14 height 15
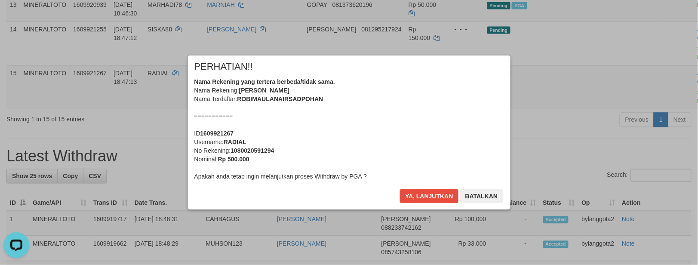
click at [408, 134] on div "Nama Rekening yang tertera berbeda/tidak sama. Nama Rekening: ROBI MAULANA IRSA…" at bounding box center [349, 128] width 310 height 103
click at [400, 189] on button "Ya, lanjutkan" at bounding box center [429, 196] width 59 height 14
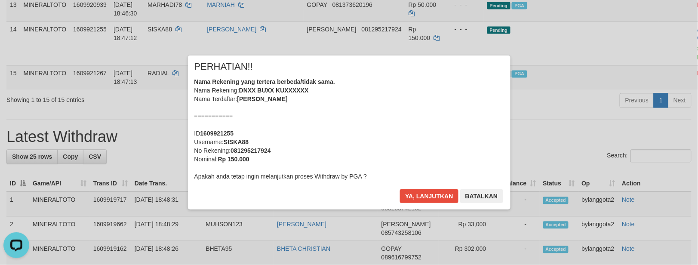
click at [408, 134] on div "Nama Rekening yang tertera berbeda/tidak sama. Nama Rekening: DNXX BUXX KUXXXXX…" at bounding box center [349, 128] width 310 height 103
click at [400, 189] on button "Ya, lanjutkan" at bounding box center [429, 196] width 59 height 14
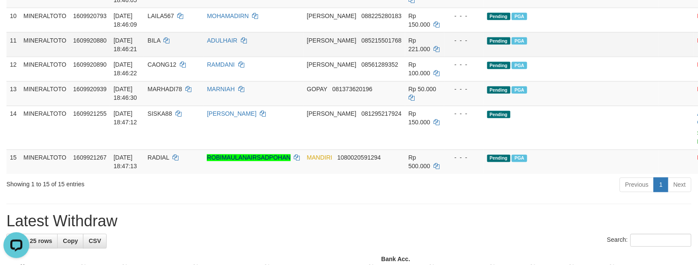
scroll to position [377, 0]
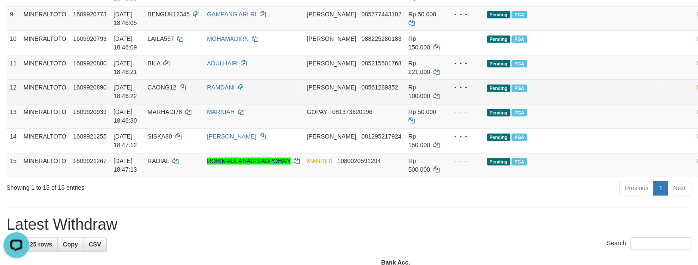
click at [594, 104] on td "Pending PGA" at bounding box center [571, 92] width 175 height 25
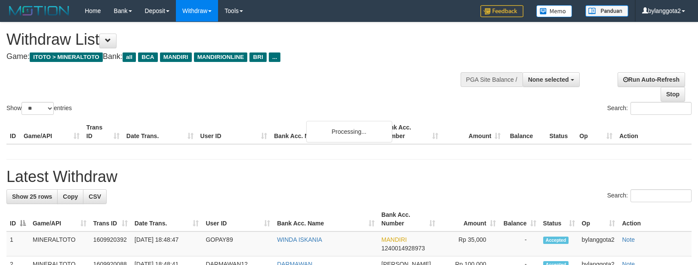
select select
select select "**"
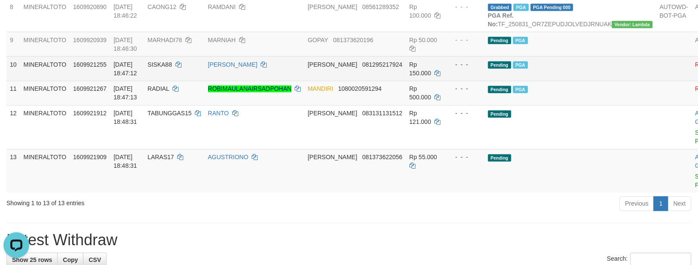
click at [495, 81] on td "Pending PGA" at bounding box center [571, 68] width 172 height 25
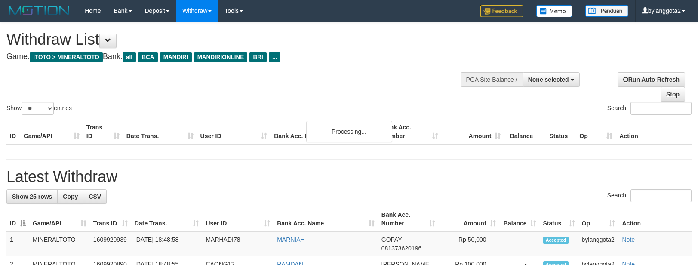
select select
select select "**"
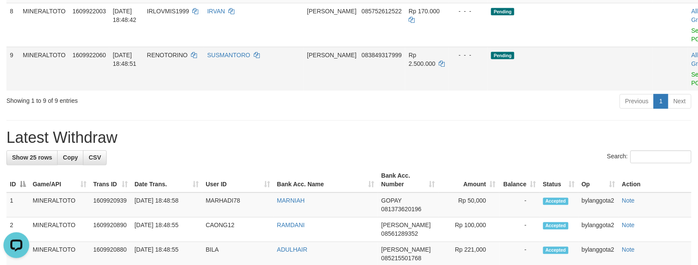
click at [594, 85] on td "Pending" at bounding box center [570, 69] width 165 height 44
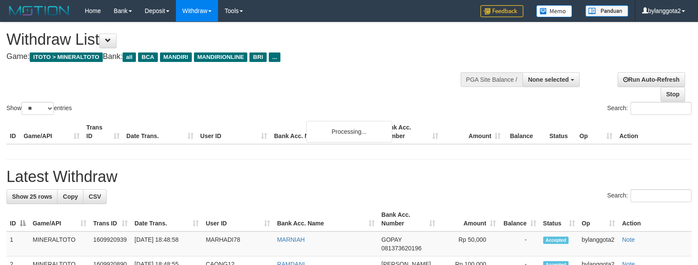
select select
select select "**"
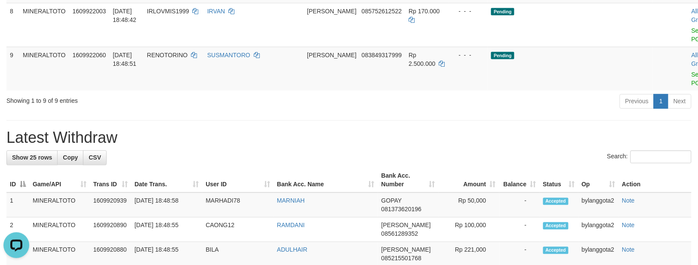
click at [577, 112] on div "Previous 1 Next" at bounding box center [494, 102] width 395 height 18
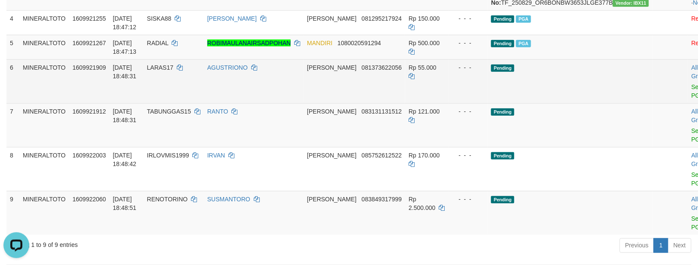
scroll to position [216, 0]
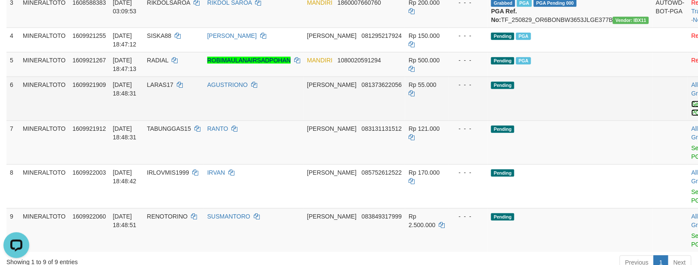
click at [692, 116] on link "Send PGA" at bounding box center [699, 108] width 14 height 15
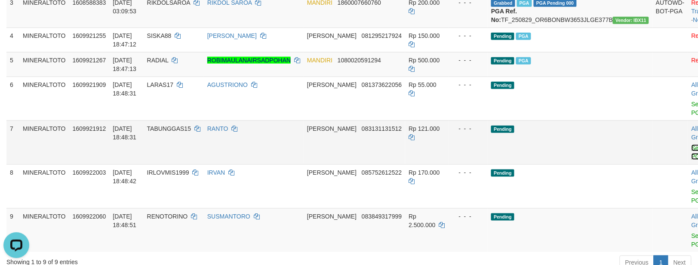
click at [692, 160] on link "Send PGA" at bounding box center [699, 152] width 14 height 15
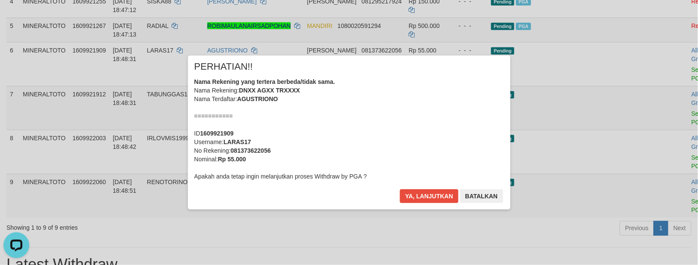
scroll to position [270, 0]
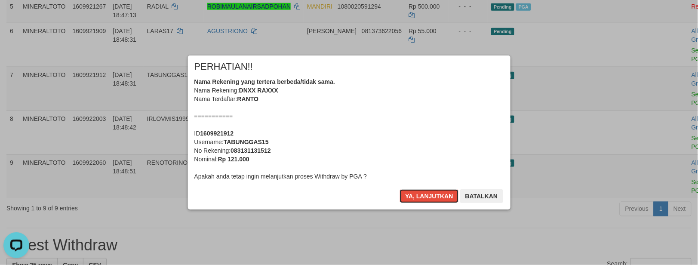
click at [436, 107] on div "Nama Rekening yang tertera berbeda/tidak sama. Nama Rekening: DNXX RAXXX Nama T…" at bounding box center [349, 128] width 310 height 103
click at [400, 189] on button "Ya, lanjutkan" at bounding box center [429, 196] width 59 height 14
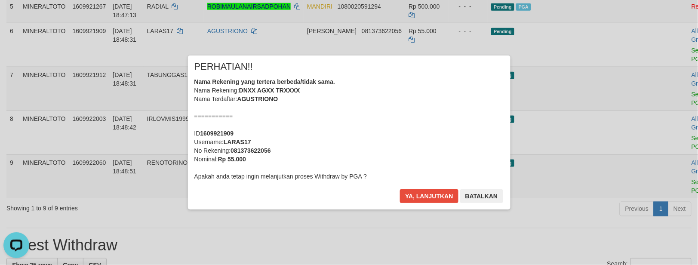
click at [435, 112] on div "Nama Rekening yang tertera berbeda/tidak sama. Nama Rekening: DNXX AGXX TRXXXX …" at bounding box center [349, 128] width 310 height 103
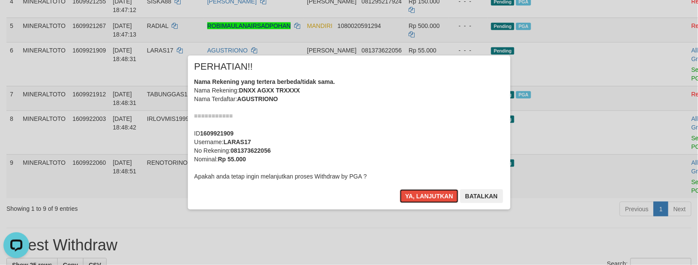
click at [400, 189] on button "Ya, lanjutkan" at bounding box center [429, 196] width 59 height 14
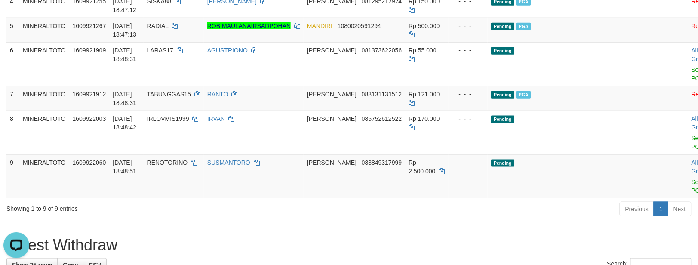
click at [595, 128] on div "× PERHATIAN!! Nama Rekening yang tertera berbeda/tidak sama. Nama Rekening: DNX…" at bounding box center [349, 132] width 503 height 154
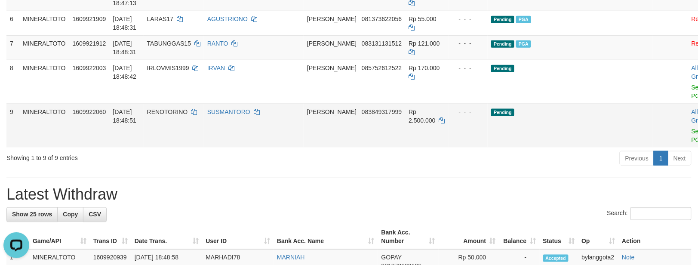
scroll to position [282, 0]
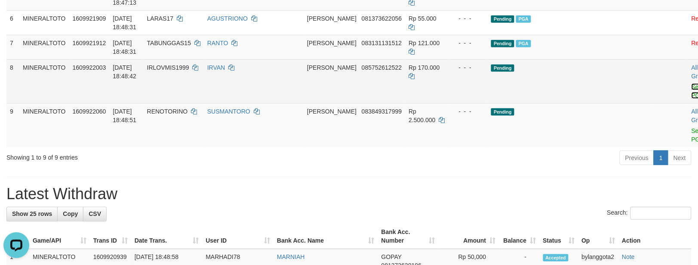
click at [692, 99] on link "Send PGA" at bounding box center [699, 90] width 14 height 15
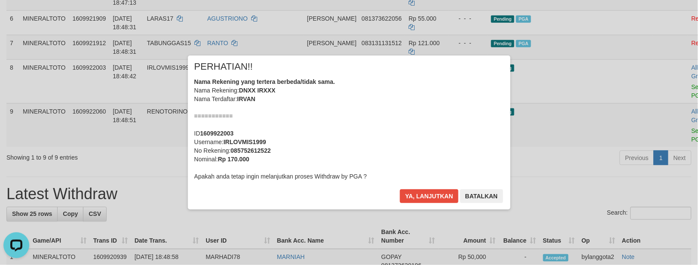
click at [421, 115] on div "Nama Rekening yang tertera berbeda/tidak sama. Nama Rekening: DNXX IRXXX Nama T…" at bounding box center [349, 128] width 310 height 103
click at [400, 189] on button "Ya, lanjutkan" at bounding box center [429, 196] width 59 height 14
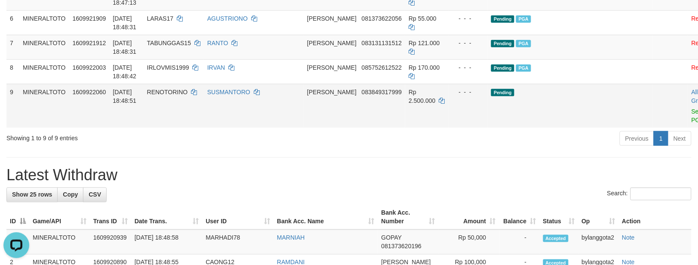
scroll to position [263, 0]
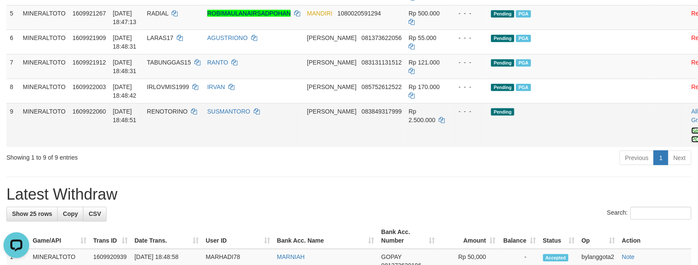
click at [692, 143] on link "Send PGA" at bounding box center [699, 134] width 14 height 15
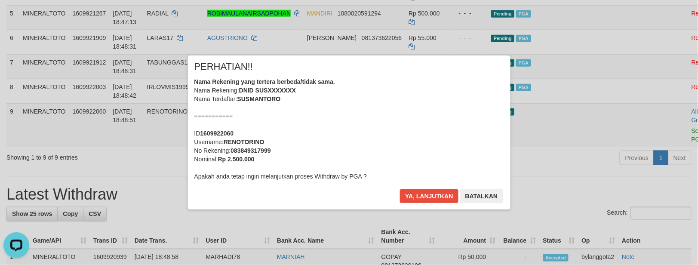
click at [424, 122] on div "Nama Rekening yang tertera berbeda/tidak sama. Nama Rekening: DNID SUSXXXXXXX N…" at bounding box center [349, 128] width 310 height 103
click at [431, 192] on button "Ya, lanjutkan" at bounding box center [429, 196] width 59 height 14
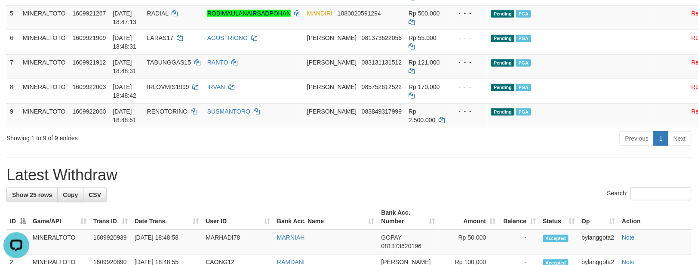
click at [610, 149] on div "Previous 1 Next" at bounding box center [494, 139] width 395 height 18
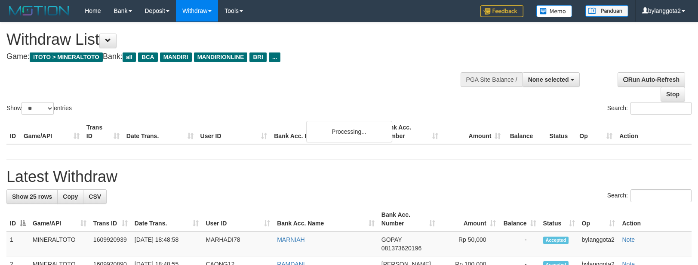
select select
select select "**"
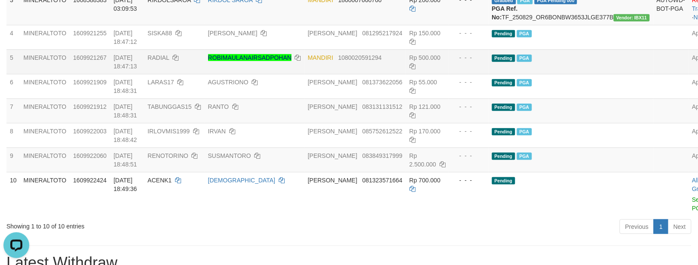
scroll to position [155, 0]
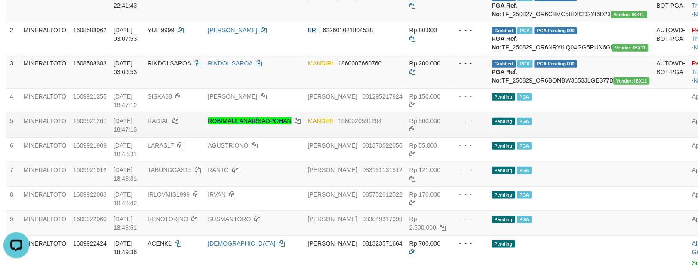
click at [590, 137] on td "Pending PGA" at bounding box center [571, 125] width 165 height 25
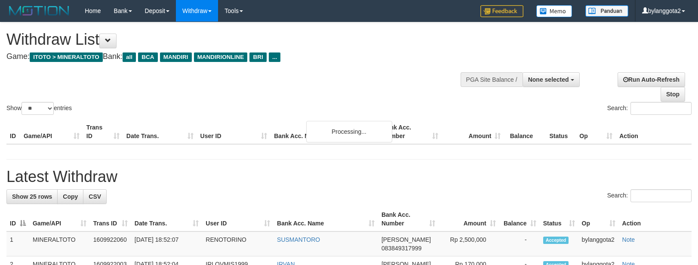
select select
select select "**"
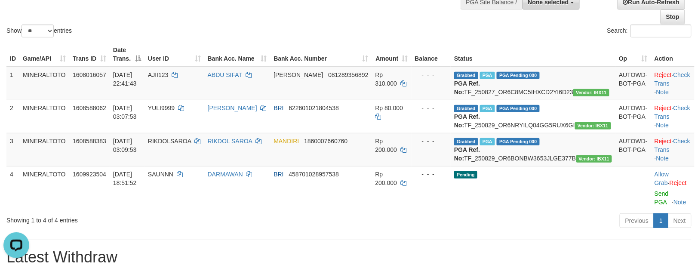
click at [543, 7] on button "None selected" at bounding box center [551, 2] width 57 height 15
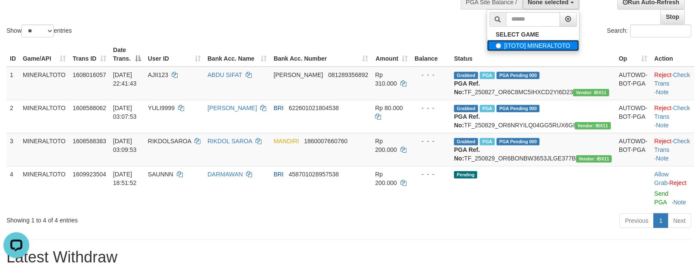
click at [526, 48] on label "[ITOTO] MINERALTOTO" at bounding box center [533, 45] width 92 height 11
select select "****"
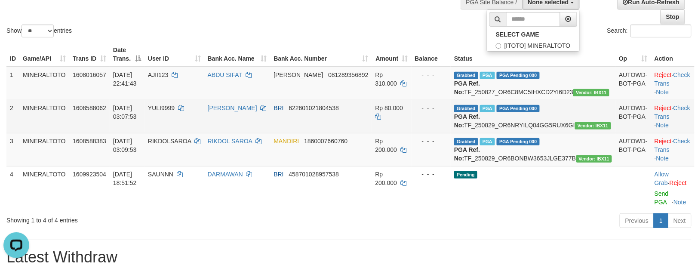
scroll to position [7, 0]
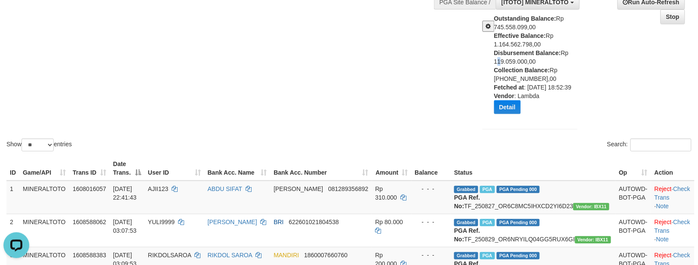
drag, startPoint x: 489, startPoint y: 59, endPoint x: 497, endPoint y: 59, distance: 8.6
click at [497, 59] on div "Outstanding Balance: Rp 745.558.099,00 Effective Balance: Rp 1.164.562.798,00 D…" at bounding box center [530, 67] width 108 height 106
drag, startPoint x: 483, startPoint y: 63, endPoint x: 489, endPoint y: 61, distance: 6.0
click at [483, 62] on div "Outstanding Balance: Rp 745.558.099,00 Effective Balance: Rp 1.164.562.798,00 D…" at bounding box center [530, 67] width 108 height 106
click at [489, 60] on div "Outstanding Balance: Rp 745.558.099,00 Effective Balance: Rp 1.164.562.798,00 D…" at bounding box center [530, 67] width 108 height 106
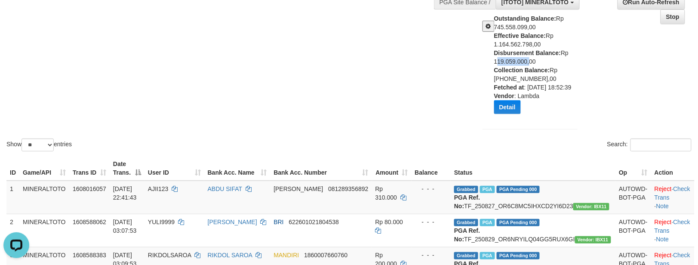
copy div "119.059.000"
drag, startPoint x: 484, startPoint y: 61, endPoint x: 527, endPoint y: 63, distance: 42.6
click at [527, 63] on div "Outstanding Balance: Rp 745.558.099,00 Effective Balance: Rp 1.164.562.798,00 D…" at bounding box center [530, 67] width 108 height 106
click at [441, 50] on div "Show ** ** ** *** entries Search:" at bounding box center [349, 49] width 698 height 208
click at [436, 69] on div "Show ** ** ** *** entries Search:" at bounding box center [349, 49] width 698 height 208
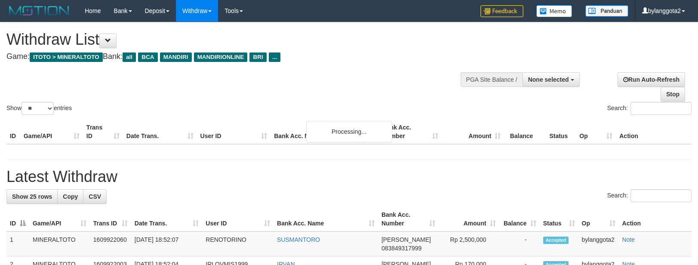
select select
select select "**"
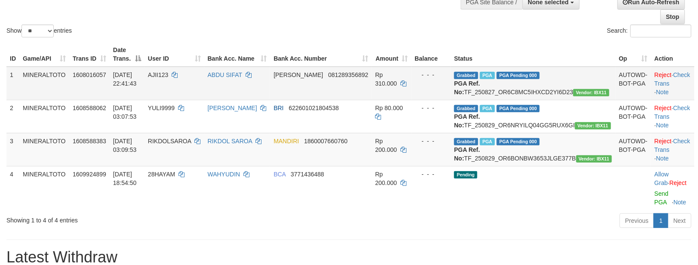
scroll to position [24, 0]
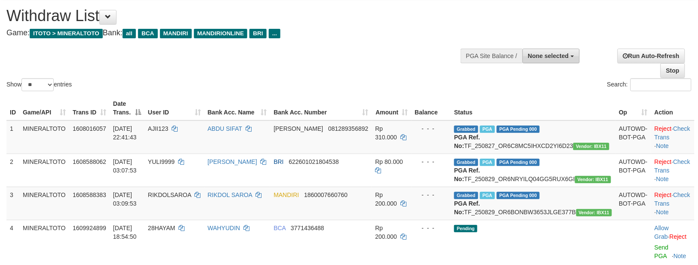
click at [526, 57] on button "None selected" at bounding box center [551, 56] width 57 height 15
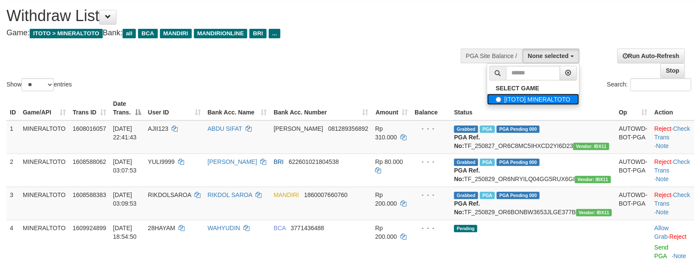
click at [521, 101] on label "[ITOTO] MINERALTOTO" at bounding box center [533, 99] width 92 height 11
select select "****"
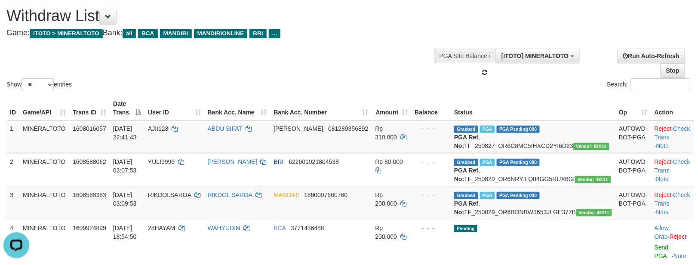
scroll to position [0, 0]
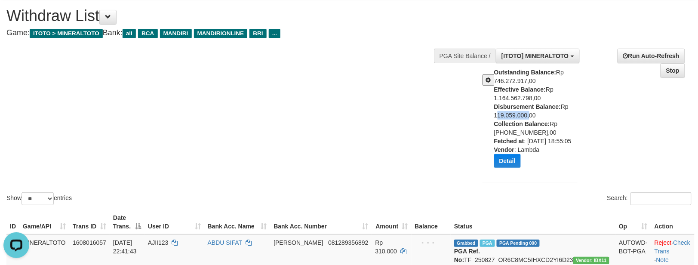
drag, startPoint x: 487, startPoint y: 114, endPoint x: 526, endPoint y: 114, distance: 39.2
click at [526, 114] on div "Outstanding Balance: Rp 746.272.917,00 Effective Balance: Rp 1.164.562.798,00 D…" at bounding box center [530, 121] width 108 height 106
copy div "119.059.000"
click at [252, 83] on div "Show ** ** ** *** entries Search:" at bounding box center [349, 103] width 698 height 208
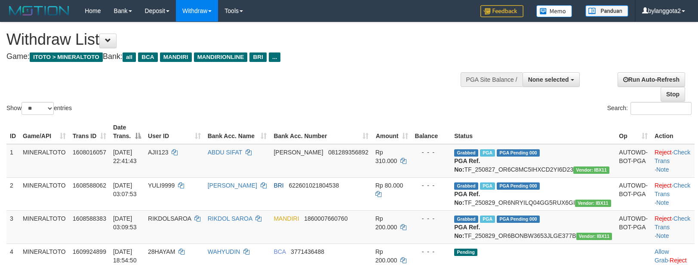
select select
select select "**"
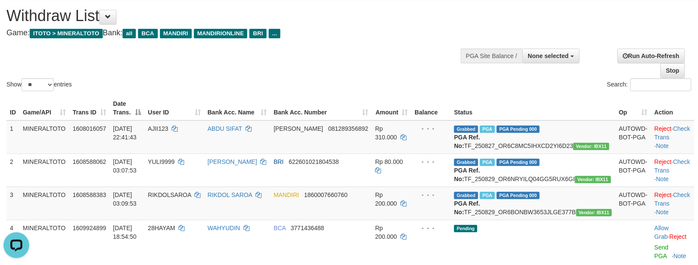
scroll to position [24, 0]
click at [379, 54] on div "Show ** ** ** *** entries Search:" at bounding box center [349, 46] width 698 height 94
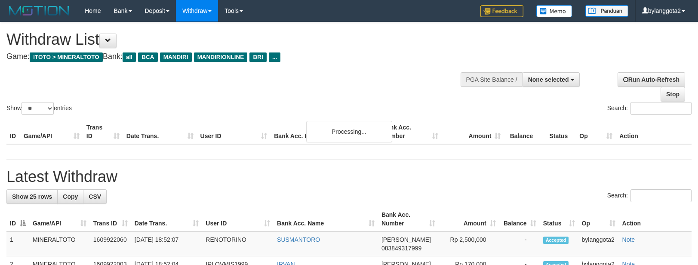
select select
select select "**"
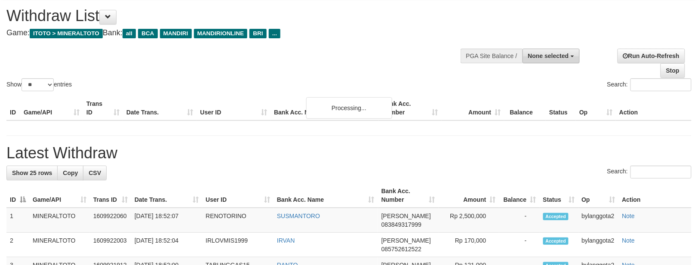
click at [548, 63] on button "None selected" at bounding box center [551, 56] width 57 height 15
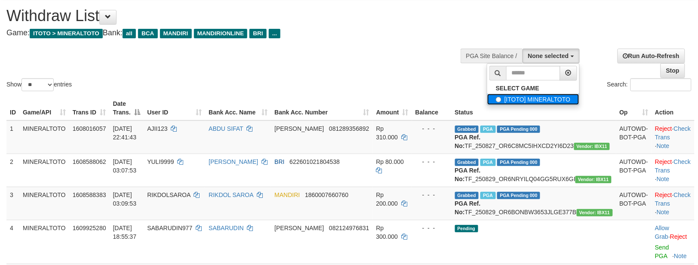
click at [538, 102] on label "[ITOTO] MINERALTOTO" at bounding box center [533, 99] width 92 height 11
select select "****"
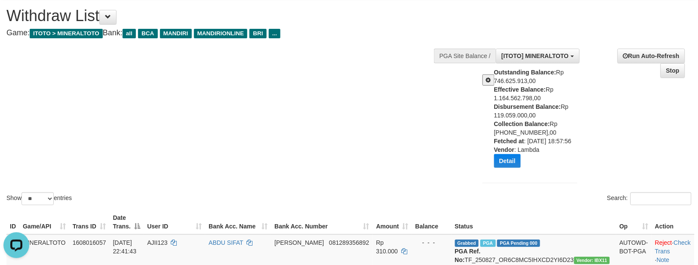
scroll to position [0, 0]
drag, startPoint x: 490, startPoint y: 113, endPoint x: 528, endPoint y: 114, distance: 38.3
click at [528, 114] on div "Outstanding Balance: Rp 746.625.913,00 Effective Balance: Rp 1.164.562.798,00 D…" at bounding box center [530, 121] width 108 height 106
copy div "119.059.000"
click at [419, 36] on h4 "Game: ITOTO > MINERALTOTO Bank: all BCA MANDIRI MANDIRIONLINE BRI ..." at bounding box center [231, 33] width 450 height 9
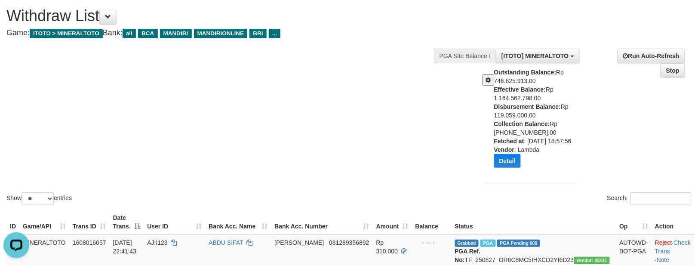
click at [620, 141] on div "**********" at bounding box center [584, 117] width 228 height 150
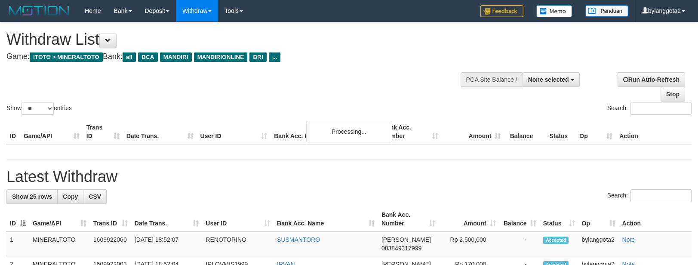
select select
select select "**"
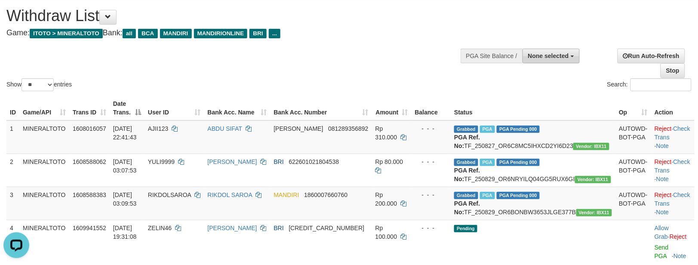
click at [550, 55] on span "None selected" at bounding box center [548, 55] width 41 height 7
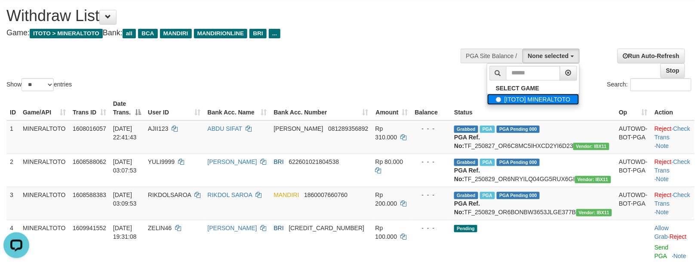
click at [523, 102] on label "[ITOTO] MINERALTOTO" at bounding box center [533, 99] width 92 height 11
select select "****"
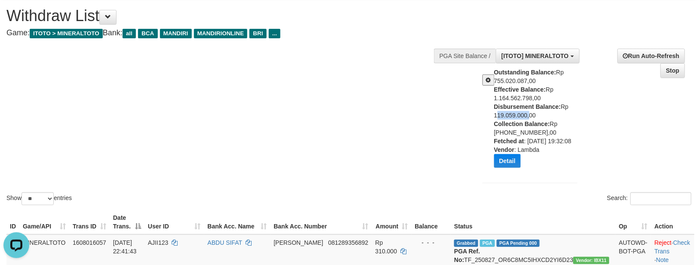
drag, startPoint x: 490, startPoint y: 114, endPoint x: 527, endPoint y: 113, distance: 36.6
click at [527, 113] on div "Outstanding Balance: Rp 755.020.087,00 Effective Balance: Rp 1.164.562.798,00 D…" at bounding box center [530, 121] width 108 height 106
copy div "119.059.000"
